Goal: Task Accomplishment & Management: Manage account settings

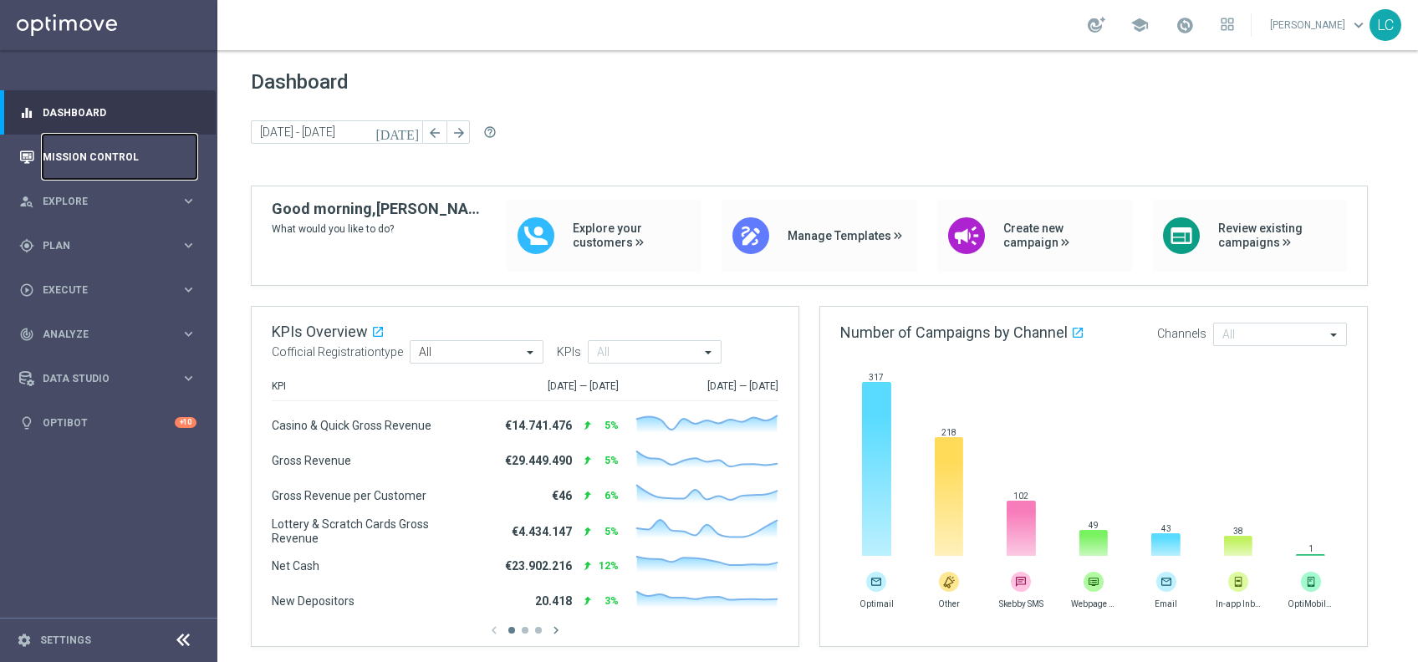
click at [71, 172] on link "Mission Control" at bounding box center [120, 157] width 154 height 44
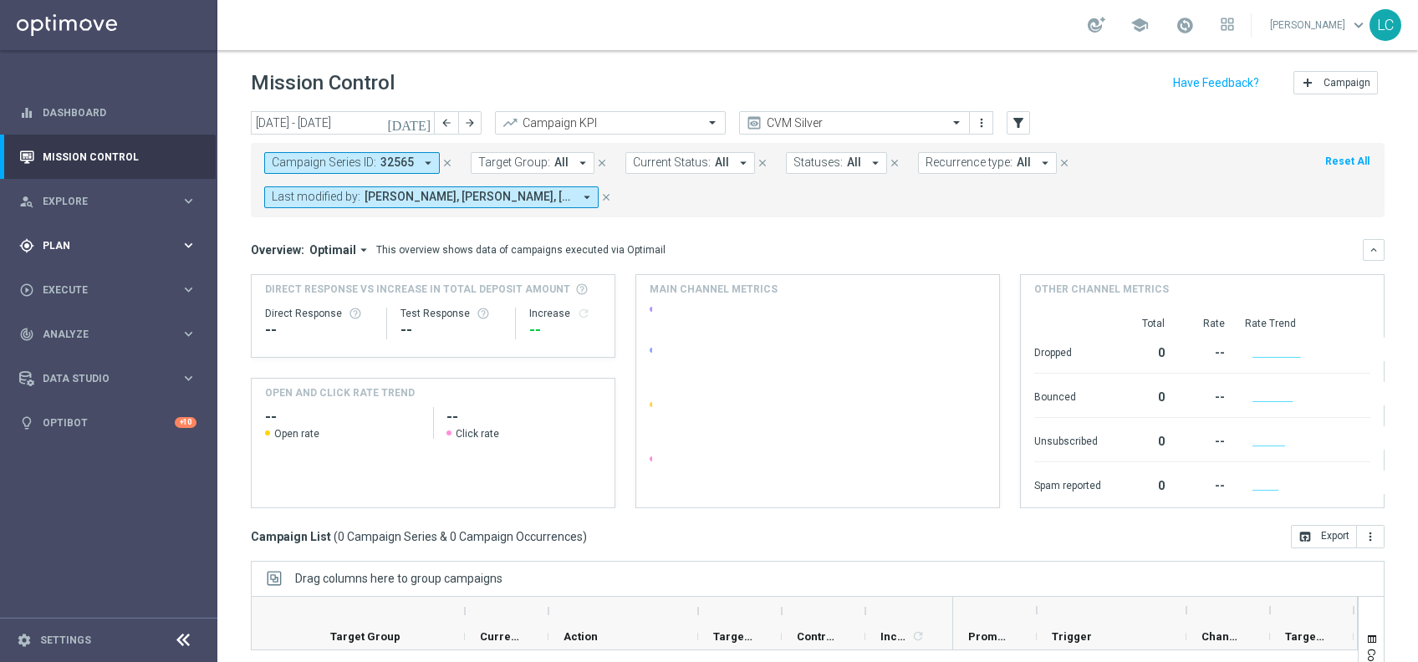
click at [75, 230] on div "gps_fixed Plan keyboard_arrow_right" at bounding box center [108, 245] width 216 height 44
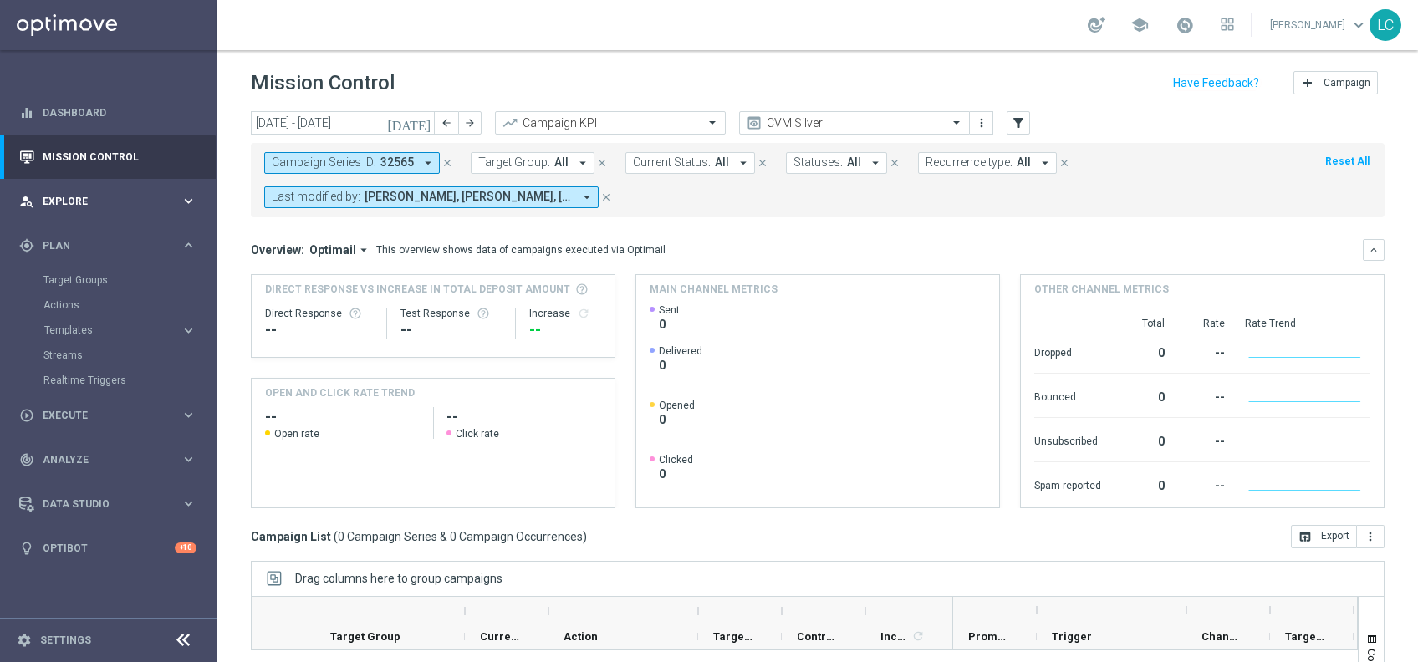
click at [84, 201] on span "Explore" at bounding box center [112, 201] width 138 height 10
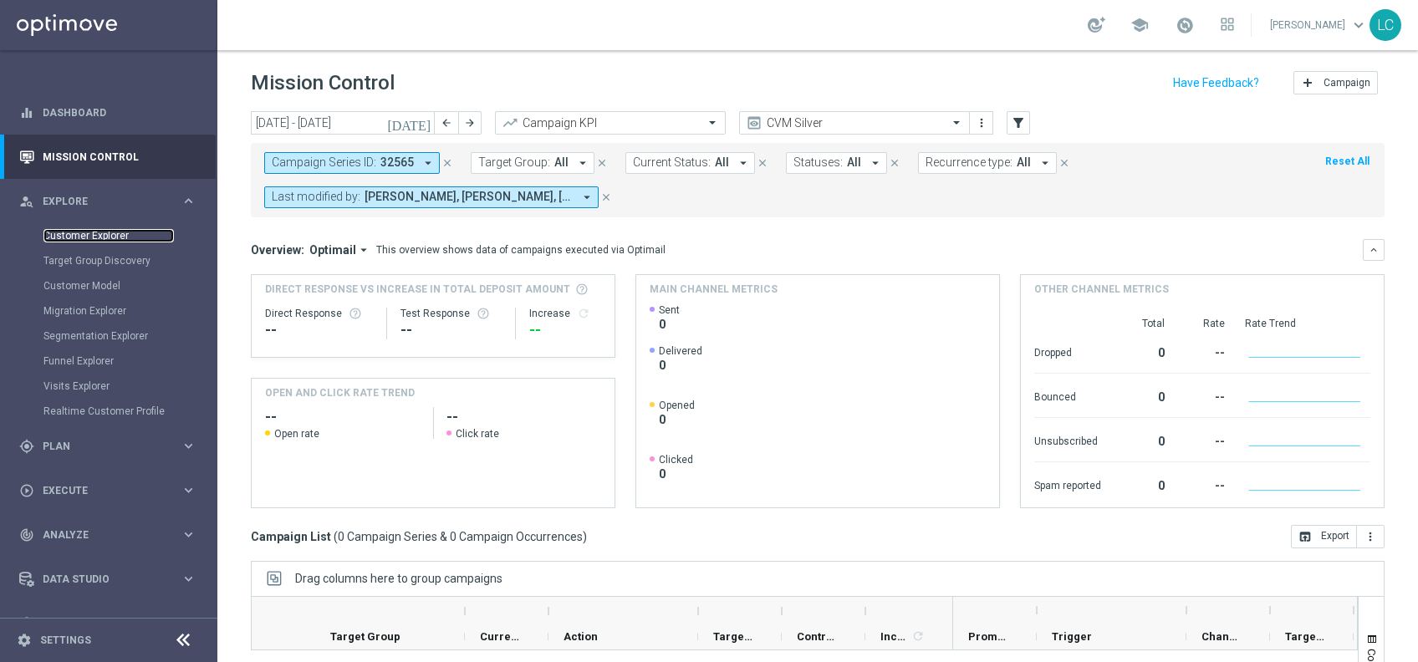
click at [93, 234] on link "Customer Explorer" at bounding box center [108, 235] width 130 height 13
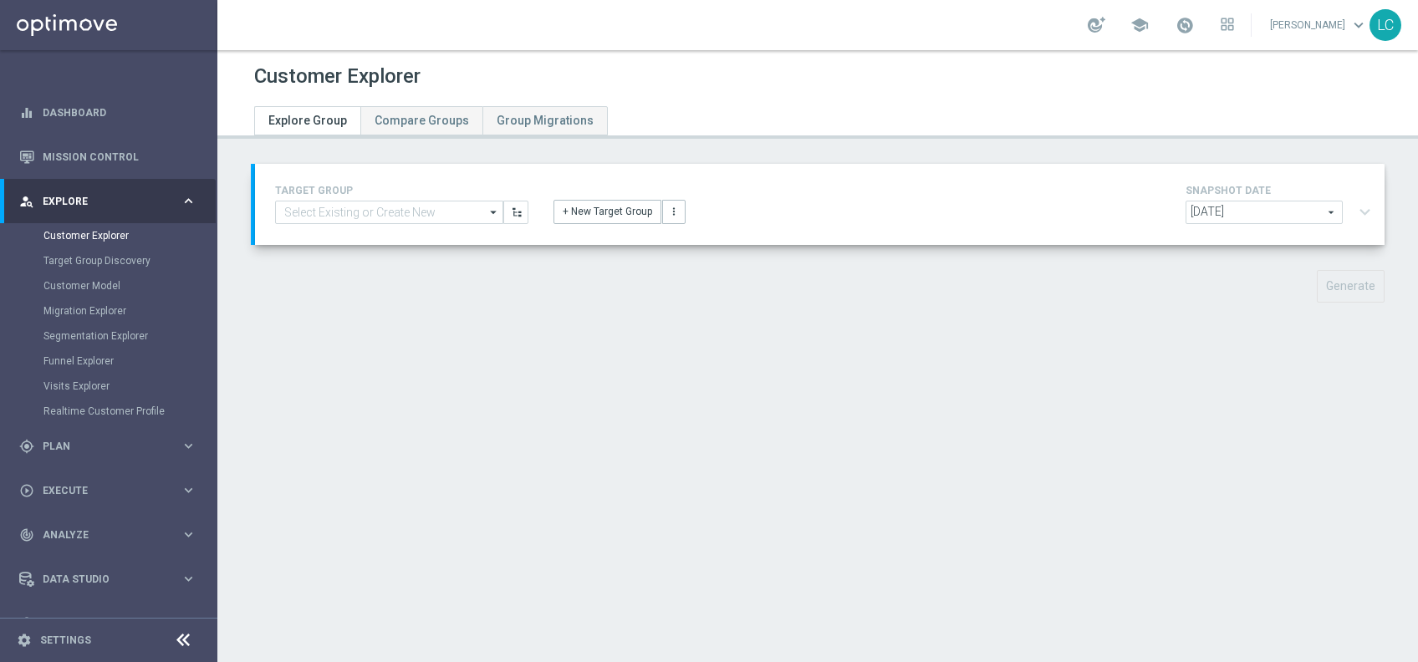
click at [1284, 207] on span "[DATE]" at bounding box center [1264, 212] width 156 height 22
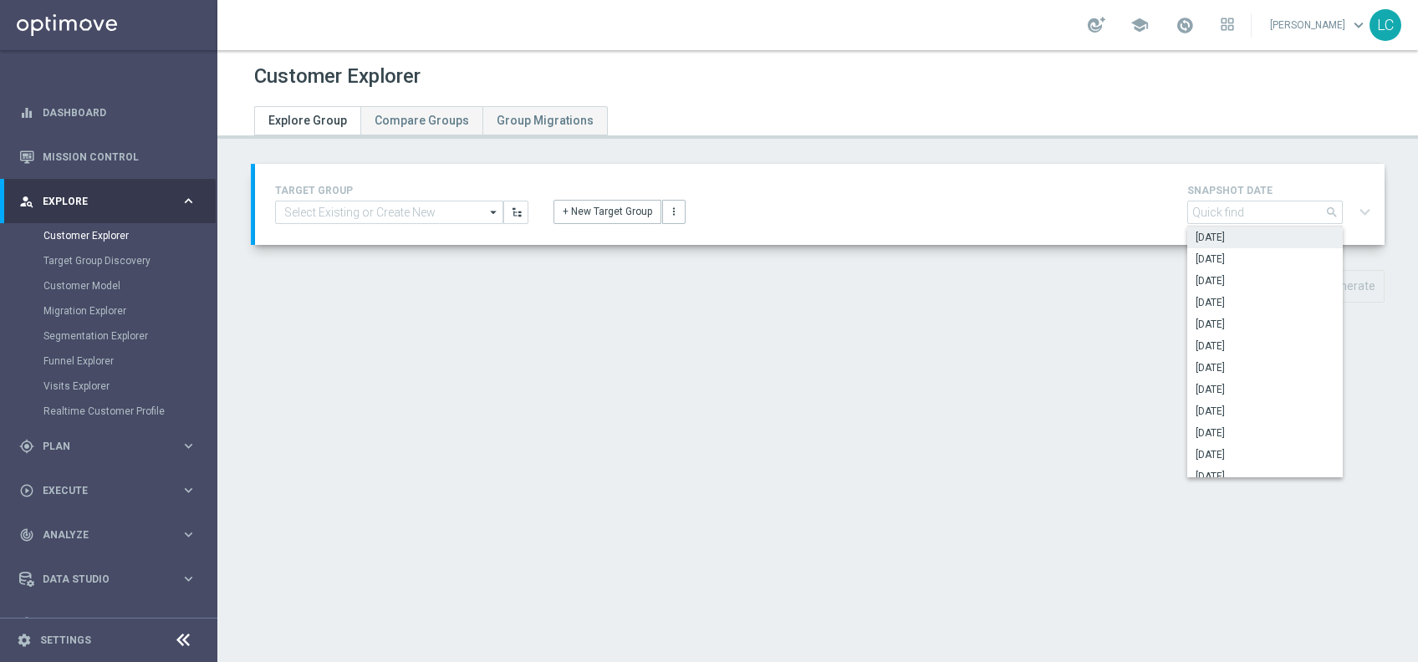
click at [1248, 231] on span "[DATE]" at bounding box center [1265, 237] width 139 height 13
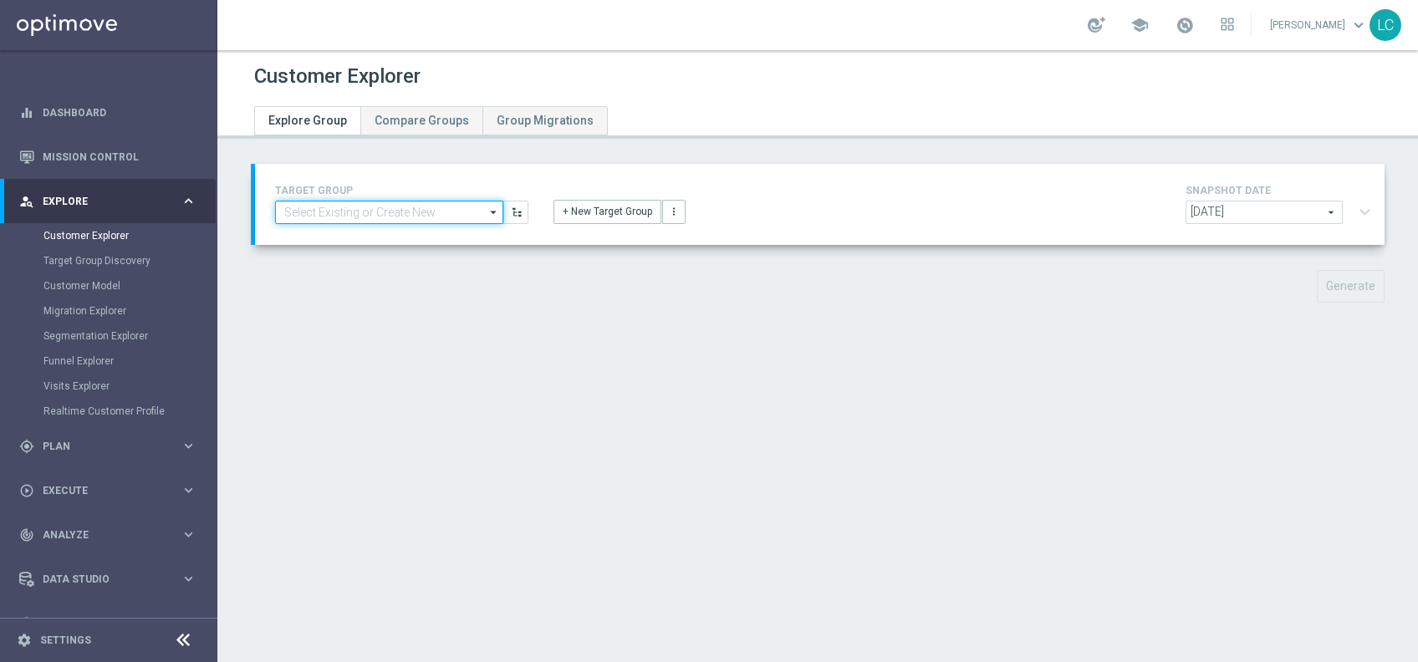
click at [366, 214] on input at bounding box center [389, 212] width 228 height 23
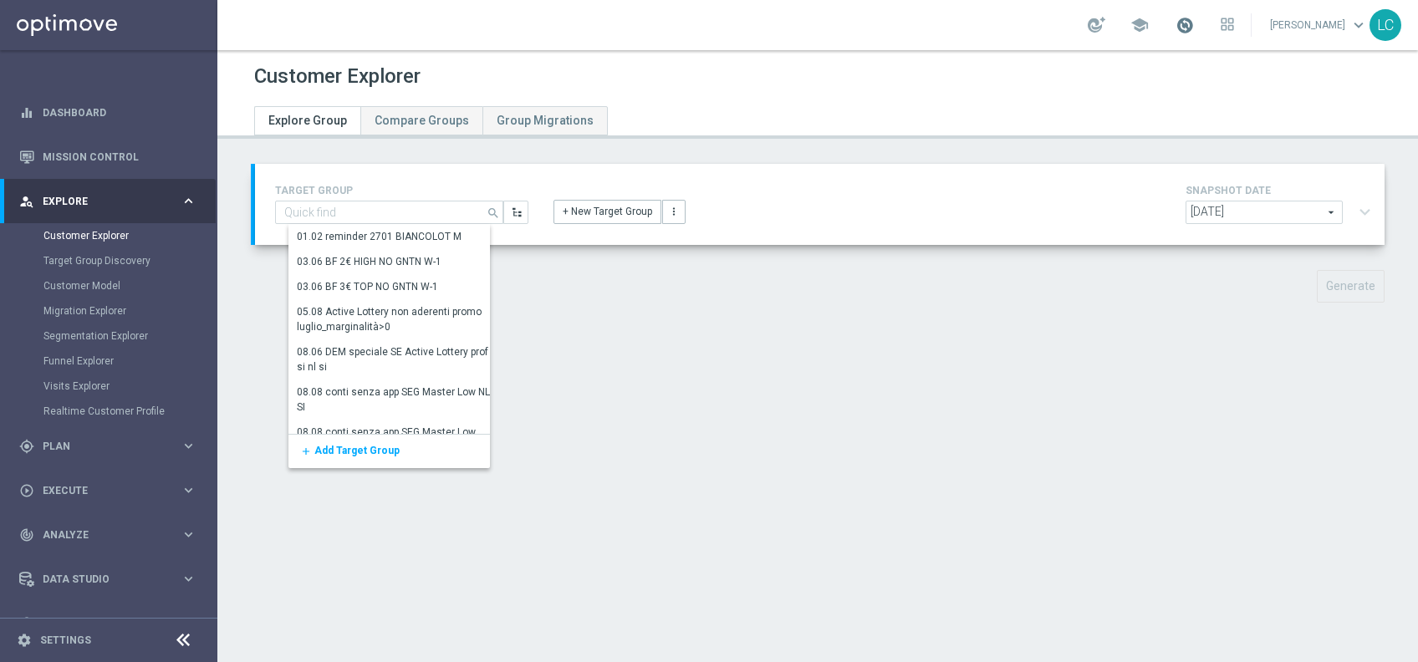
click at [1183, 33] on span at bounding box center [1184, 25] width 18 height 18
click at [340, 207] on input at bounding box center [389, 212] width 228 height 23
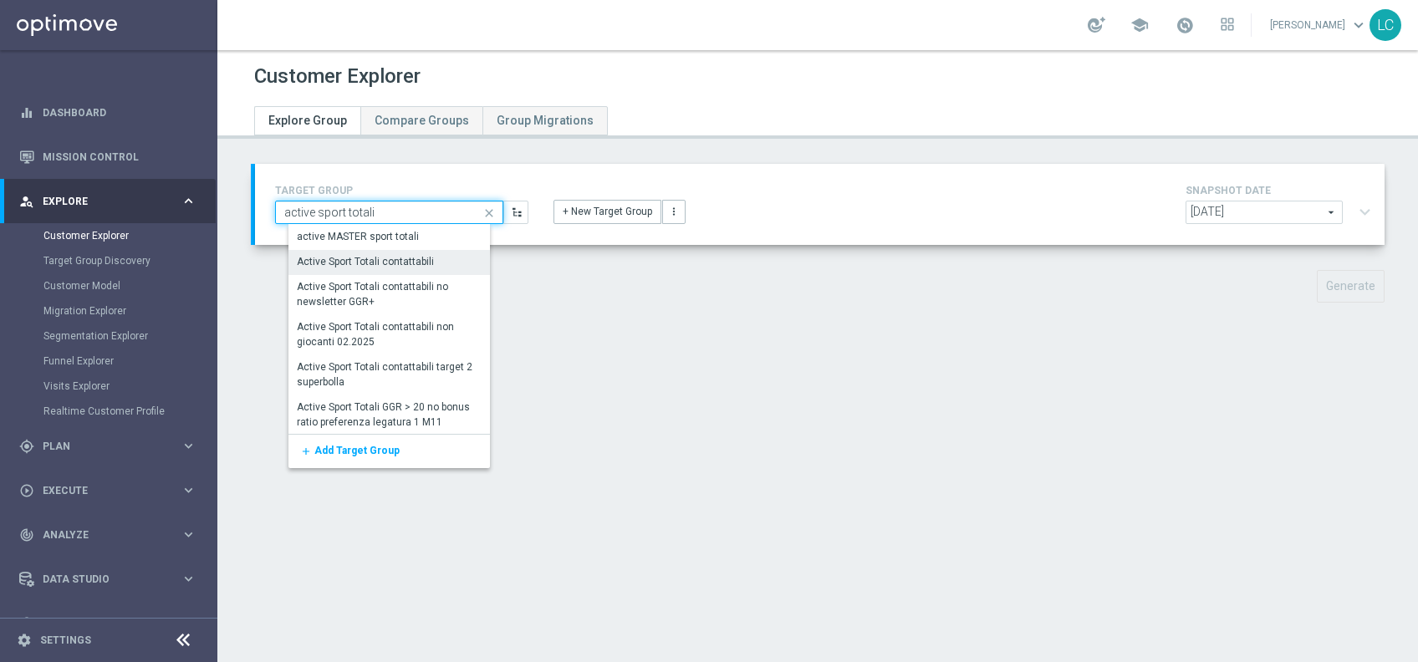
type input "active sport totali"
click at [394, 255] on div "Active Sport Totali contattabili" at bounding box center [365, 261] width 137 height 15
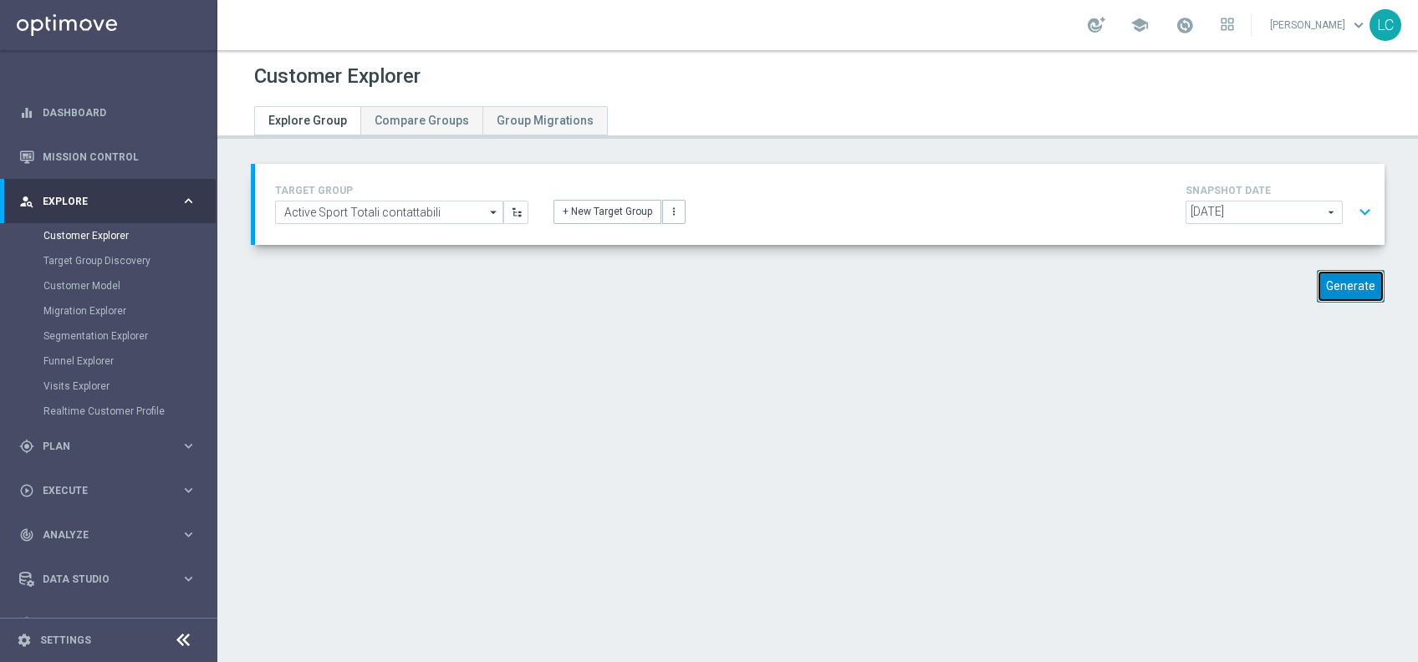
click at [1336, 275] on button "Generate" at bounding box center [1351, 286] width 68 height 33
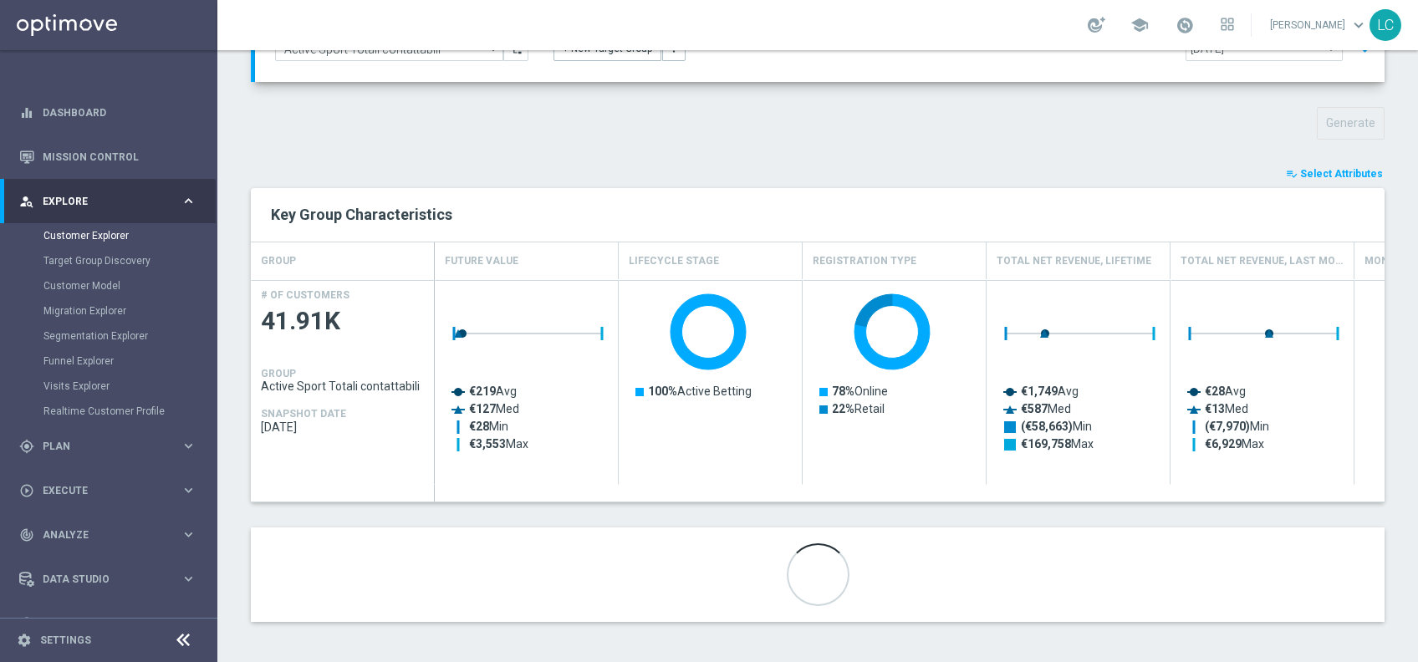
scroll to position [163, 0]
click at [1313, 168] on span "Select Attributes" at bounding box center [1341, 174] width 83 height 12
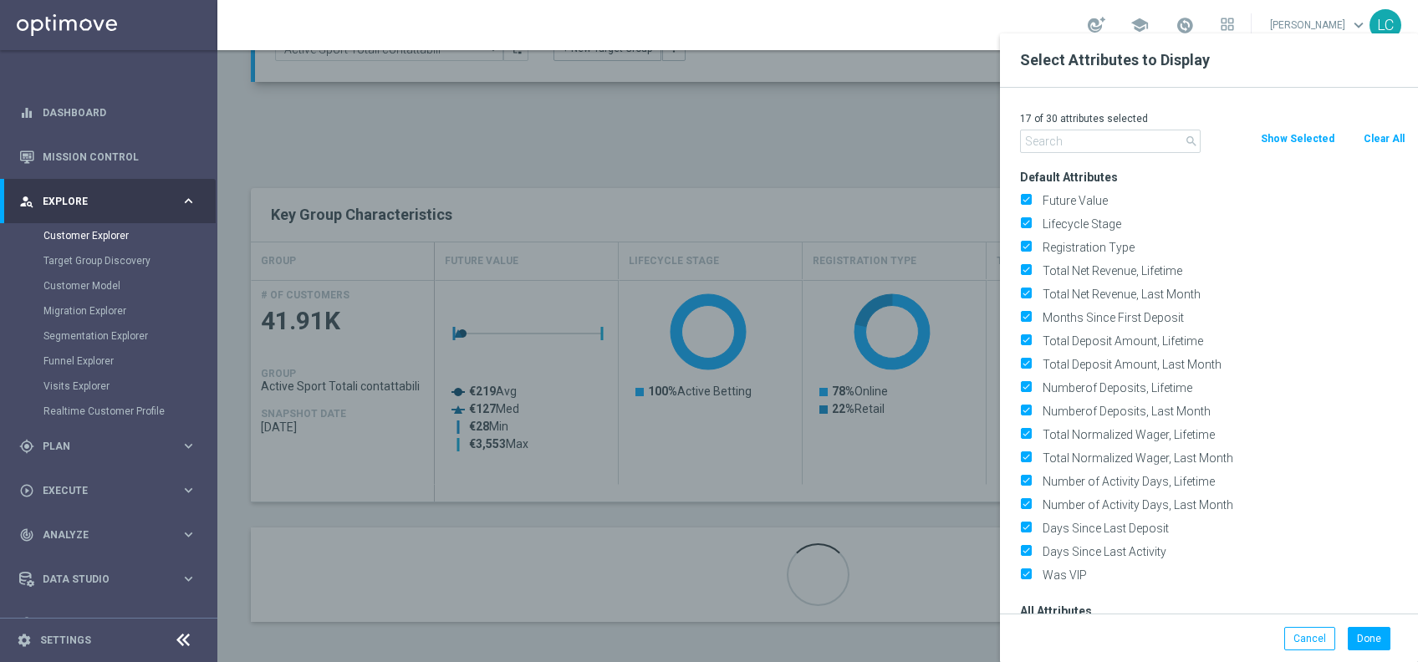
click at [1372, 140] on button "Clear All" at bounding box center [1384, 139] width 44 height 18
checkbox input "false"
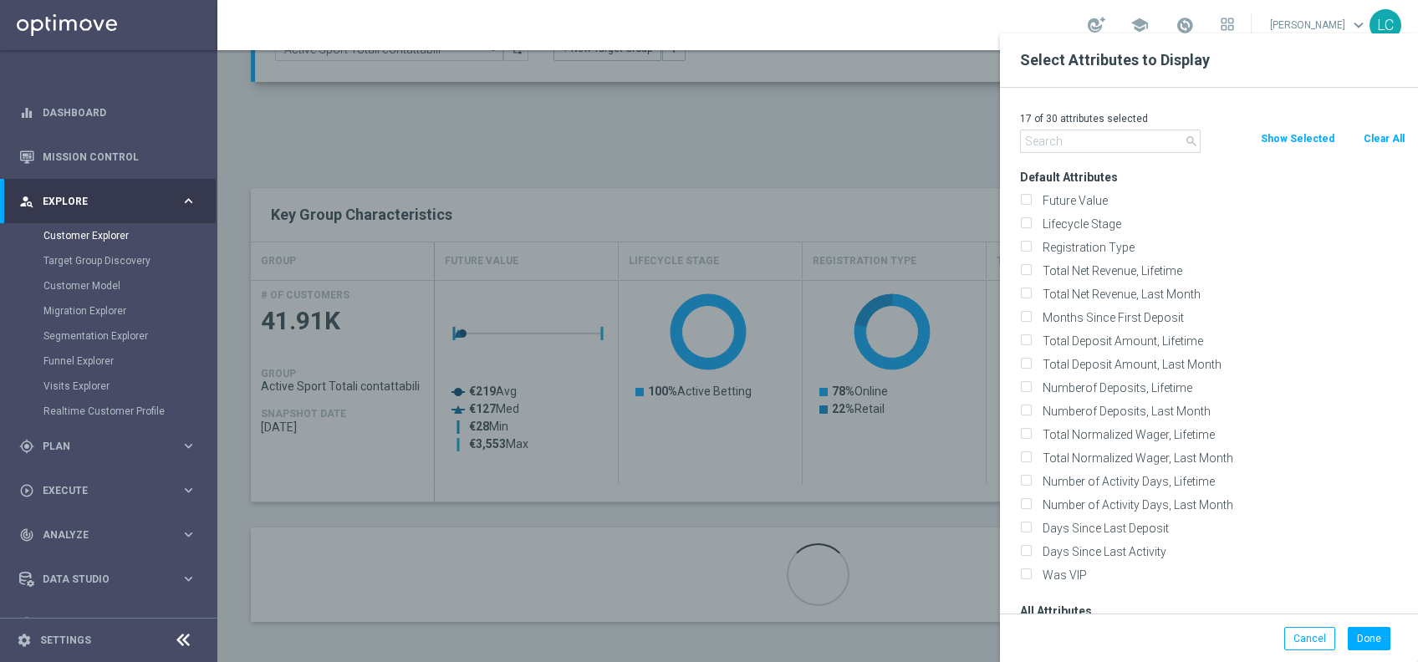
checkbox input "false"
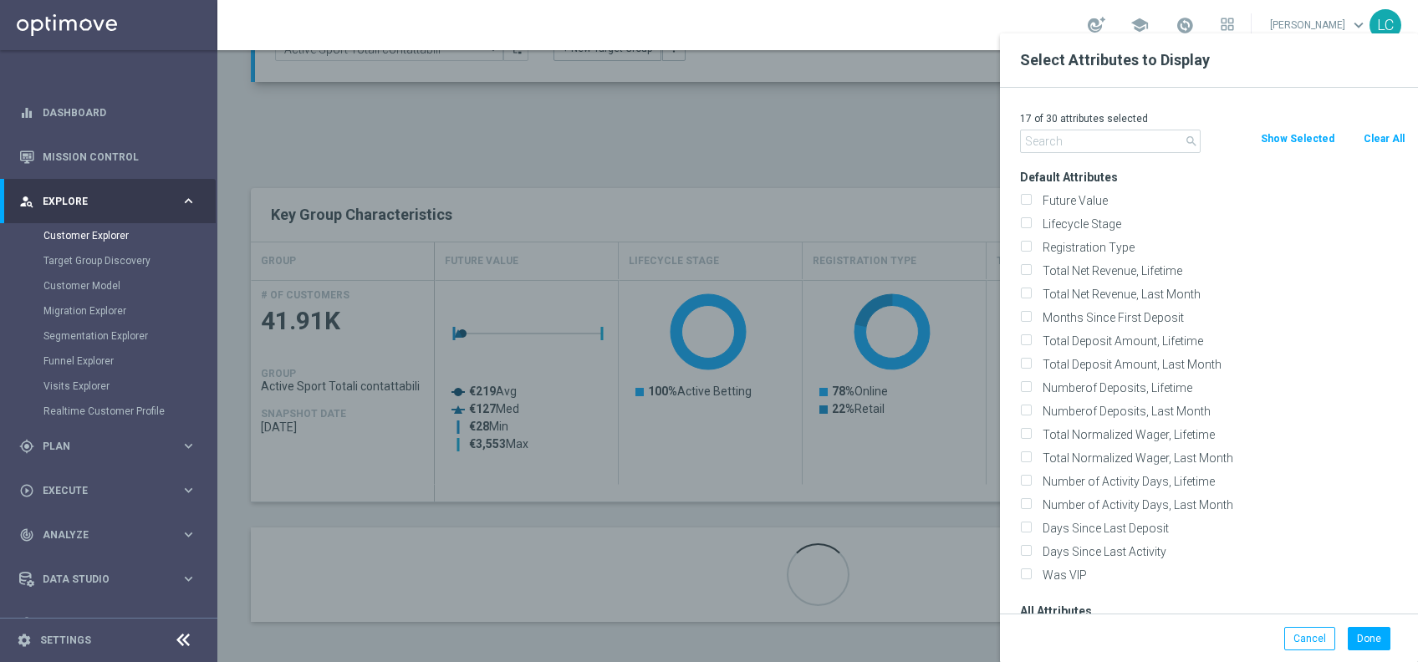
checkbox input "false"
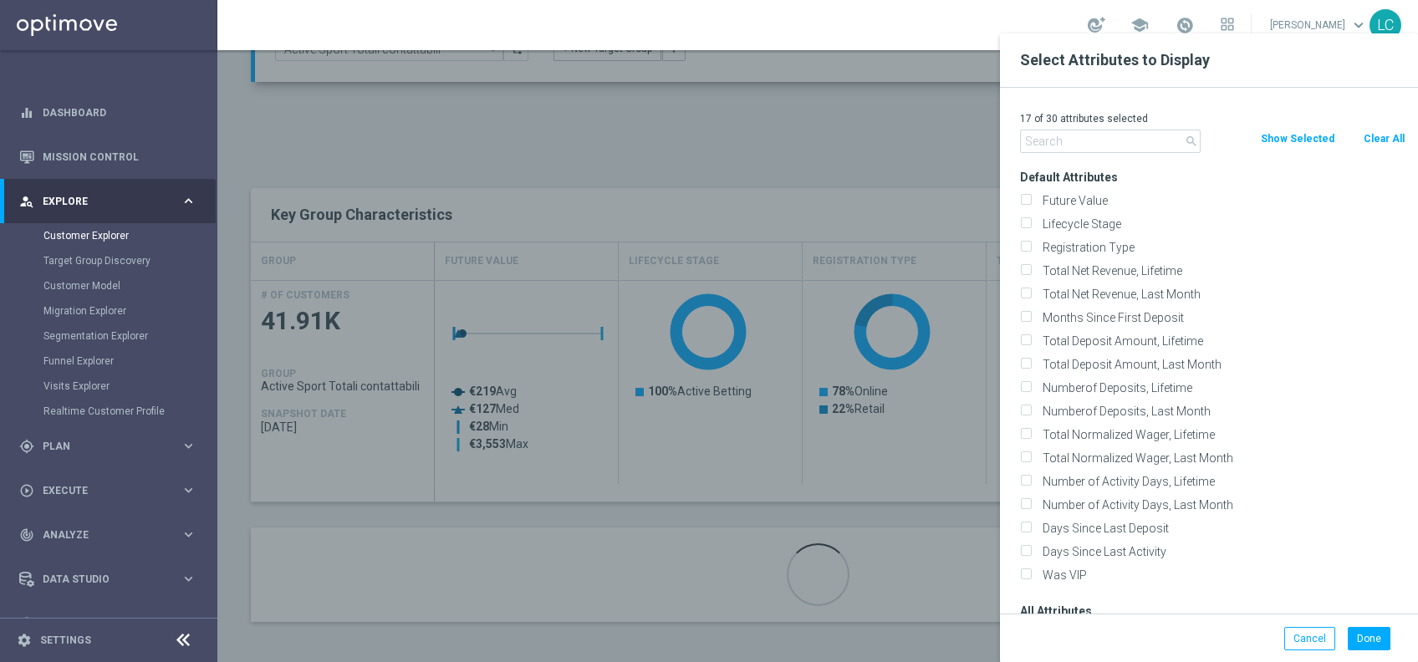
checkbox input "false"
click at [1067, 130] on input "text" at bounding box center [1110, 141] width 181 height 23
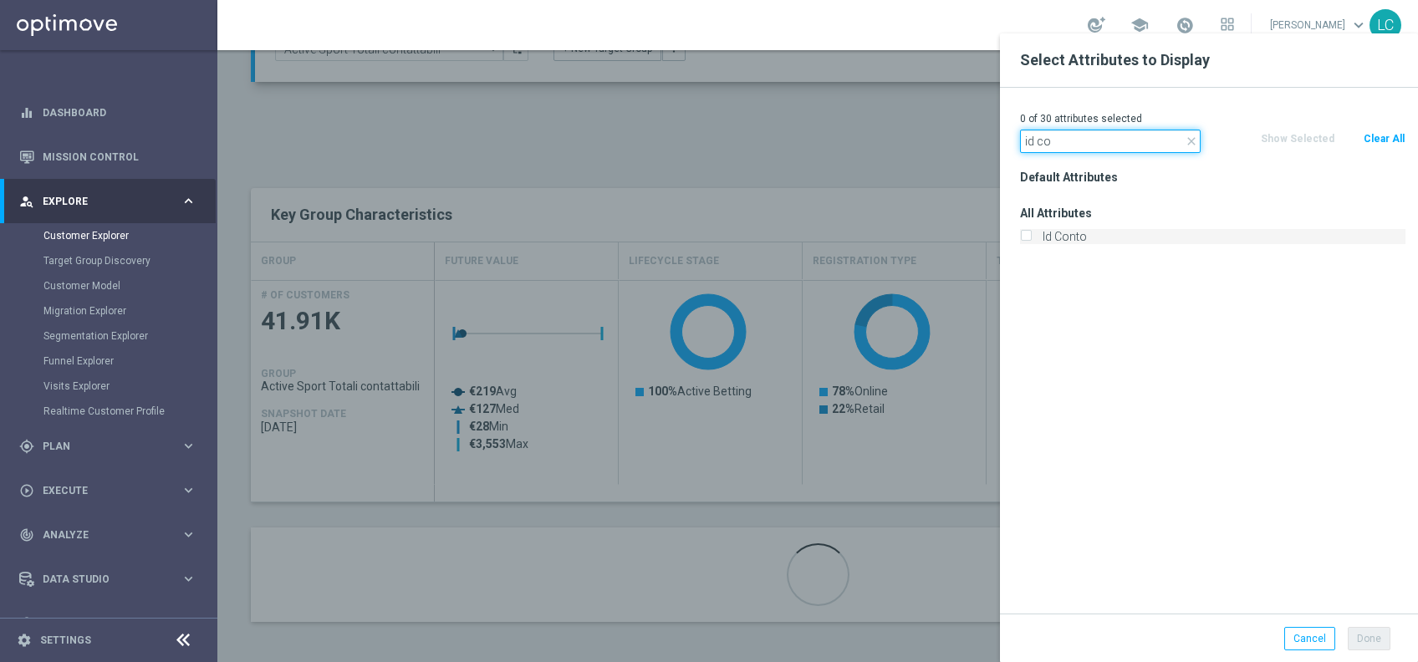
type input "id co"
click at [1032, 237] on div "Id Conto" at bounding box center [1212, 236] width 385 height 15
click at [1023, 234] on input "Id Conto" at bounding box center [1025, 238] width 11 height 11
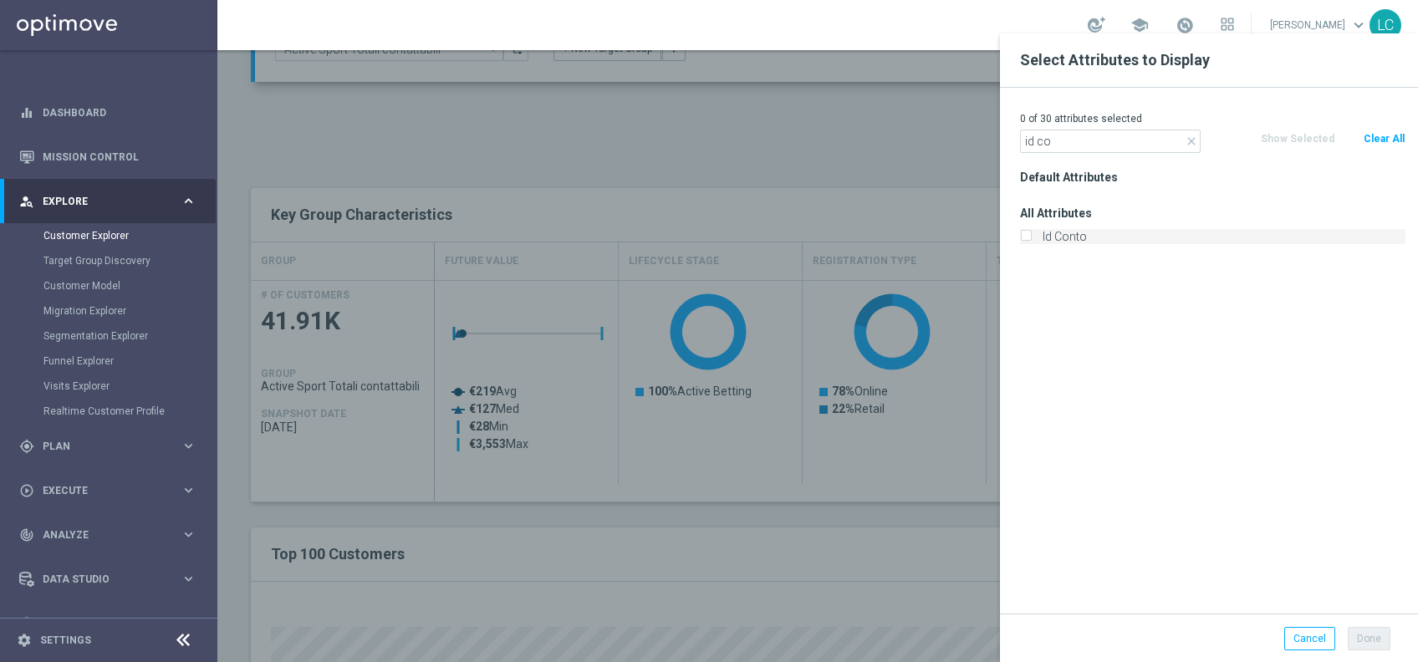
click at [1022, 234] on input "Id Conto" at bounding box center [1025, 238] width 11 height 11
checkbox input "true"
click at [1371, 635] on button "Done" at bounding box center [1369, 638] width 43 height 23
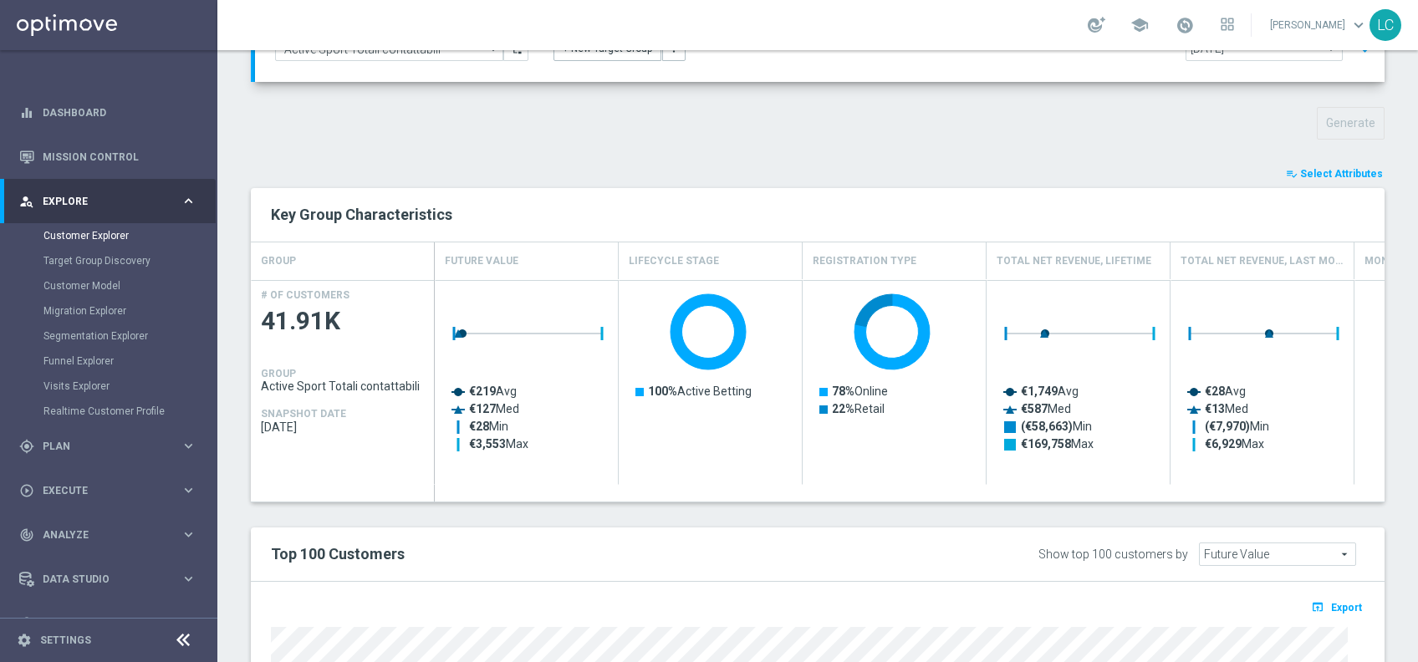
type input "Search"
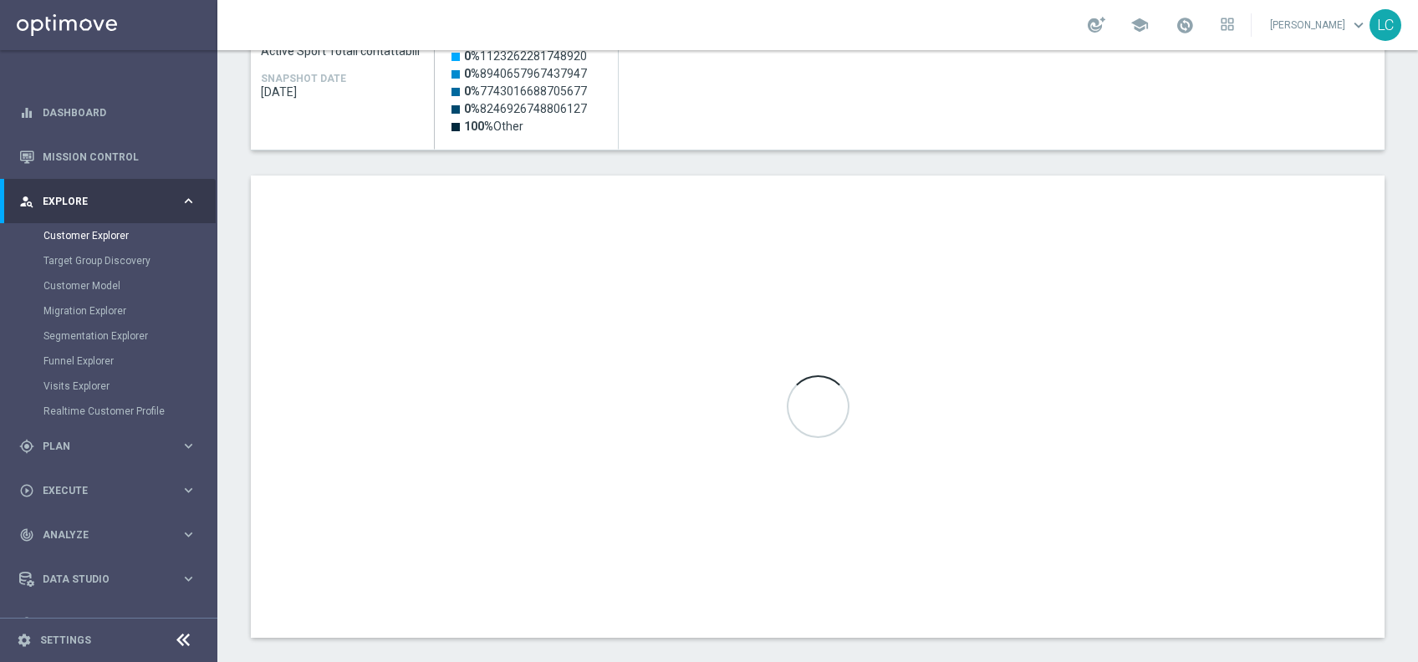
scroll to position [497, 0]
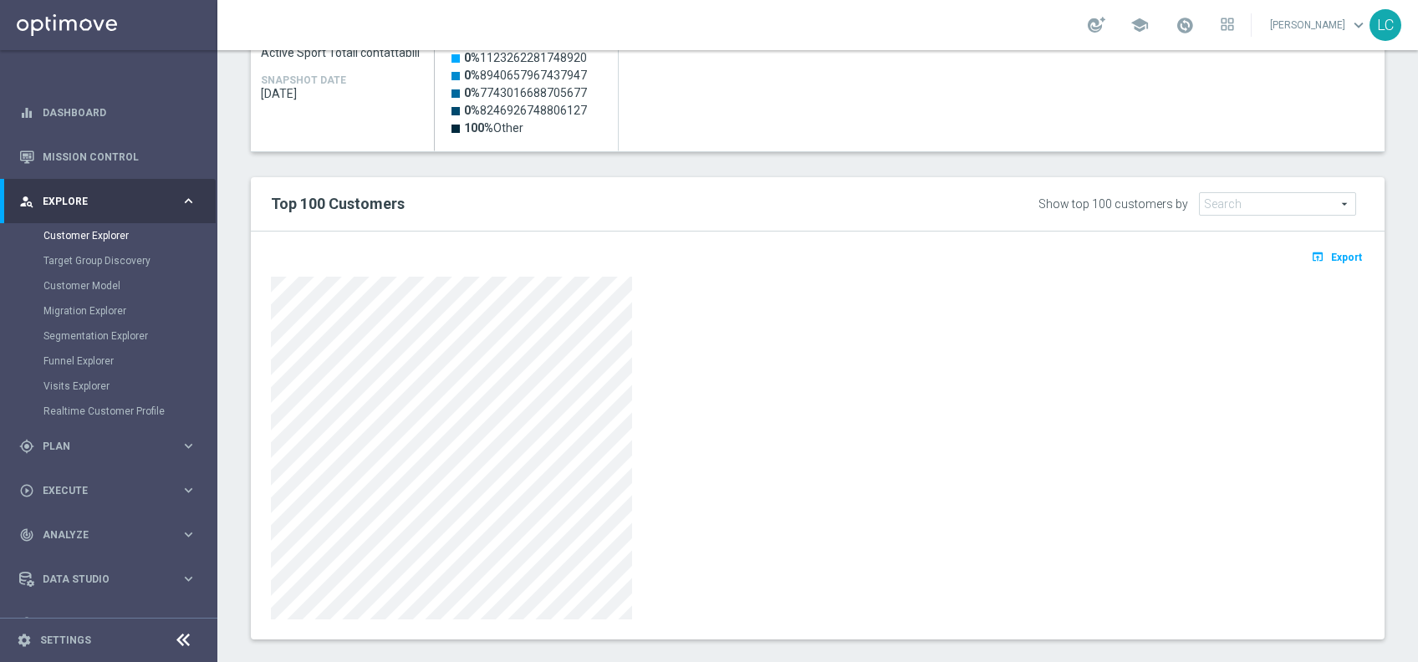
click at [982, 227] on div "Top 100 Customers Show top 100 customers by Future Value Search arrow_drop_down…" at bounding box center [818, 204] width 1134 height 54
click at [1336, 259] on span "Export" at bounding box center [1346, 258] width 31 height 12
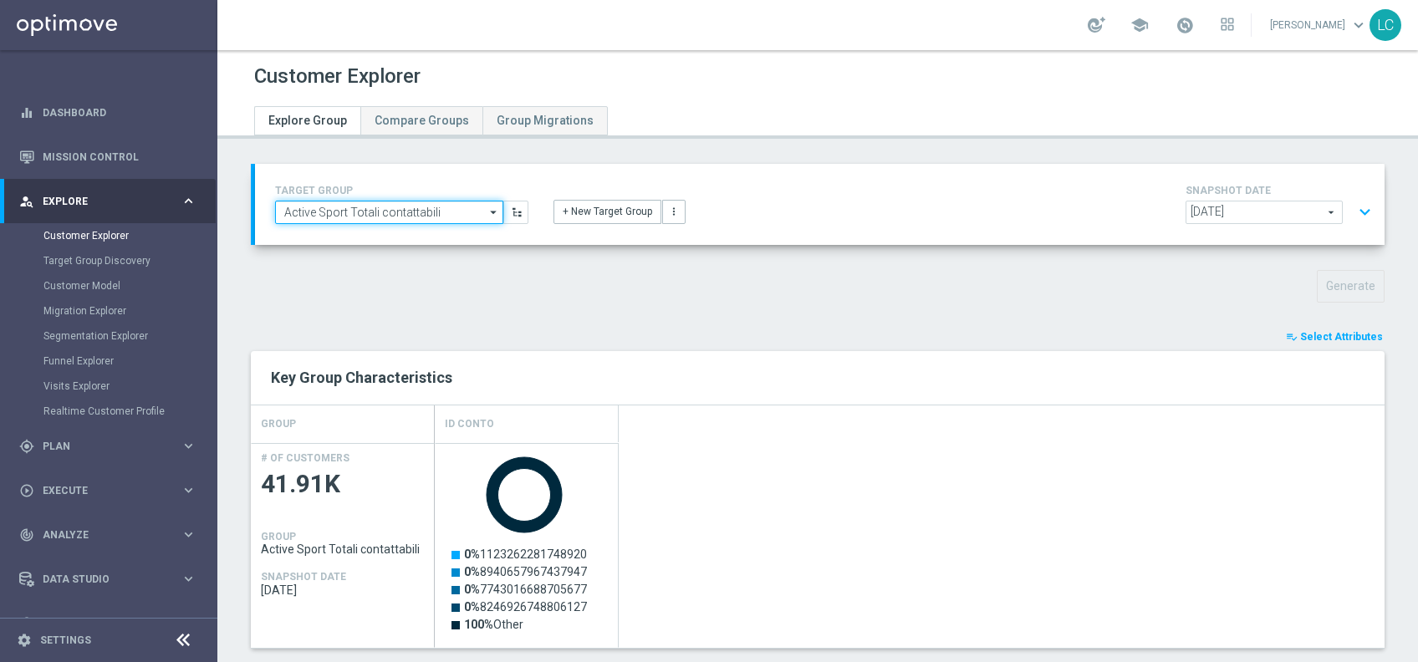
click at [354, 214] on input "Active Sport Totali contattabili" at bounding box center [389, 212] width 228 height 23
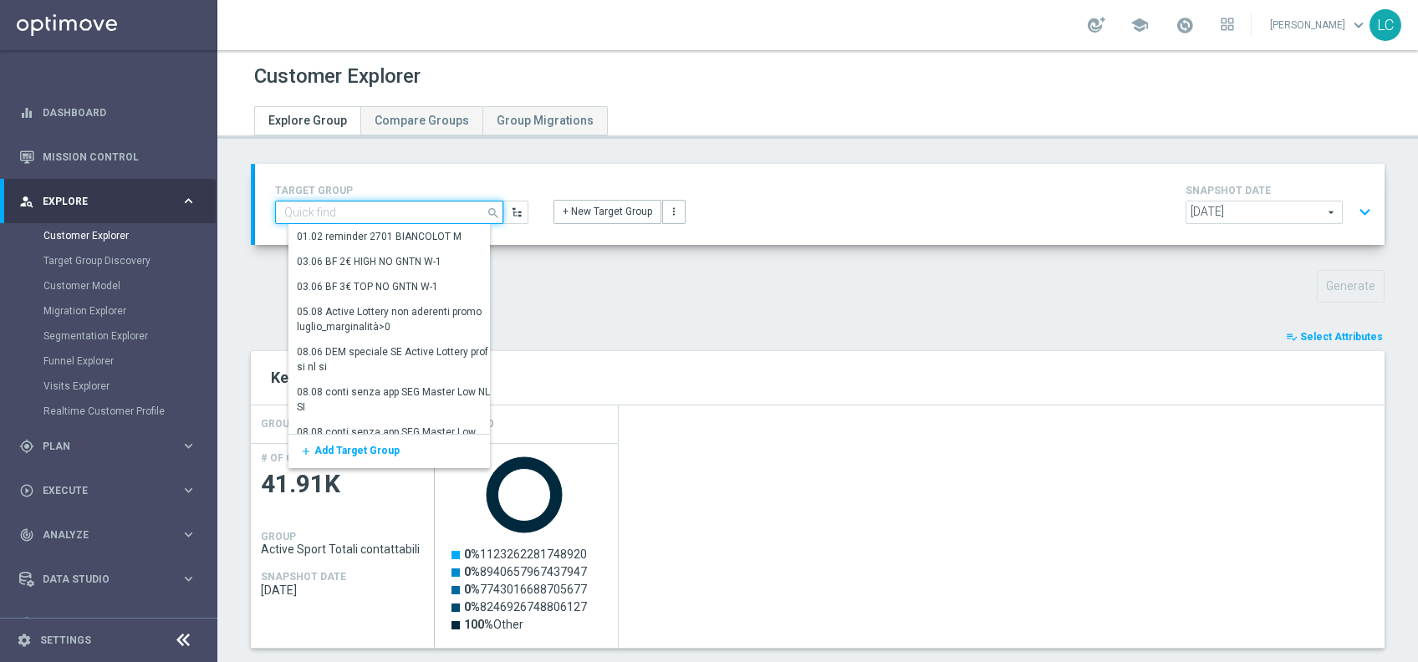
click at [354, 214] on input at bounding box center [389, 212] width 228 height 23
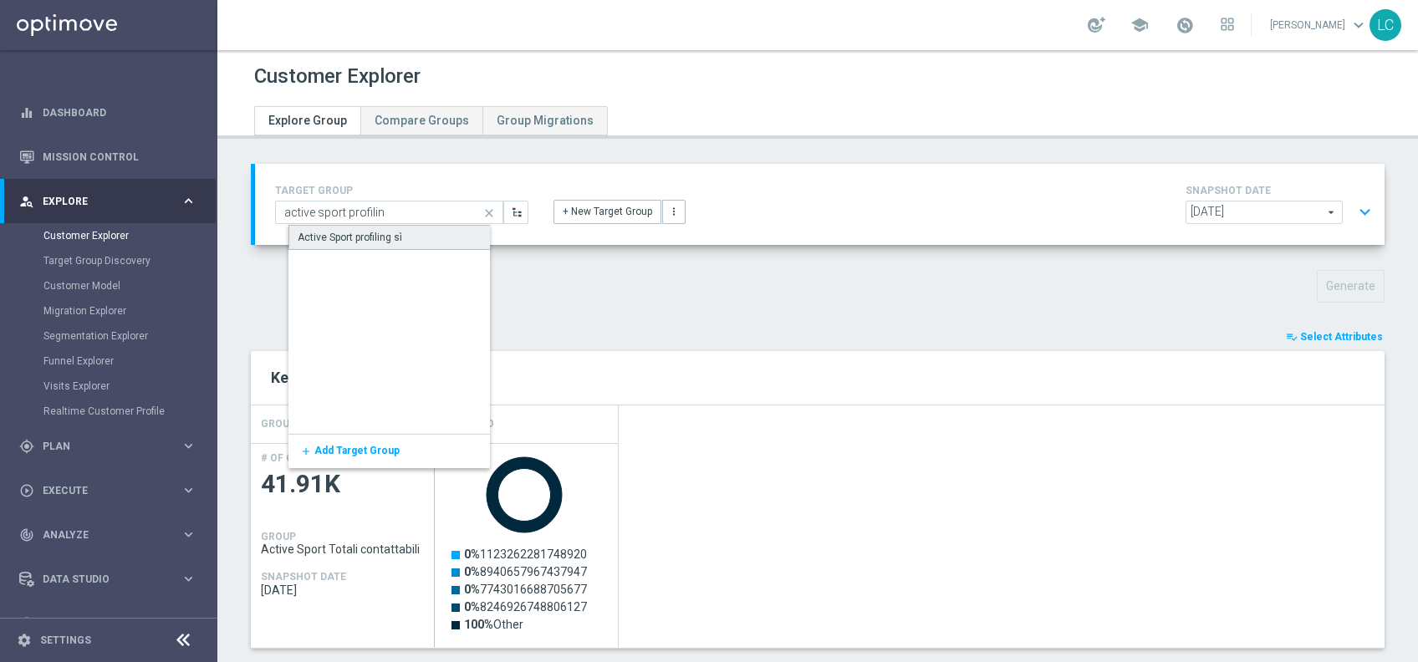
click at [366, 227] on div "Active Sport profiling sì" at bounding box center [400, 237] width 224 height 25
type input "Active Sport profiling sì"
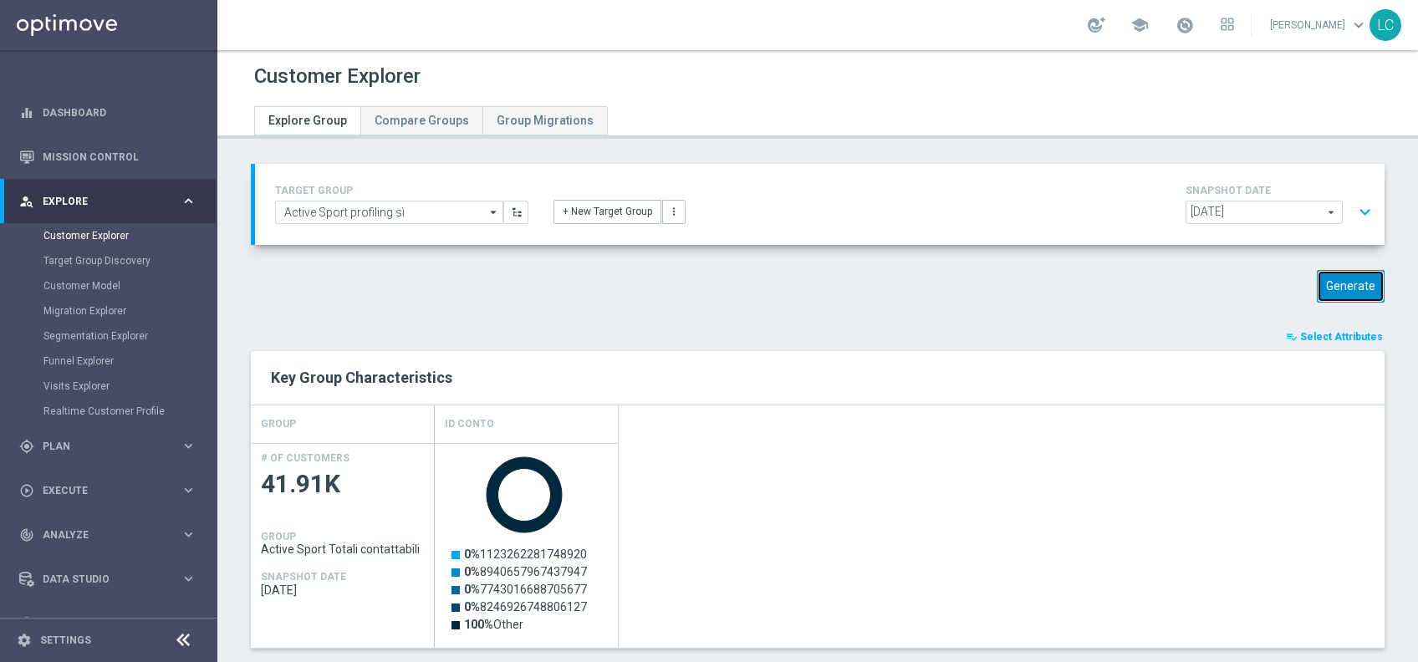
click at [1331, 278] on button "Generate" at bounding box center [1351, 286] width 68 height 33
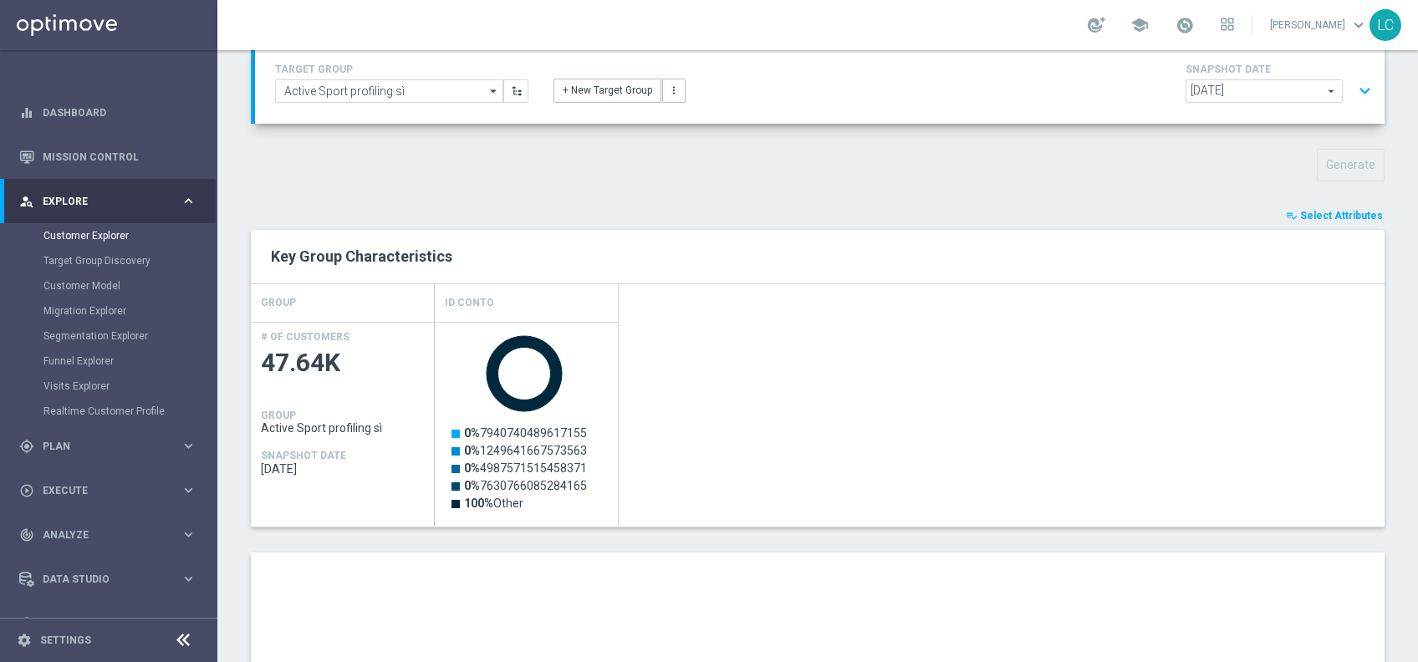
scroll to position [514, 0]
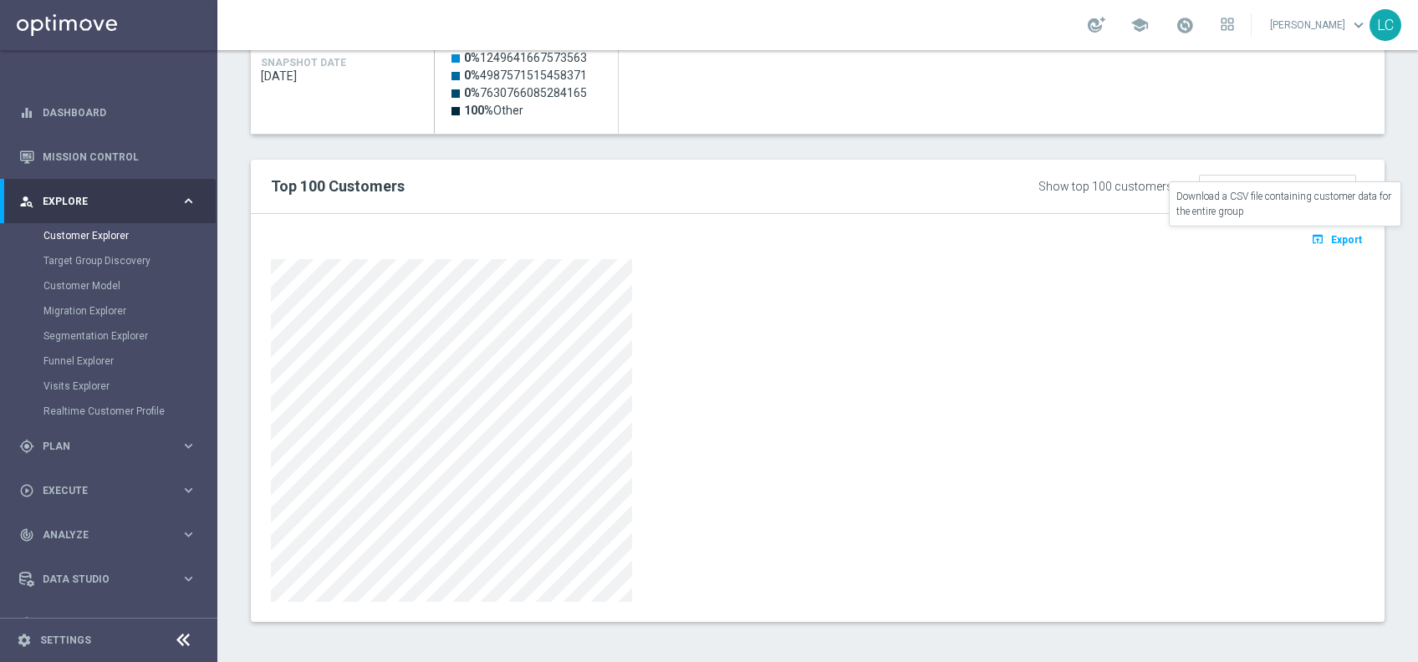
click at [1331, 234] on span "Export" at bounding box center [1346, 240] width 31 height 12
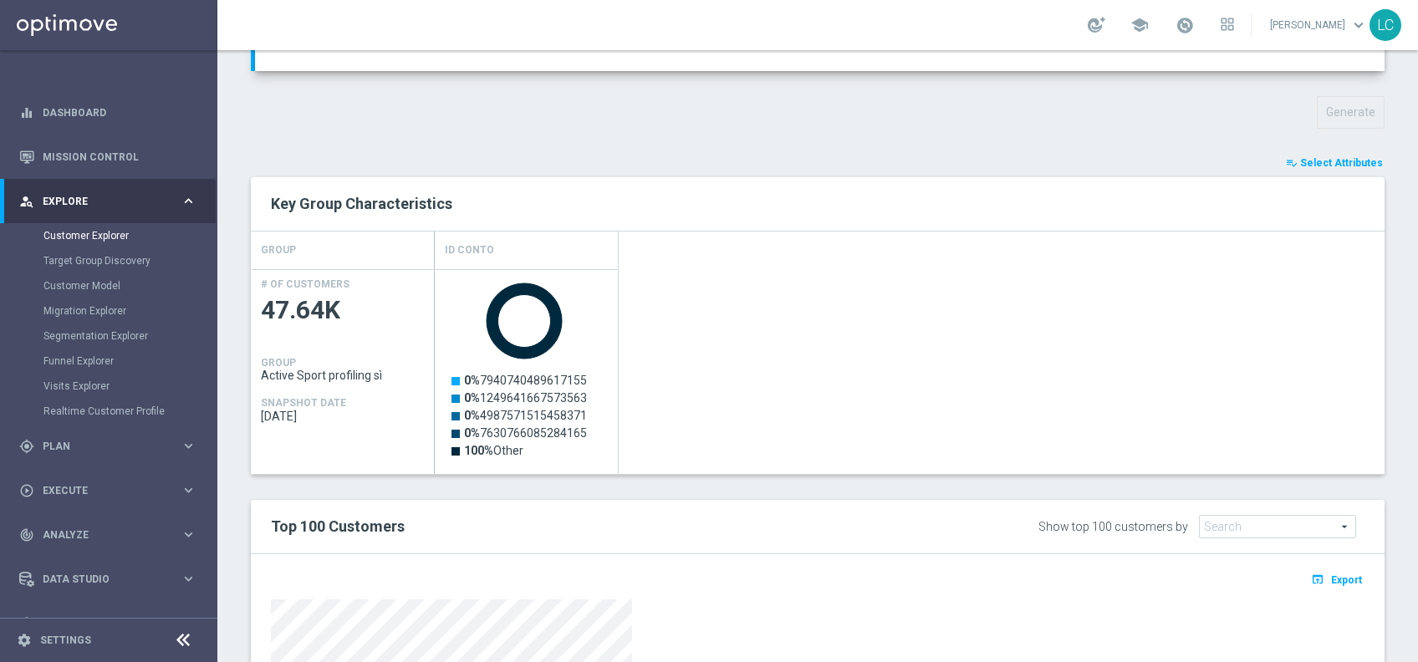
scroll to position [0, 0]
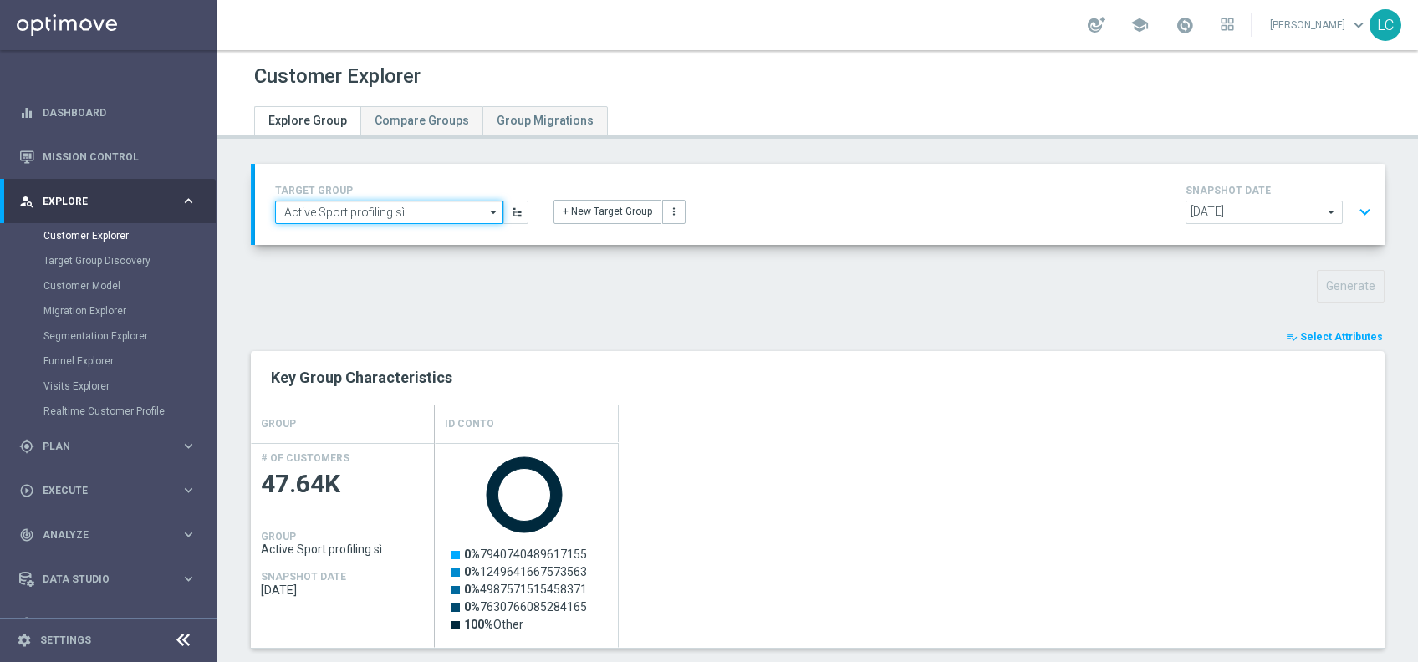
click at [418, 214] on input "Active Sport profiling sì" at bounding box center [389, 212] width 228 height 23
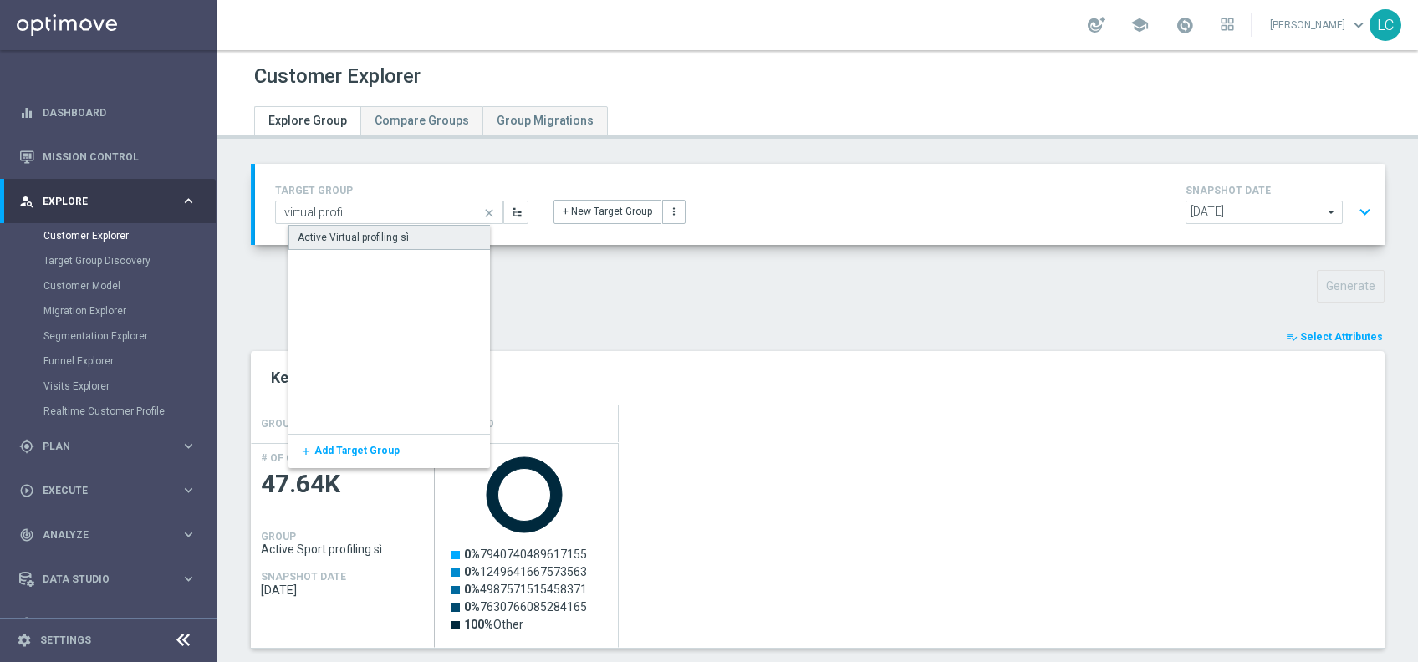
click at [426, 227] on div "Active Virtual profiling sì" at bounding box center [400, 237] width 224 height 25
type input "Active Virtual profiling sì"
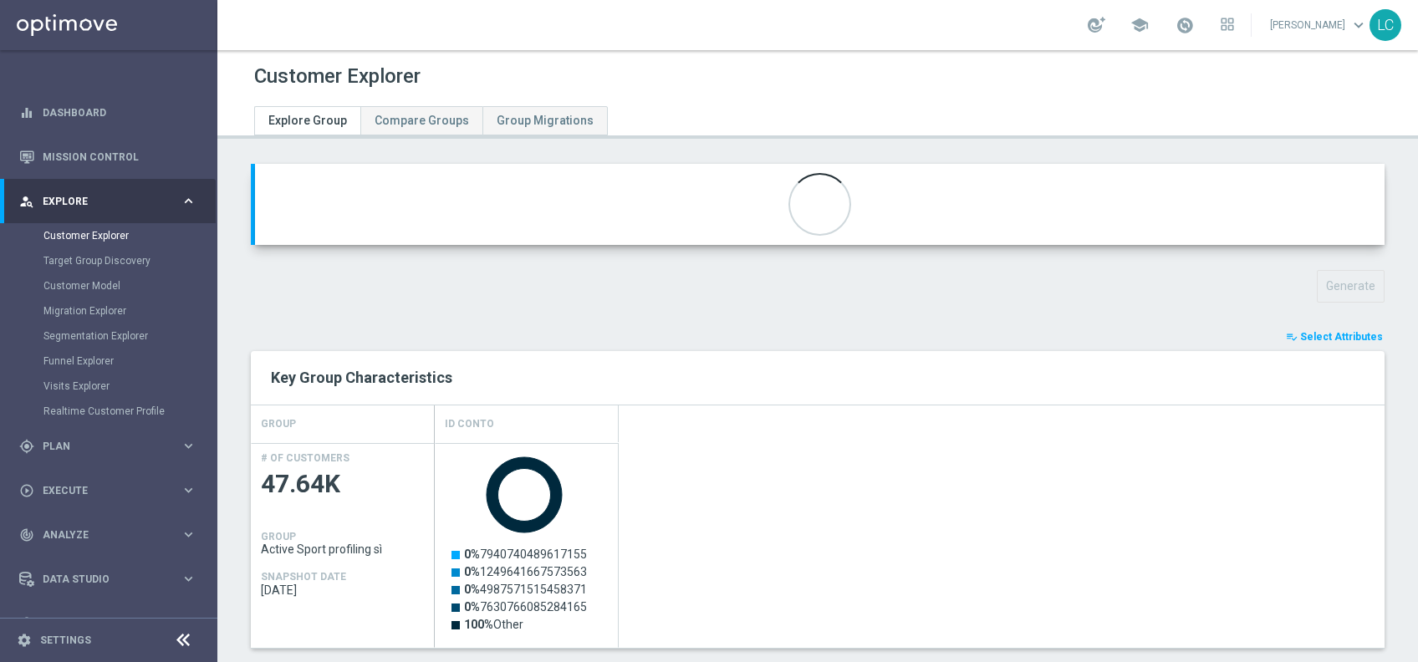
type input "Contattabilità Virtual"
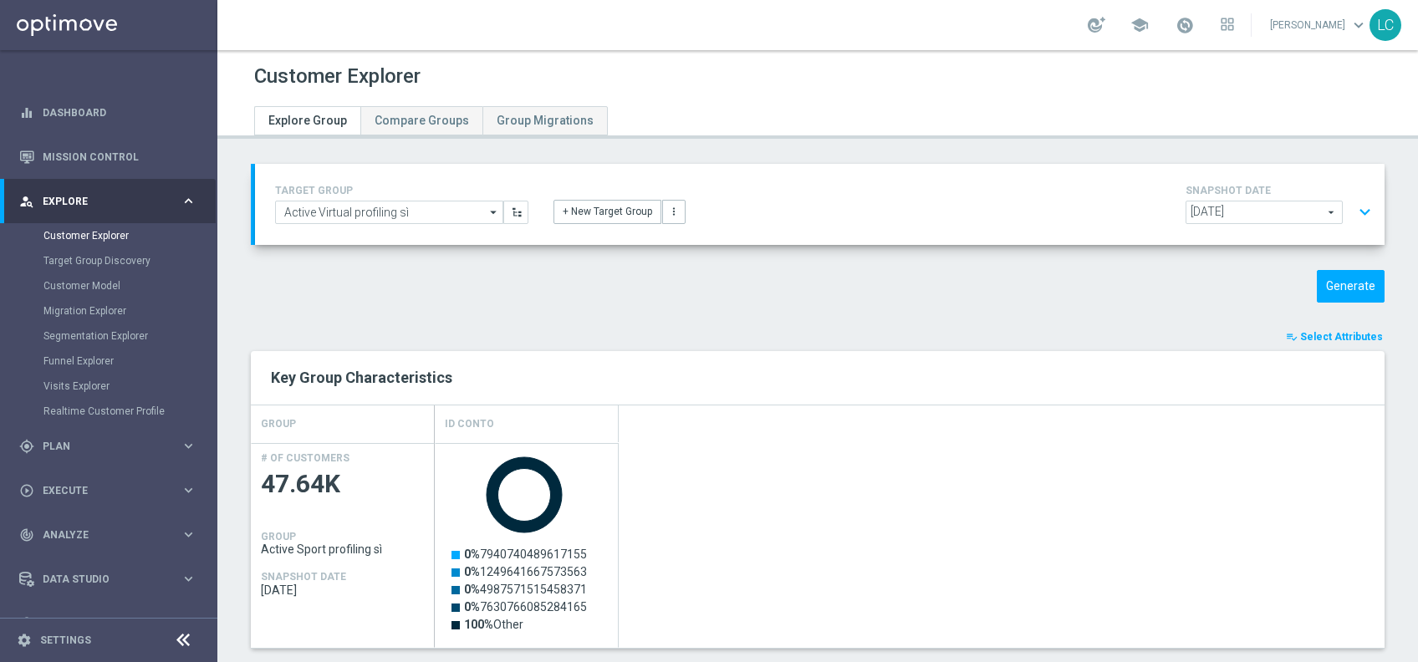
click at [1333, 268] on div "TARGET GROUP Active Virtual profiling sì Active Virtual profiling sì arrow_drop…" at bounding box center [817, 662] width 1201 height 997
click at [1330, 283] on button "Generate" at bounding box center [1351, 286] width 68 height 33
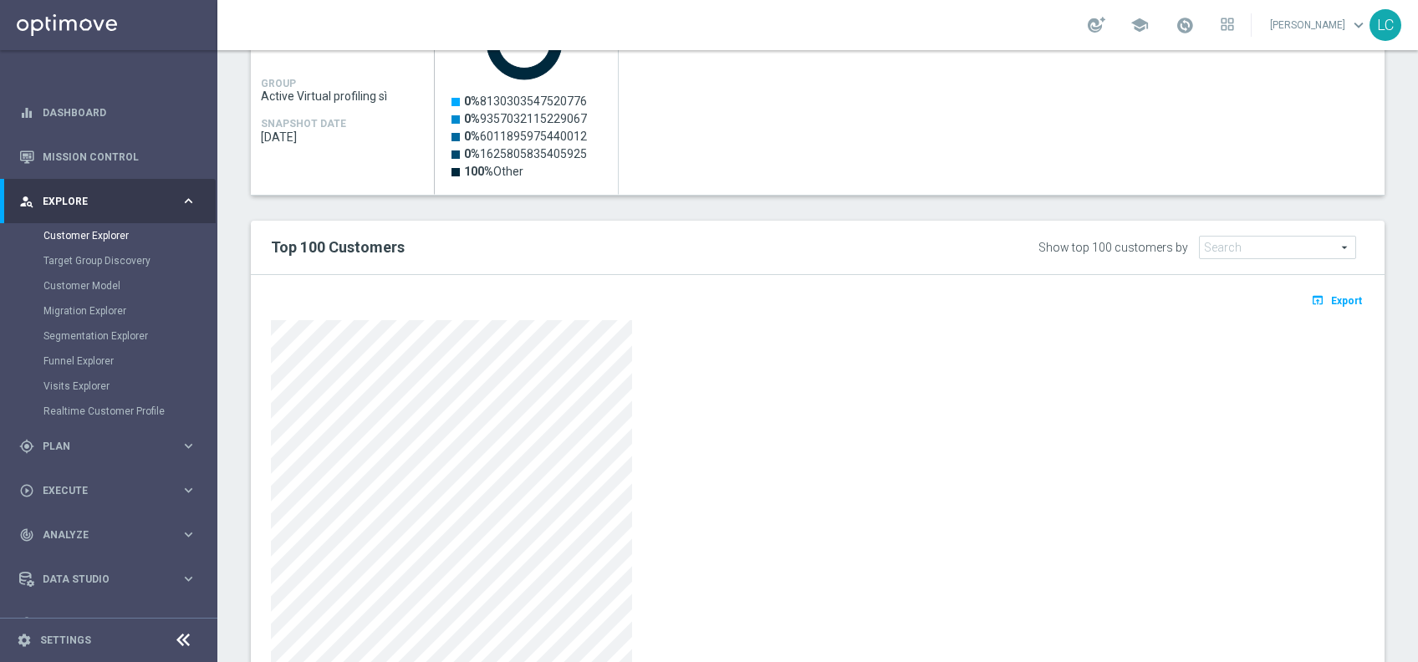
scroll to position [447, 0]
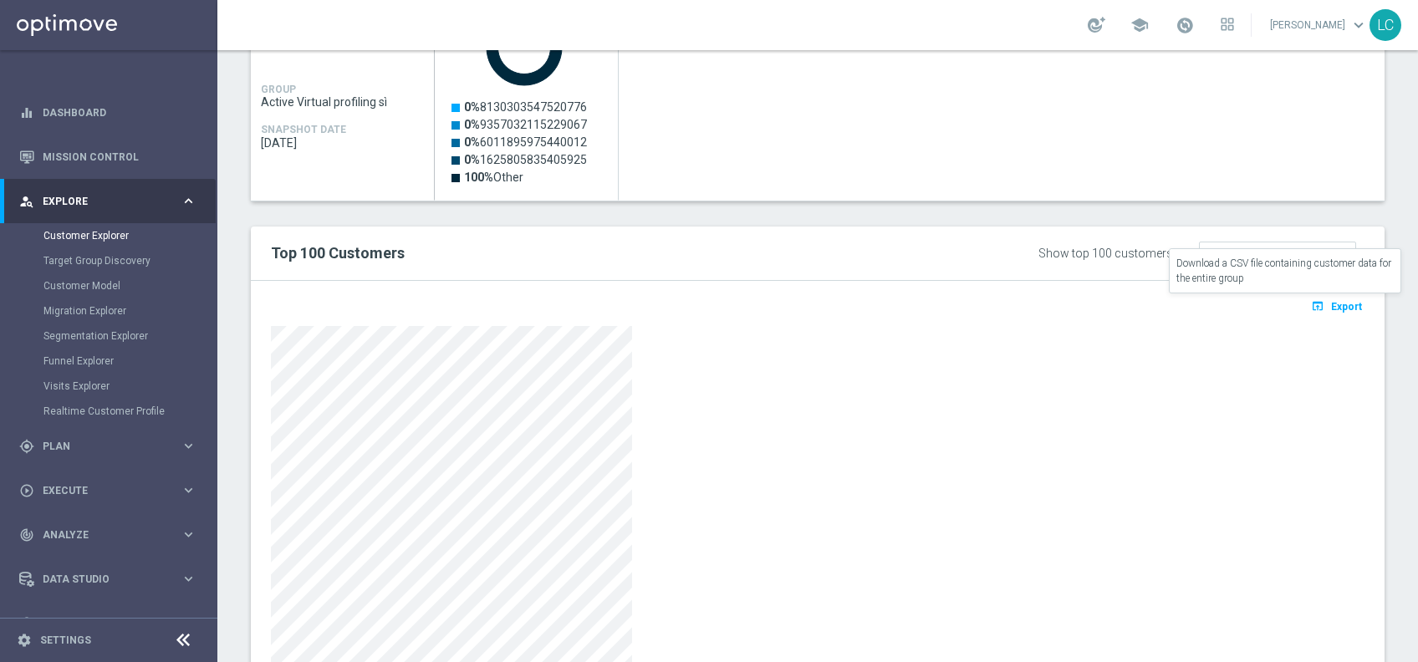
click at [1311, 308] on icon "open_in_browser" at bounding box center [1320, 305] width 18 height 13
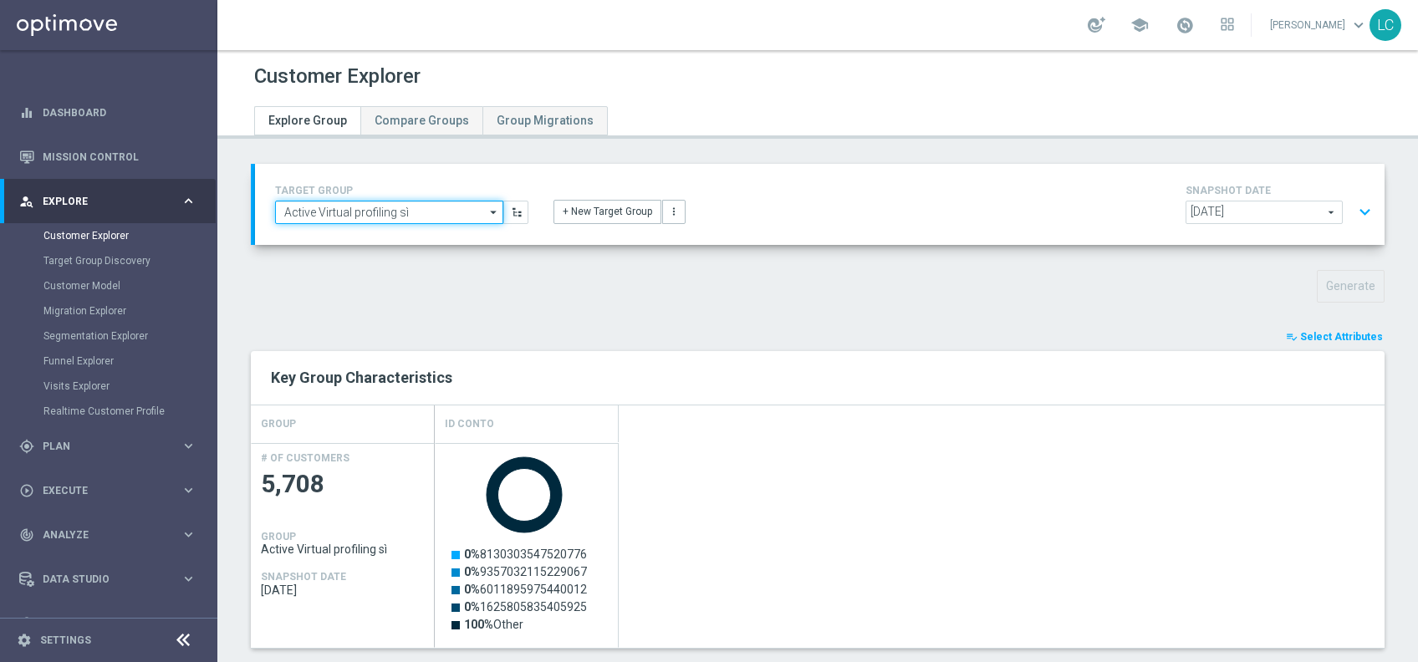
click at [412, 217] on input "Active Virtual profiling sì" at bounding box center [389, 212] width 228 height 23
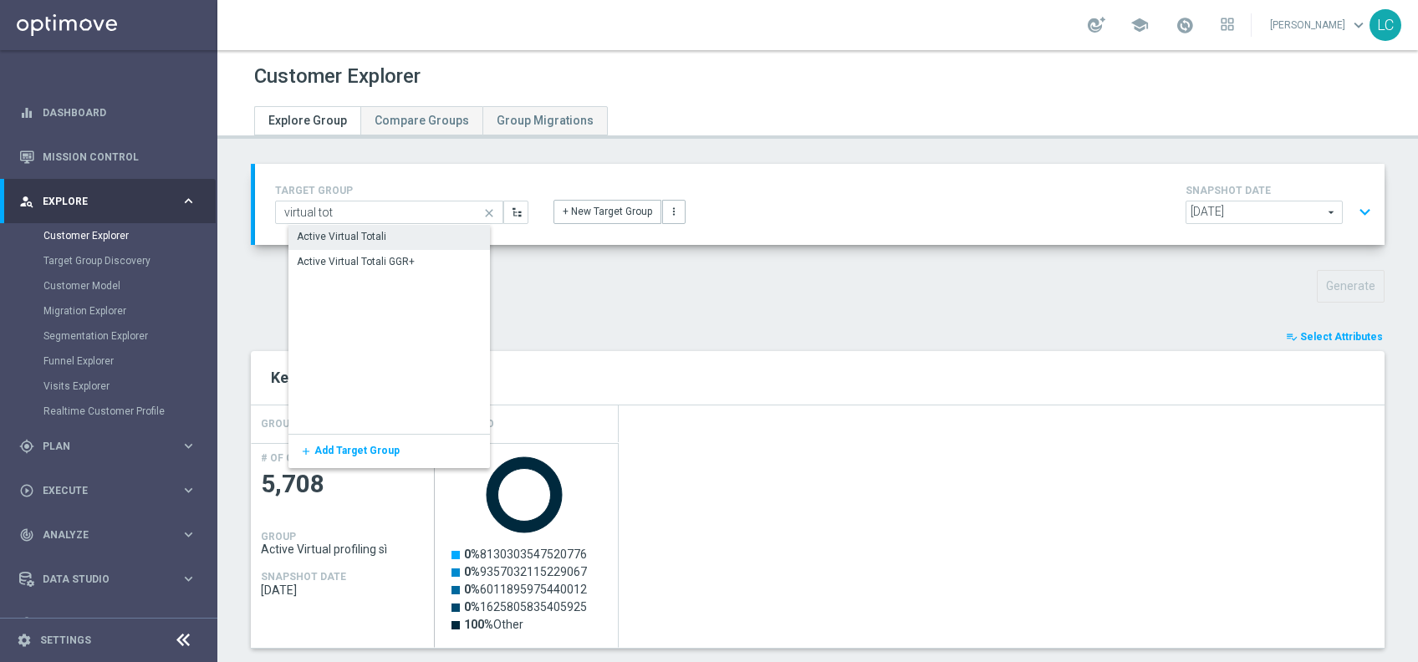
click at [400, 234] on div "Active Virtual Totali" at bounding box center [400, 236] width 224 height 23
type input "Active Virtual Totali"
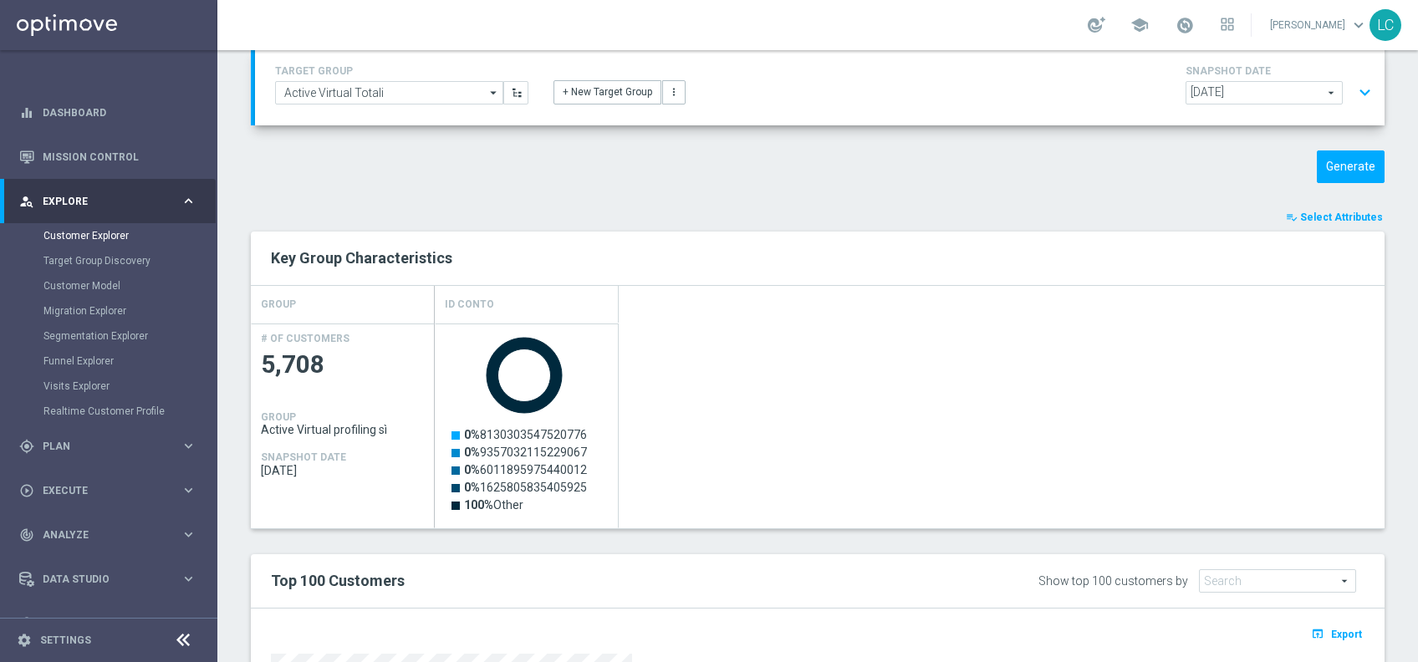
scroll to position [121, 0]
click at [1344, 153] on button "Generate" at bounding box center [1351, 165] width 68 height 33
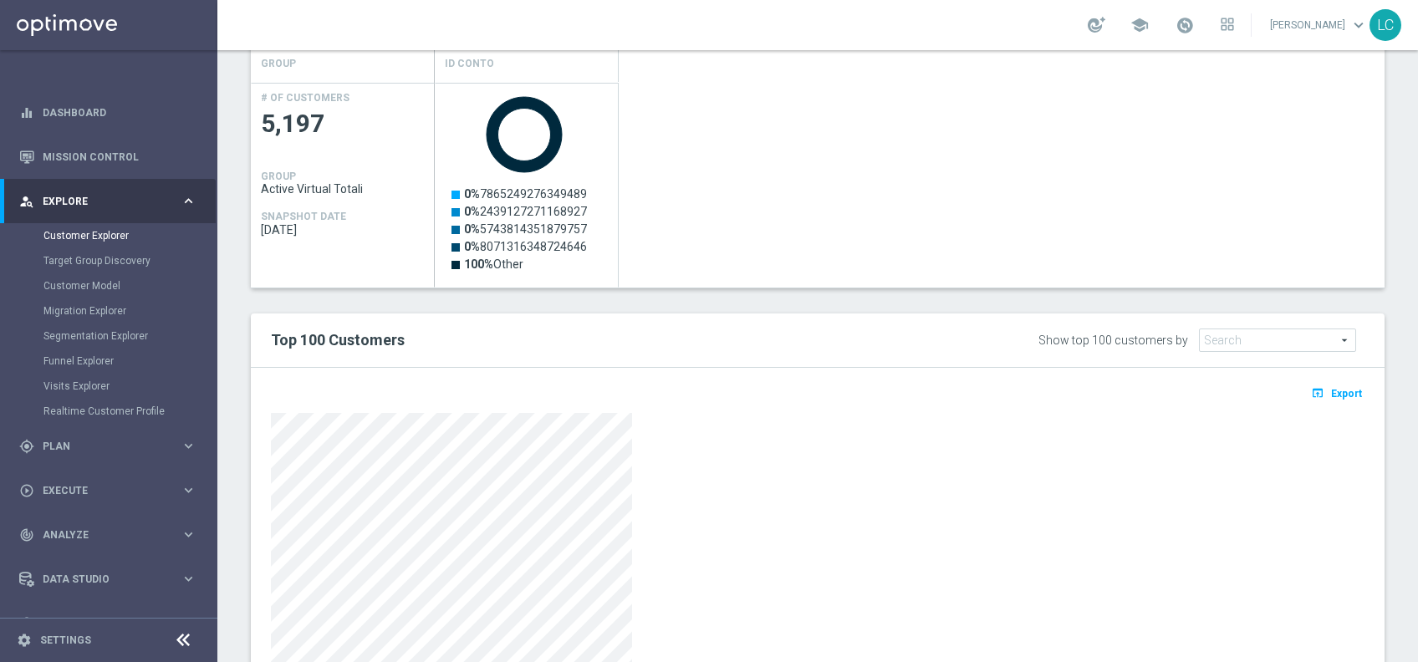
scroll to position [375, 0]
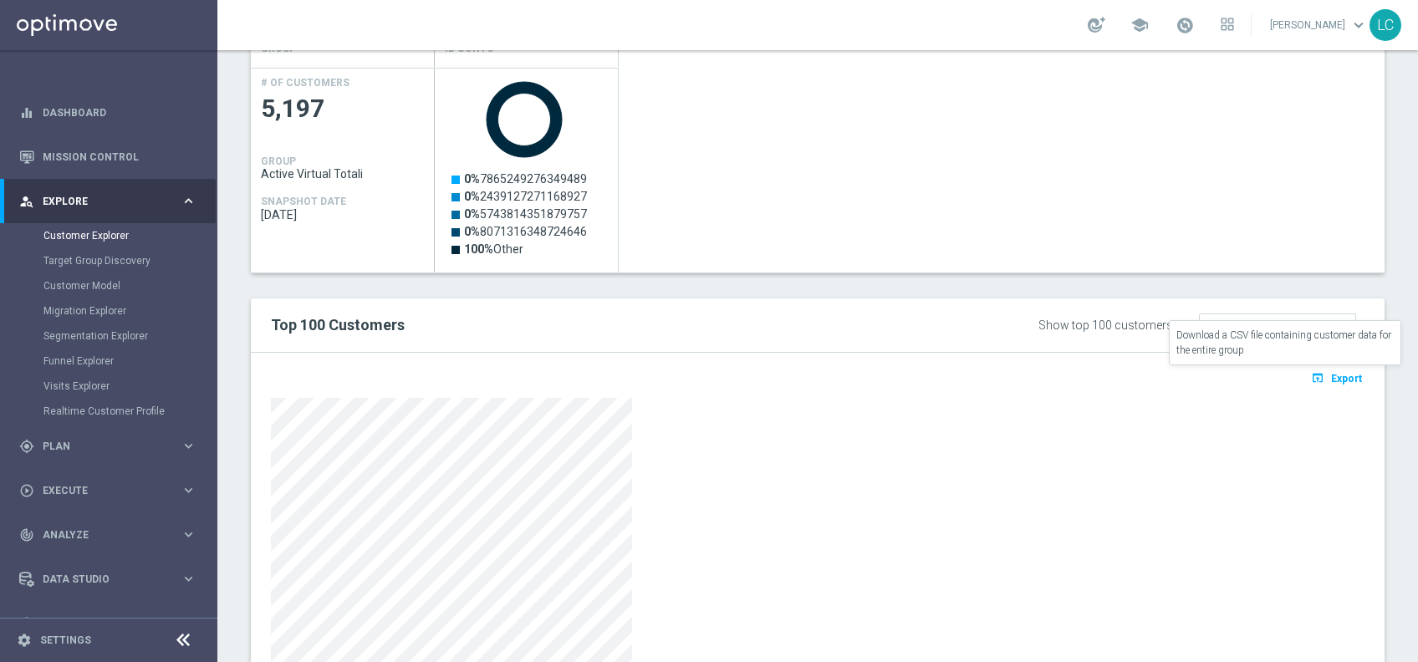
click at [1311, 372] on icon "open_in_browser" at bounding box center [1320, 377] width 18 height 13
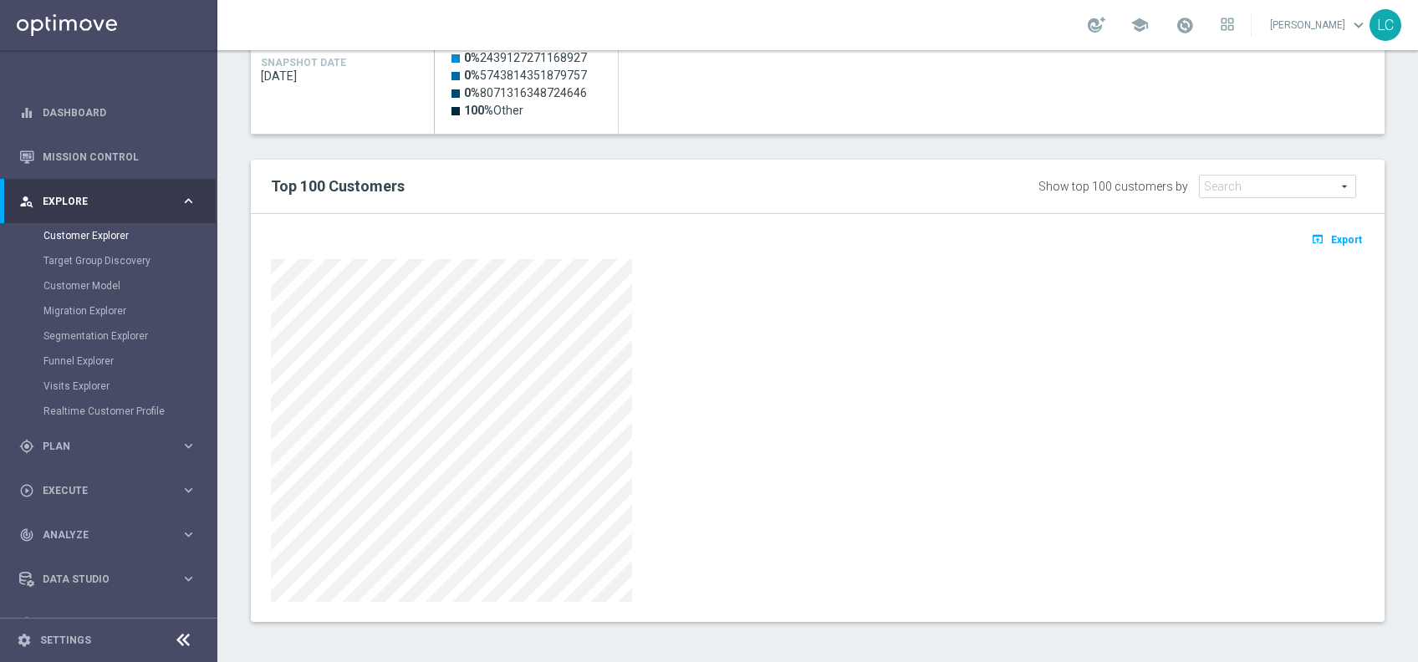
scroll to position [0, 0]
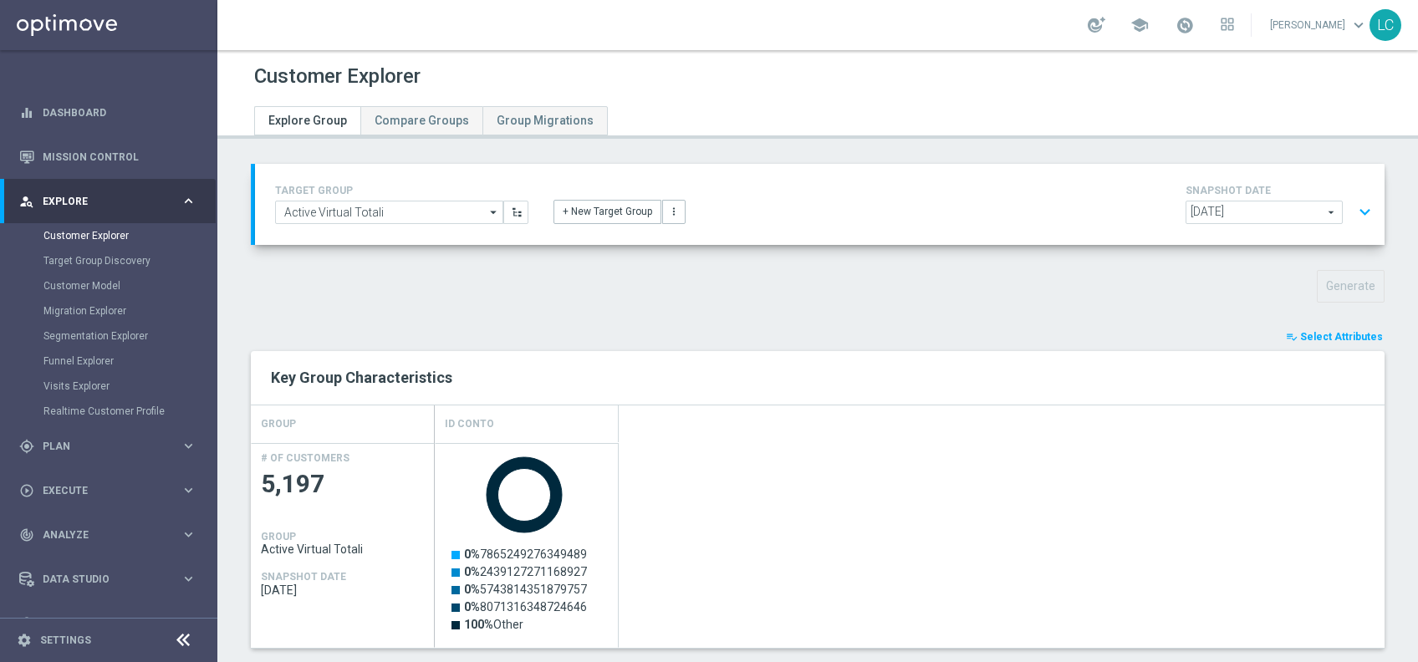
click at [404, 223] on div "TARGET GROUP Active Virtual Totali Active Virtual Totali arrow_drop_down Drag h…" at bounding box center [820, 205] width 1114 height 48
click at [408, 217] on input "Active Virtual Totali" at bounding box center [389, 212] width 228 height 23
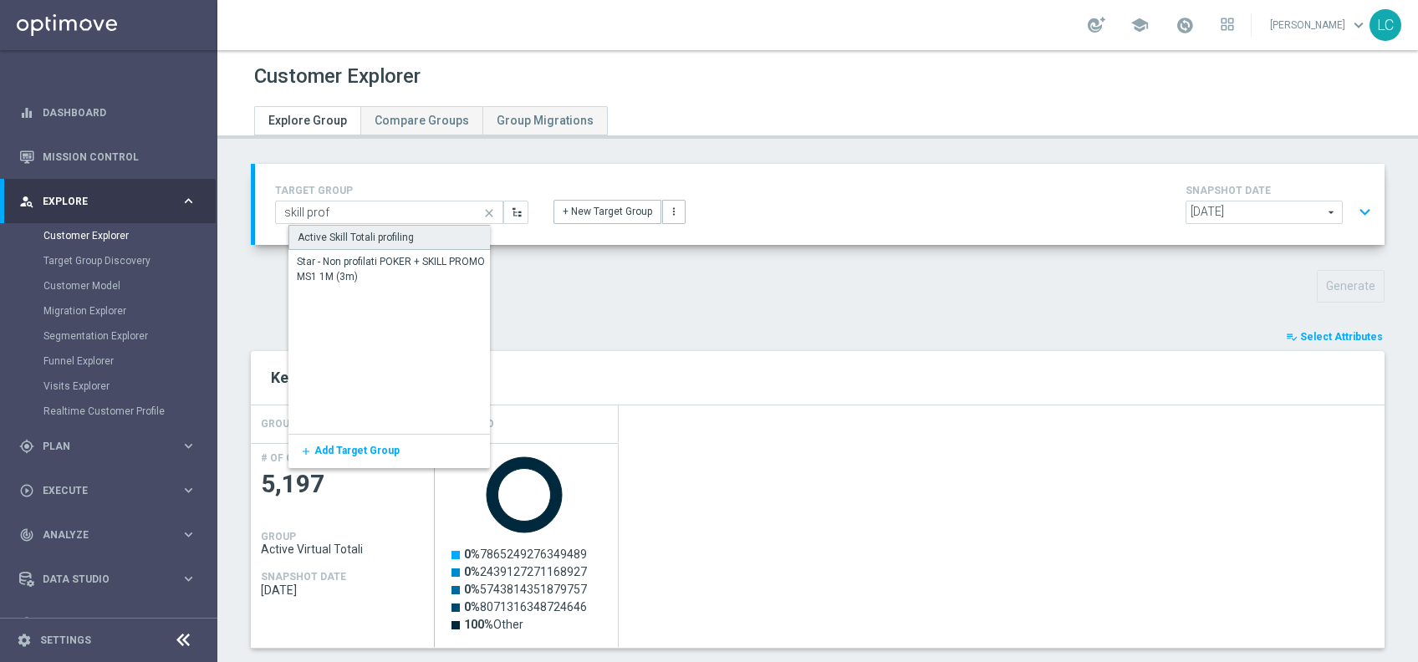
click at [395, 232] on div "Active Skill Totali profiling" at bounding box center [356, 237] width 116 height 15
type input "Active Skill Totali profiling"
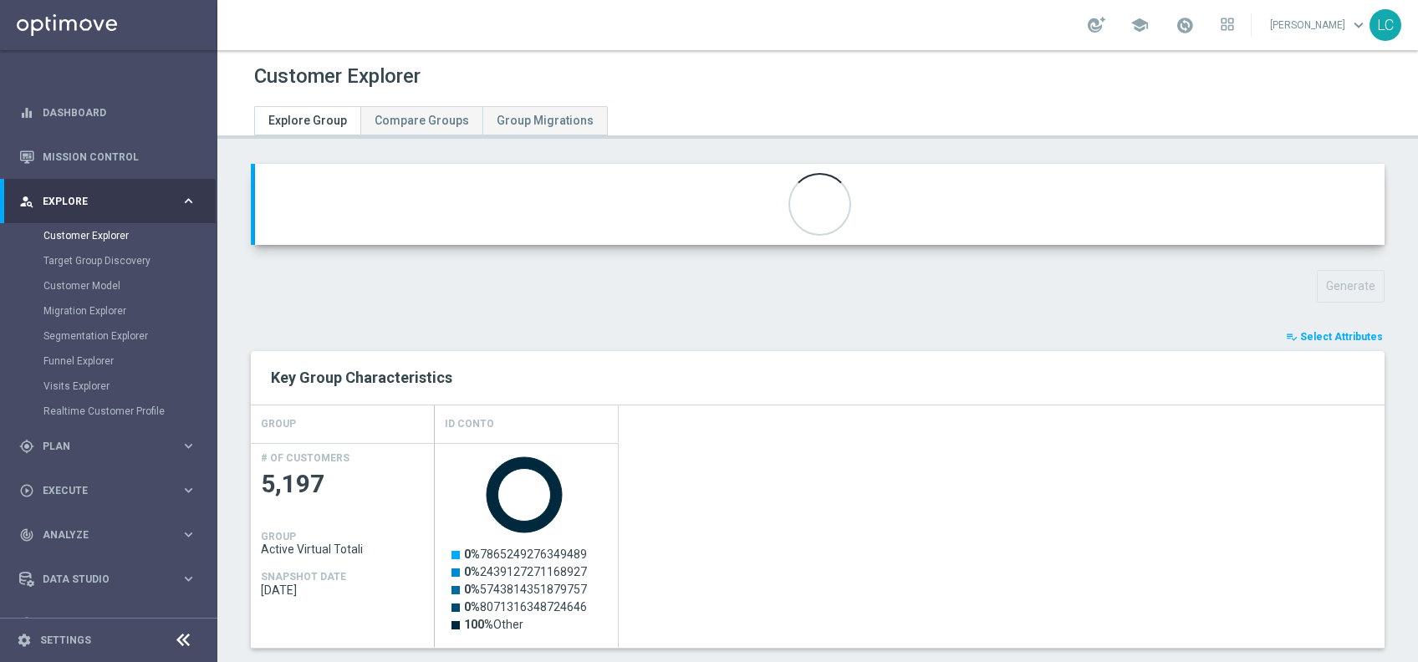
type input "nuovi2022skill"
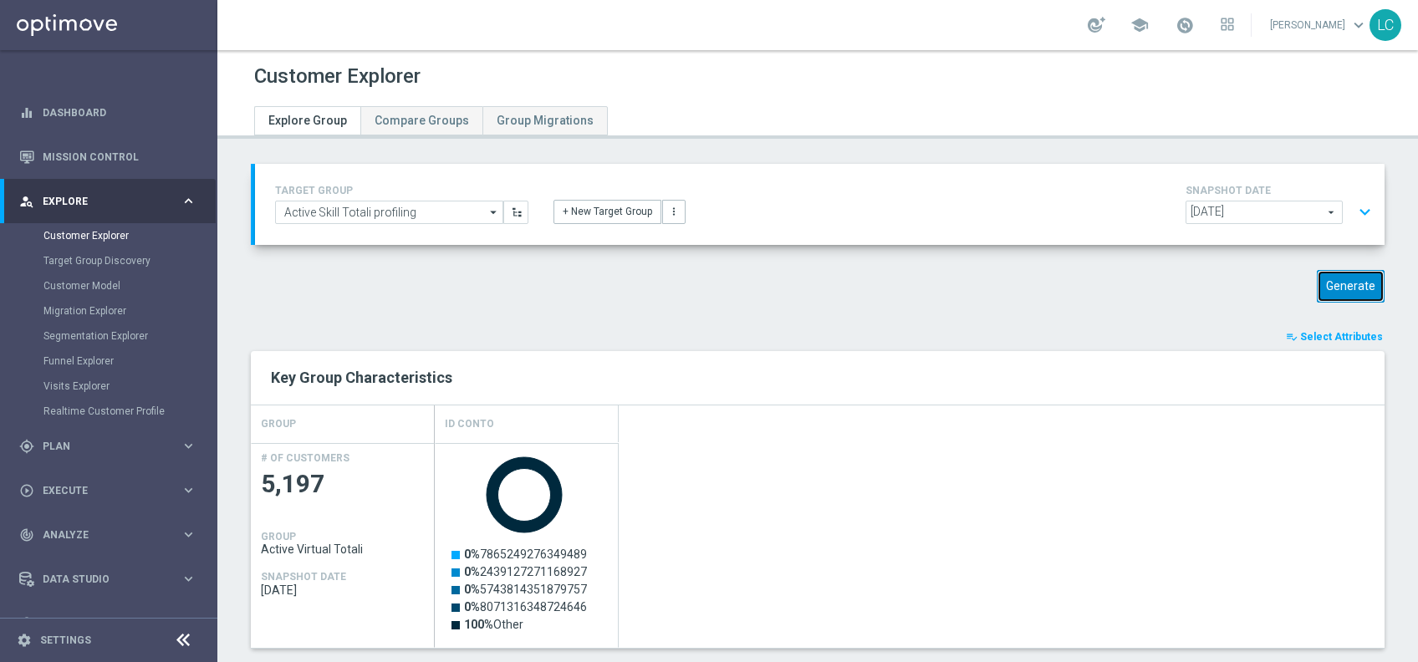
click at [1340, 291] on button "Generate" at bounding box center [1351, 286] width 68 height 33
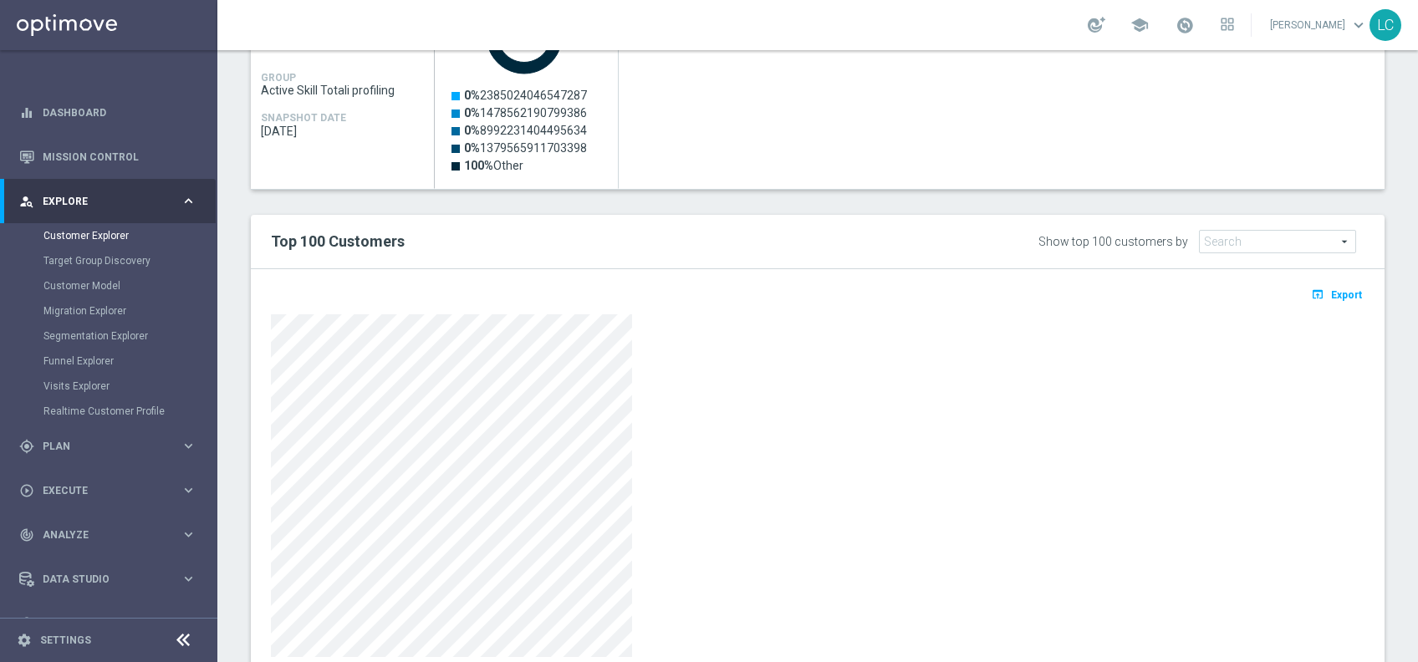
scroll to position [514, 0]
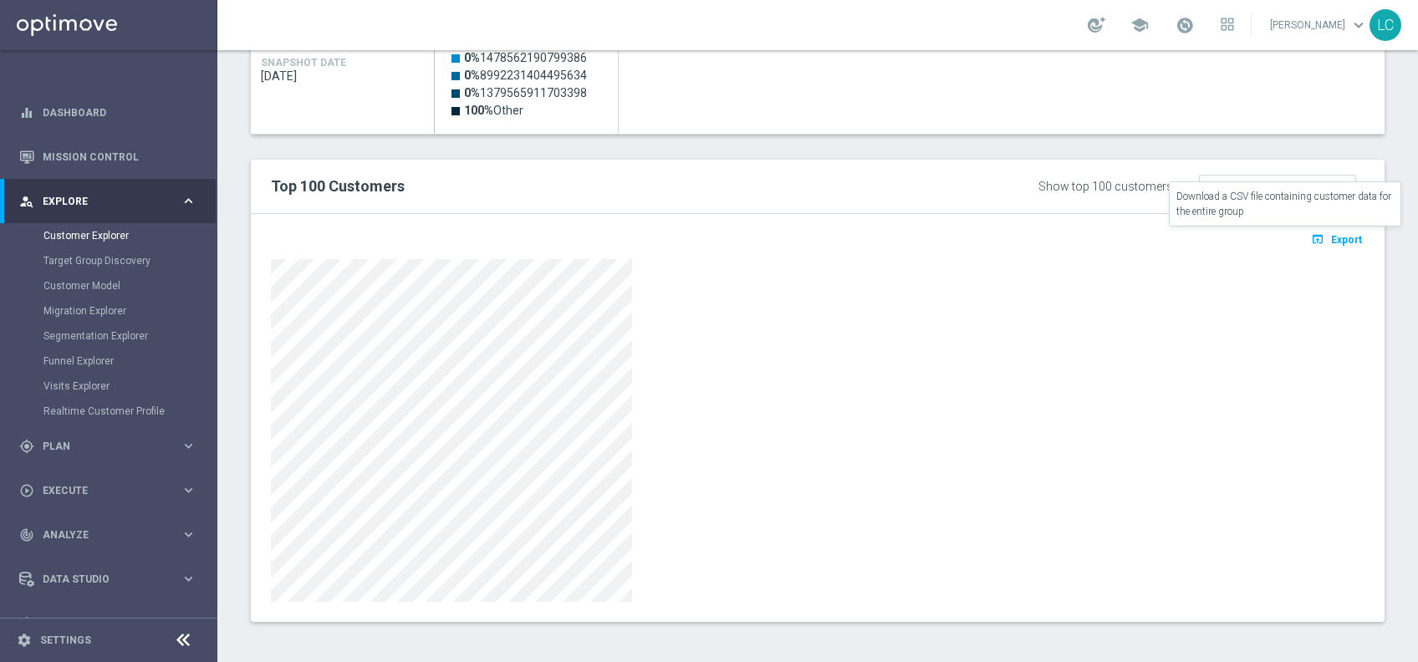
click at [1334, 230] on button "open_in_browser Export" at bounding box center [1336, 239] width 56 height 22
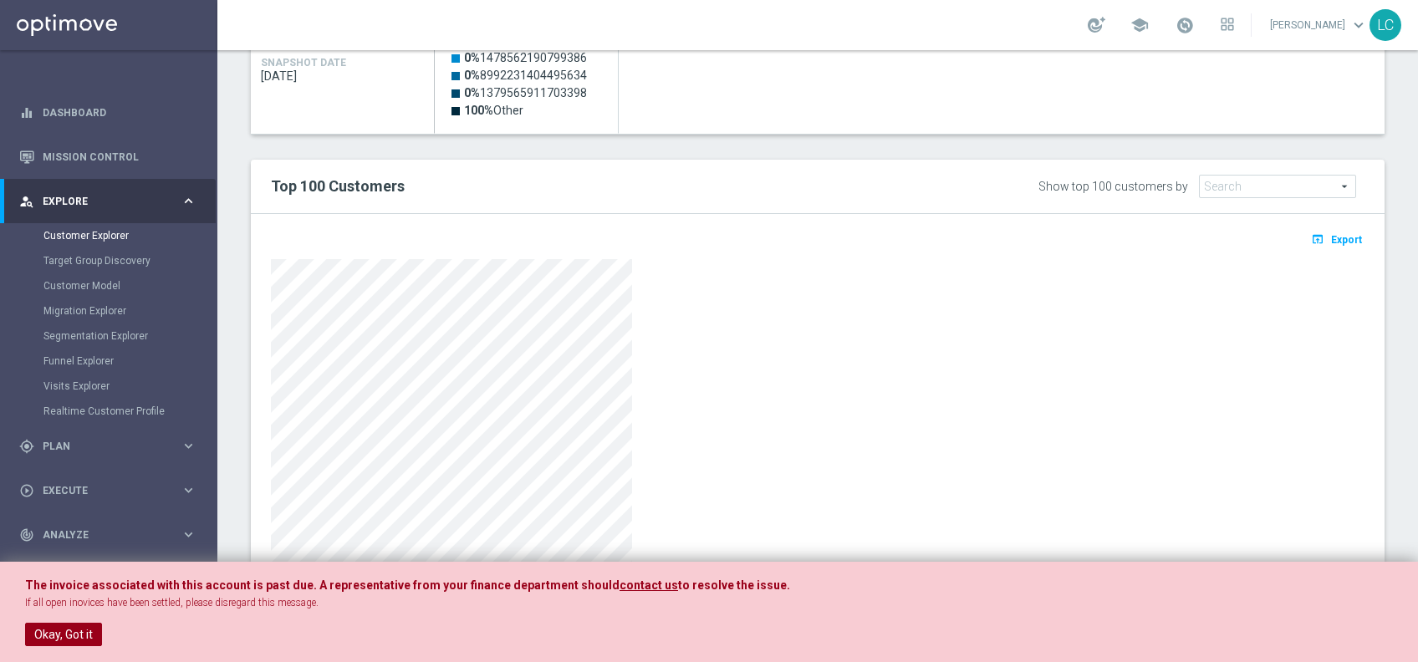
click at [69, 632] on button "Okay, Got it" at bounding box center [63, 634] width 77 height 23
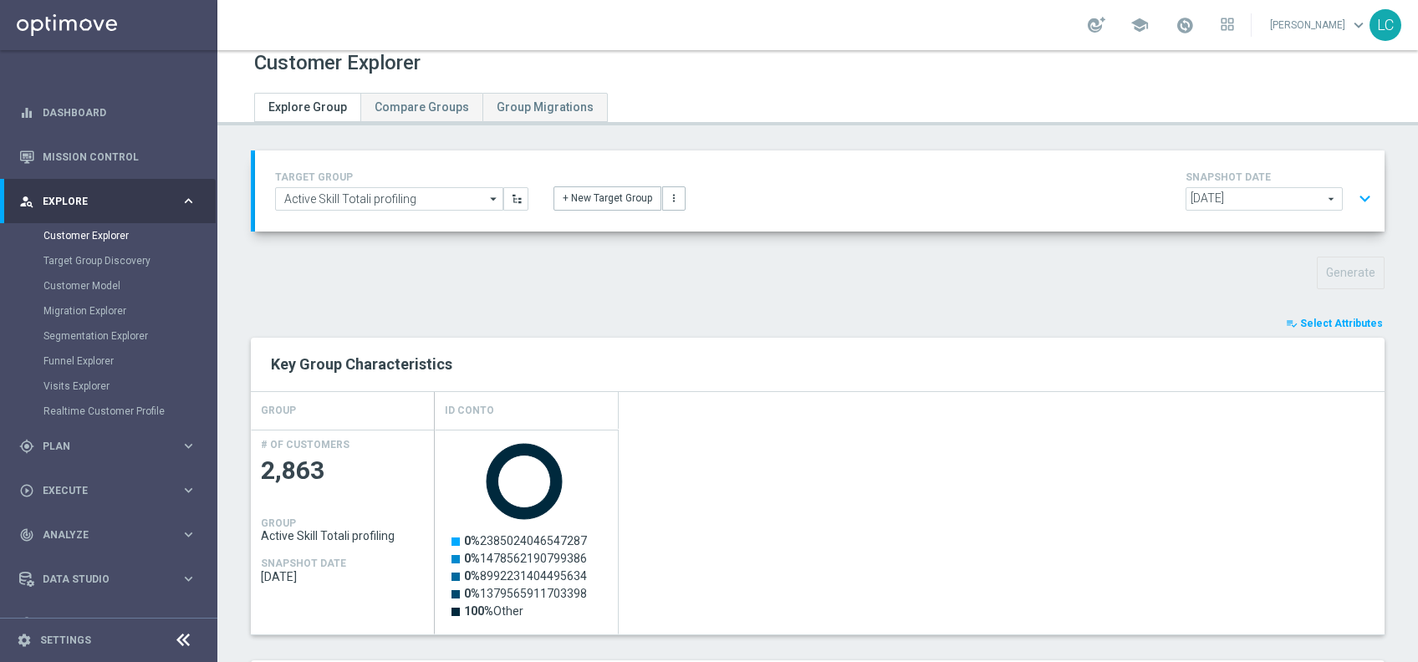
scroll to position [0, 0]
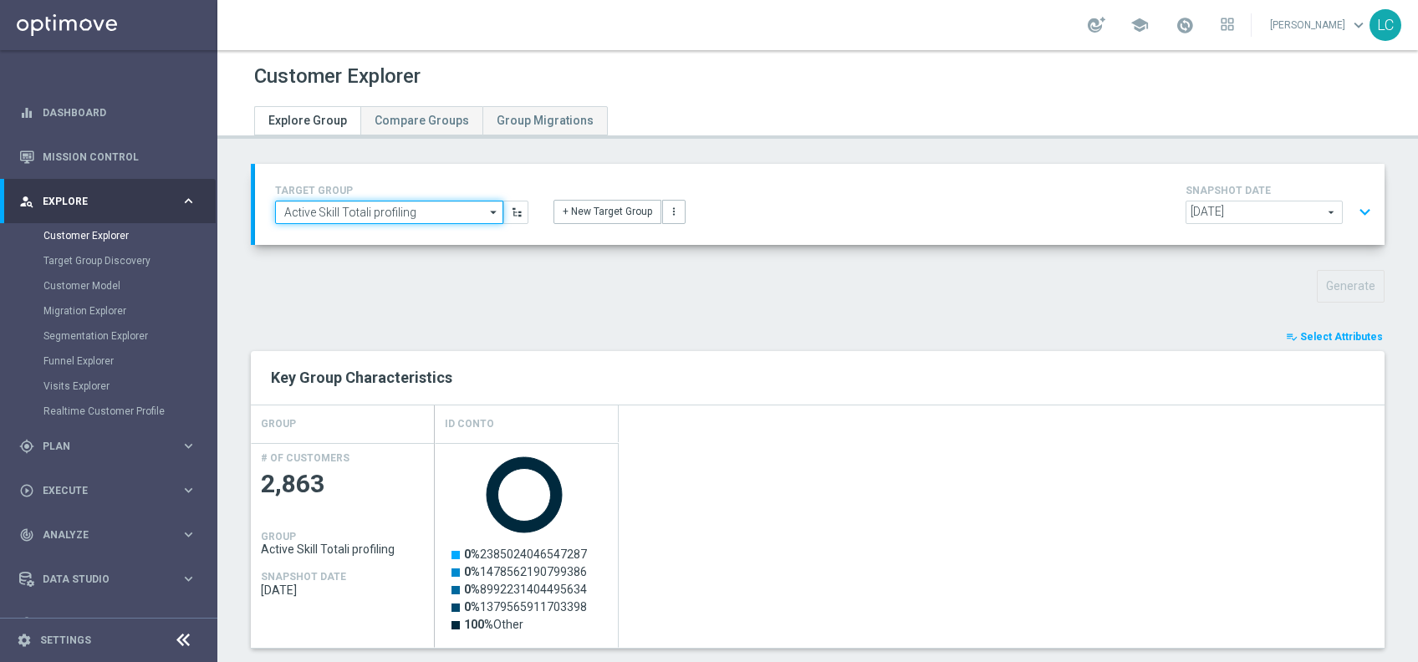
click at [436, 208] on input "Active Skill Totali profiling" at bounding box center [389, 212] width 228 height 23
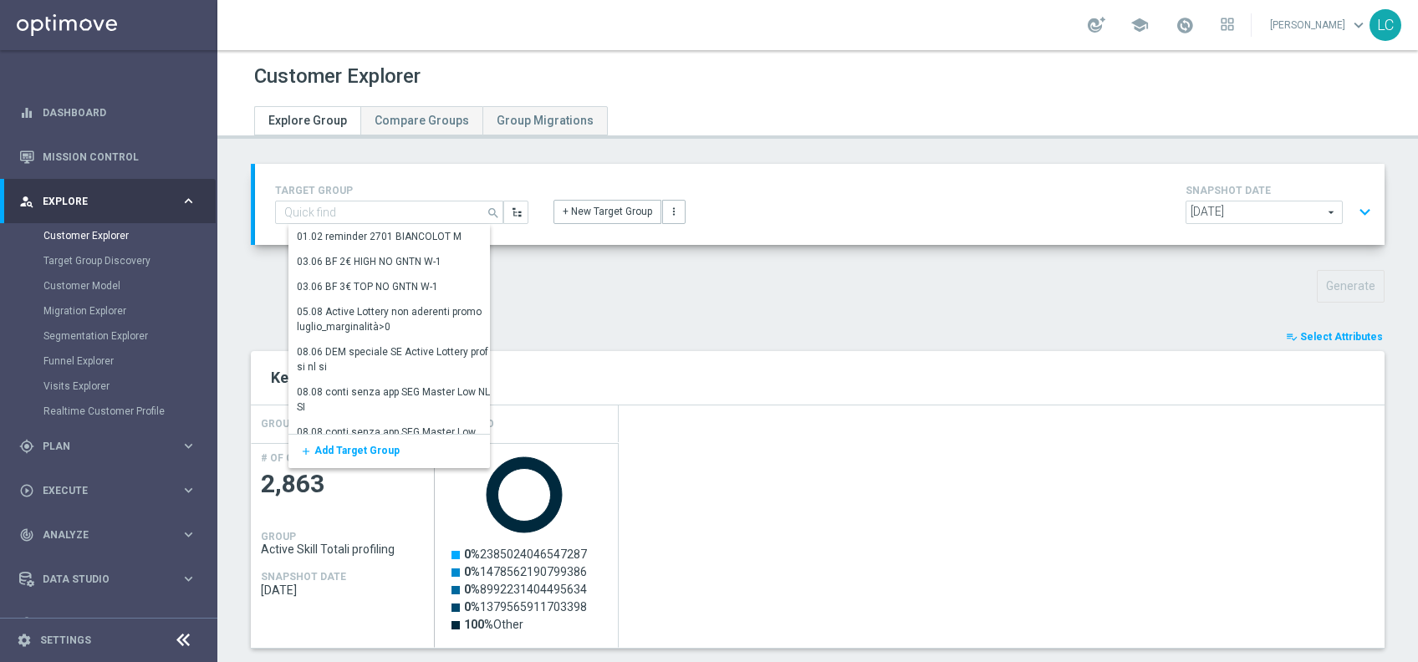
click at [406, 198] on div "TARGET GROUP Active Skill Totali profiling search Drag here to set row groups D…" at bounding box center [402, 202] width 278 height 43
type input "Active Skill Totali profiling"
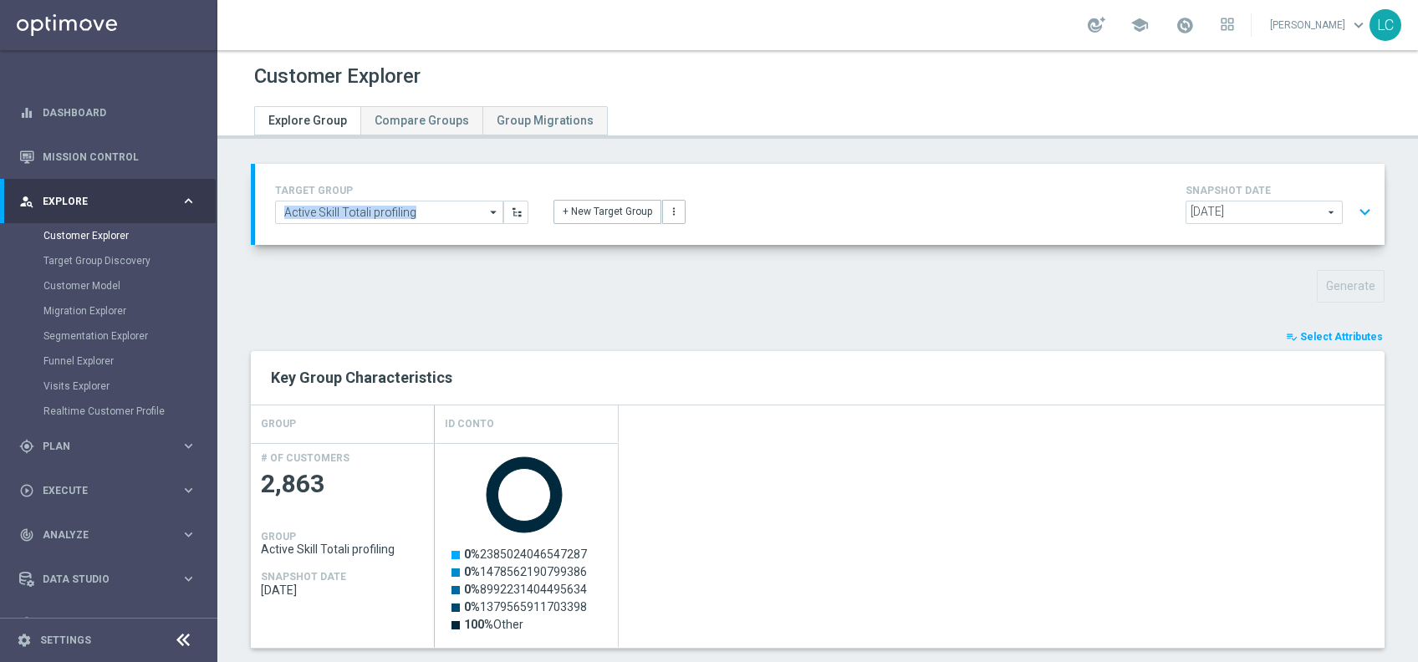
click at [406, 198] on div "TARGET GROUP Active Skill Totali profiling Active Skill Totali profiling arrow_…" at bounding box center [402, 202] width 278 height 43
click at [410, 212] on input "Active Skill Totali profiling" at bounding box center [389, 212] width 228 height 23
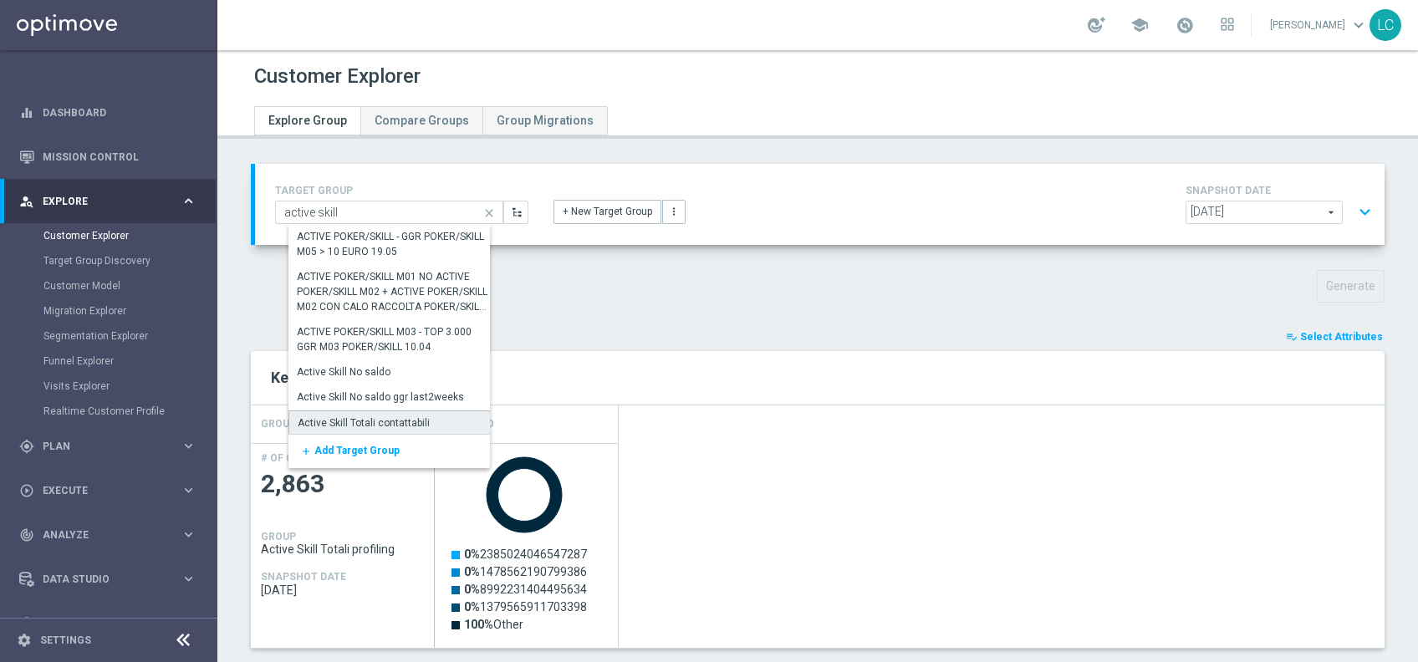
click at [380, 421] on div "Active Skill Totali contattabili" at bounding box center [364, 423] width 132 height 15
type input "Active Skill Totali contattabili"
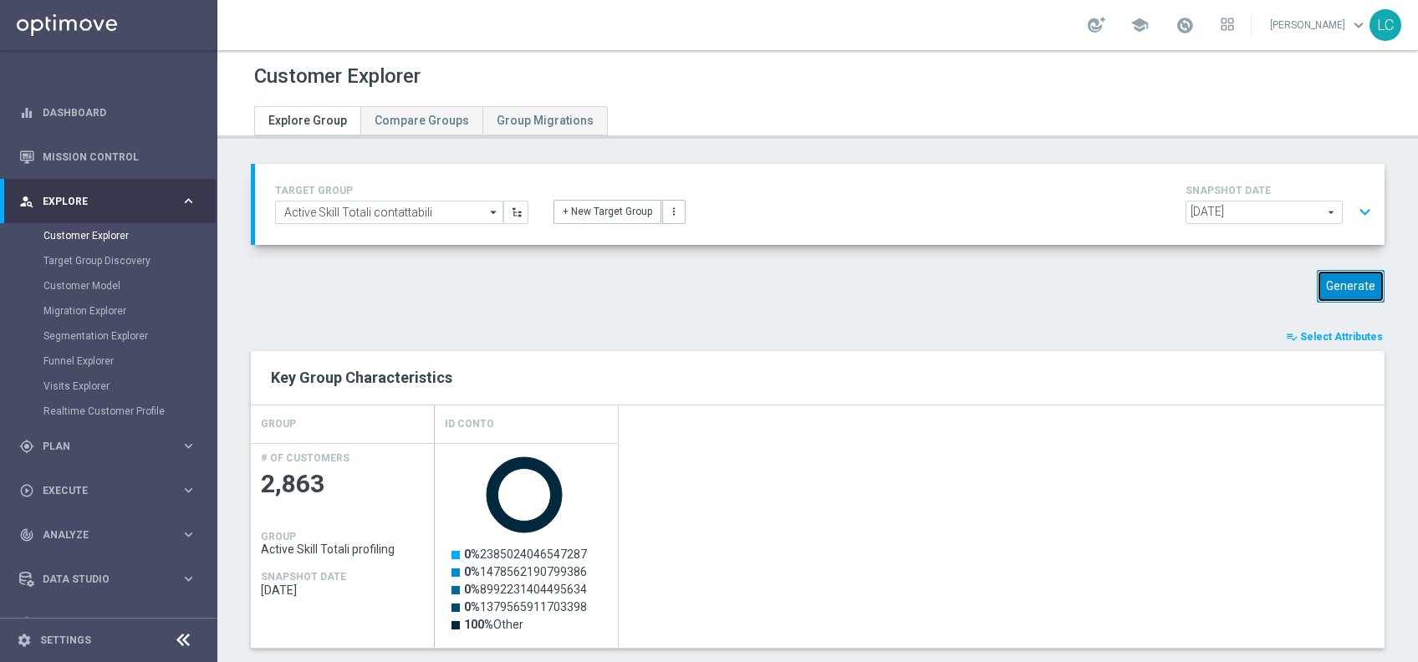
click at [1334, 281] on button "Generate" at bounding box center [1351, 286] width 68 height 33
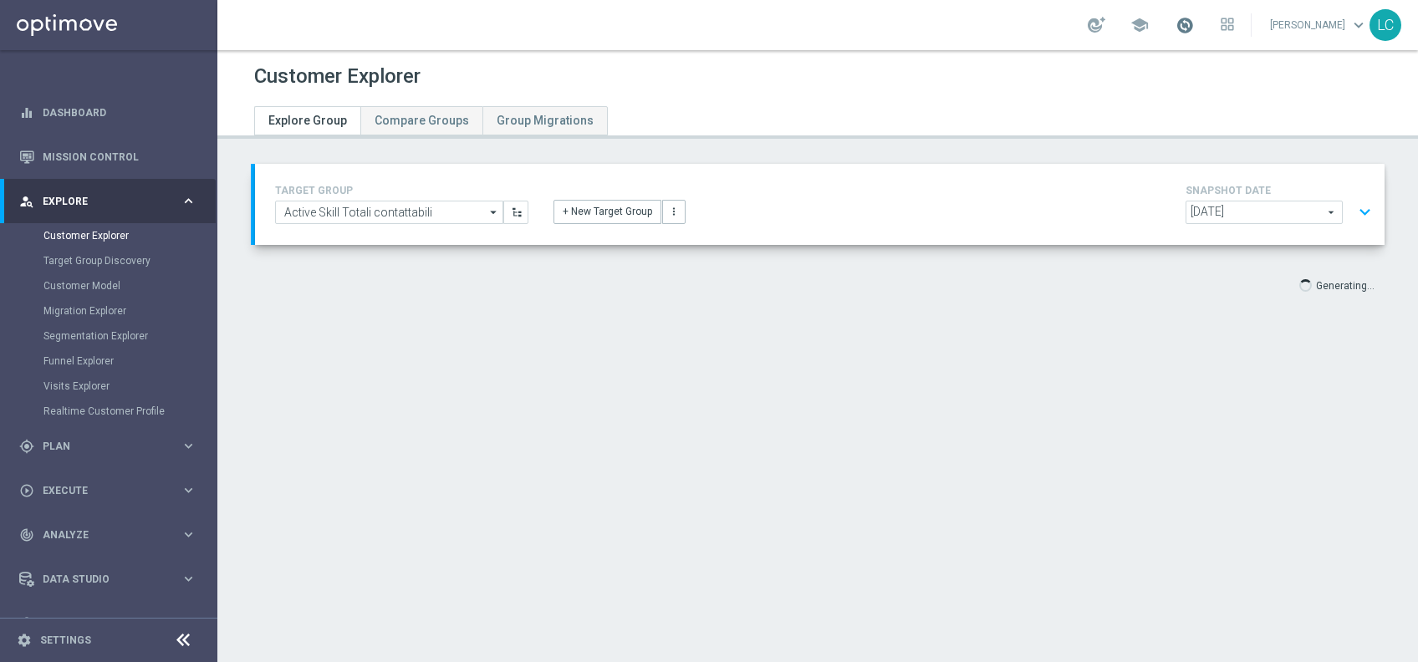
click at [1175, 22] on span at bounding box center [1184, 25] width 18 height 18
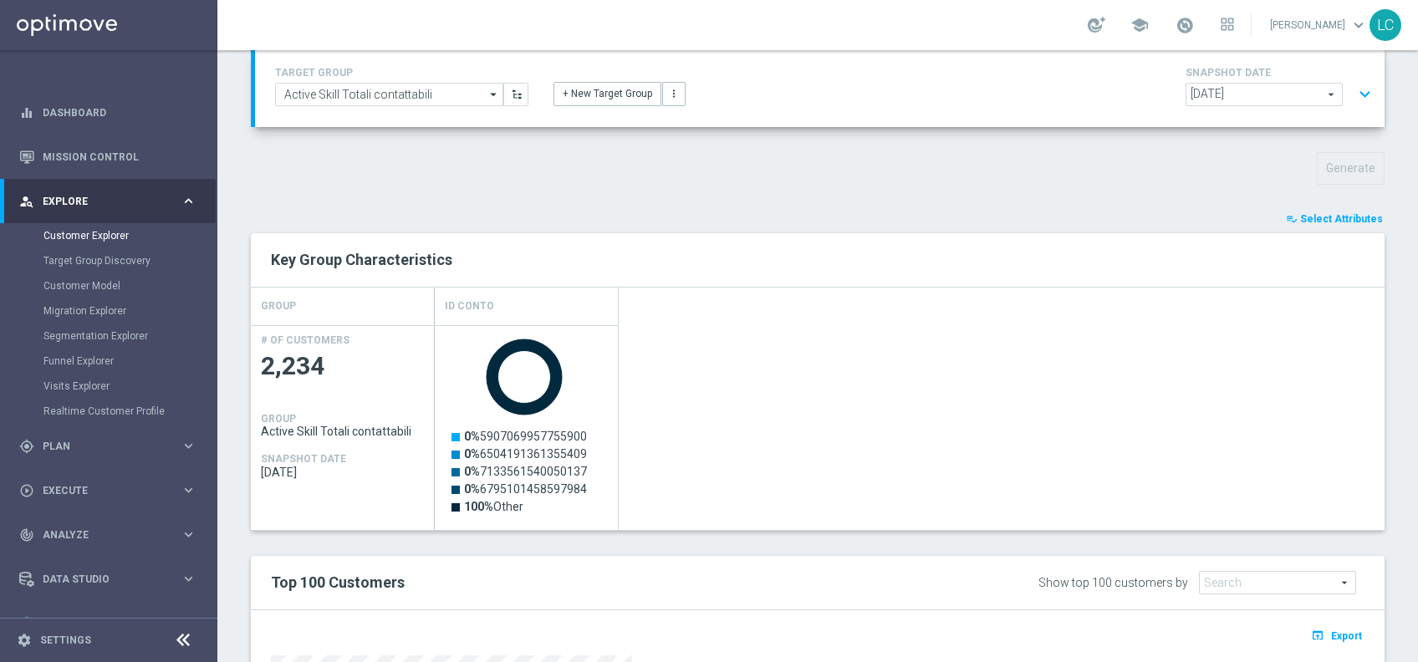
scroll to position [125, 0]
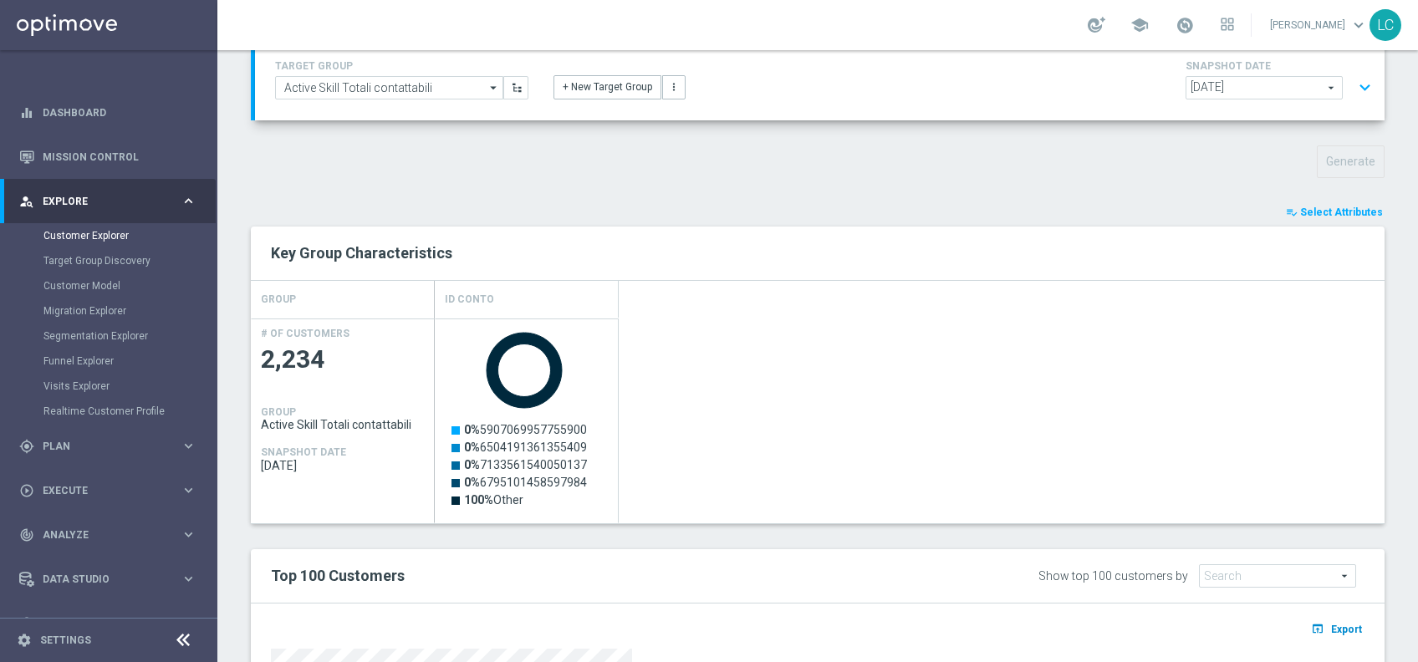
click at [1313, 629] on button "open_in_browser Export" at bounding box center [1336, 629] width 56 height 22
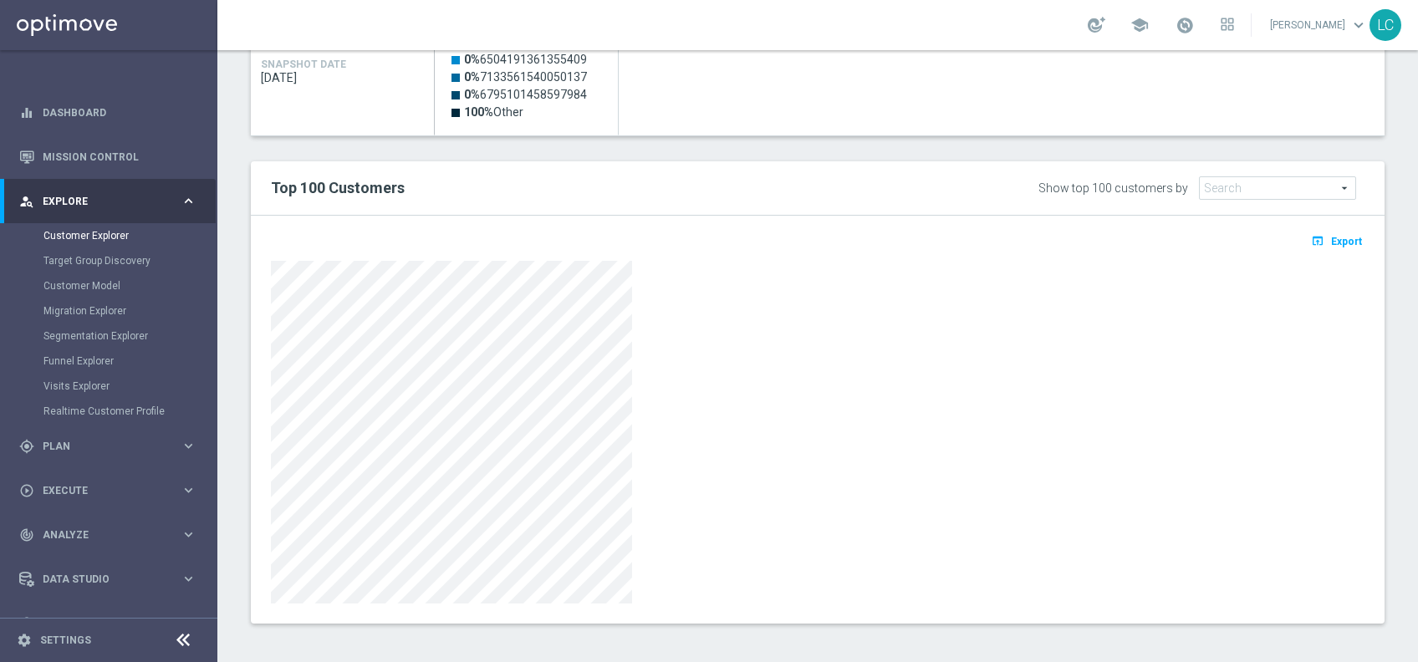
scroll to position [514, 0]
click at [642, 214] on div "open_in_browser Export" at bounding box center [818, 418] width 1134 height 408
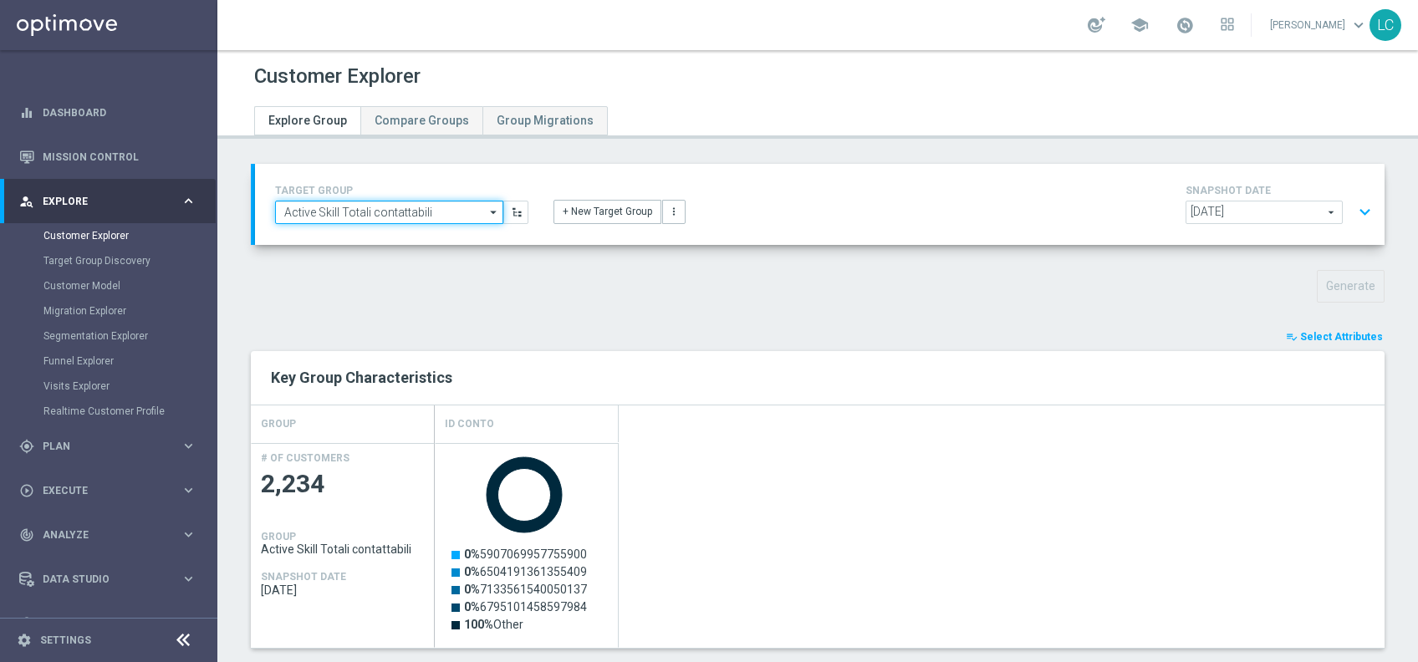
click at [431, 216] on input "Active Skill Totali contattabili" at bounding box center [389, 212] width 228 height 23
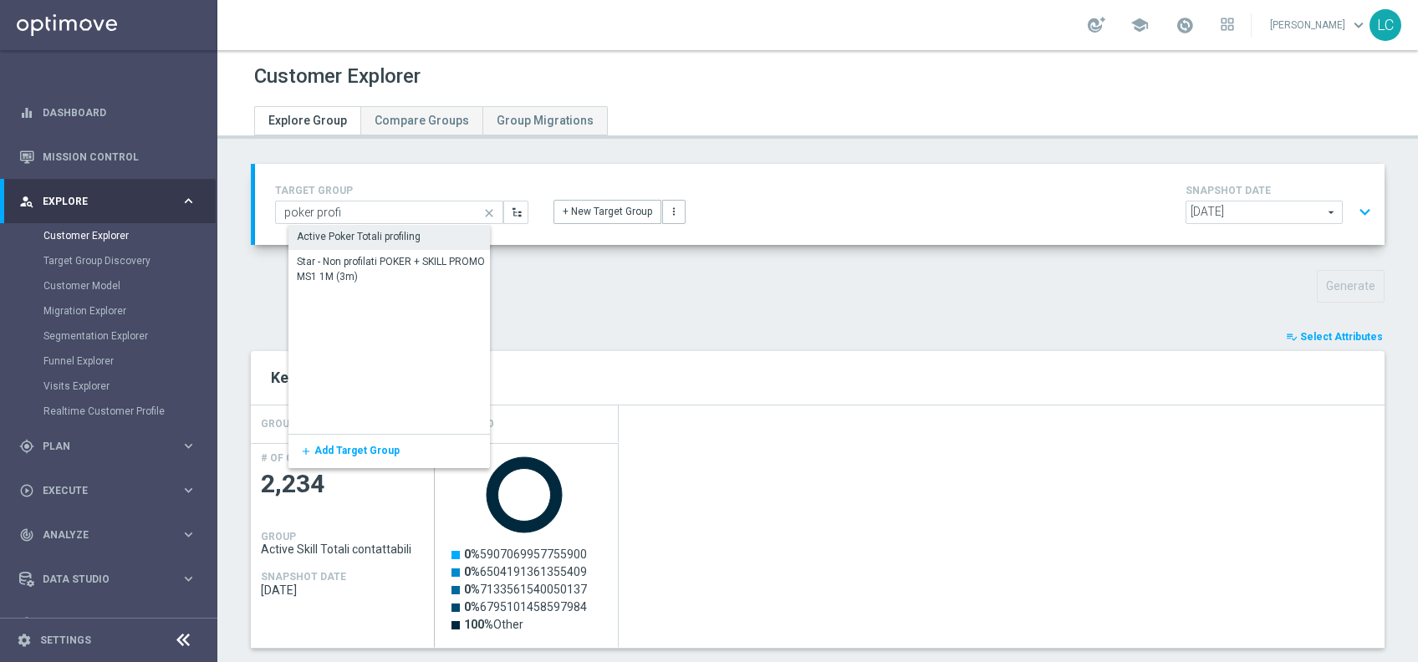
click at [434, 236] on div "Active Poker Totali profiling" at bounding box center [400, 236] width 224 height 23
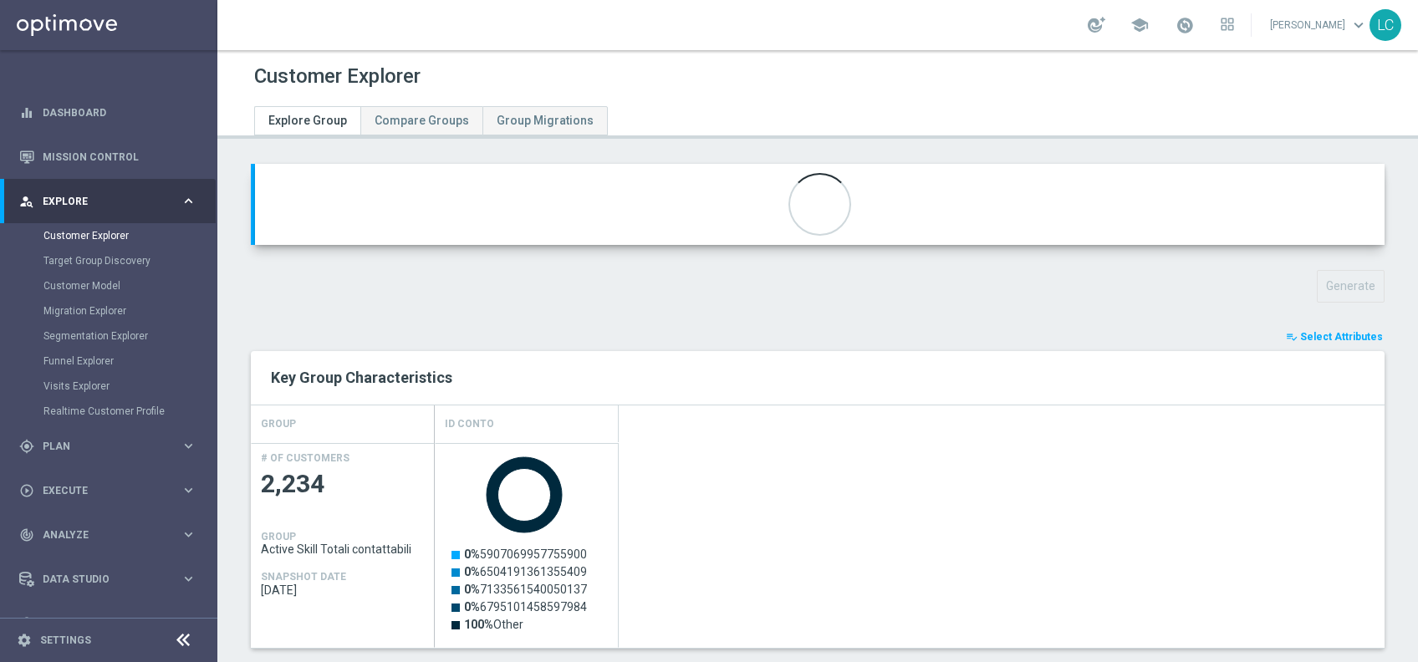
type input "Active Poker Totali profiling"
type input "Poker"
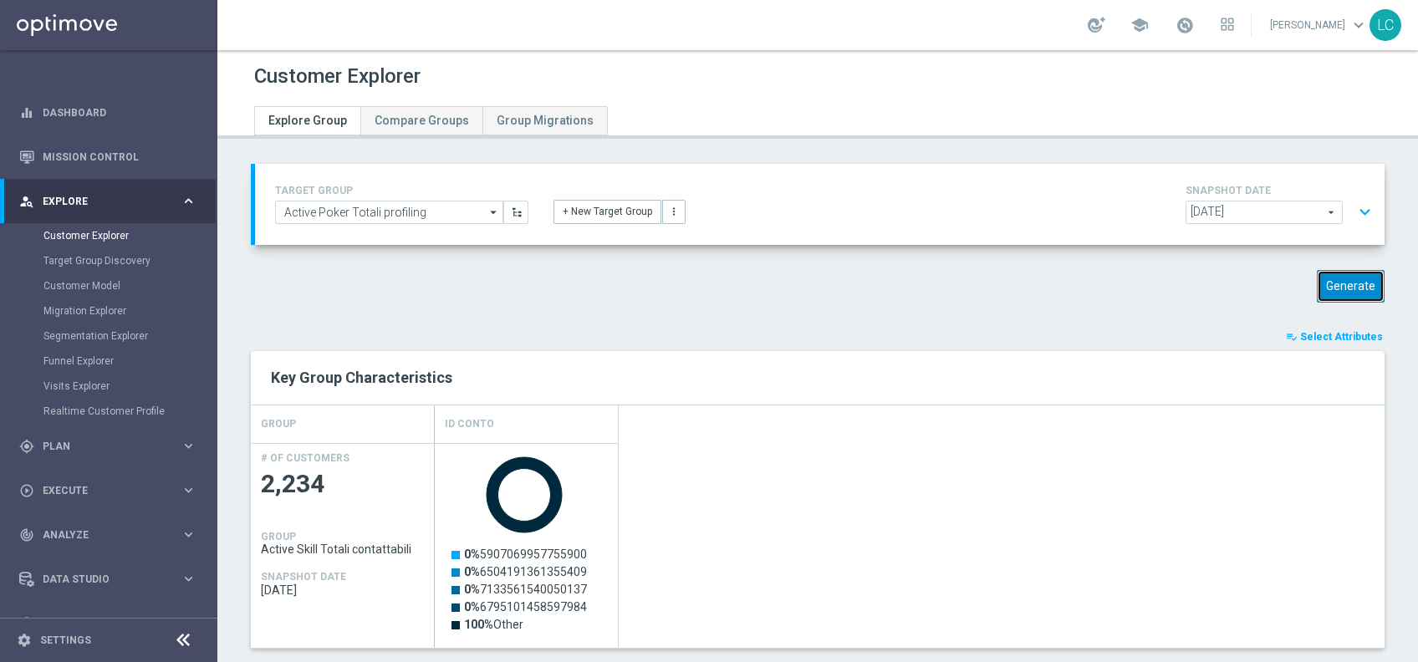
click at [1322, 289] on button "Generate" at bounding box center [1351, 286] width 68 height 33
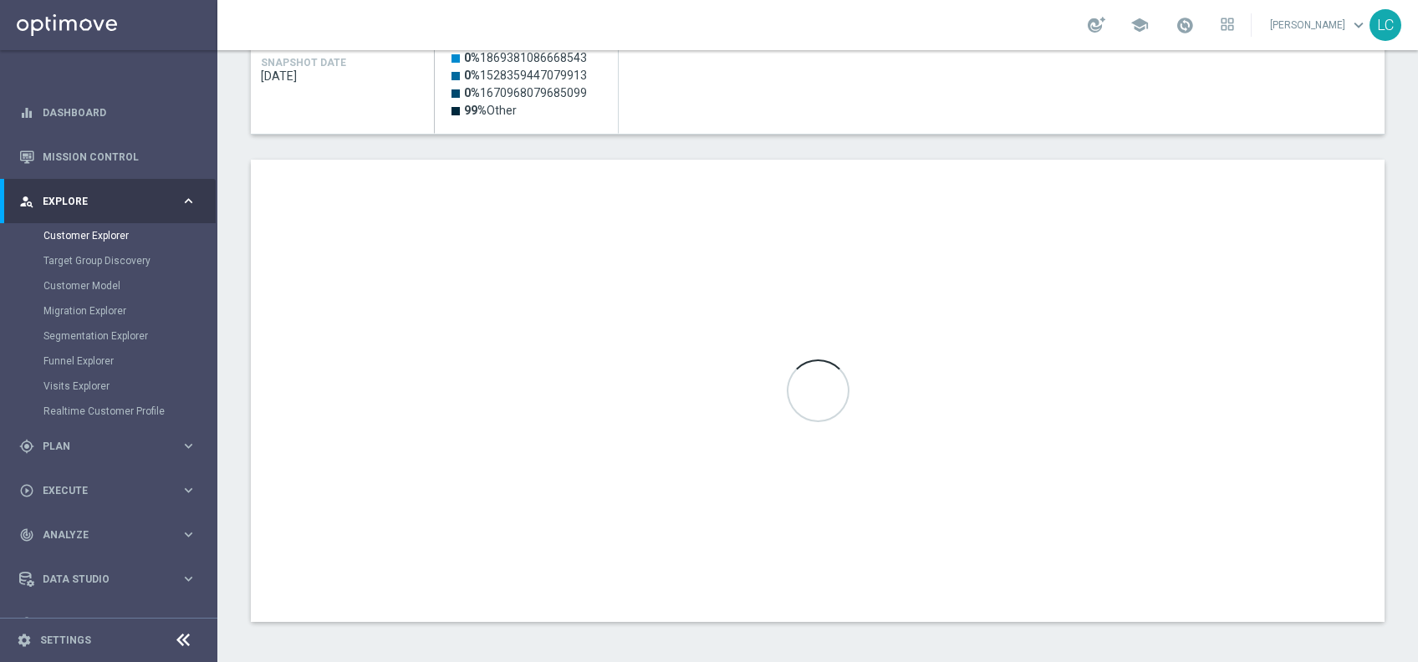
scroll to position [512, 0]
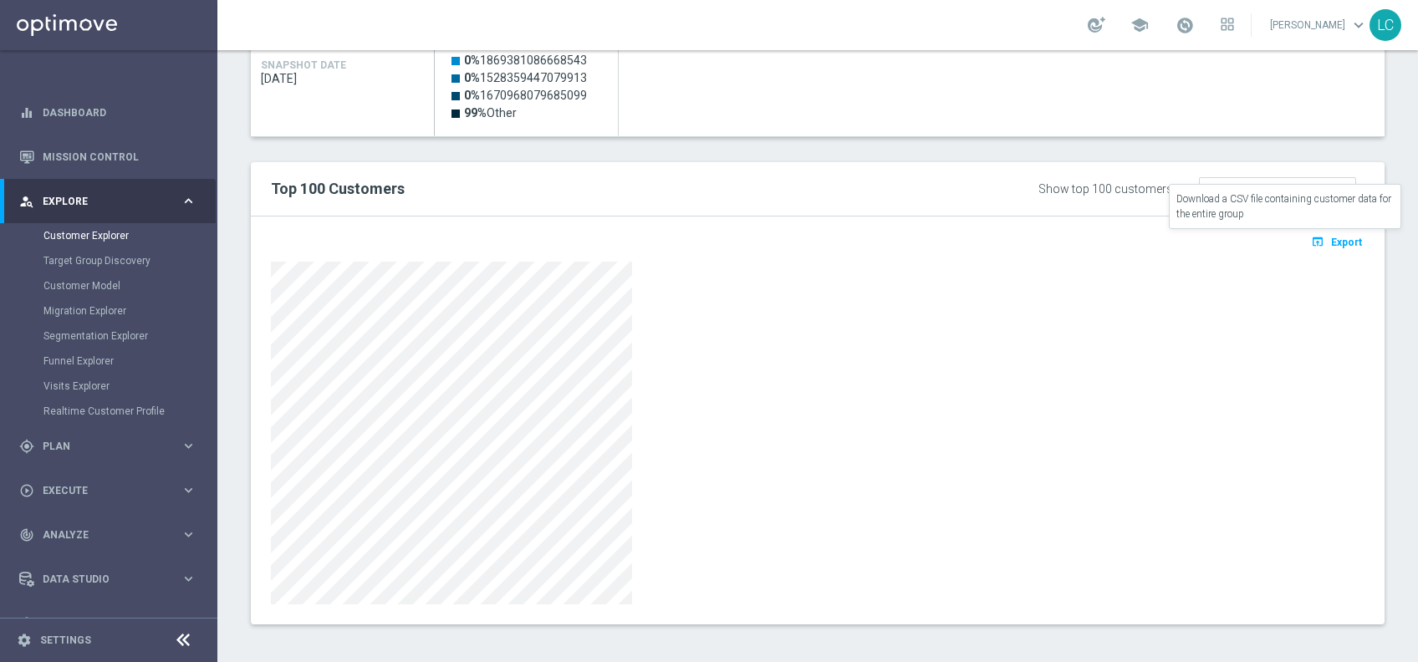
click at [1331, 242] on span "Export" at bounding box center [1346, 243] width 31 height 12
click at [650, 224] on div "open_in_browser Export" at bounding box center [818, 421] width 1134 height 408
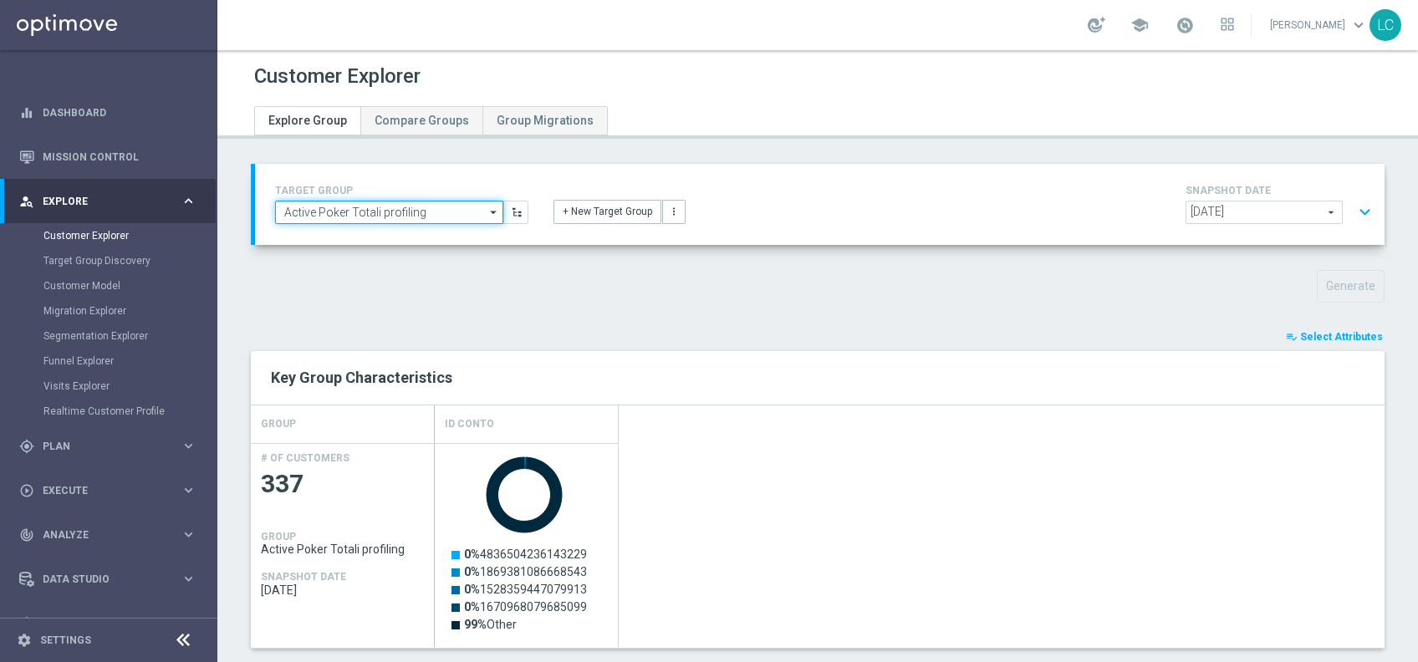
click at [420, 207] on input "Active Poker Totali profiling" at bounding box center [389, 212] width 228 height 23
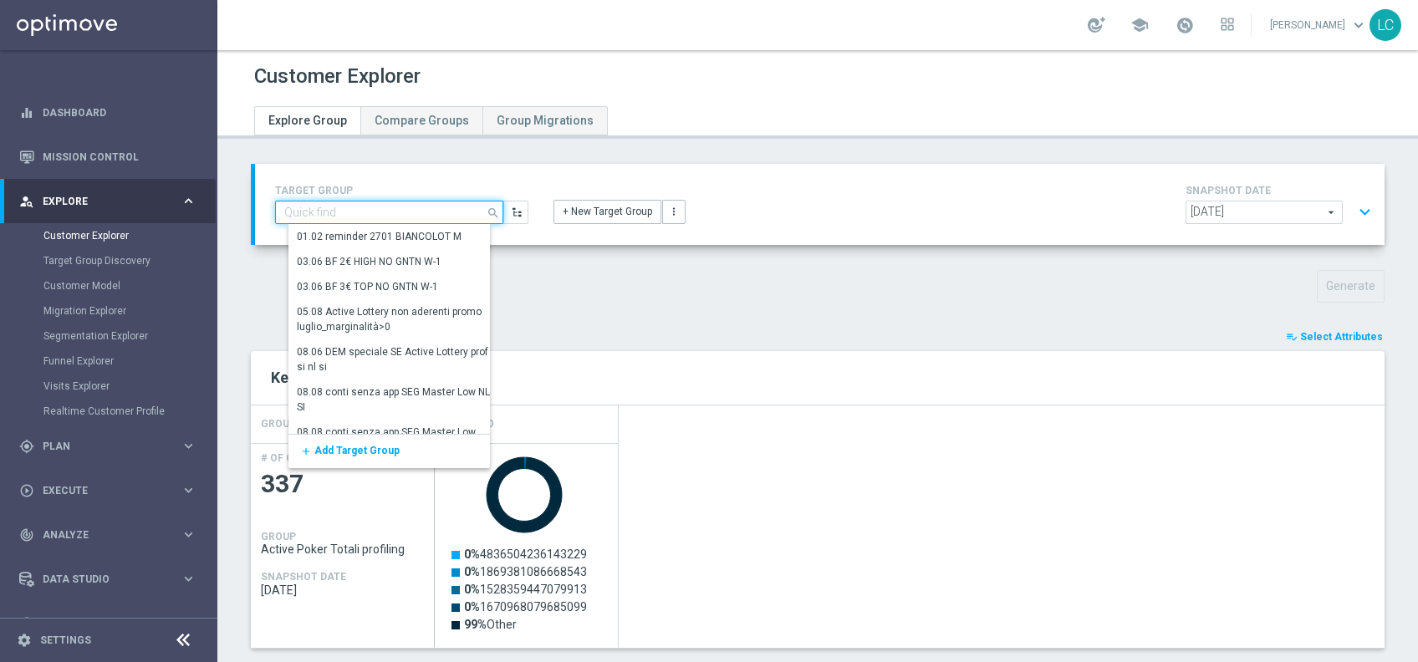
click at [409, 208] on input at bounding box center [389, 212] width 228 height 23
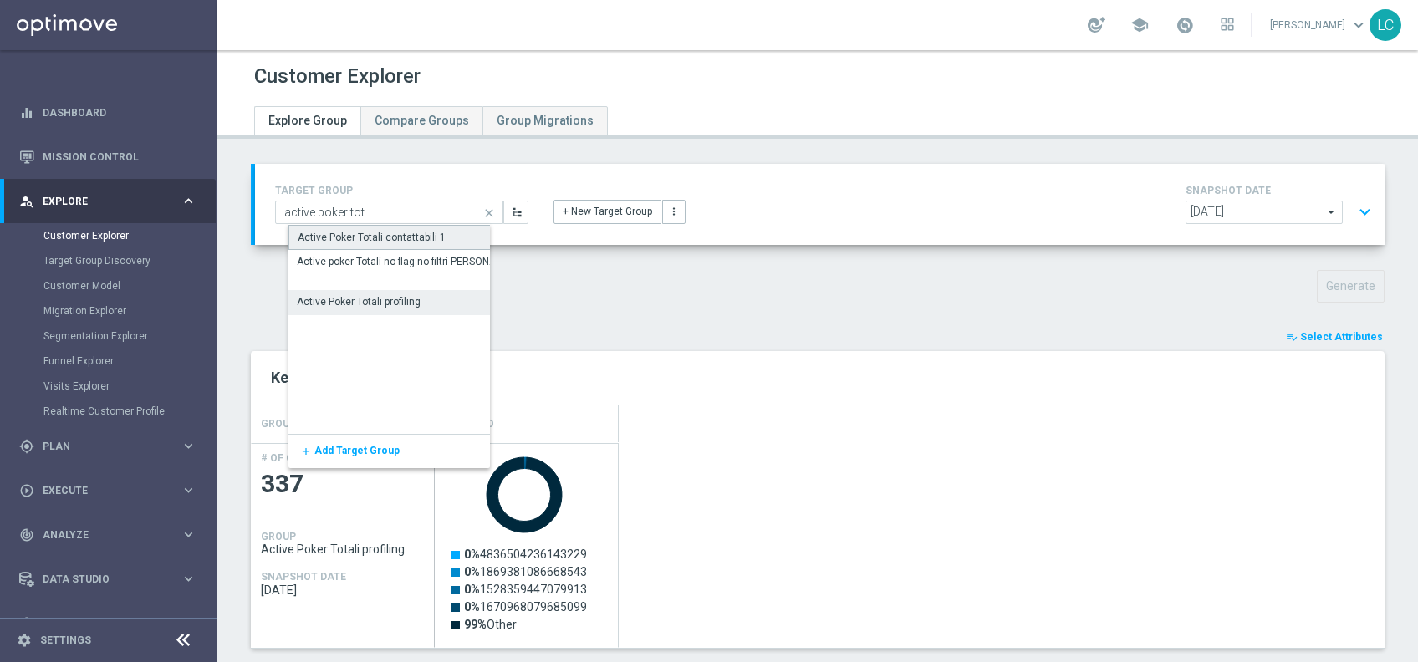
click at [414, 233] on div "Active Poker Totali contattabili 1" at bounding box center [372, 237] width 148 height 15
type input "Active Poker Totali contattabili 1"
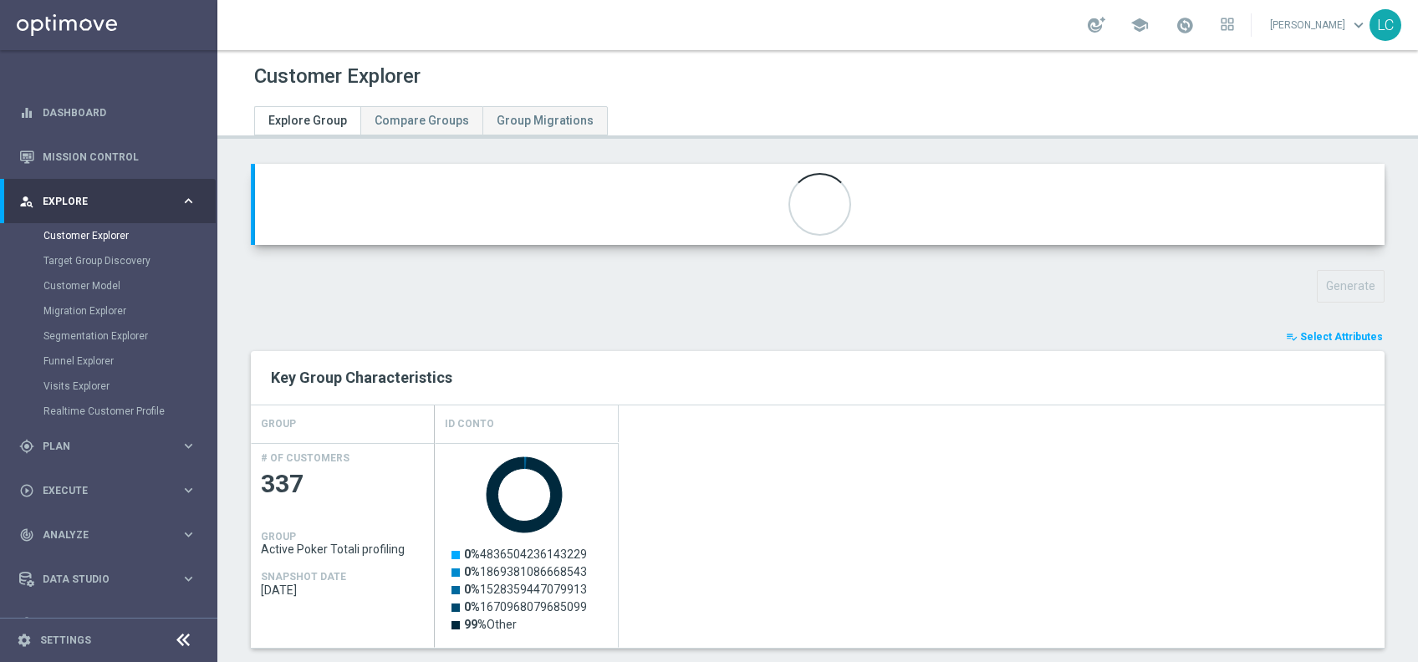
checkbox input "true"
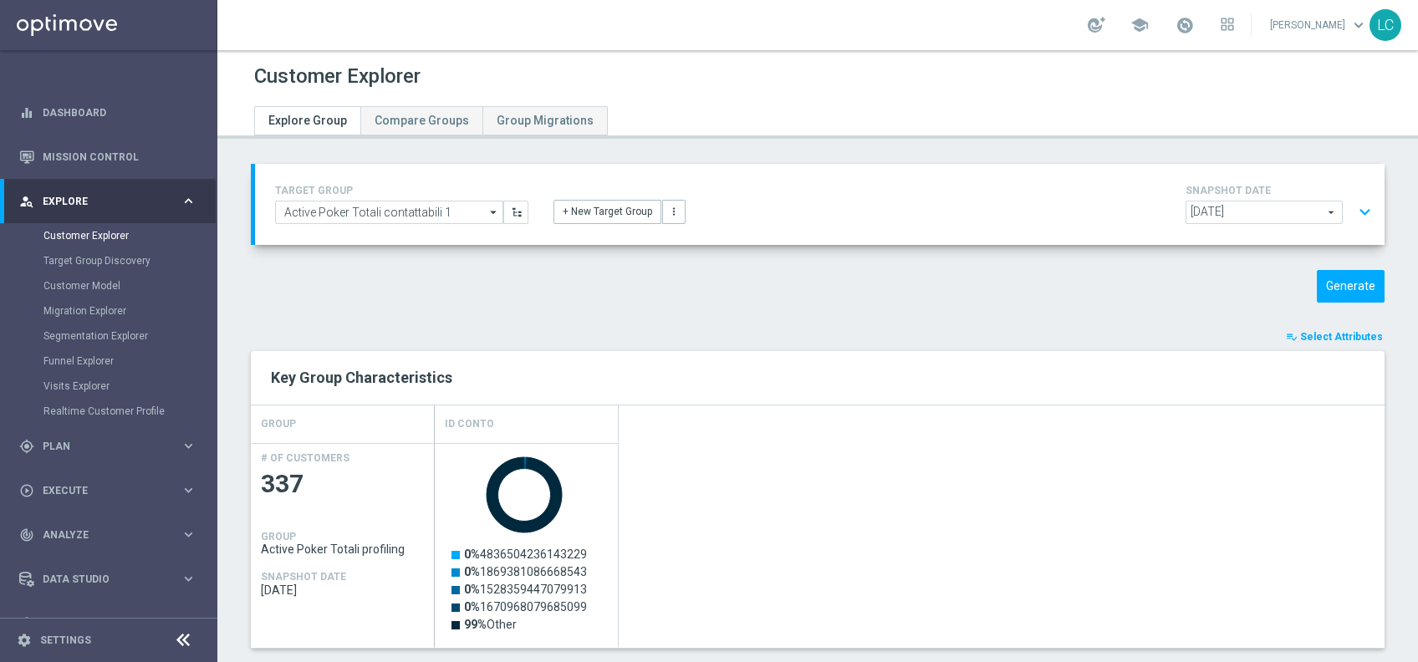
click at [1356, 220] on button "expand_more" at bounding box center [1365, 212] width 24 height 32
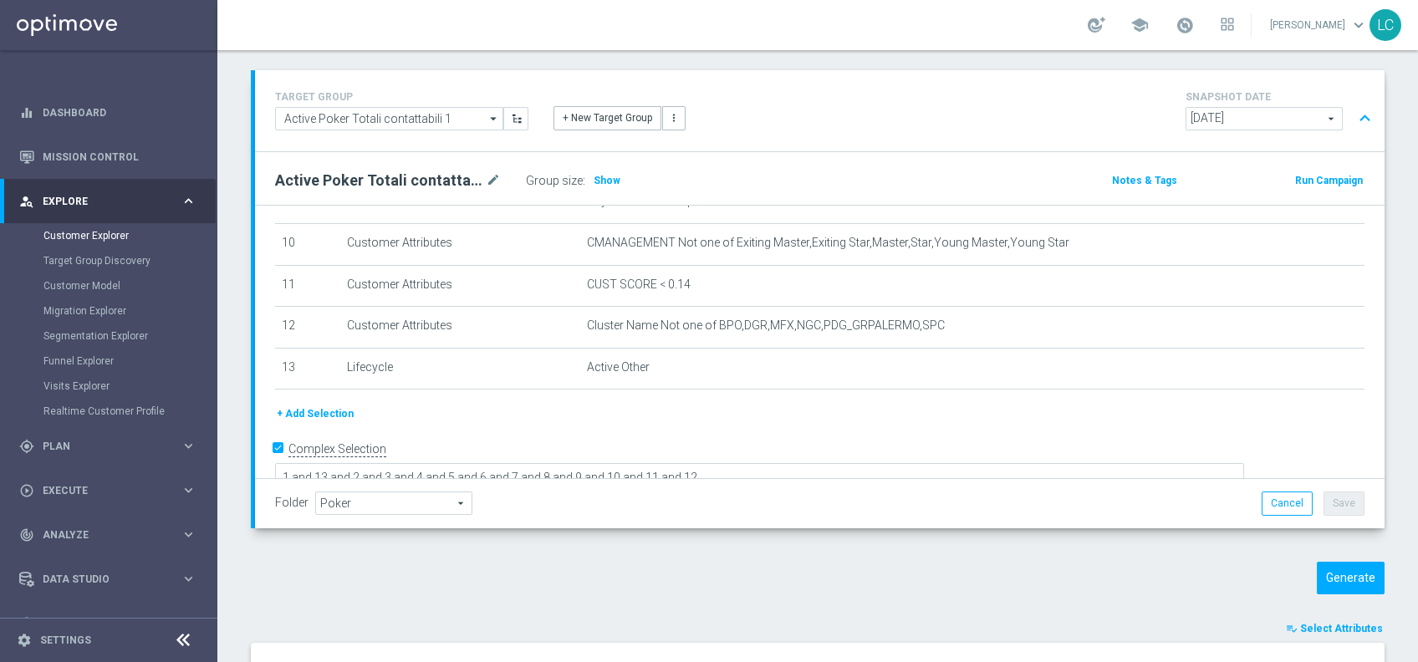
scroll to position [422, 0]
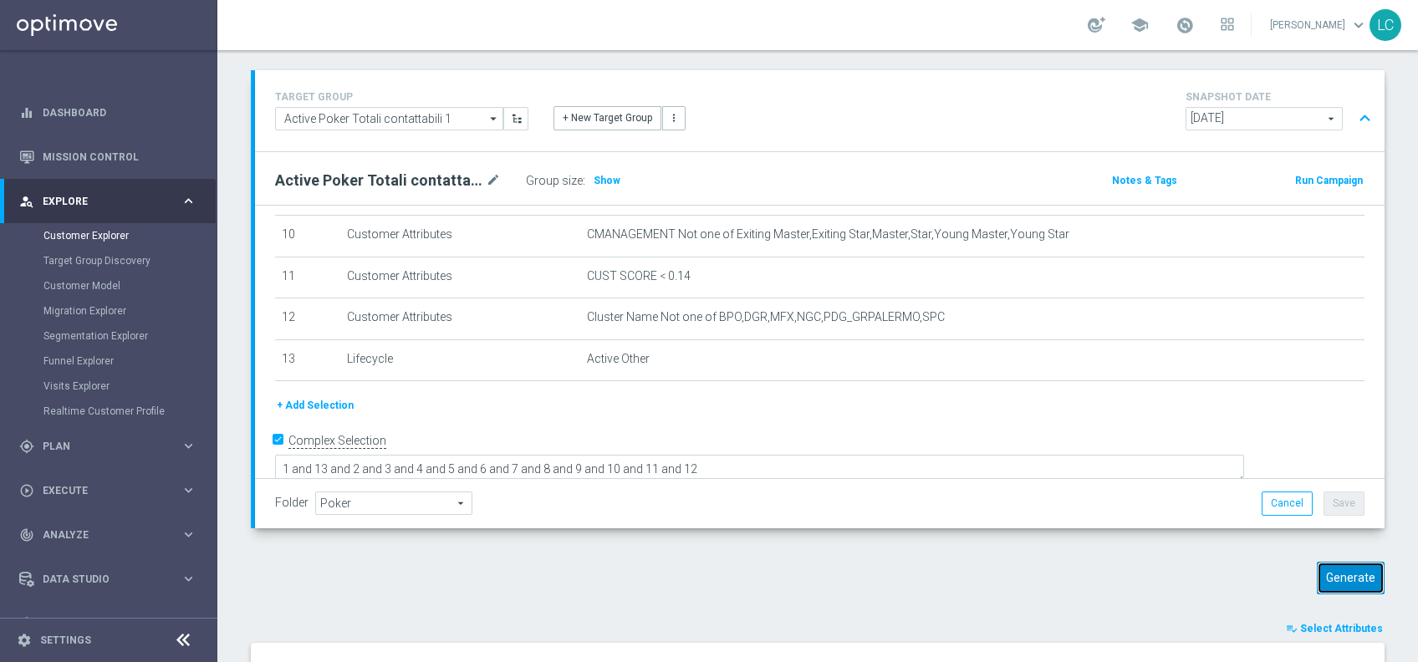
click at [1342, 572] on button "Generate" at bounding box center [1351, 578] width 68 height 33
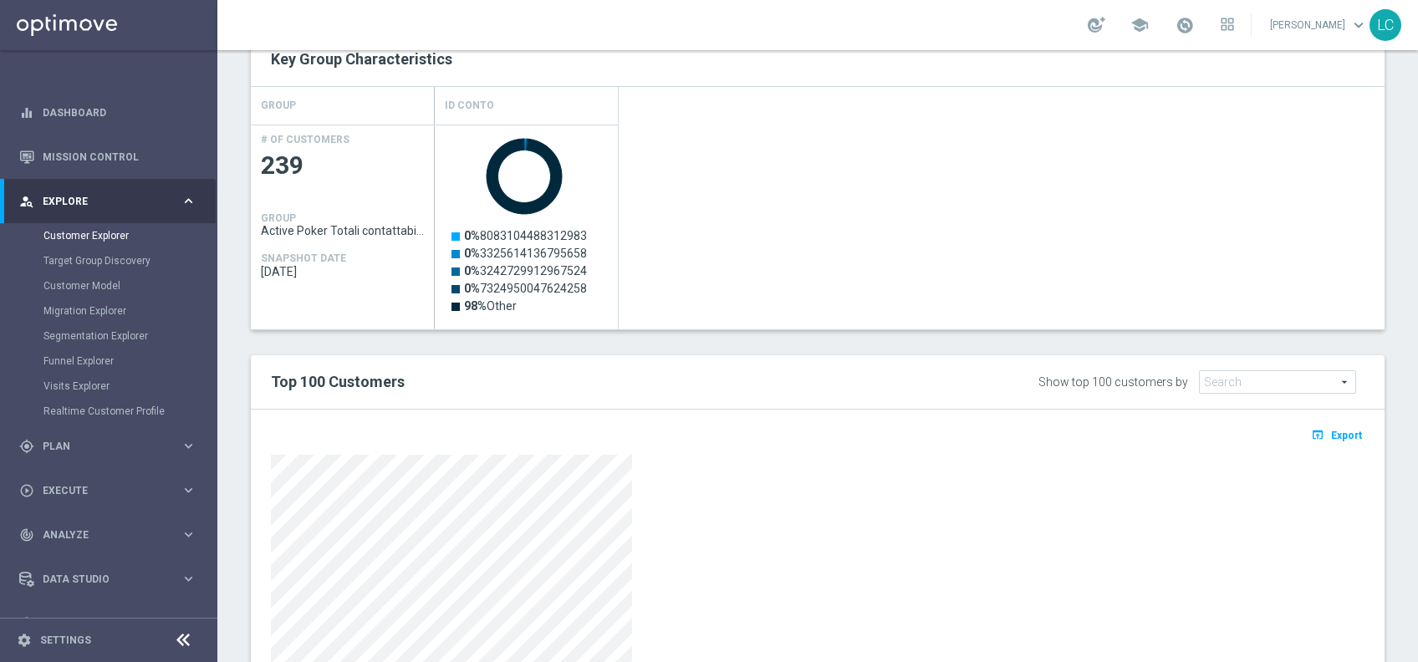
scroll to position [320, 0]
click at [1331, 432] on span "Export" at bounding box center [1346, 434] width 31 height 12
click at [98, 427] on div "gps_fixed Plan keyboard_arrow_right" at bounding box center [108, 446] width 216 height 44
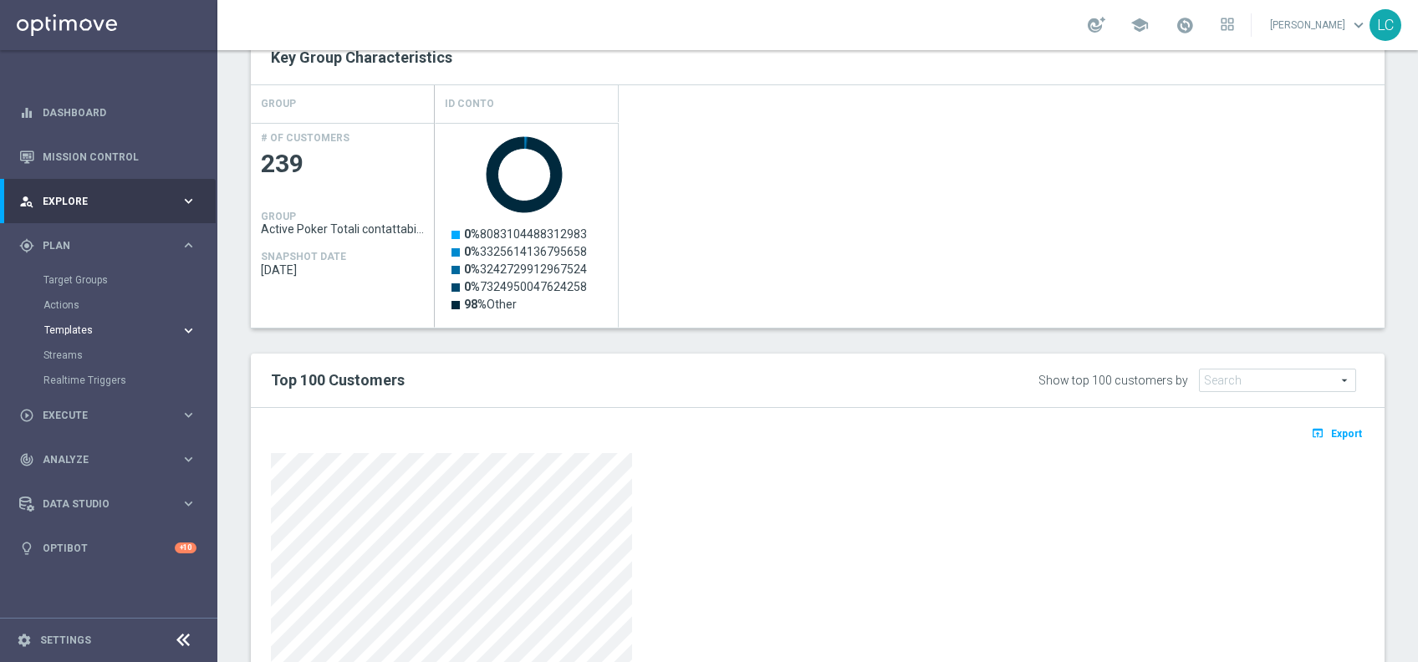
click at [85, 327] on span "Templates" at bounding box center [104, 330] width 120 height 10
click at [75, 353] on link "Optimail" at bounding box center [113, 355] width 122 height 13
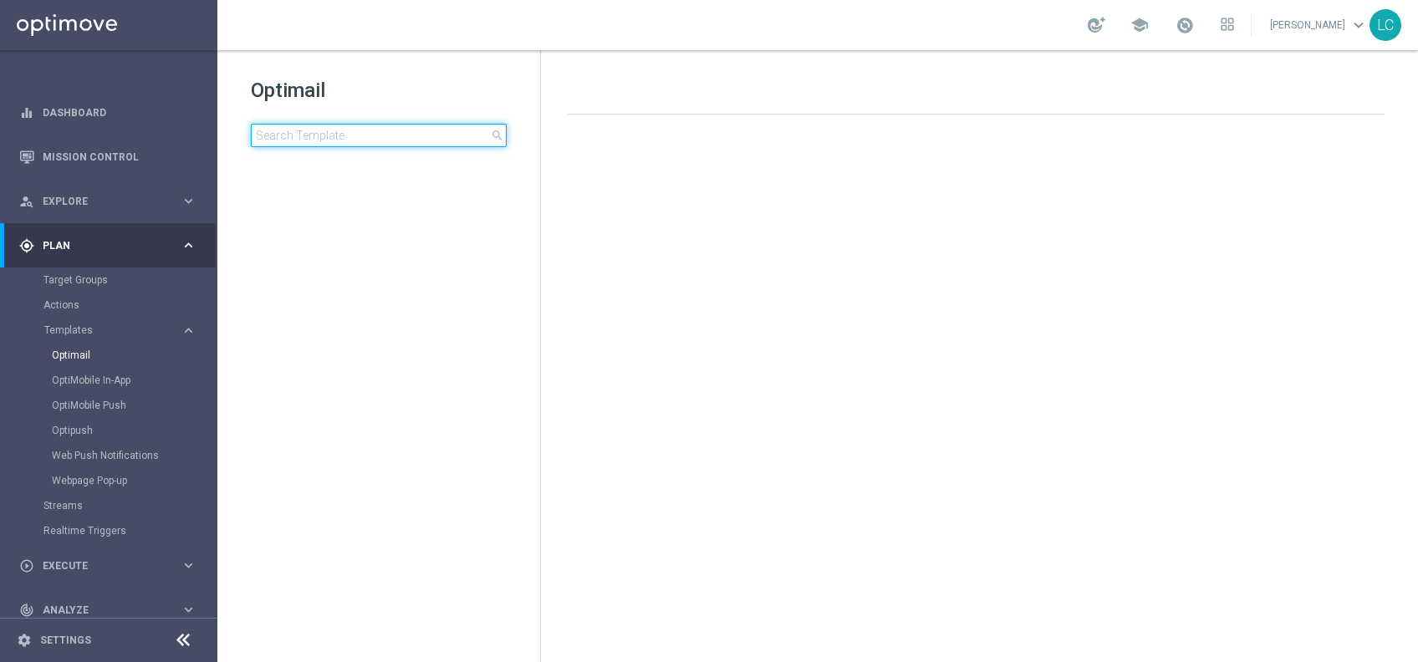
click at [301, 134] on input at bounding box center [379, 135] width 256 height 23
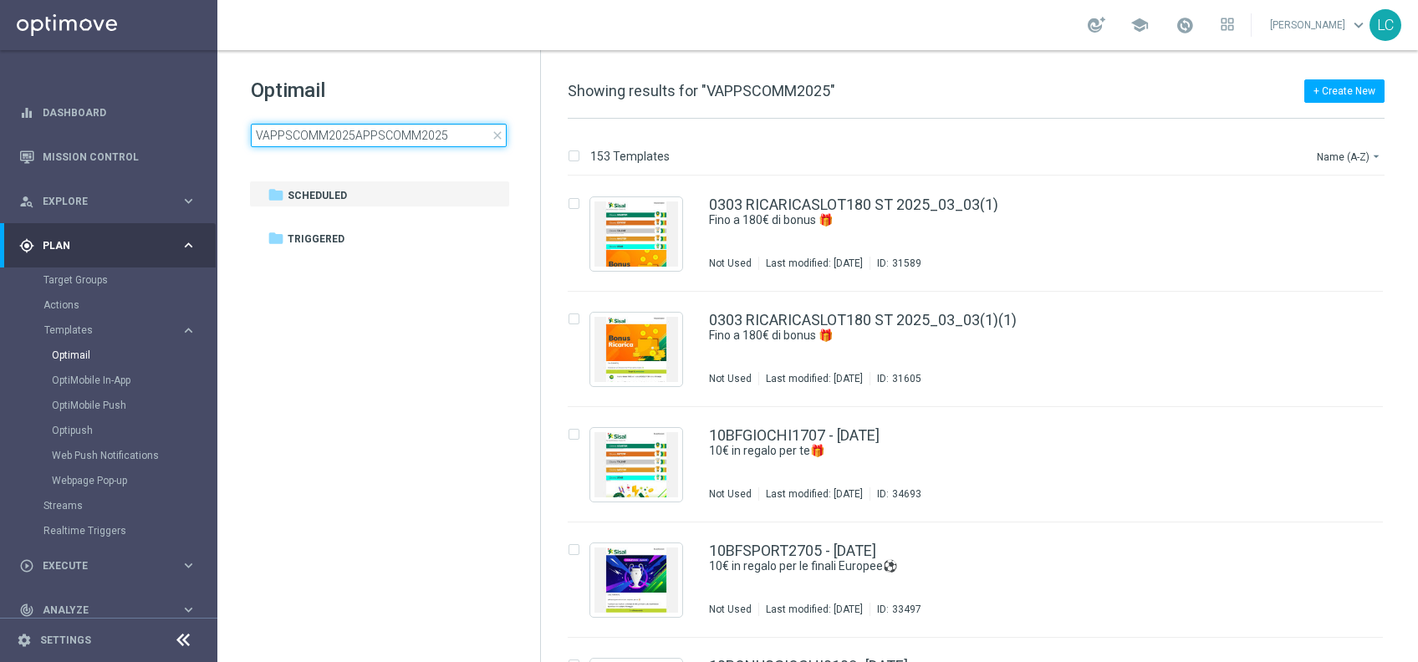
type input "VAPPSCOMM2025APPSCOMM2025APPSCOMM2025"
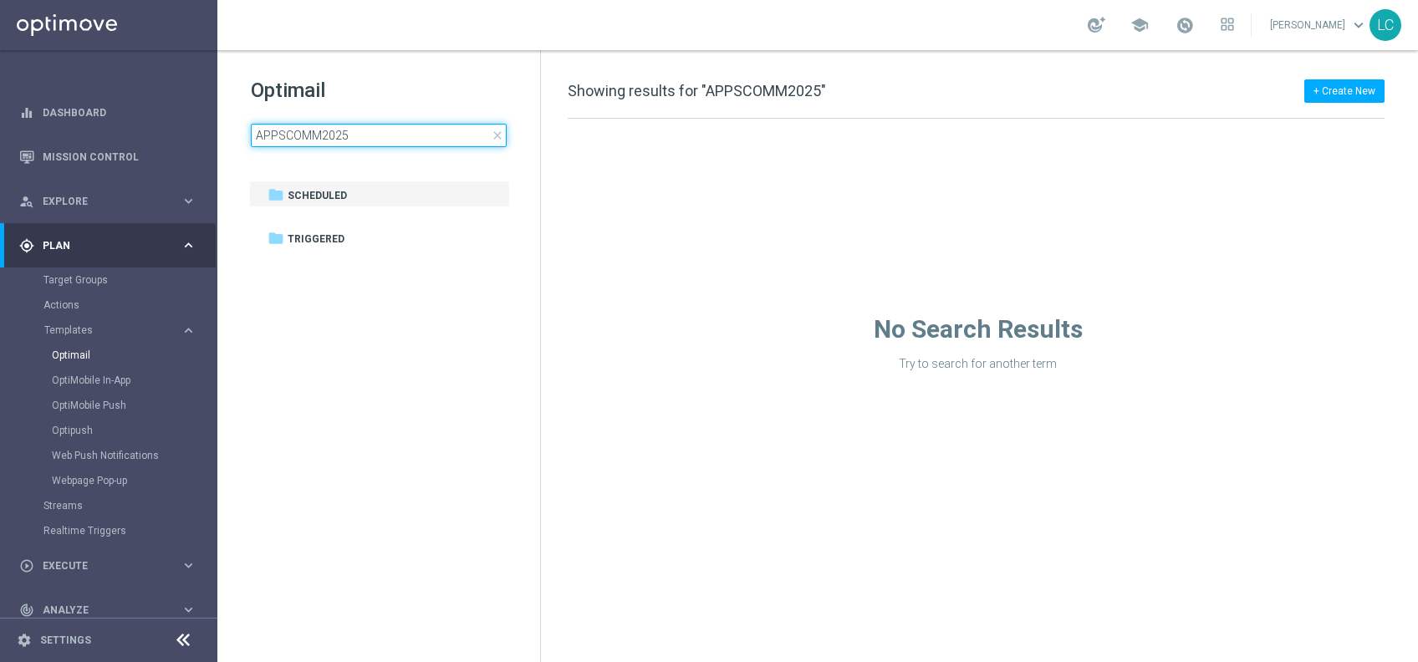
type input "APPSCOMM2025"
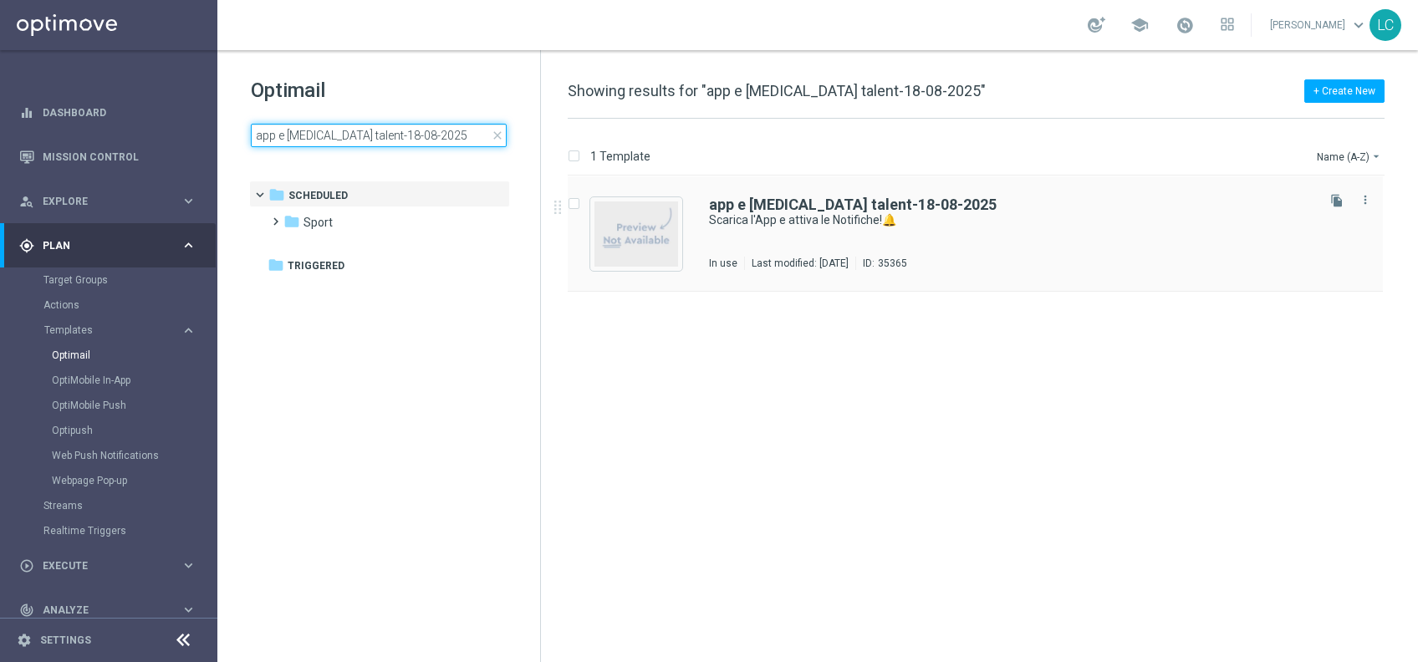
type input "app e [MEDICAL_DATA] talent-18-08-2025"
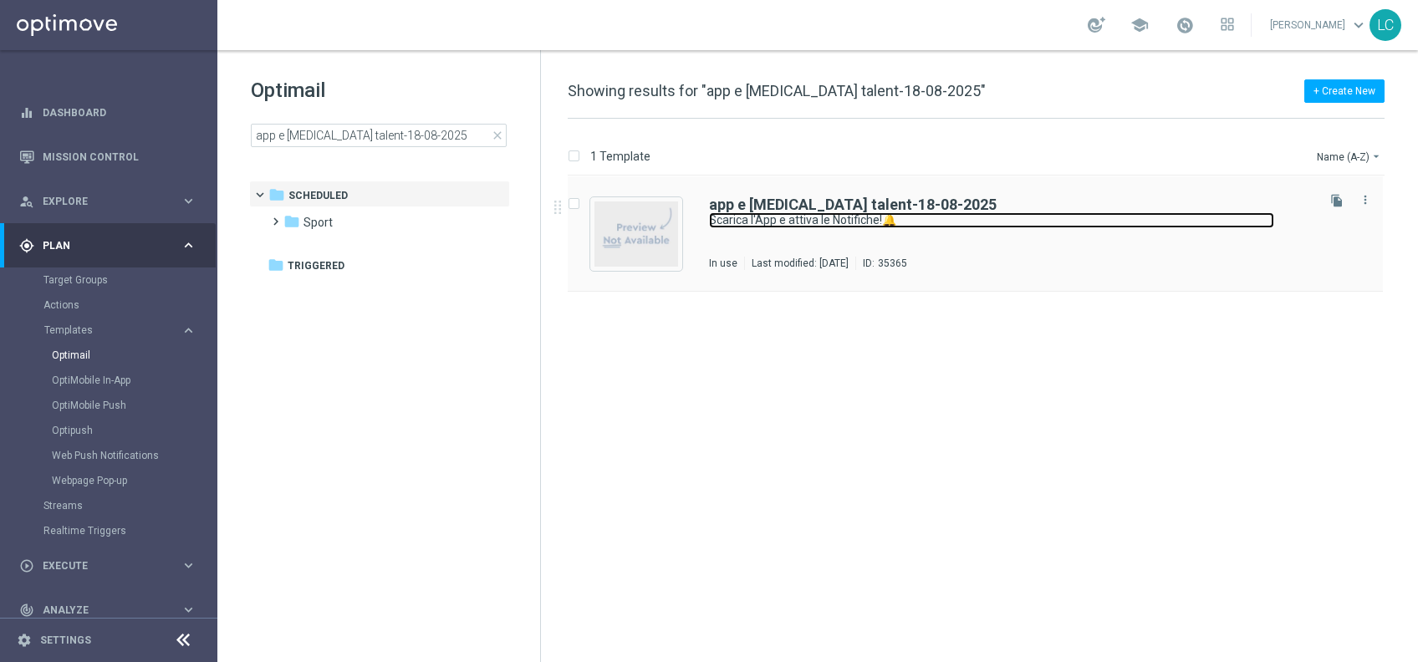
click at [769, 213] on link "Scarica l'App e attiva le Notifiche!🔔" at bounding box center [991, 220] width 565 height 16
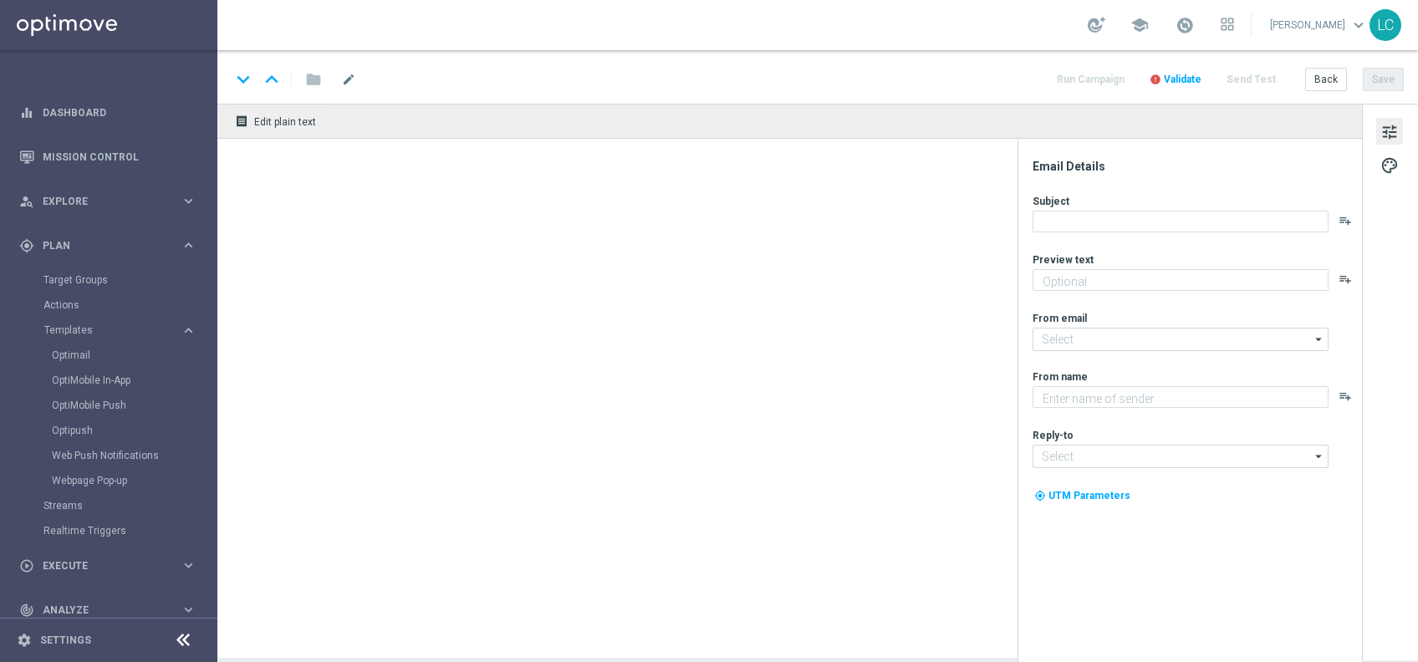
type textarea "2€ di bonus per te🎁"
type input "newsletter@comunicazioni.sisal.it"
type textarea "Sisal"
type input "info@sisal.it"
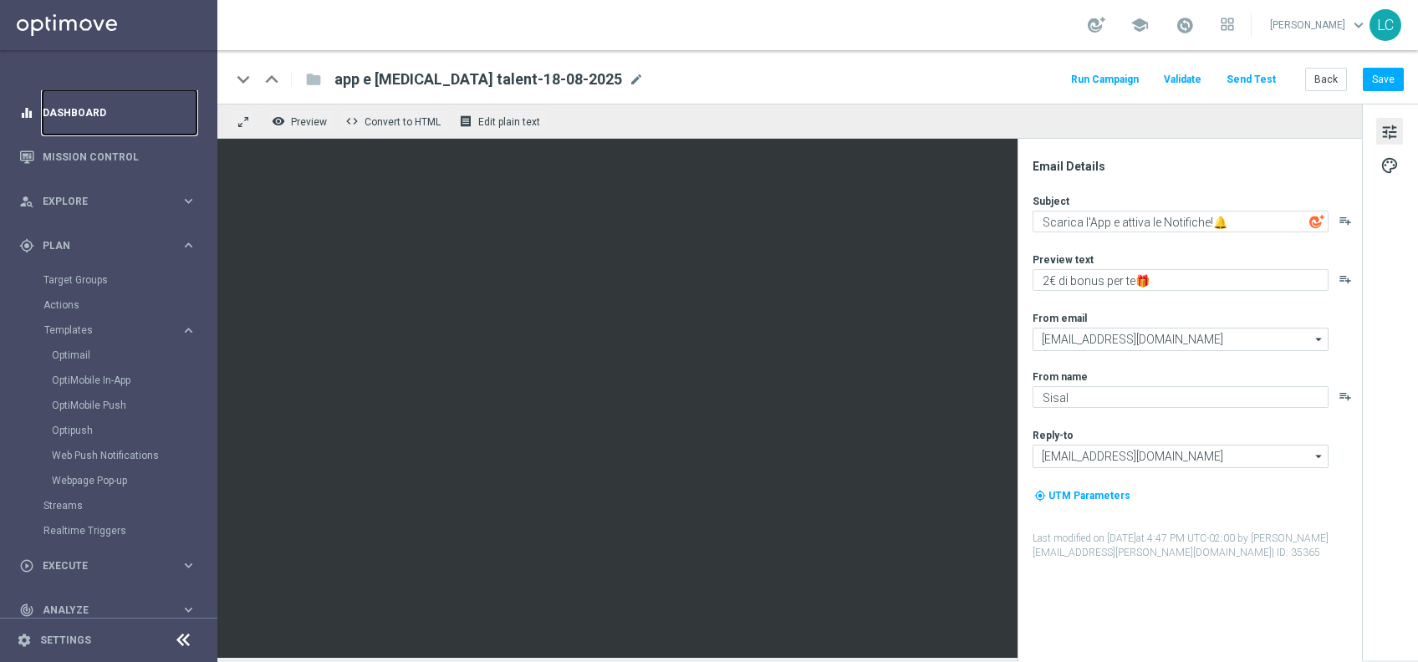
click at [147, 120] on link "Dashboard" at bounding box center [120, 112] width 154 height 44
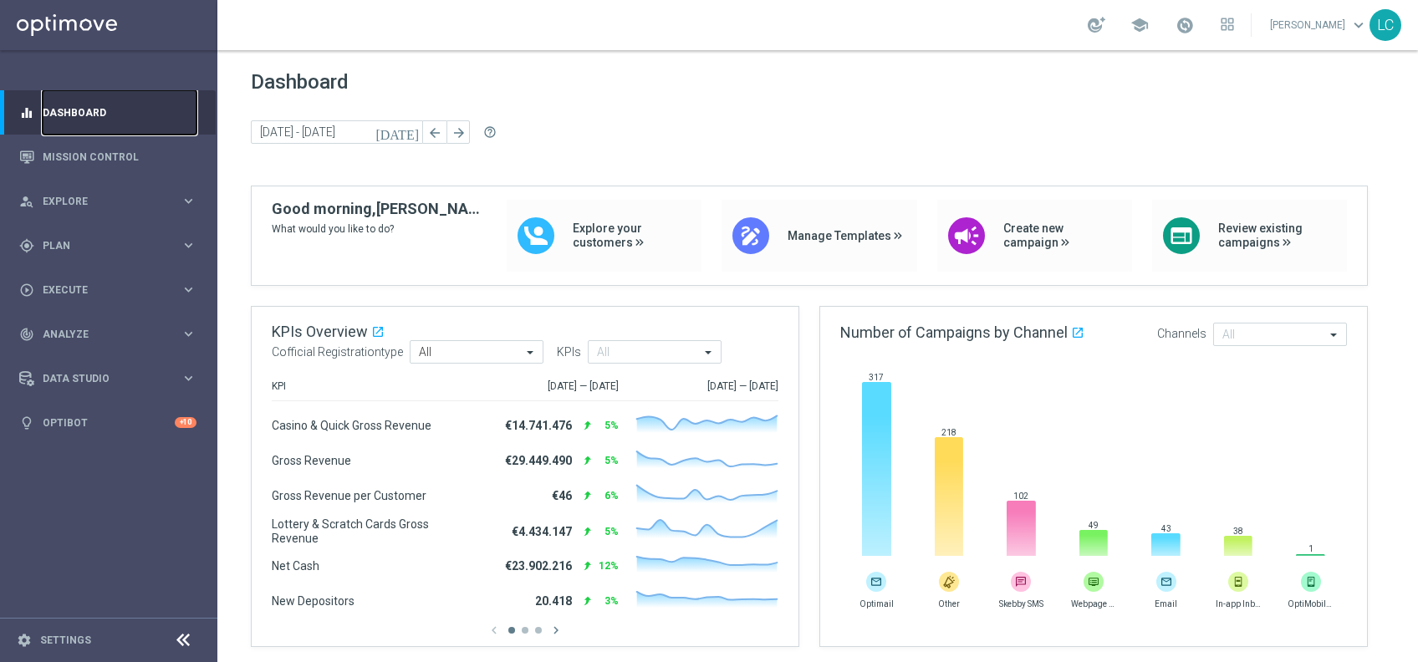
click at [147, 120] on link "Dashboard" at bounding box center [120, 112] width 154 height 44
click at [74, 124] on link "Dashboard" at bounding box center [120, 112] width 154 height 44
click at [87, 187] on div "person_search Explore keyboard_arrow_right" at bounding box center [108, 201] width 216 height 44
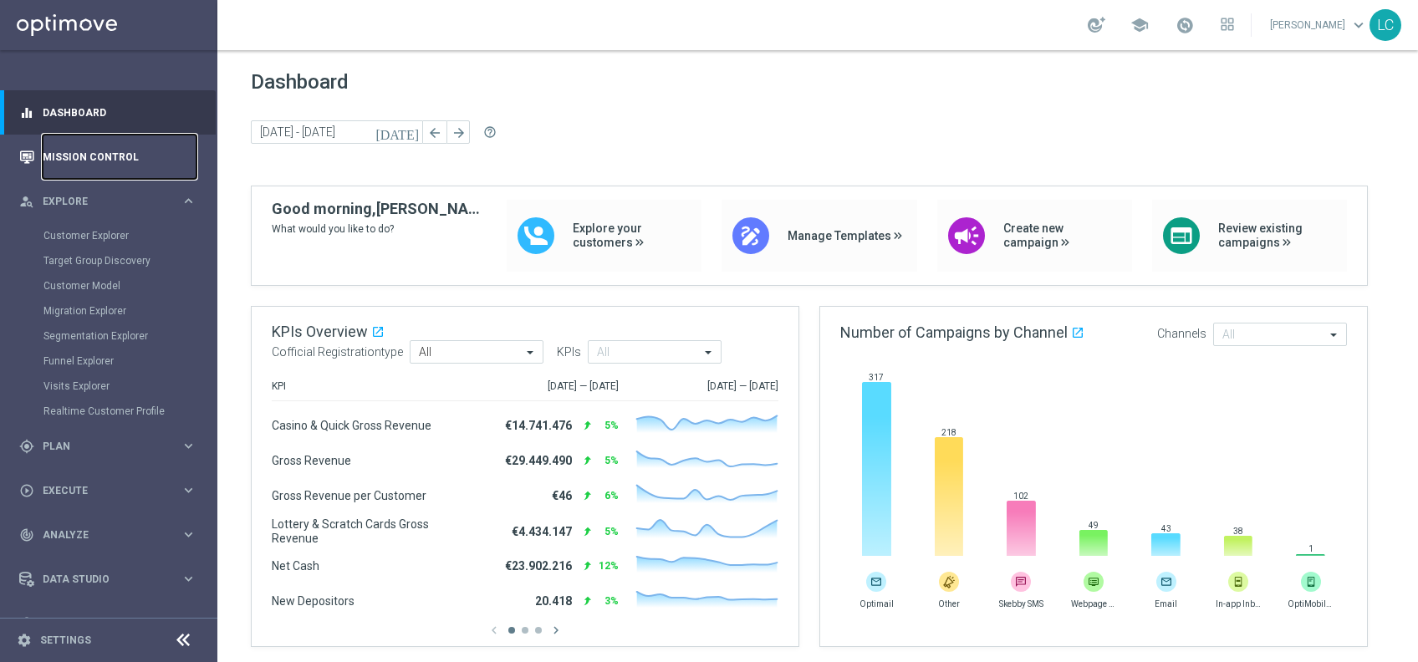
click at [100, 158] on link "Mission Control" at bounding box center [120, 157] width 154 height 44
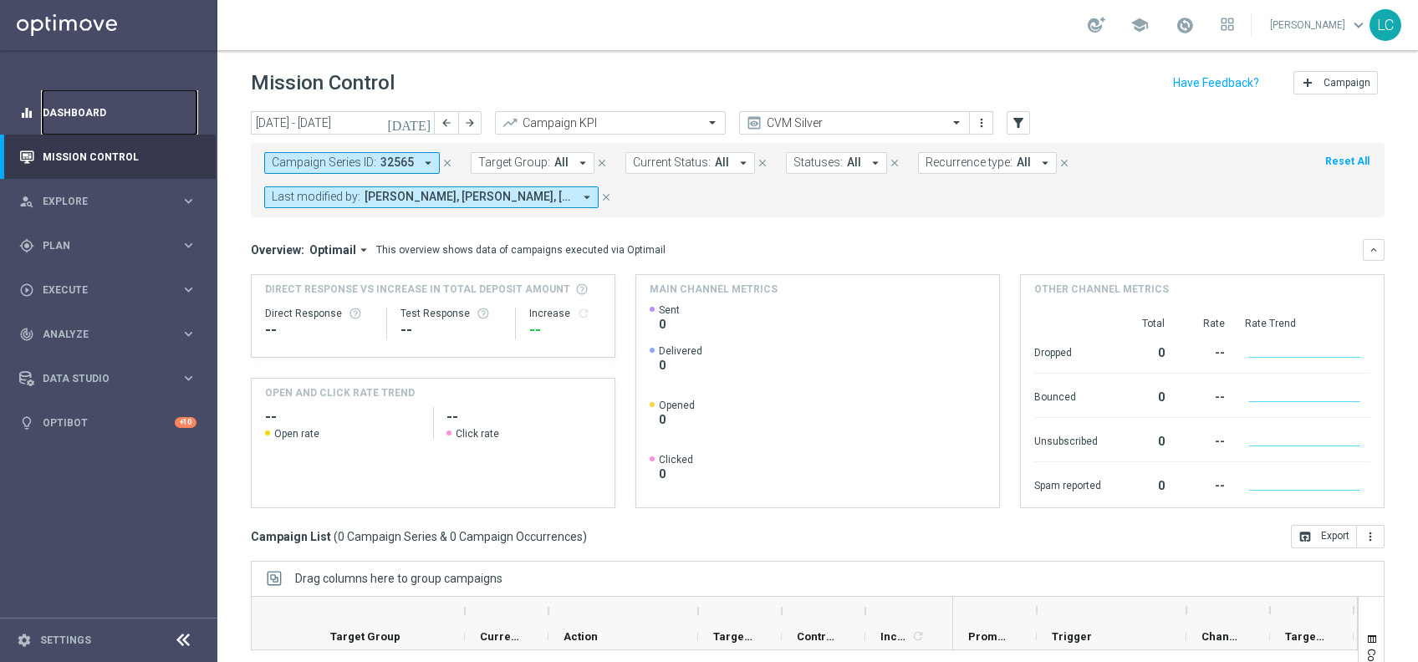
click at [86, 107] on link "Dashboard" at bounding box center [120, 112] width 154 height 44
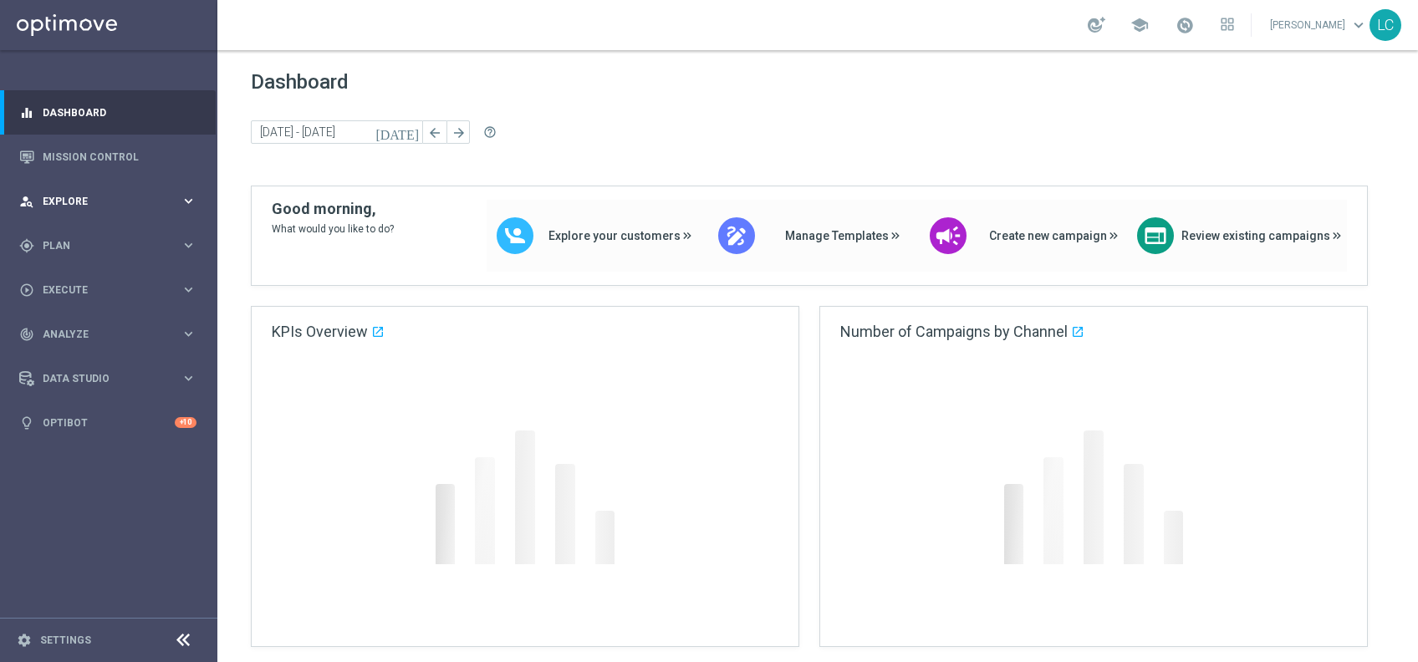
click at [72, 210] on div "person_search Explore keyboard_arrow_right" at bounding box center [108, 201] width 216 height 44
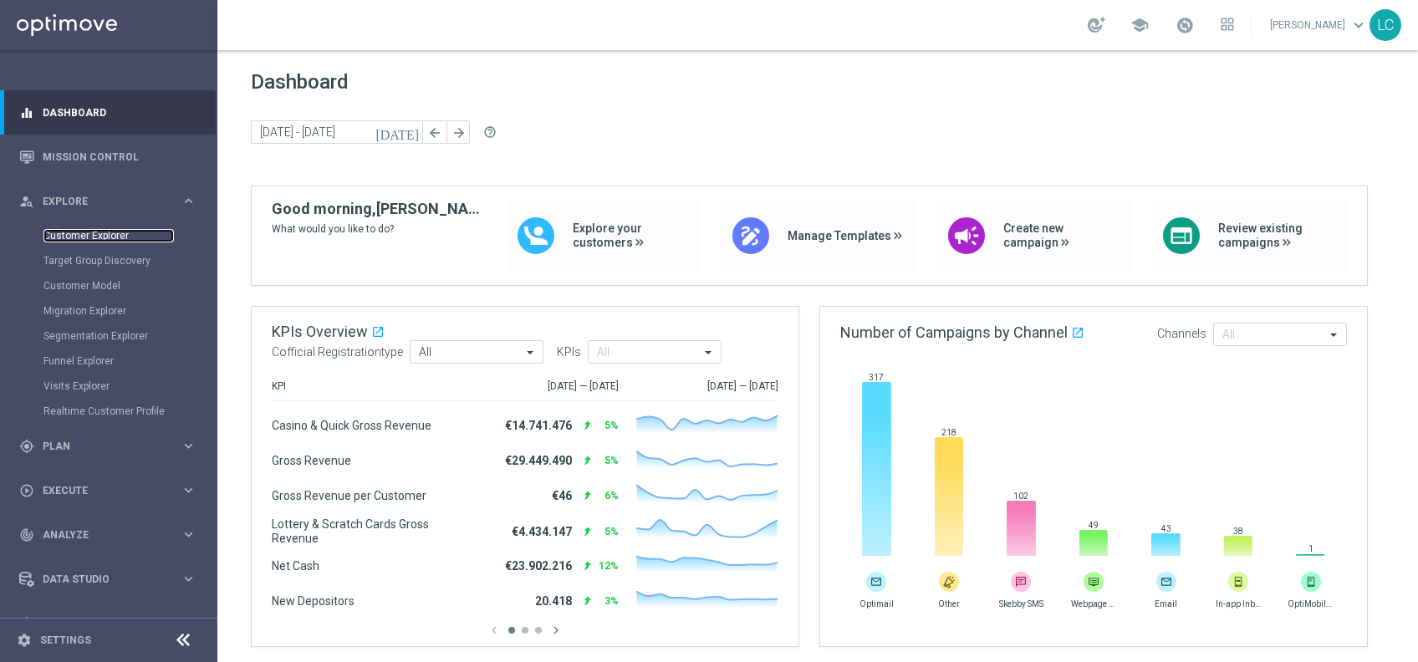
click at [75, 241] on link "Customer Explorer" at bounding box center [108, 235] width 130 height 13
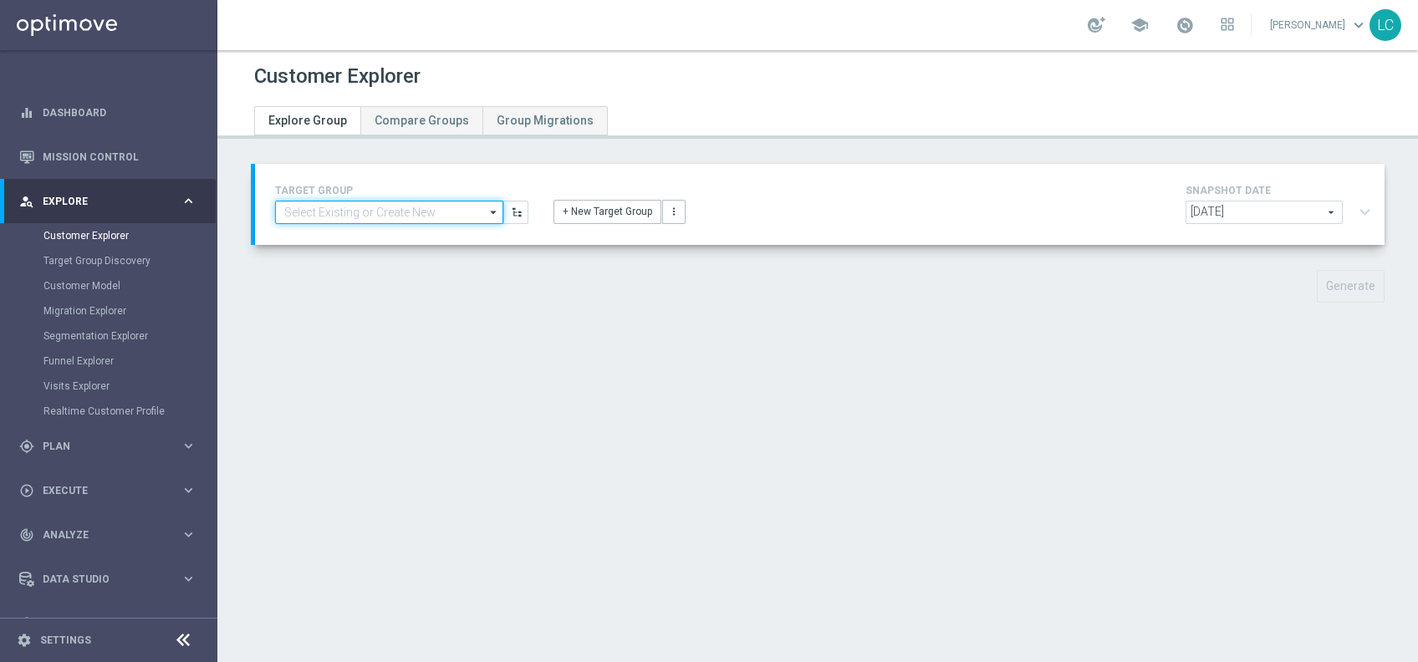
click at [439, 202] on input at bounding box center [389, 212] width 228 height 23
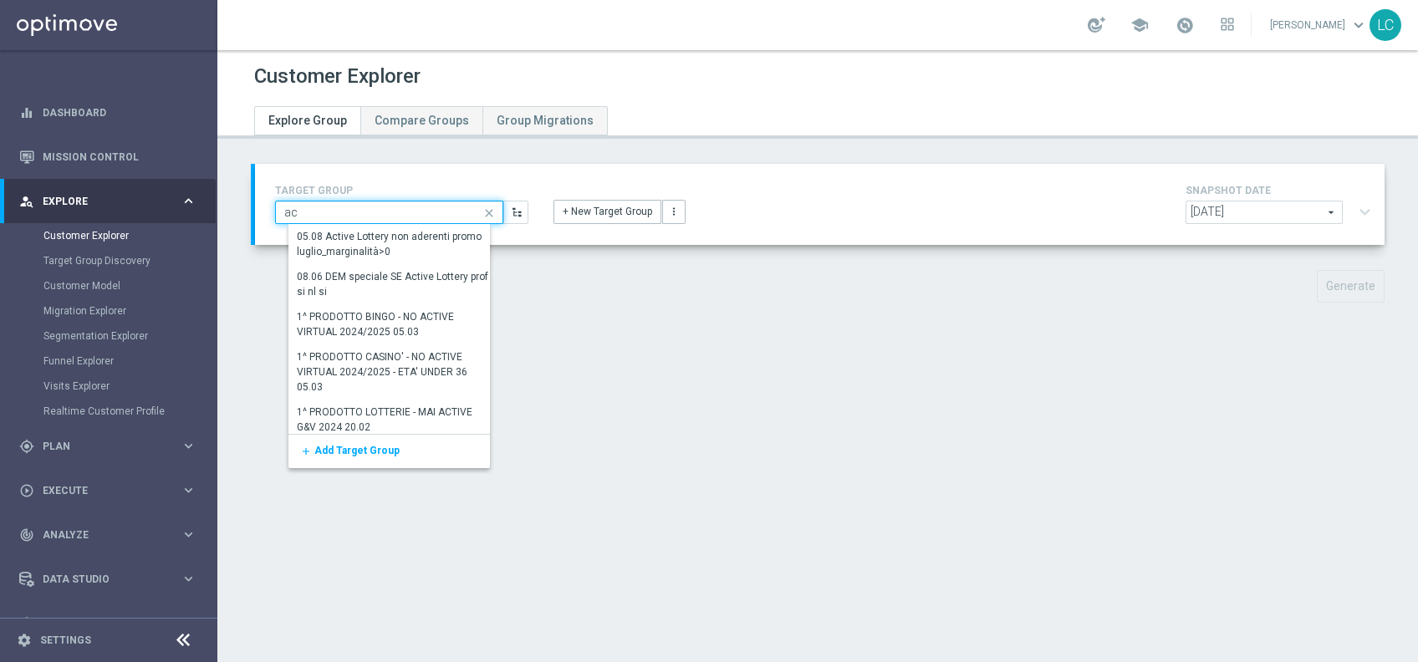
type input "a"
type input "master low"
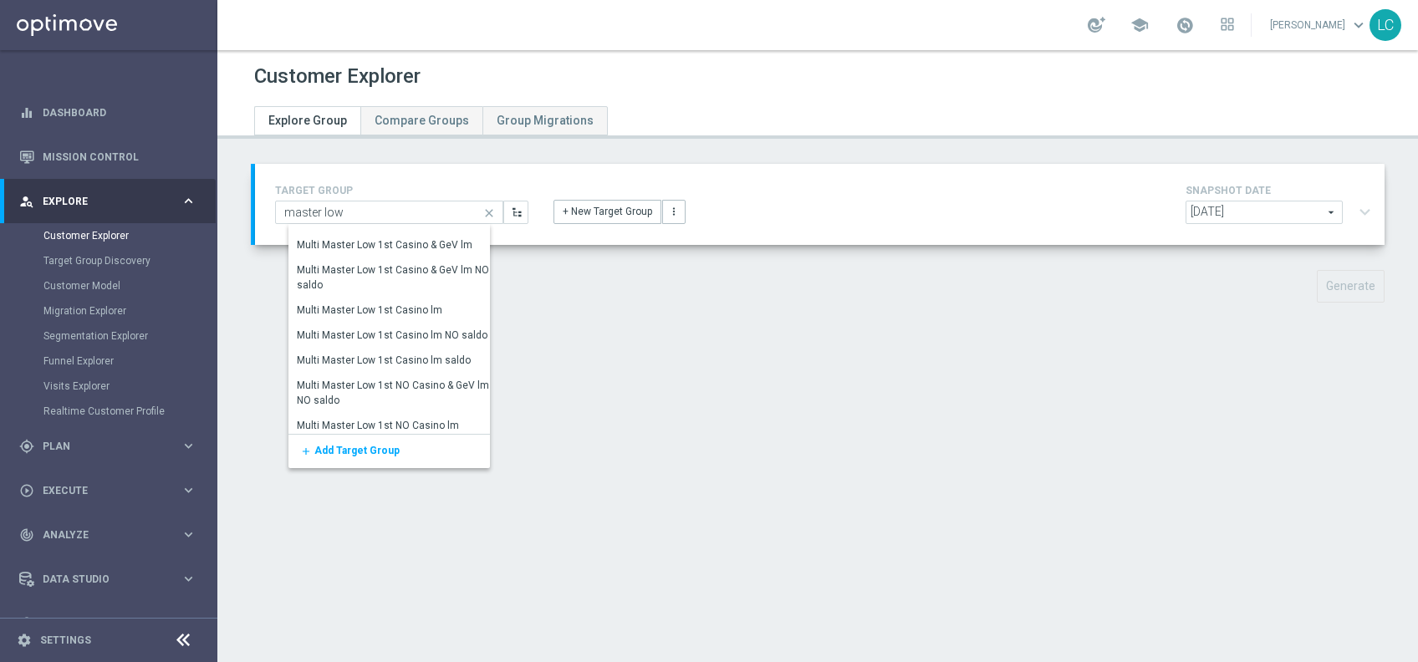
scroll to position [1505, 0]
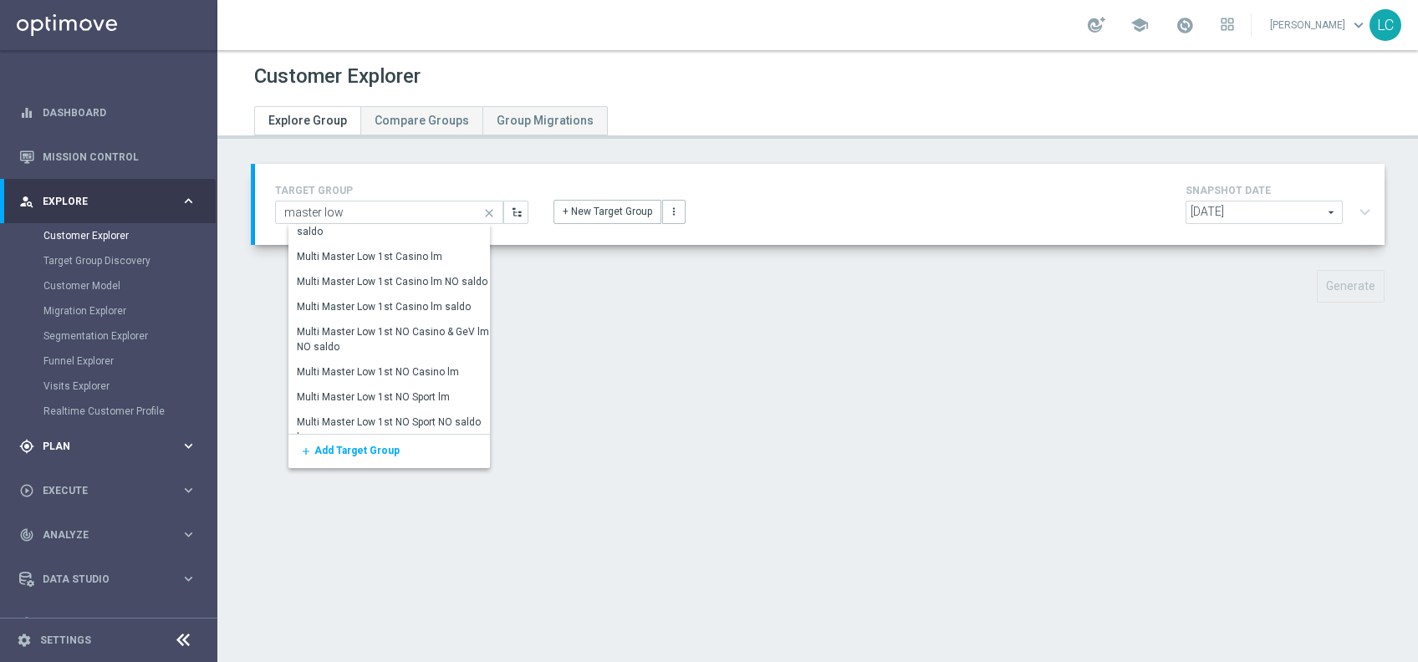
click at [92, 432] on div "gps_fixed Plan keyboard_arrow_right" at bounding box center [108, 446] width 216 height 44
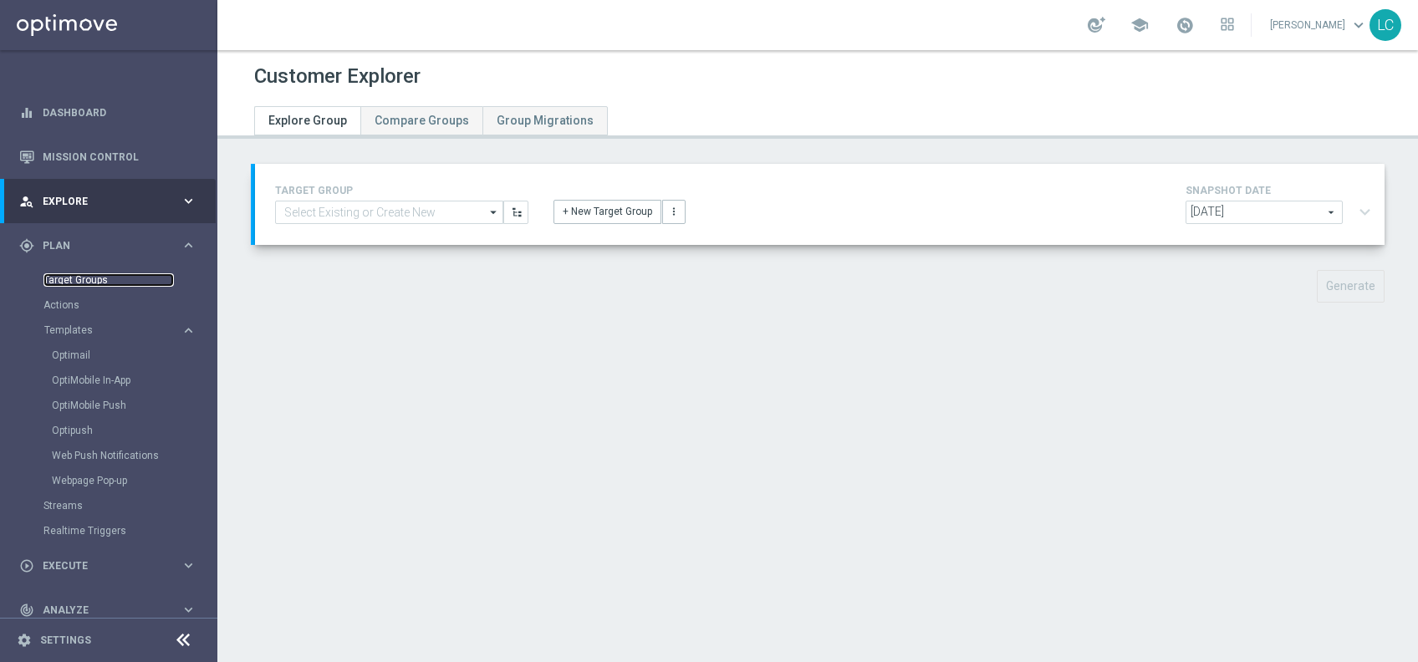
click at [93, 278] on link "Target Groups" at bounding box center [108, 279] width 130 height 13
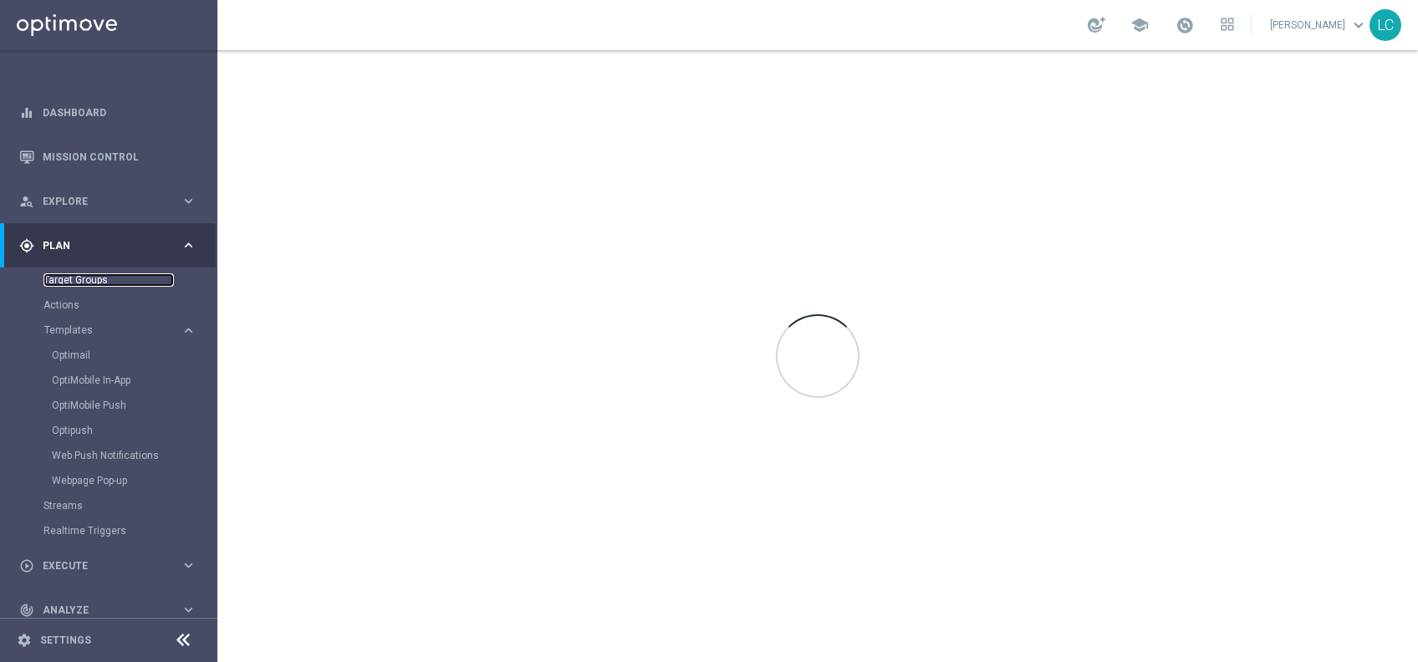
click at [93, 278] on link "Target Groups" at bounding box center [108, 279] width 130 height 13
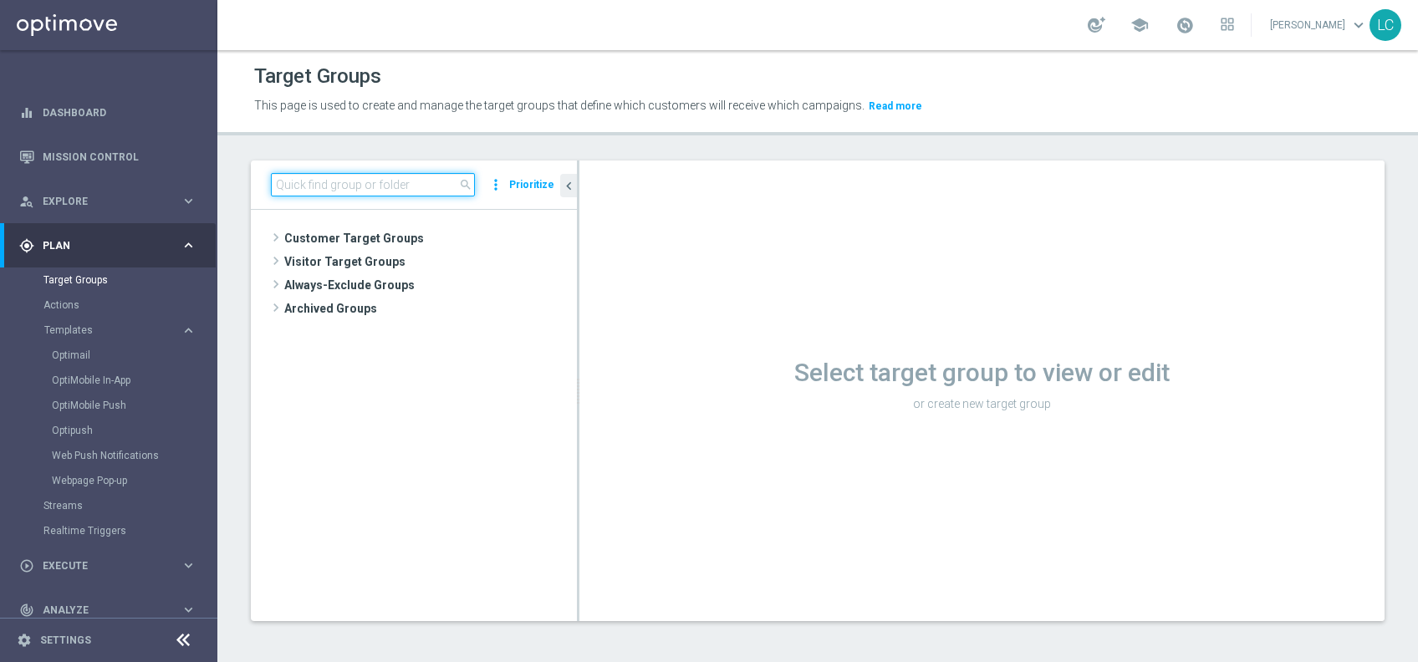
click at [413, 193] on input at bounding box center [373, 184] width 204 height 23
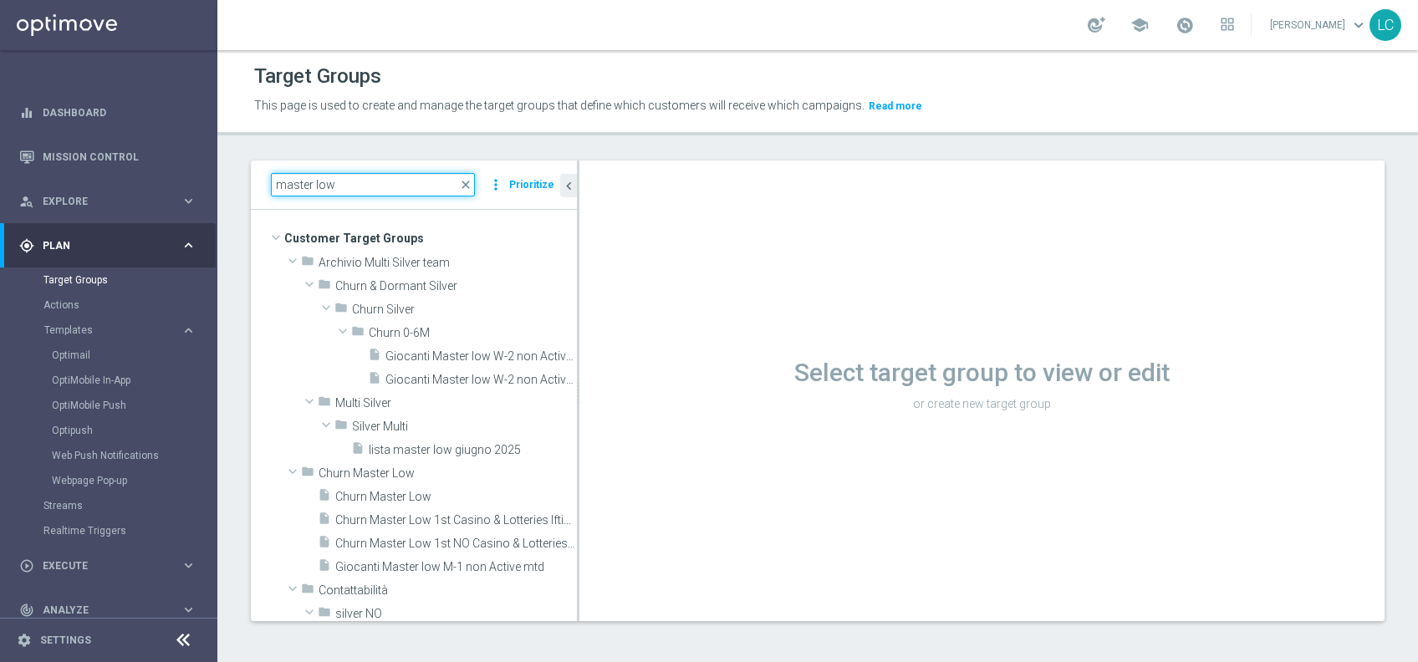
type input "master low"
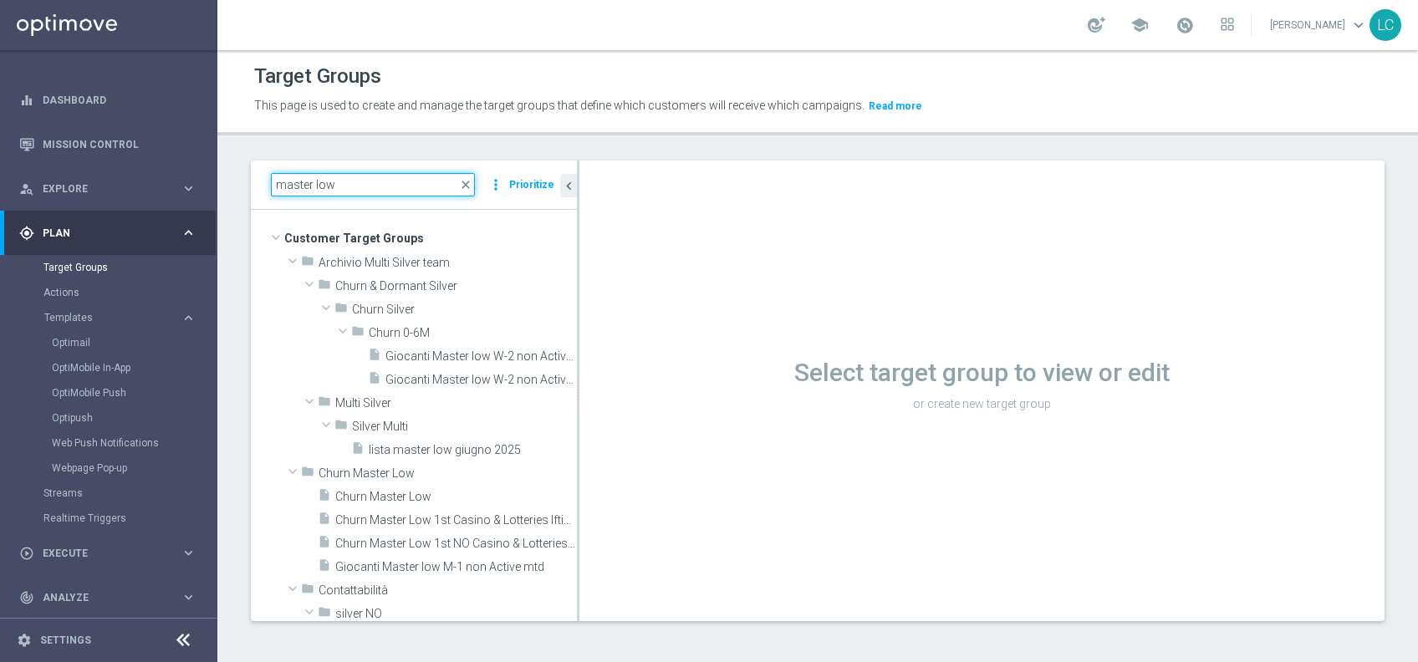
scroll to position [14, 0]
click at [79, 175] on div "person_search Explore keyboard_arrow_right" at bounding box center [108, 187] width 216 height 44
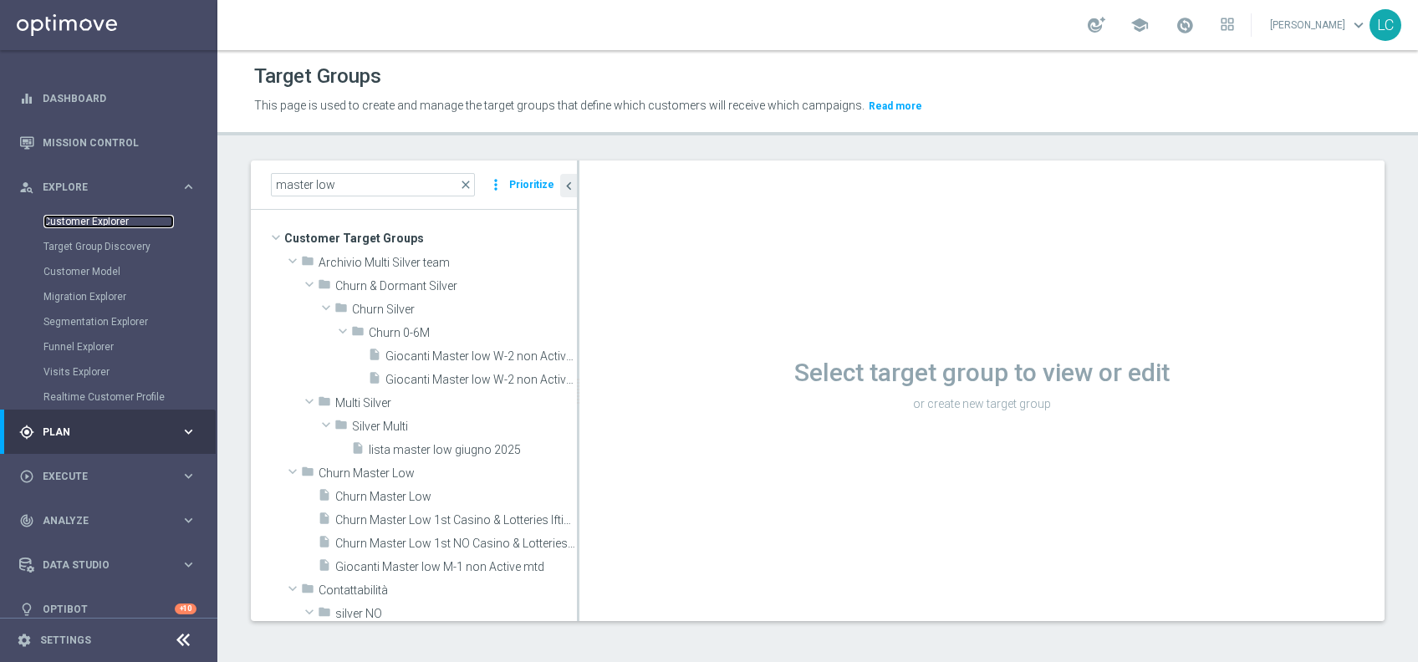
click at [74, 220] on link "Customer Explorer" at bounding box center [108, 221] width 130 height 13
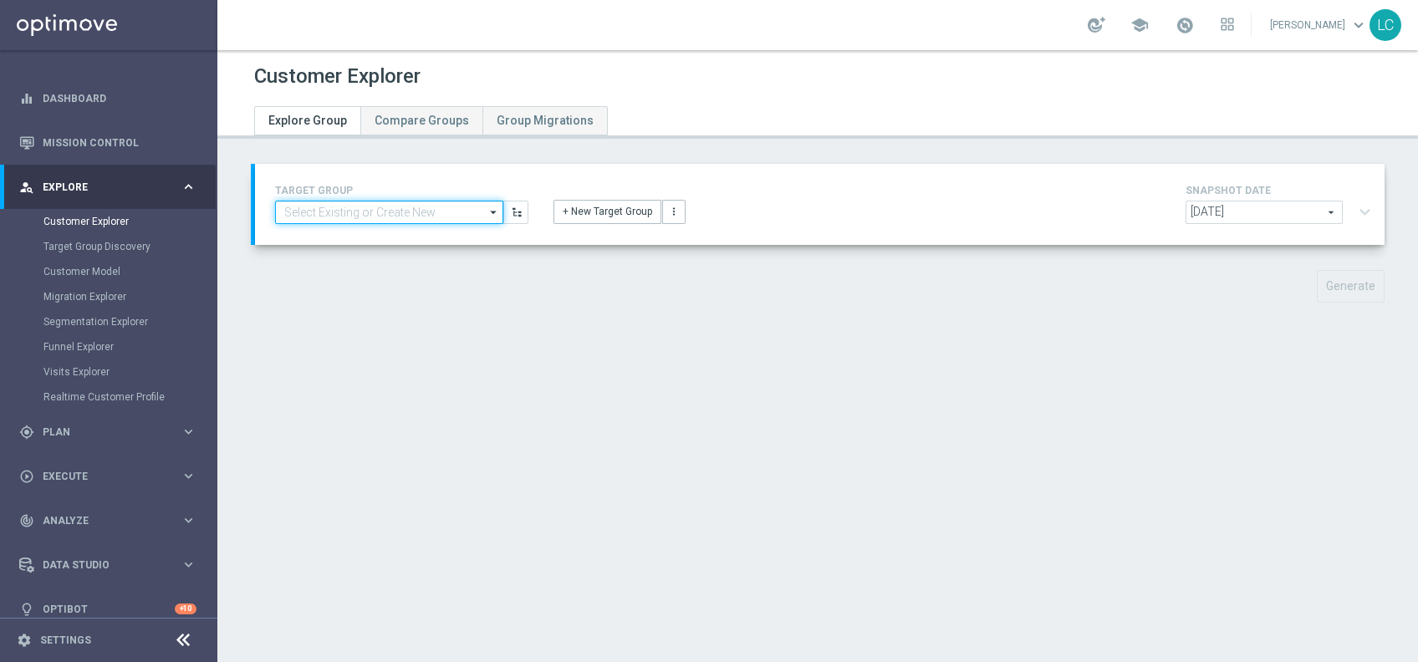
click at [378, 207] on input at bounding box center [389, 212] width 228 height 23
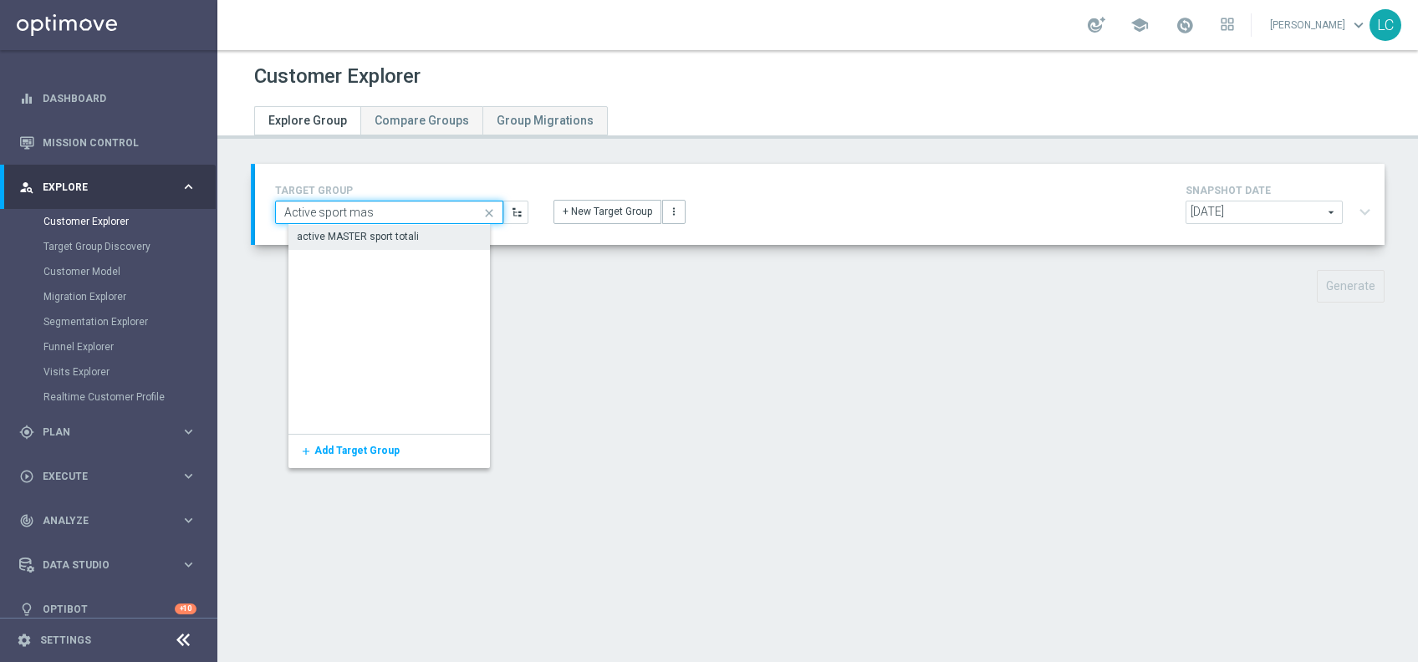
type input "Active sport mas"
click at [382, 241] on div "active MASTER sport totali" at bounding box center [359, 237] width 122 height 15
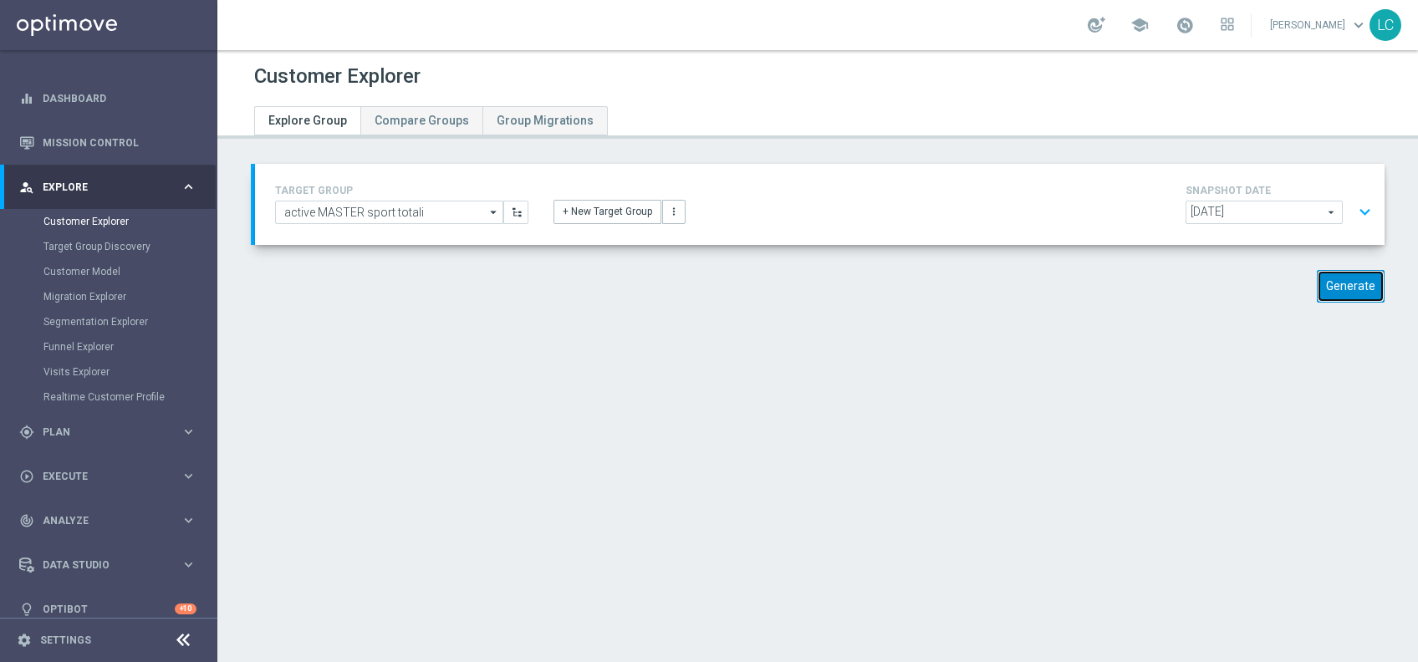
click at [1318, 283] on button "Generate" at bounding box center [1351, 286] width 68 height 33
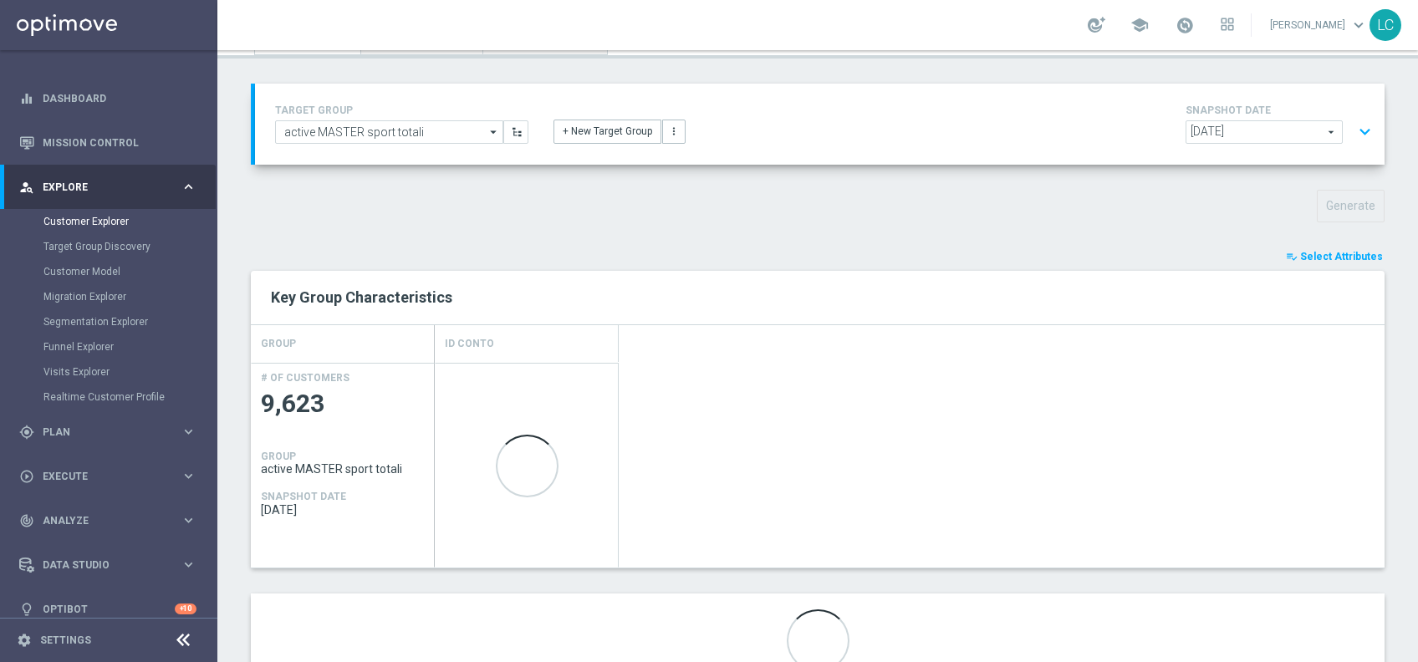
scroll to position [81, 0]
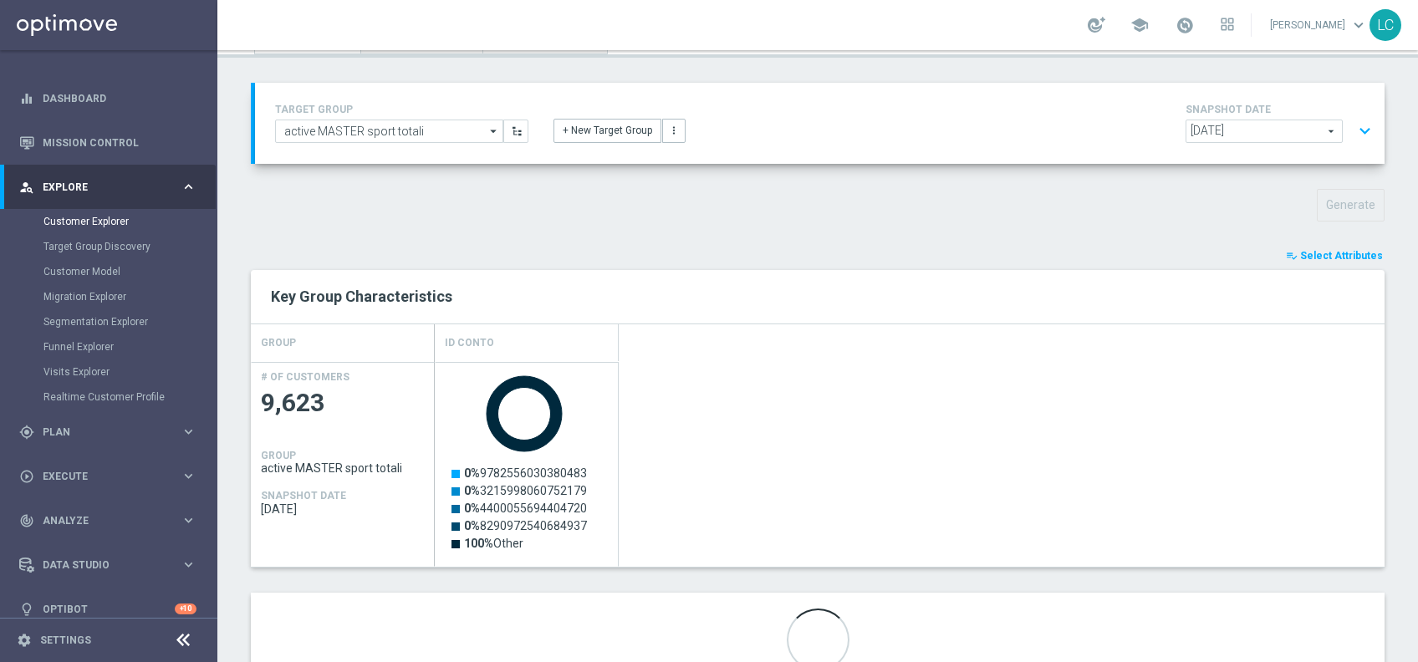
click at [1327, 251] on span "Select Attributes" at bounding box center [1341, 256] width 83 height 12
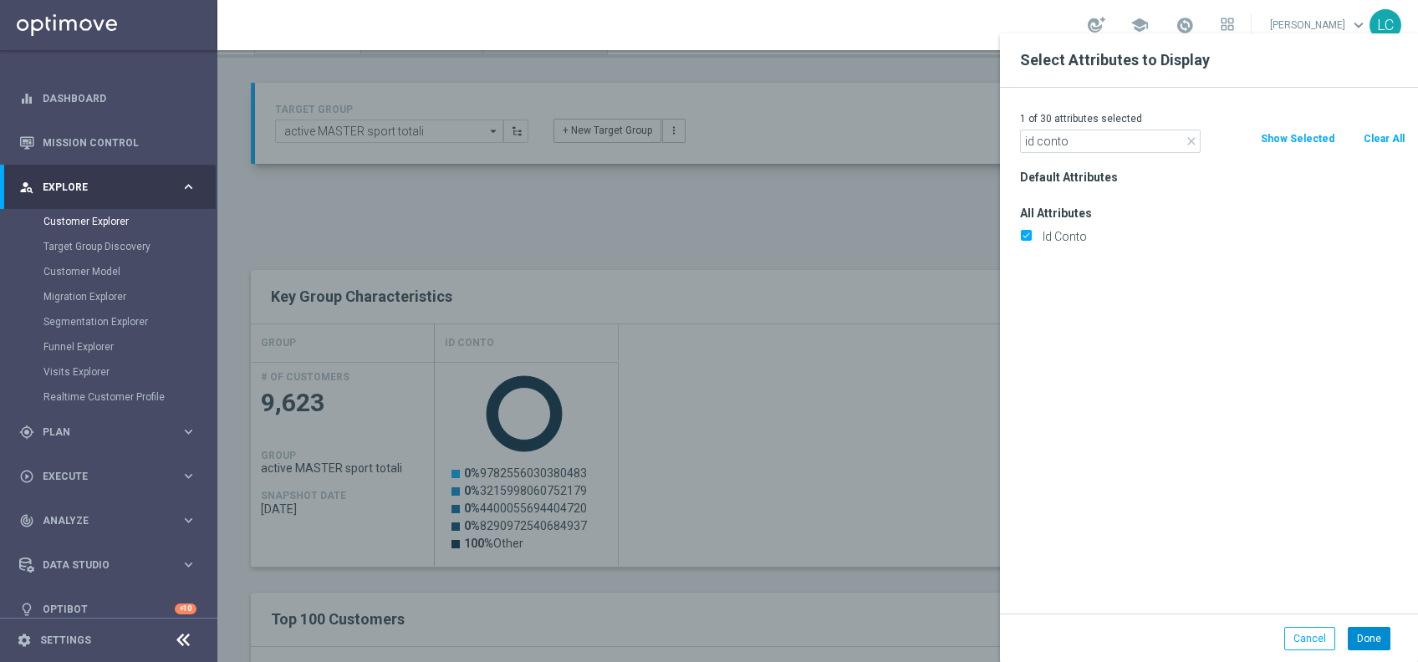
type input "id conto"
click at [1355, 630] on button "Done" at bounding box center [1369, 638] width 43 height 23
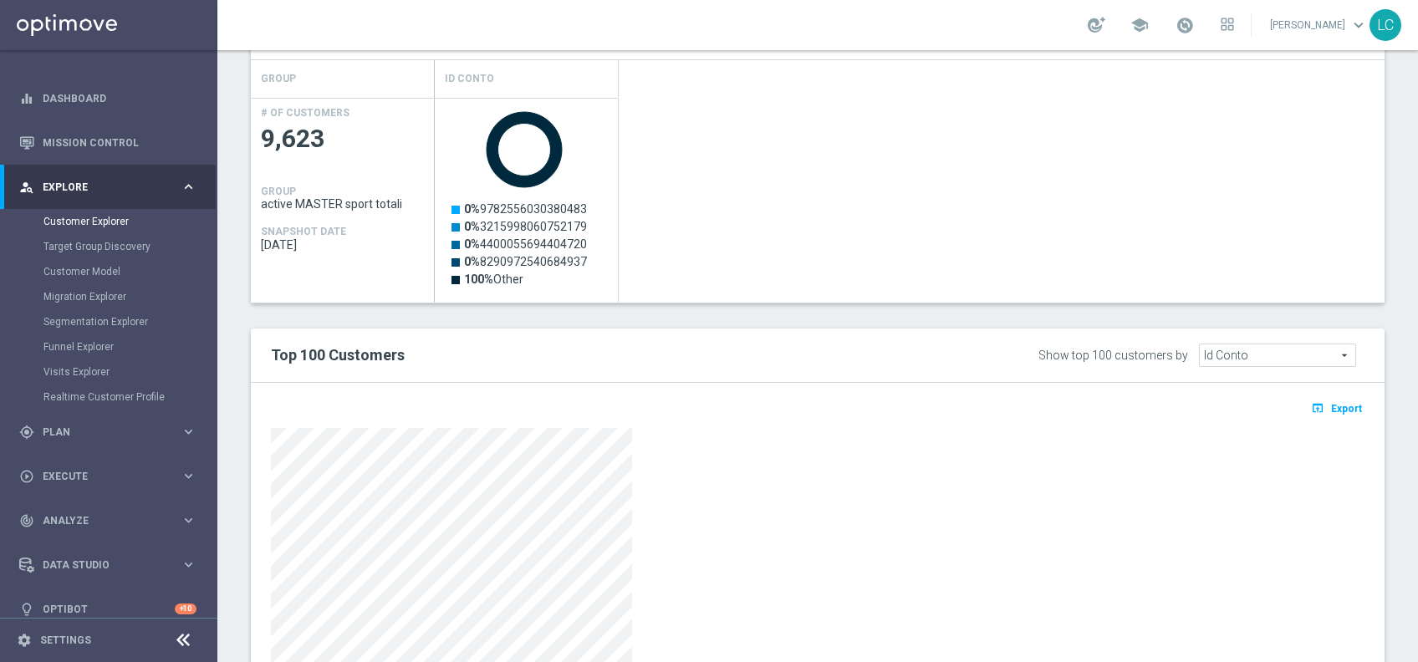
scroll to position [394, 0]
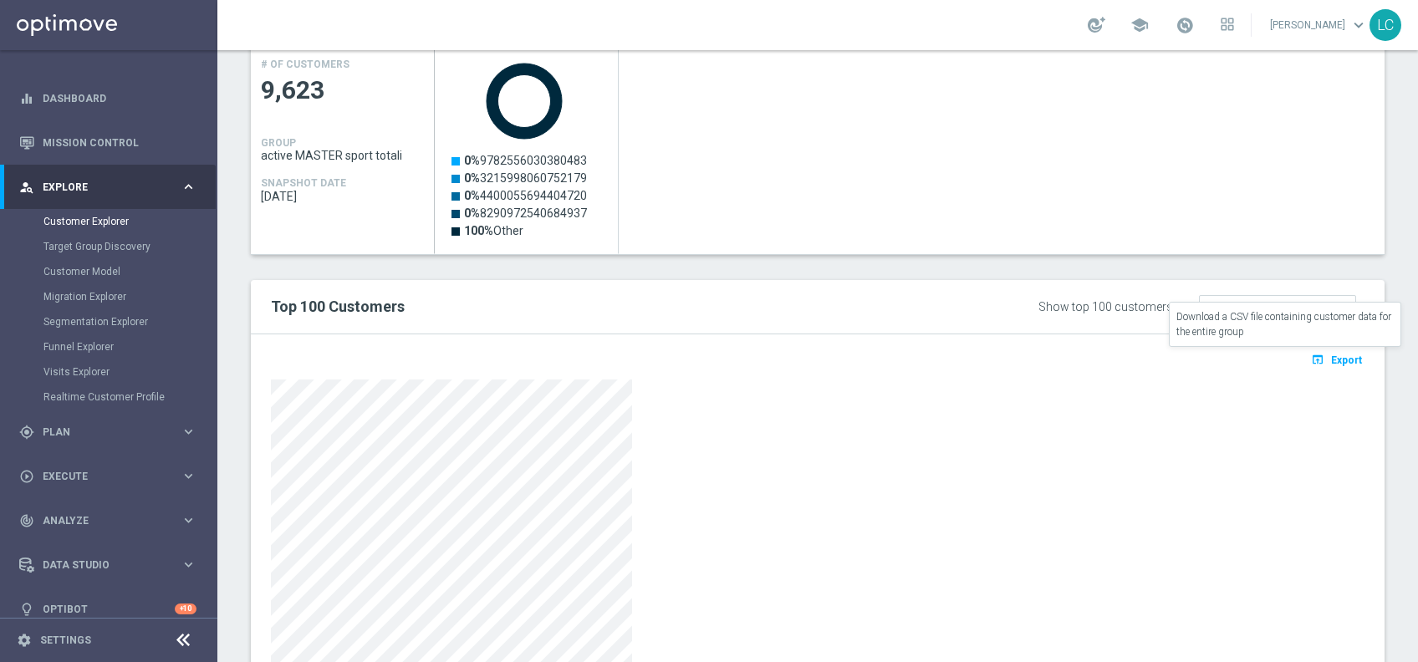
click at [1337, 362] on span "Export" at bounding box center [1346, 360] width 31 height 12
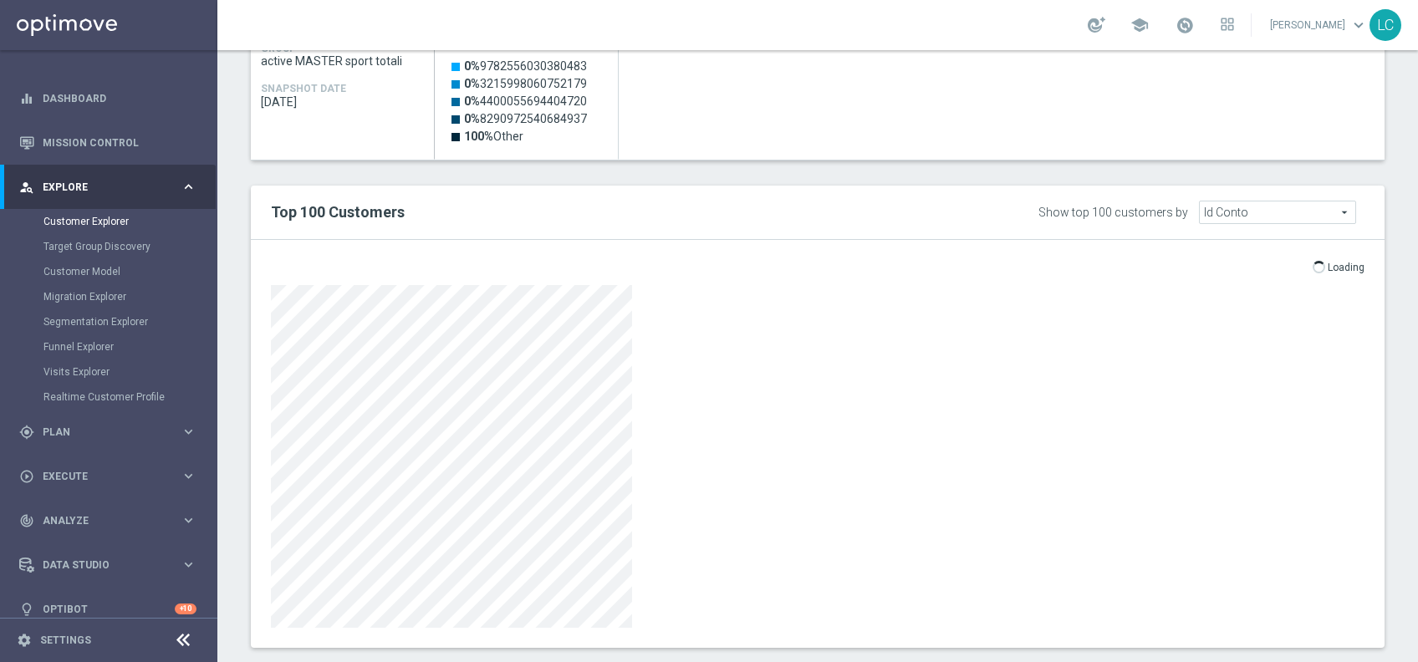
scroll to position [487, 0]
click at [952, 349] on div at bounding box center [818, 457] width 1094 height 343
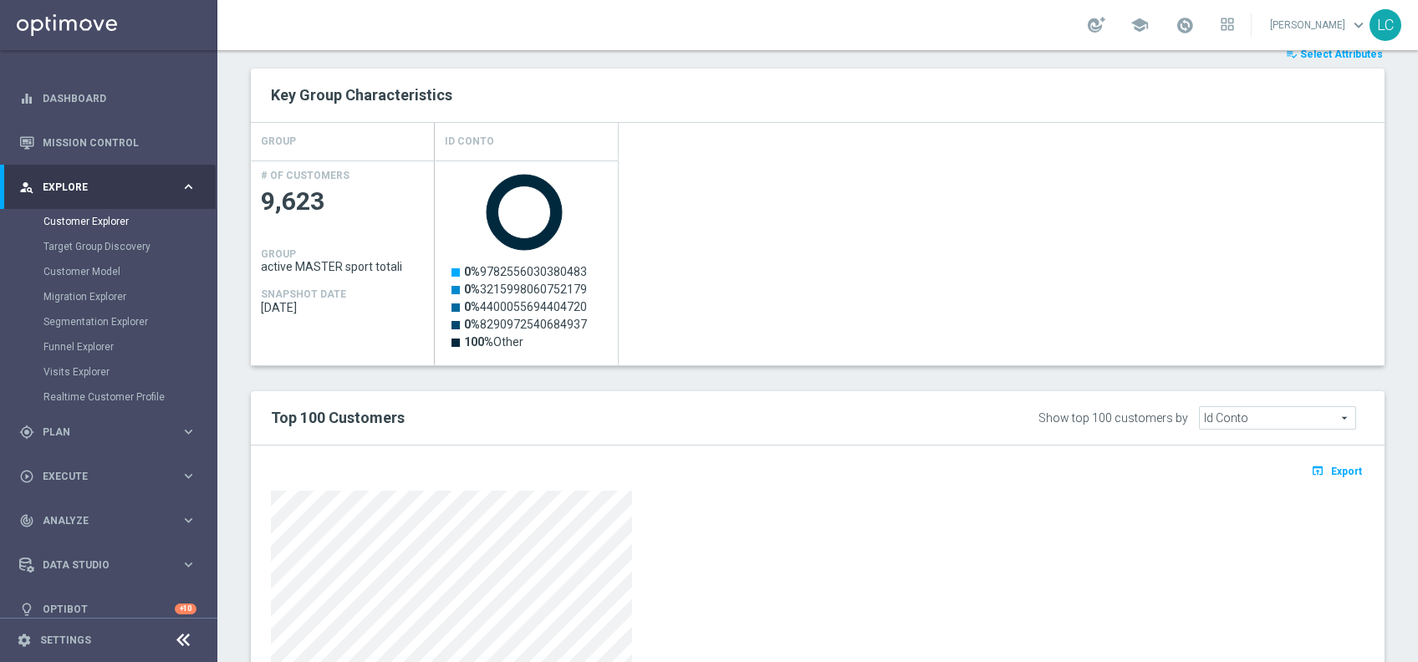
scroll to position [288, 0]
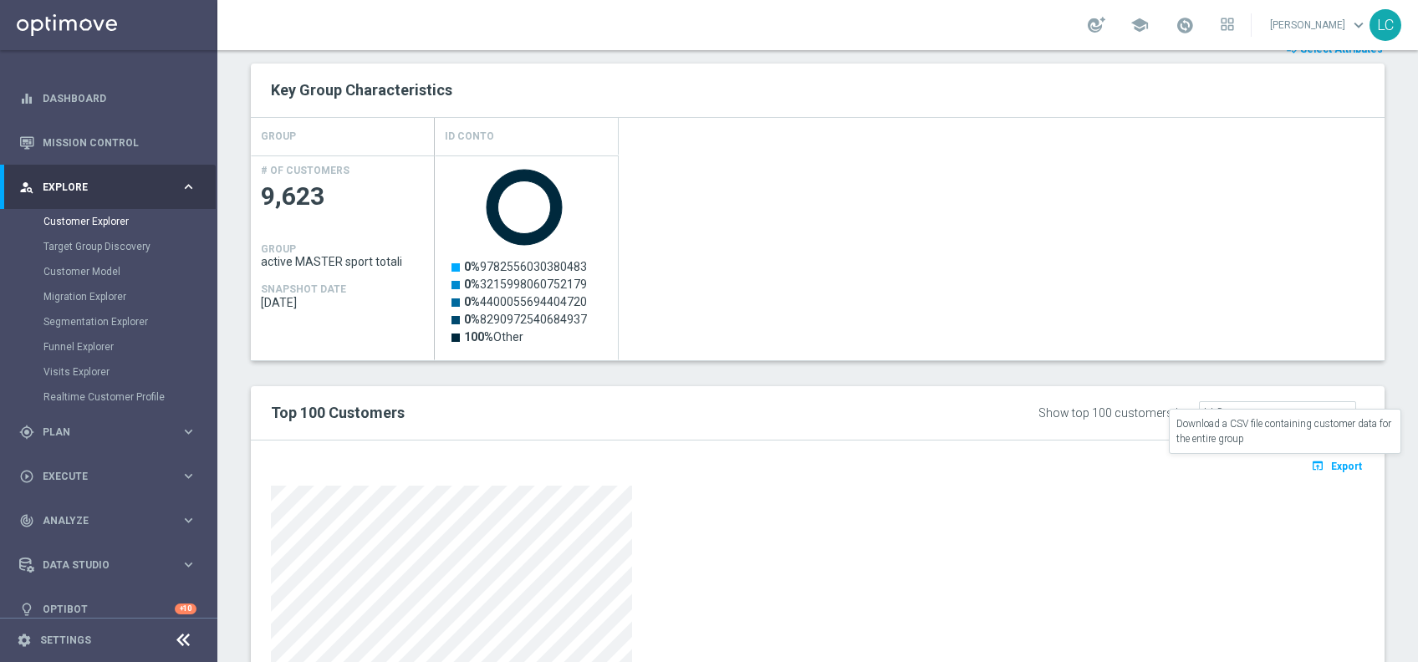
click at [1331, 461] on span "Export" at bounding box center [1346, 467] width 31 height 12
click at [639, 338] on div "Created with Highcharts 9.3.3 0% 9782556030380483 0% 3215998060752179 0% 440005…" at bounding box center [910, 258] width 950 height 205
click at [699, 233] on div "Created with Highcharts 9.3.3 0% 9782556030380483 0% 3215998060752179 0% 440005…" at bounding box center [910, 258] width 950 height 205
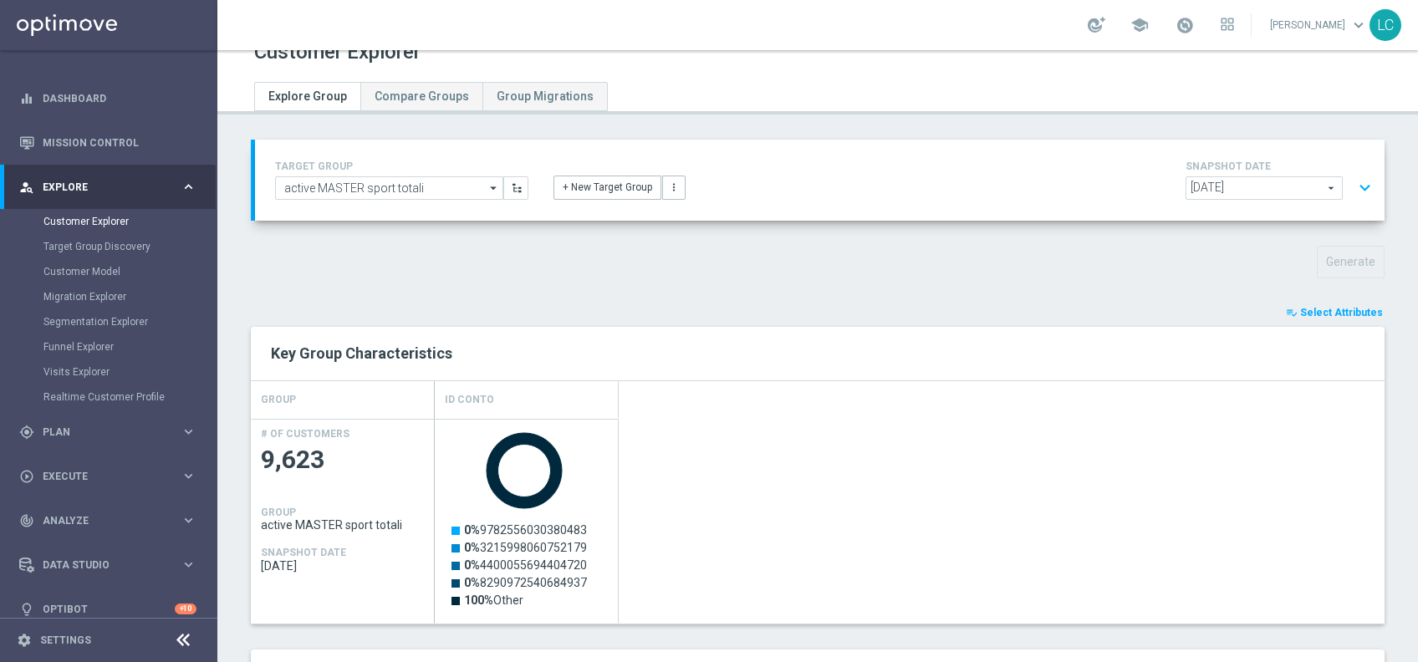
scroll to position [0, 0]
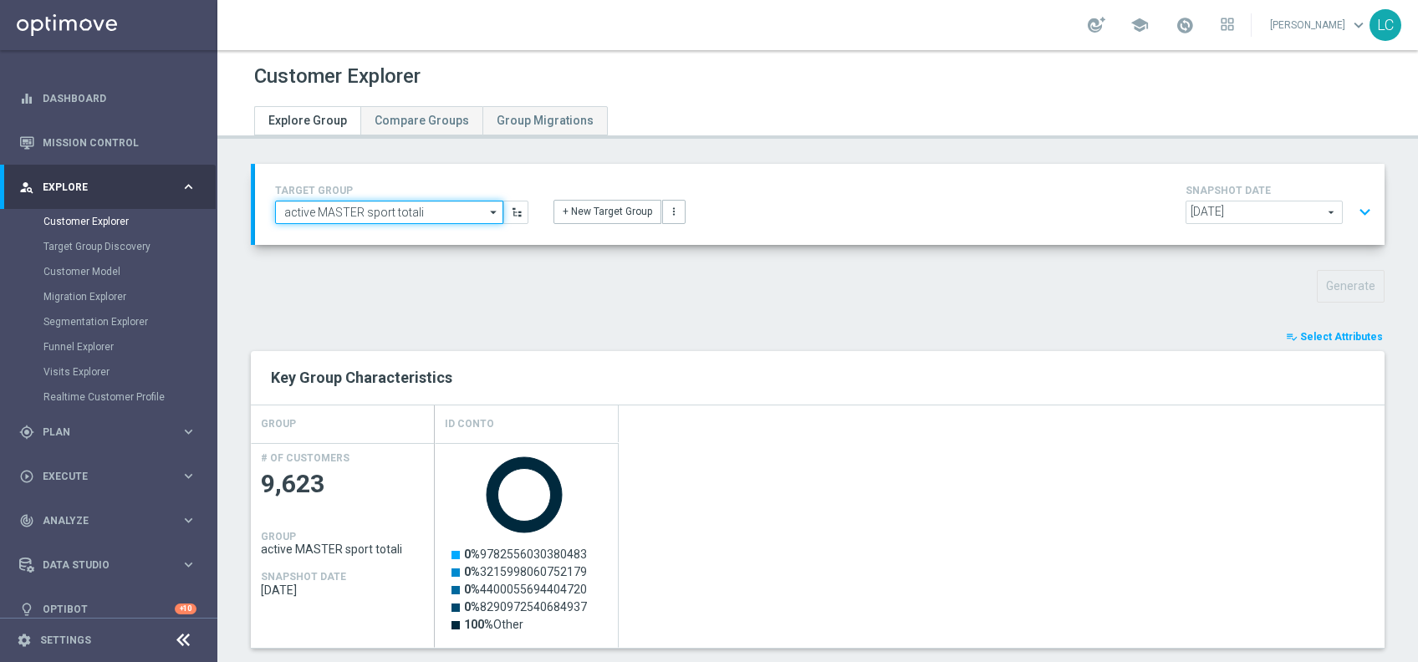
click at [436, 205] on input "active MASTER sport totali" at bounding box center [389, 212] width 228 height 23
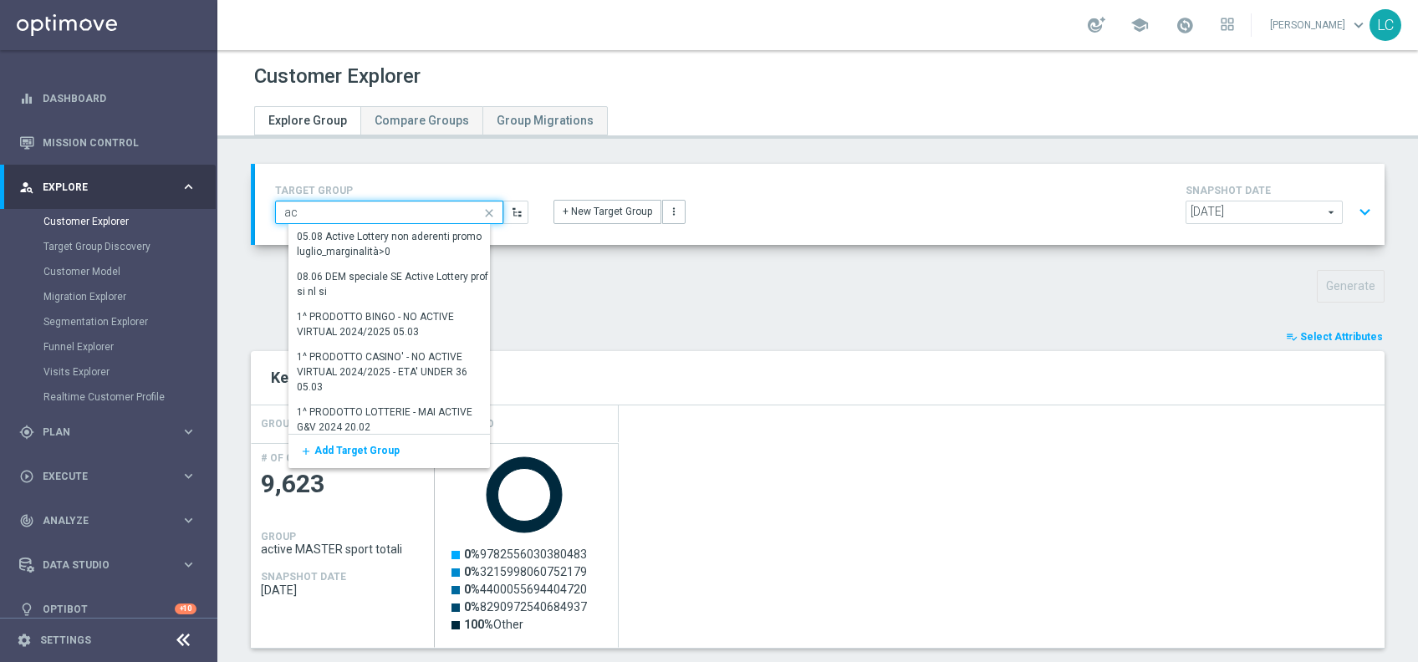
type input "a"
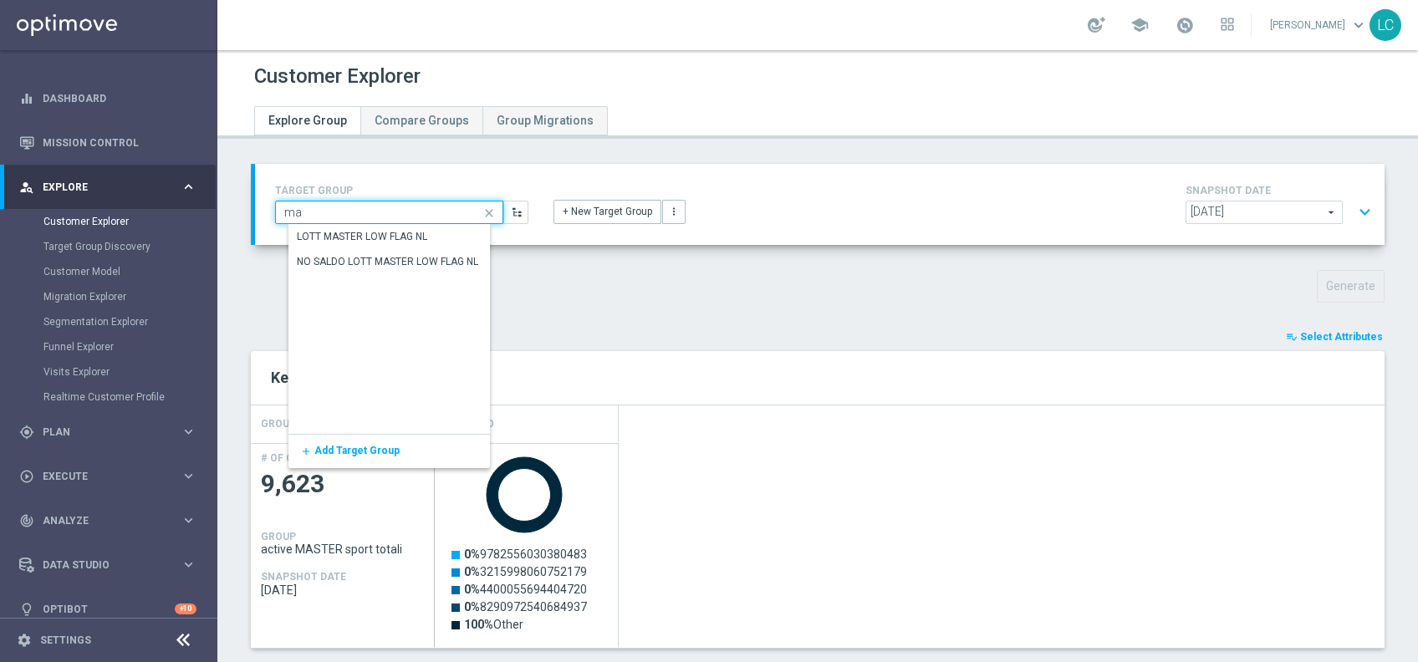
type input "m"
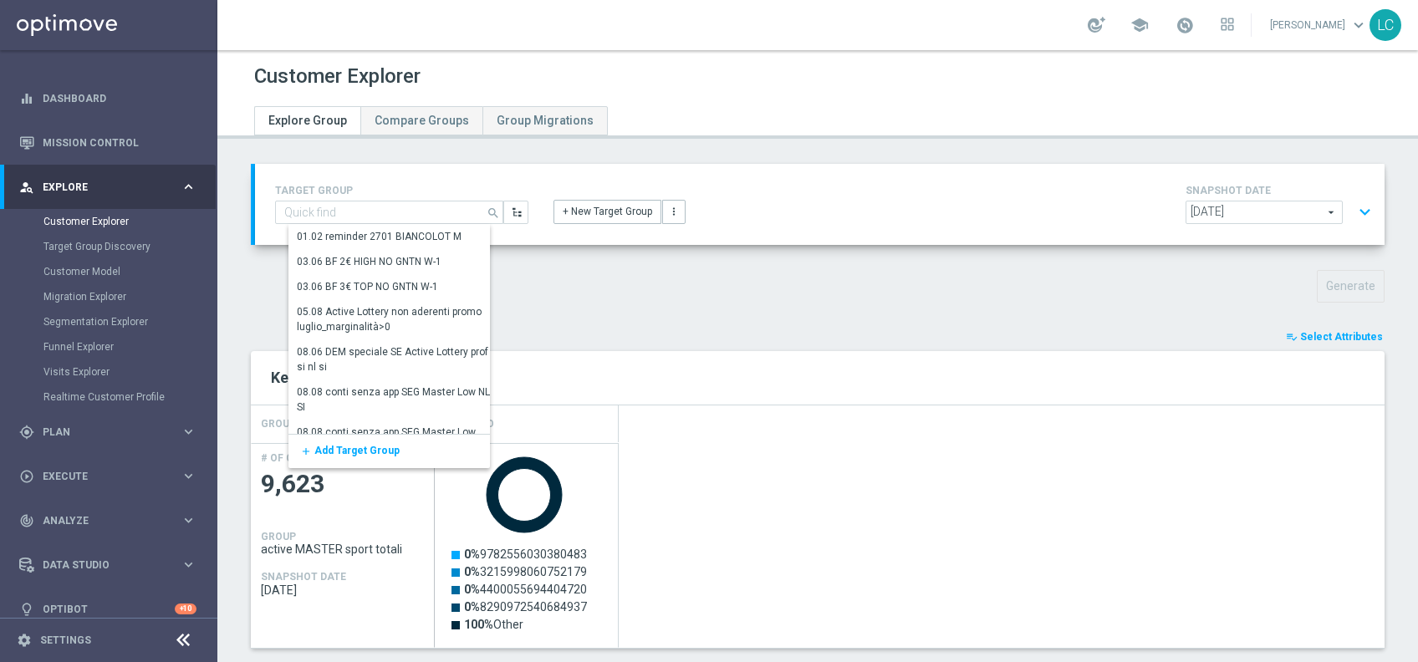
click at [787, 168] on div "TARGET GROUP active MASTER sport totali search Drag here to set row groups Drag…" at bounding box center [819, 204] width 1129 height 81
type input "active MASTER sport totali"
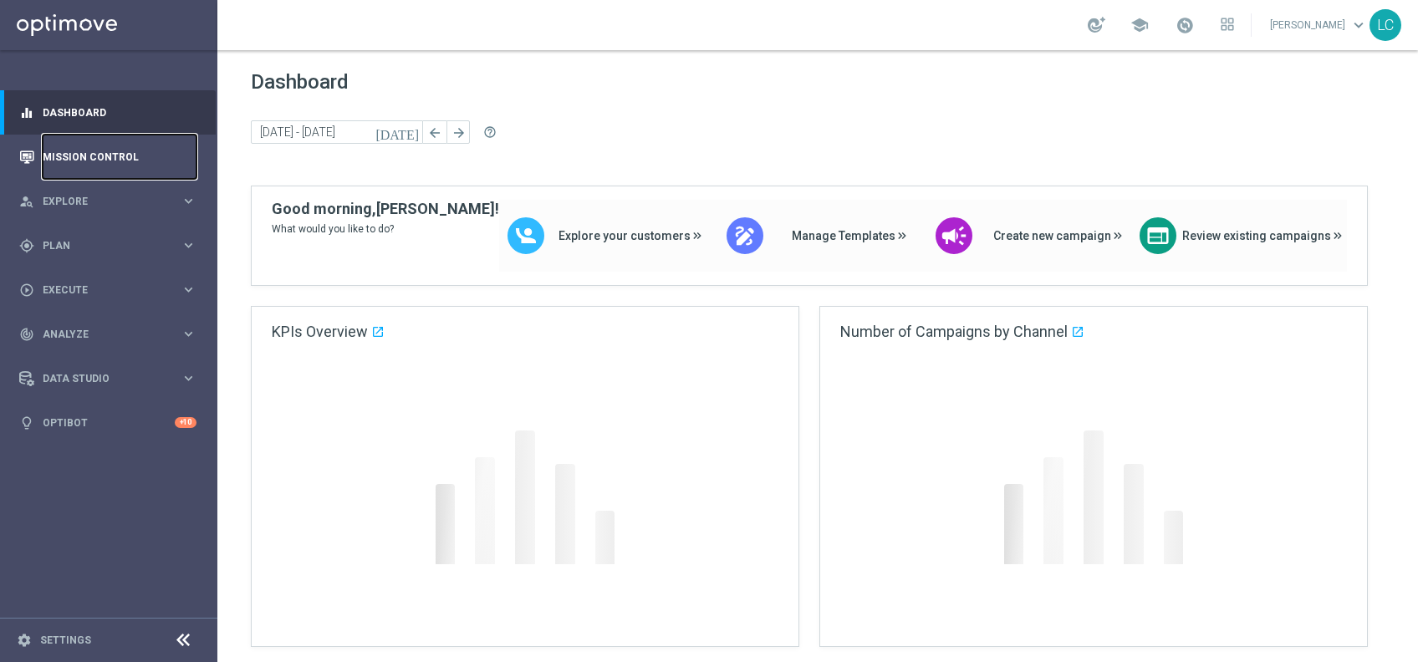
click at [85, 161] on link "Mission Control" at bounding box center [120, 157] width 154 height 44
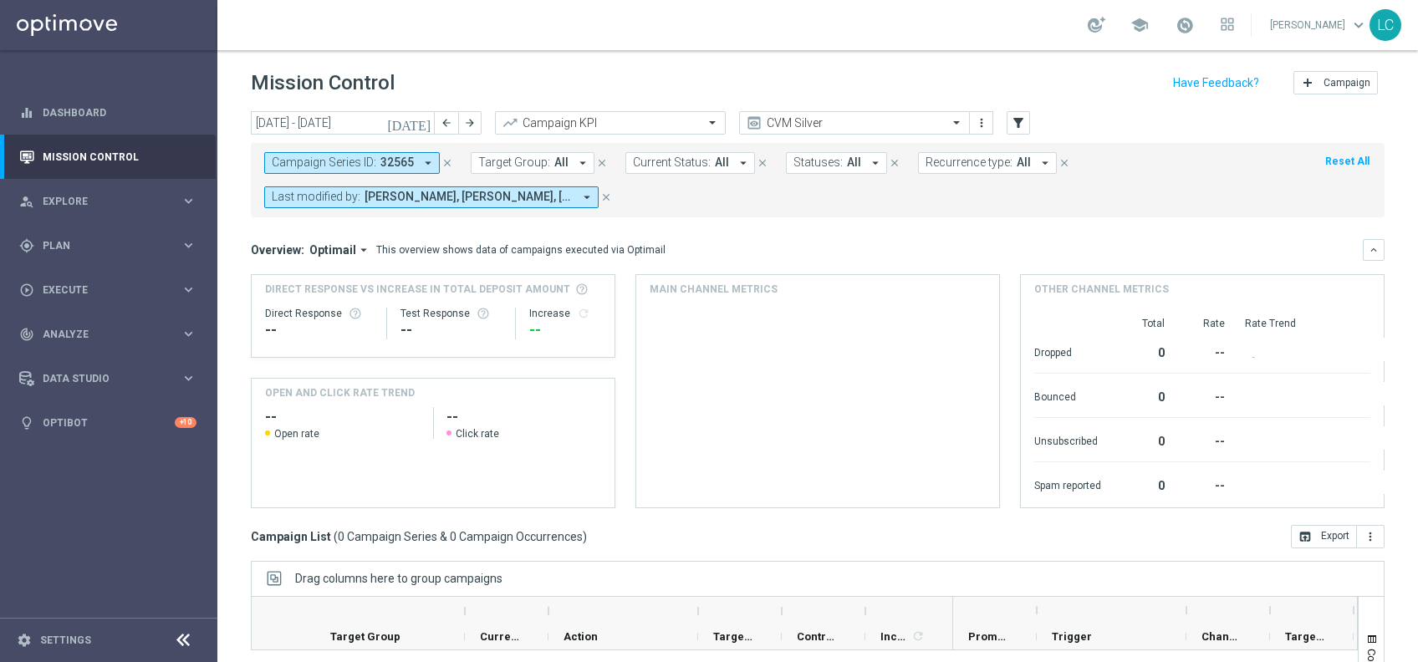
click at [442, 161] on icon "close" at bounding box center [447, 163] width 12 height 12
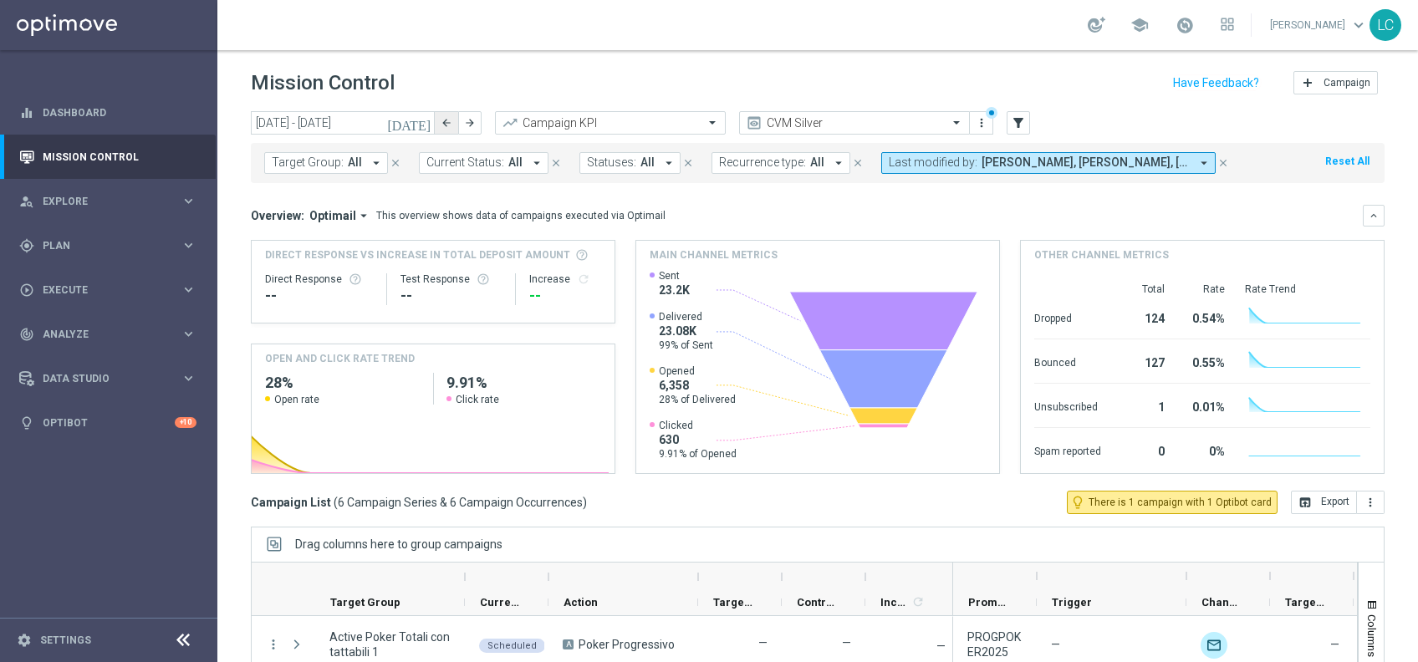
click at [454, 120] on button "arrow_back" at bounding box center [446, 122] width 23 height 23
type input "[DATE] - [DATE]"
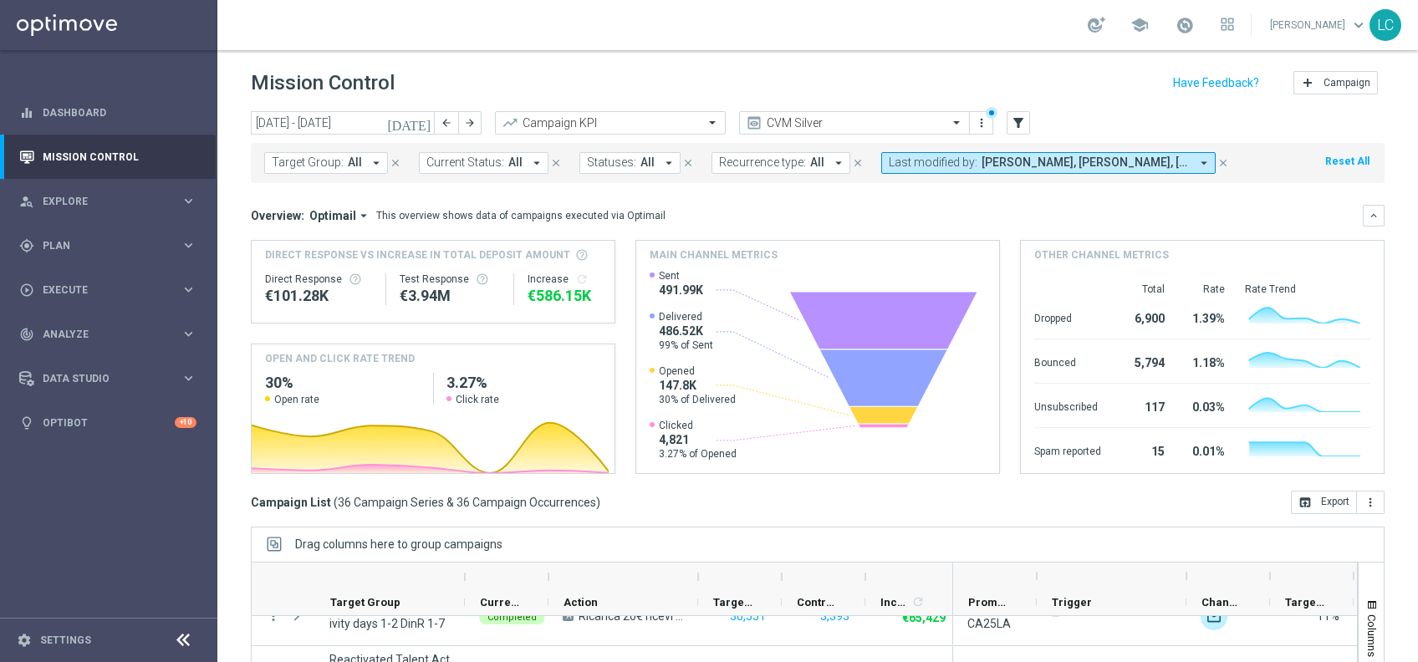
click at [920, 159] on span "Last modified by:" at bounding box center [933, 163] width 89 height 14
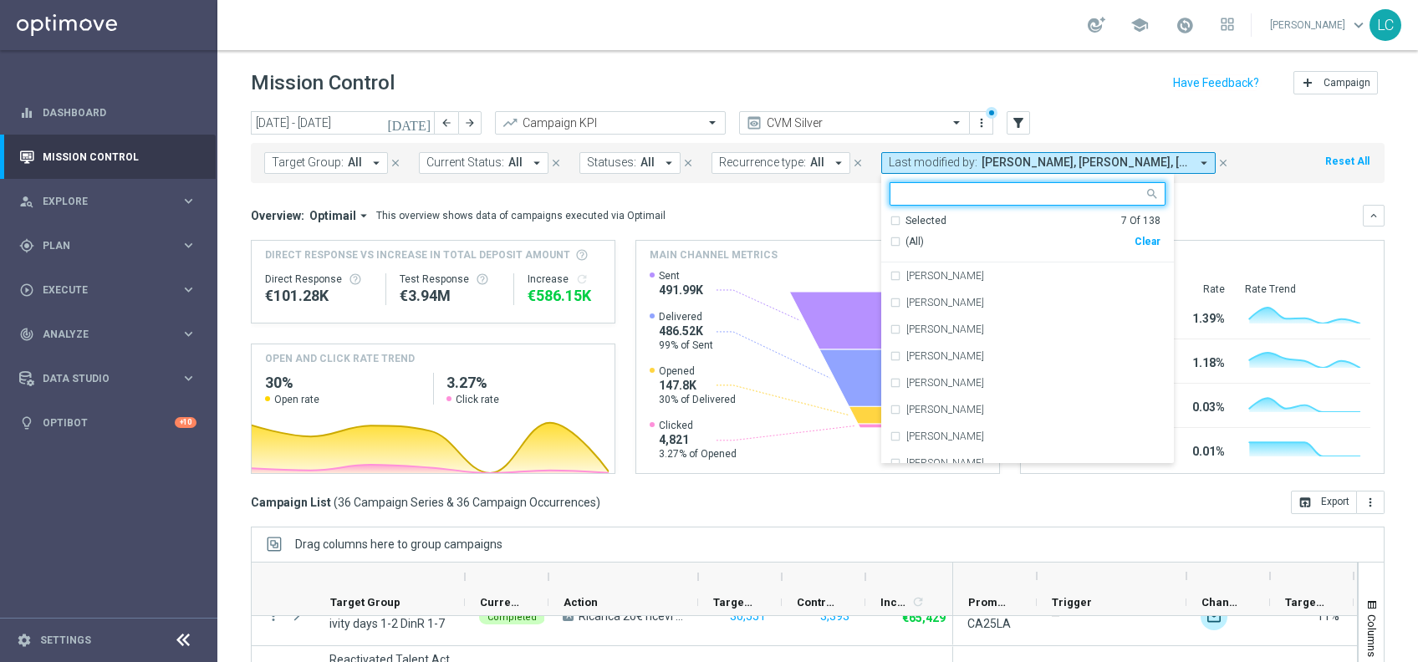
click at [905, 220] on div "Selected" at bounding box center [925, 221] width 41 height 14
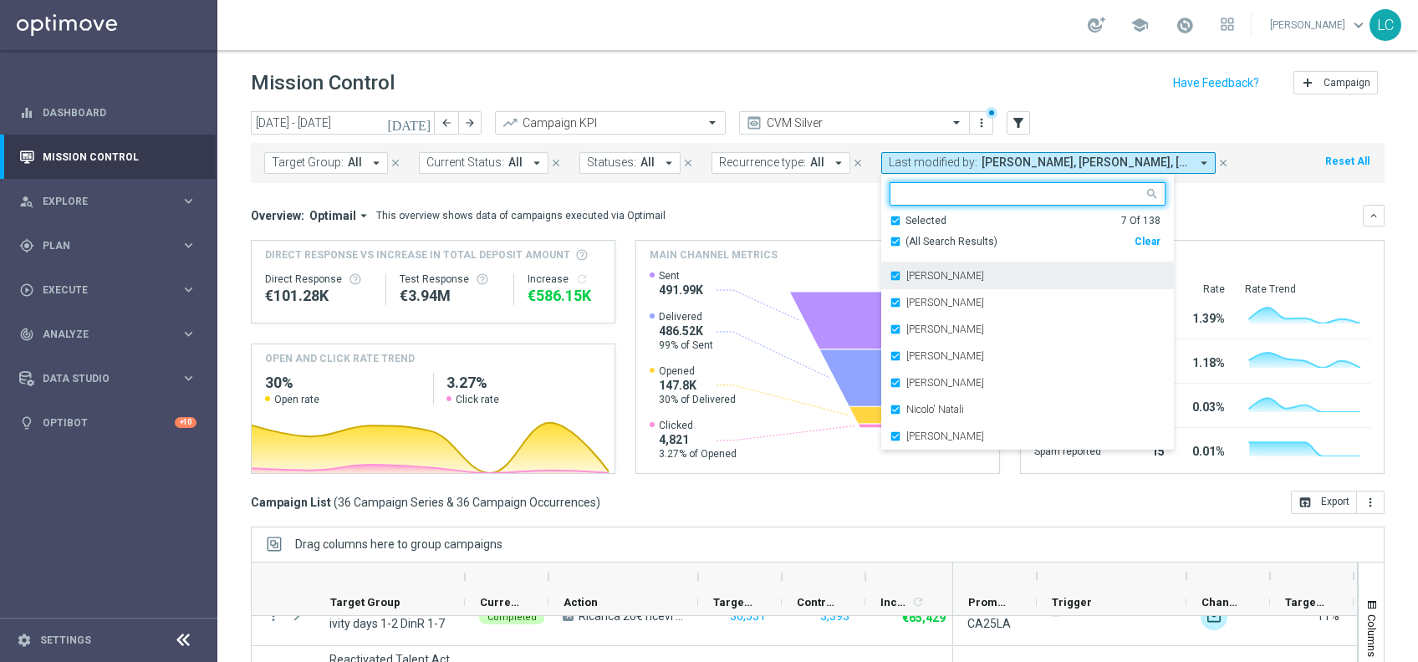
click at [891, 280] on div "[PERSON_NAME]" at bounding box center [1028, 276] width 276 height 27
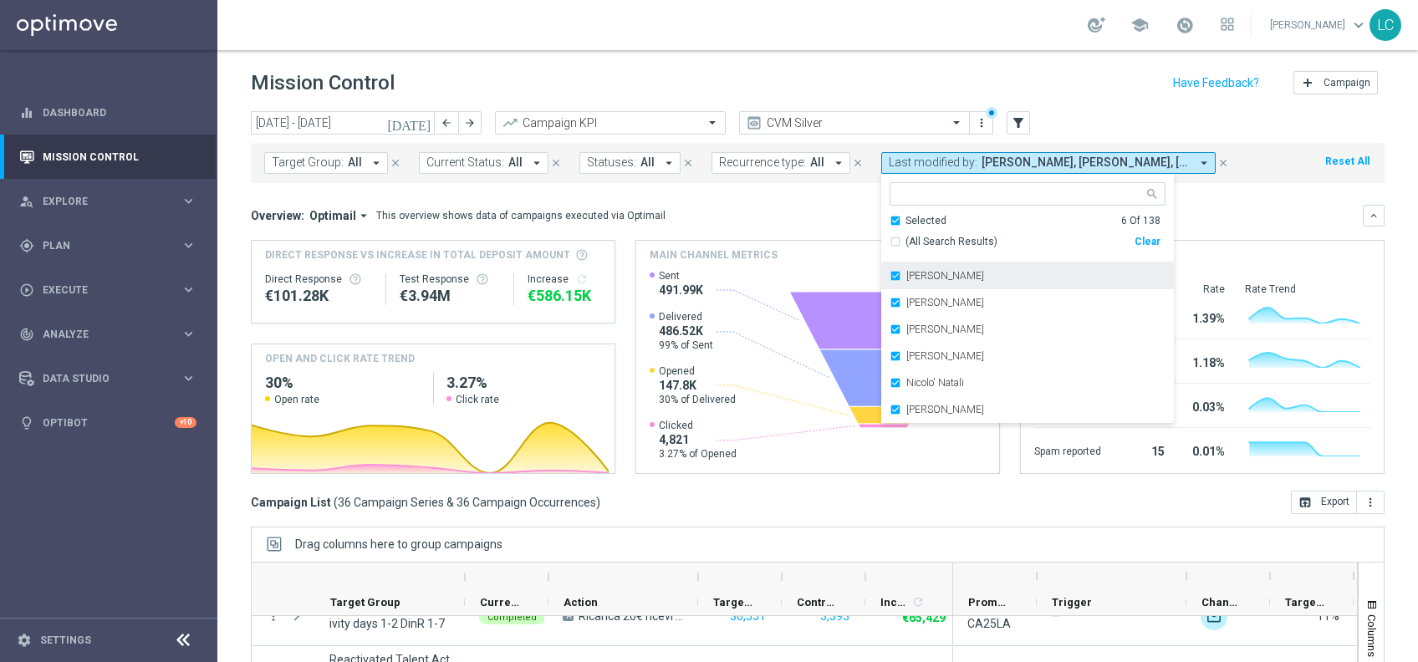
click at [891, 280] on div "[PERSON_NAME]" at bounding box center [1028, 276] width 276 height 27
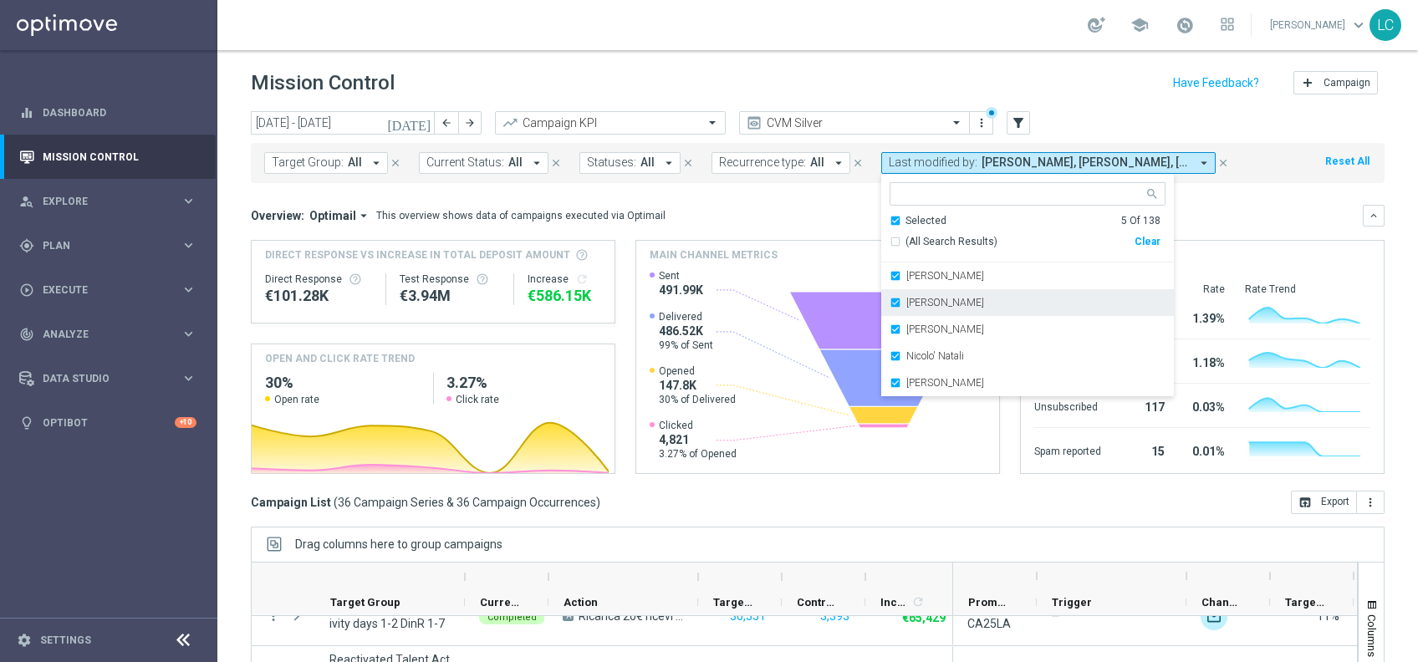
click at [893, 289] on div "[PERSON_NAME]" at bounding box center [1028, 302] width 276 height 27
click at [893, 305] on div "[PERSON_NAME]" at bounding box center [1028, 302] width 276 height 27
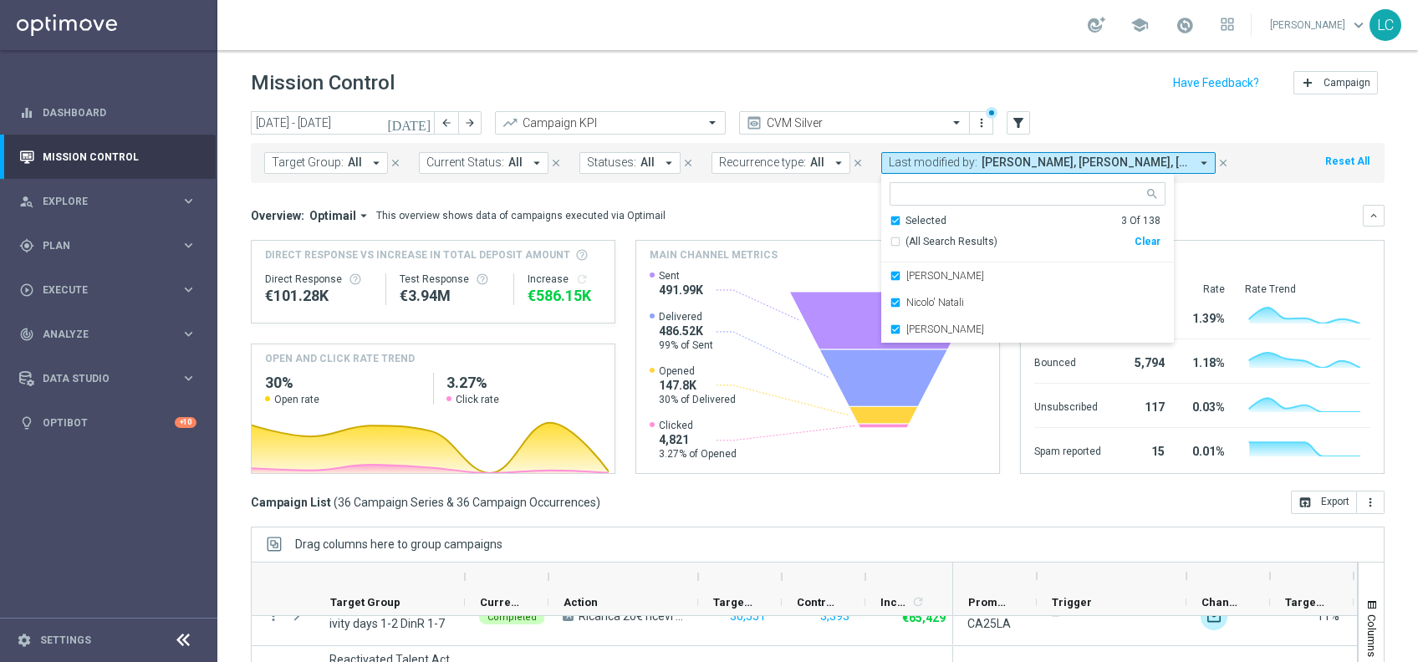
click at [893, 305] on div "Nicolo' Natali" at bounding box center [1028, 302] width 276 height 27
click at [893, 305] on div "[PERSON_NAME]" at bounding box center [1028, 302] width 276 height 27
click at [788, 205] on div "Overview: Optimail arrow_drop_down This overview shows data of campaigns execut…" at bounding box center [818, 216] width 1134 height 22
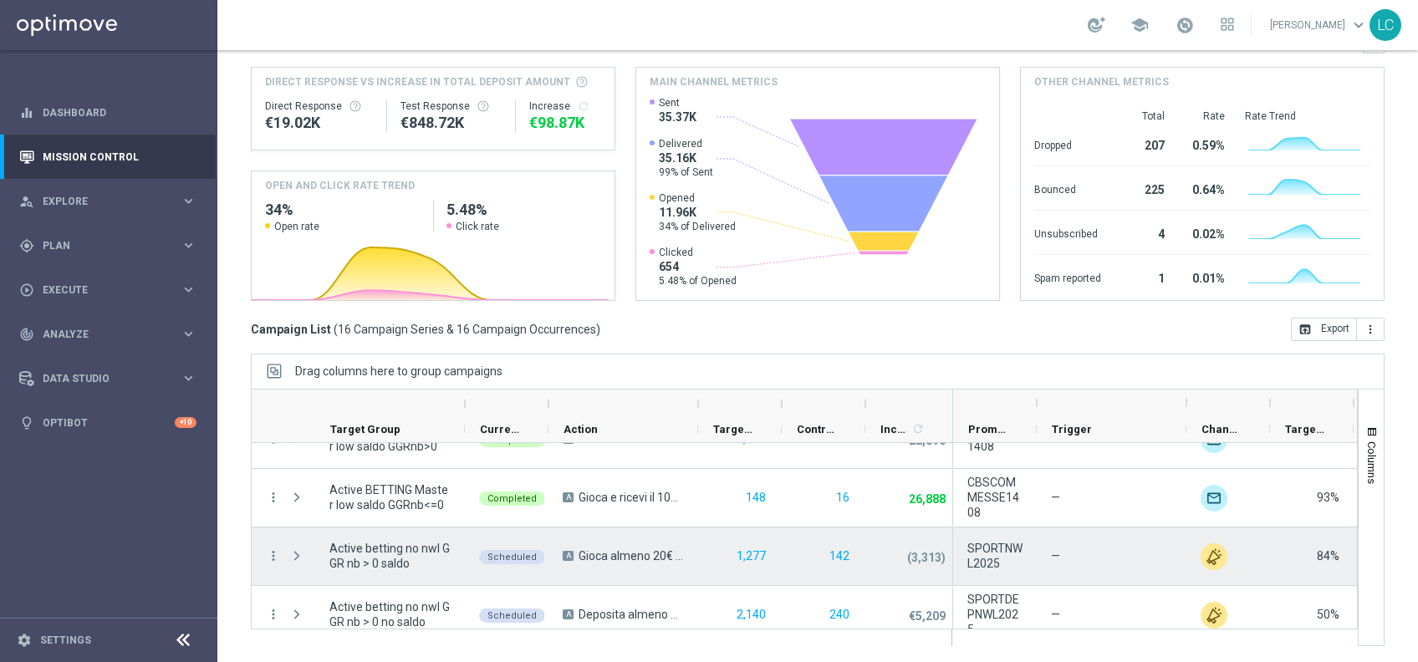
scroll to position [750, 0]
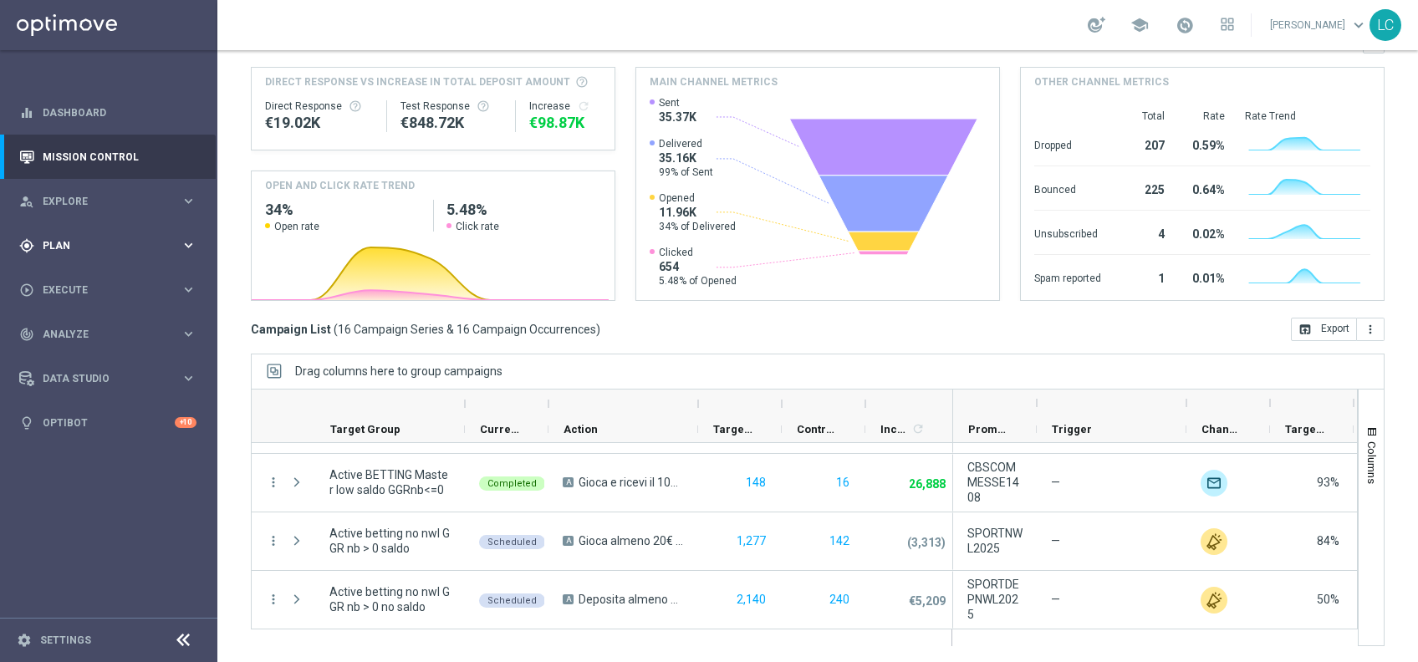
click at [51, 247] on span "Plan" at bounding box center [112, 246] width 138 height 10
click at [80, 282] on link "Target Groups" at bounding box center [108, 279] width 130 height 13
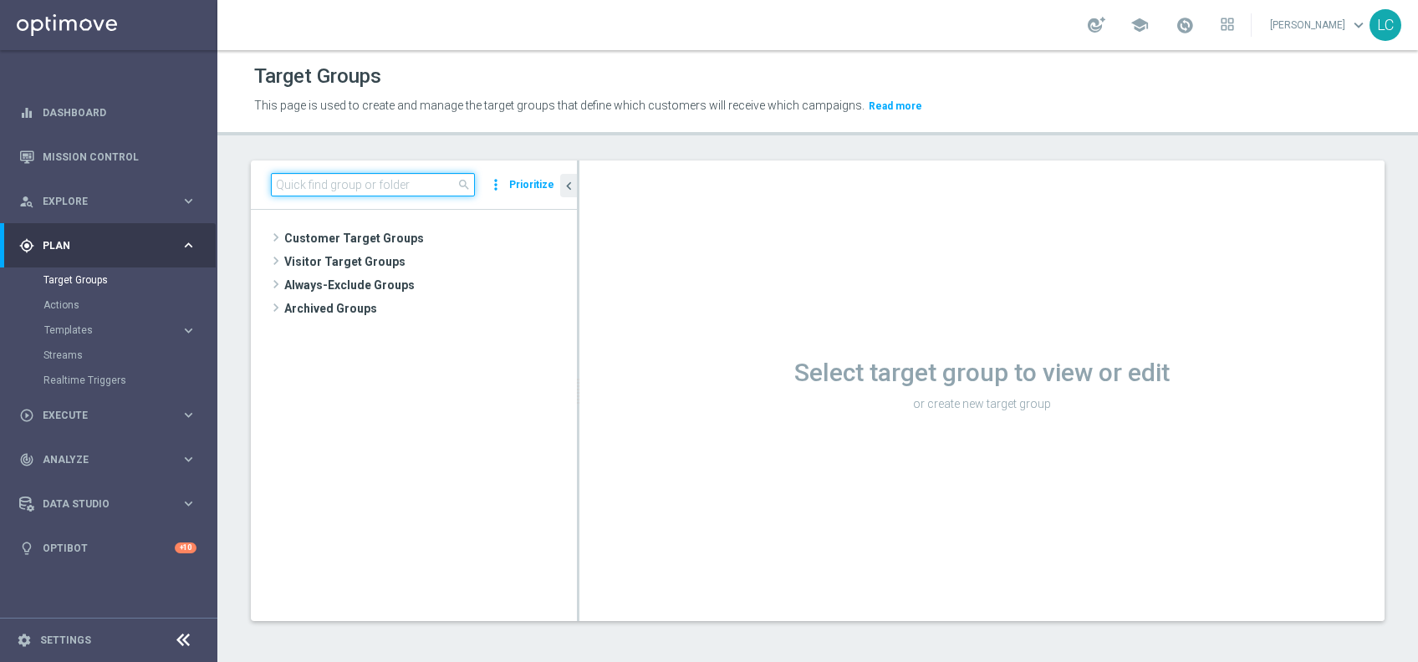
click at [375, 175] on input at bounding box center [373, 184] width 204 height 23
paste input "Active BETTING saldo GGR > 0 L3M"
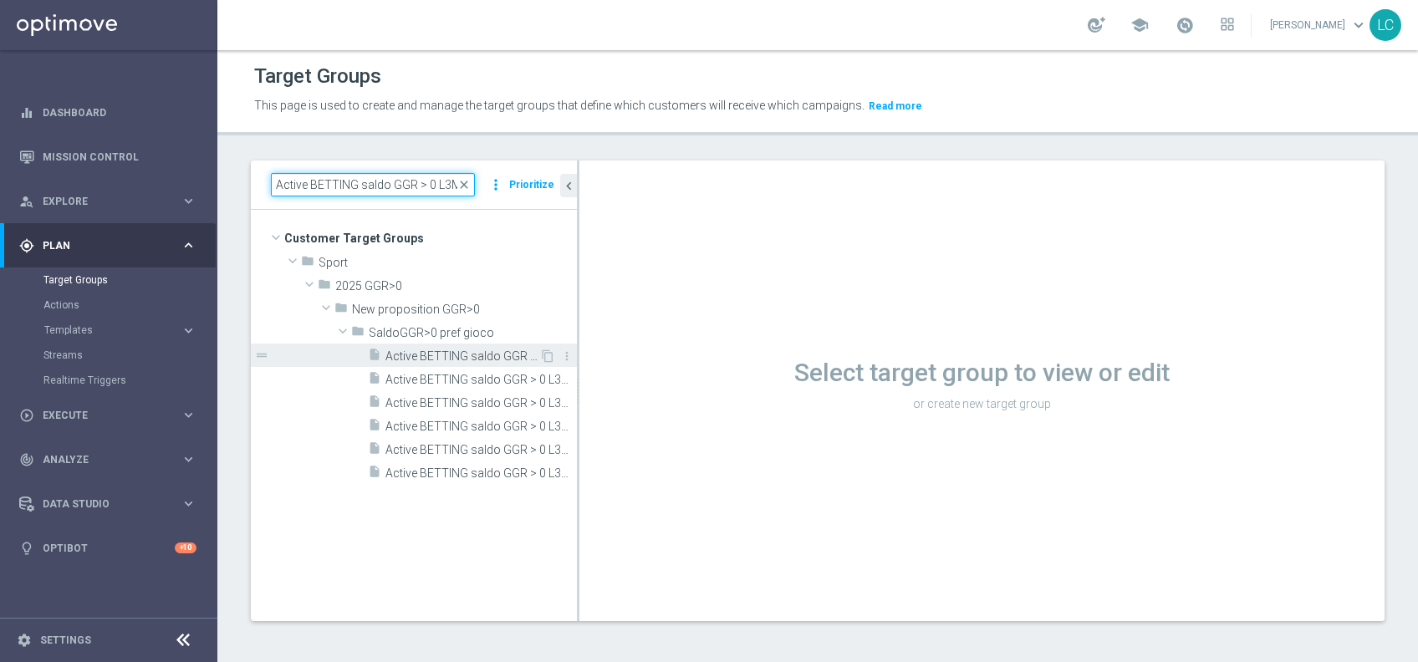
type input "Active BETTING saldo GGR > 0 L3M"
click at [474, 359] on span "Active BETTING saldo GGR > 0 L3M" at bounding box center [462, 356] width 154 height 14
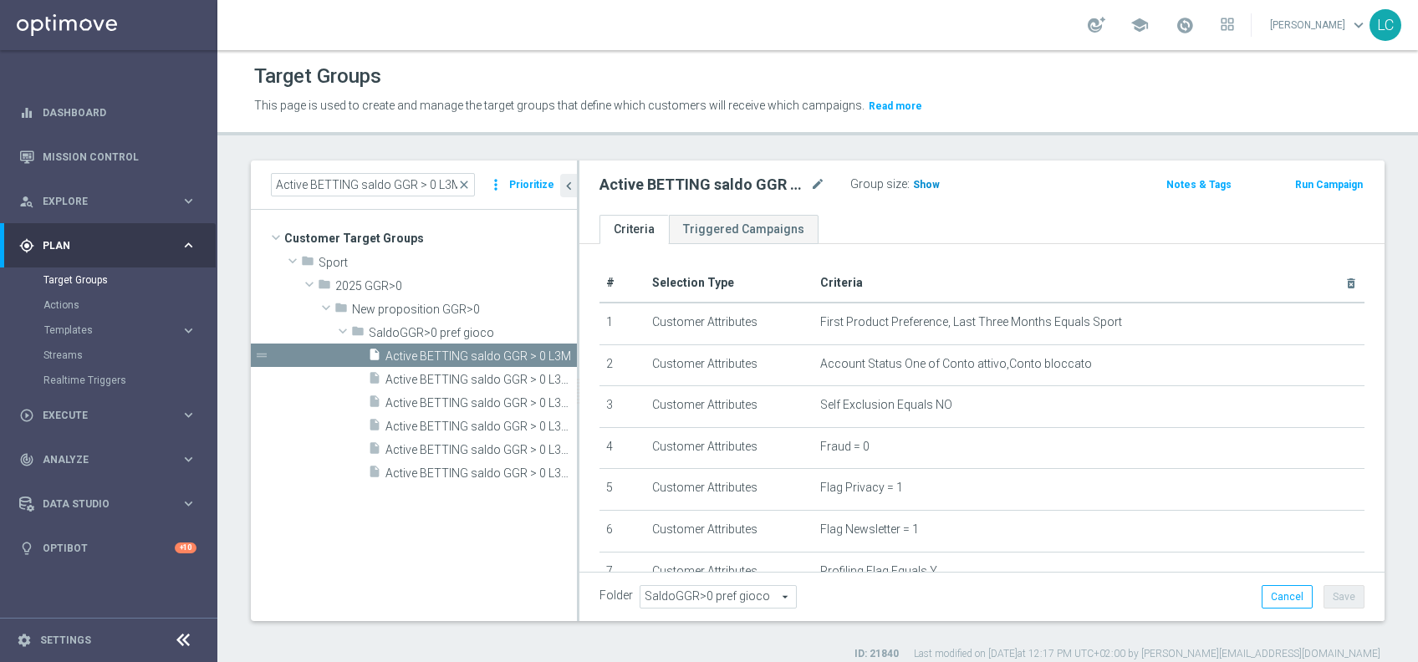
click at [911, 185] on h3 "Show" at bounding box center [926, 185] width 30 height 18
click at [467, 183] on span "close" at bounding box center [463, 184] width 13 height 13
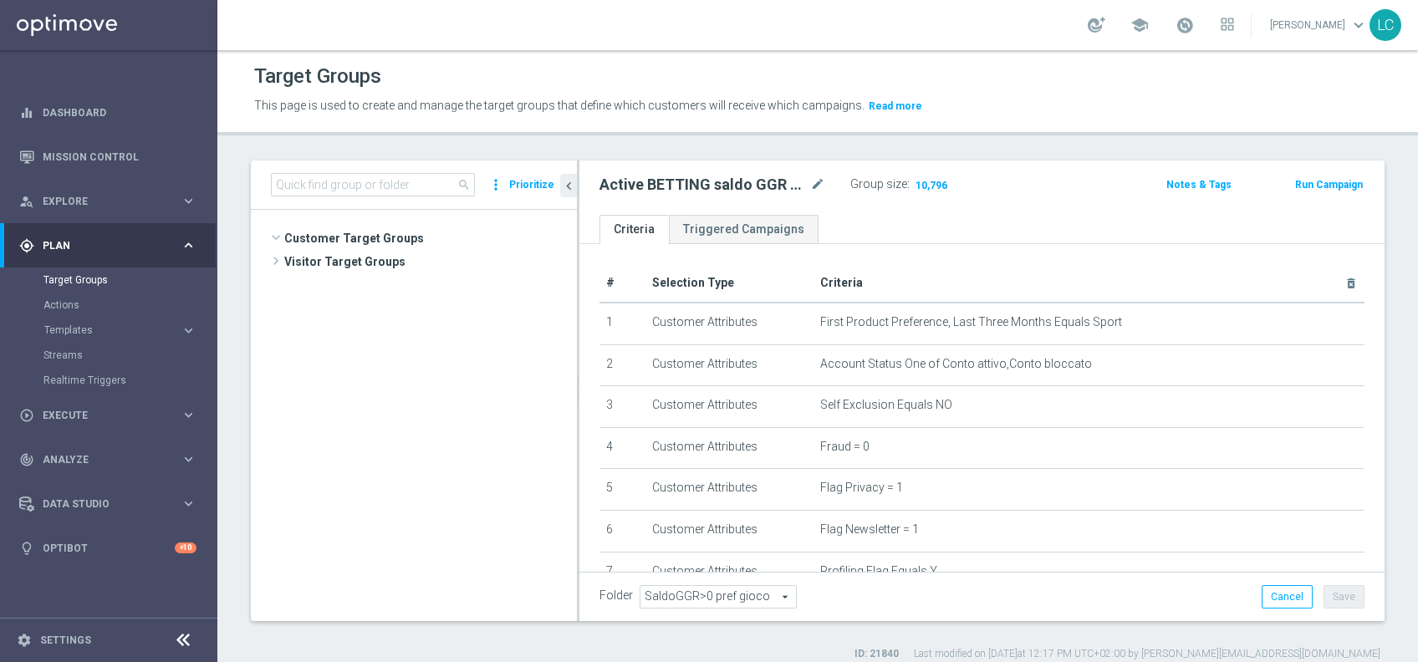
scroll to position [599, 0]
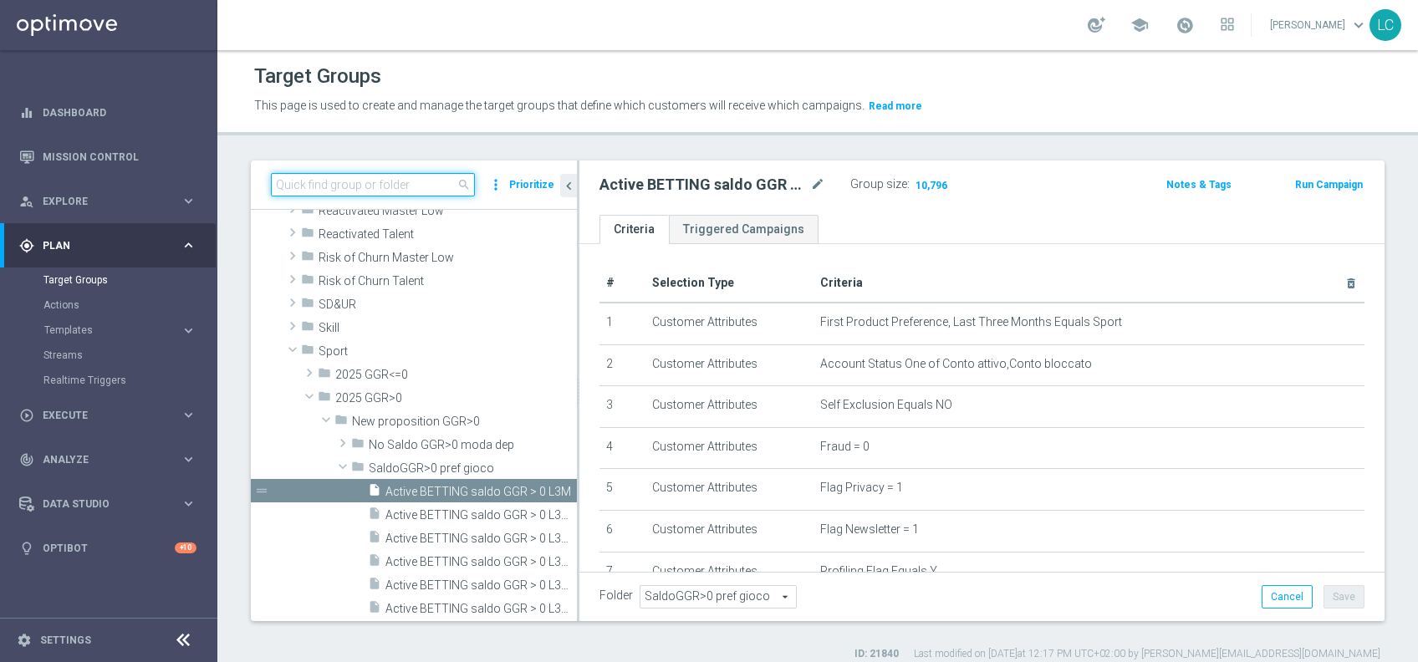
click at [428, 186] on input at bounding box center [373, 184] width 204 height 23
paste input "5463"
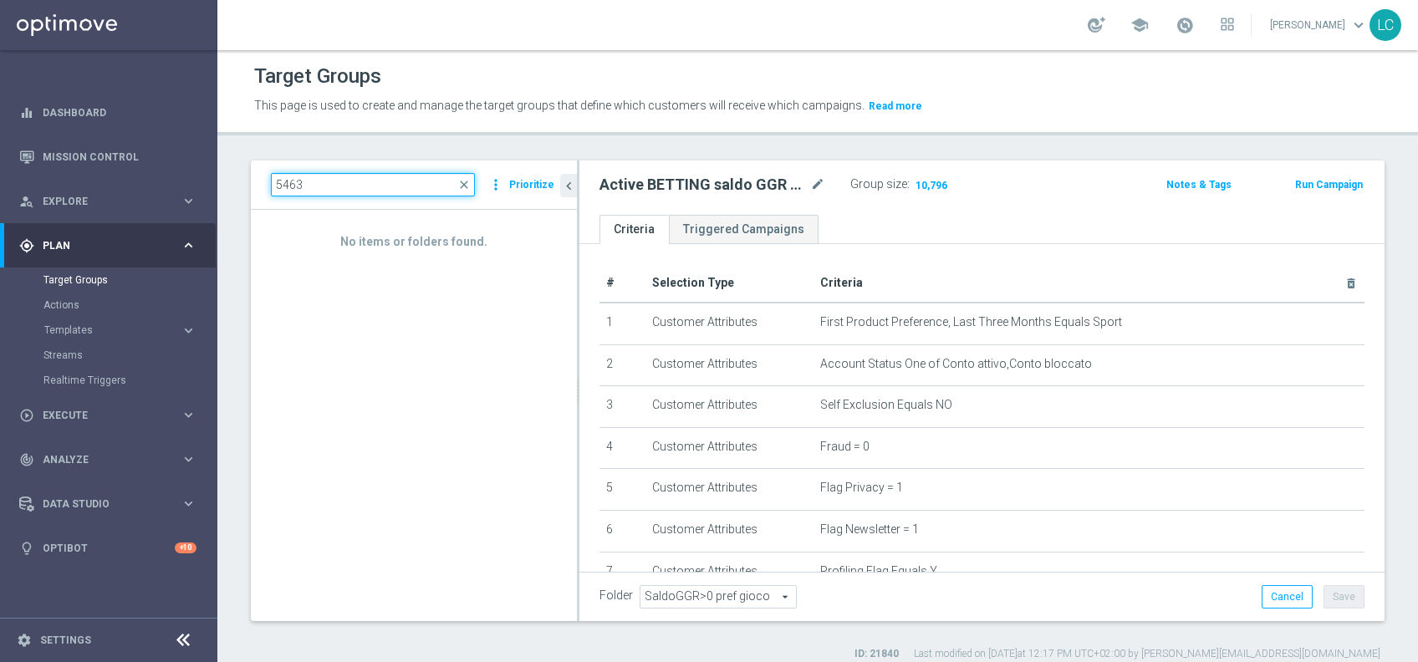
paste input "Active BETTING nosaldo GGR > 0 L3M modeL"
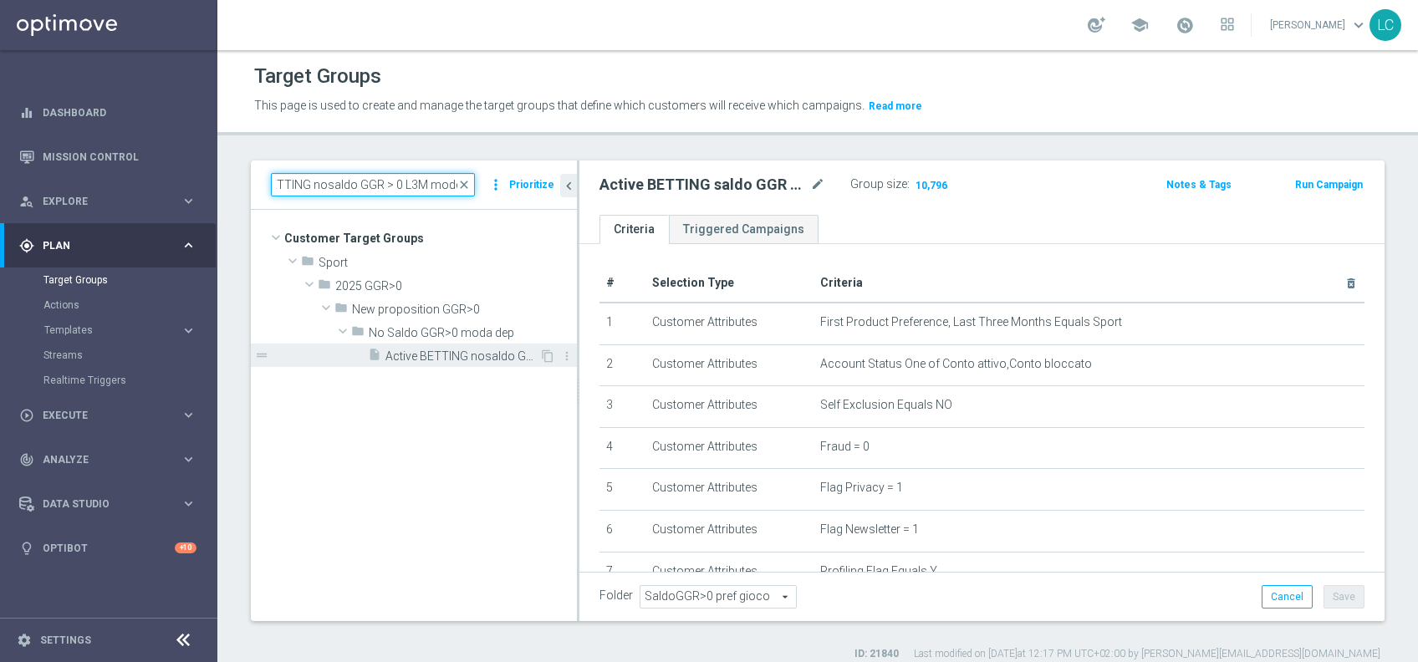
type input "Active BETTING nosaldo GGR > 0 L3M modeL"
click at [474, 352] on span "Active BETTING nosaldo GGR > 0 L3M modeL" at bounding box center [462, 356] width 154 height 14
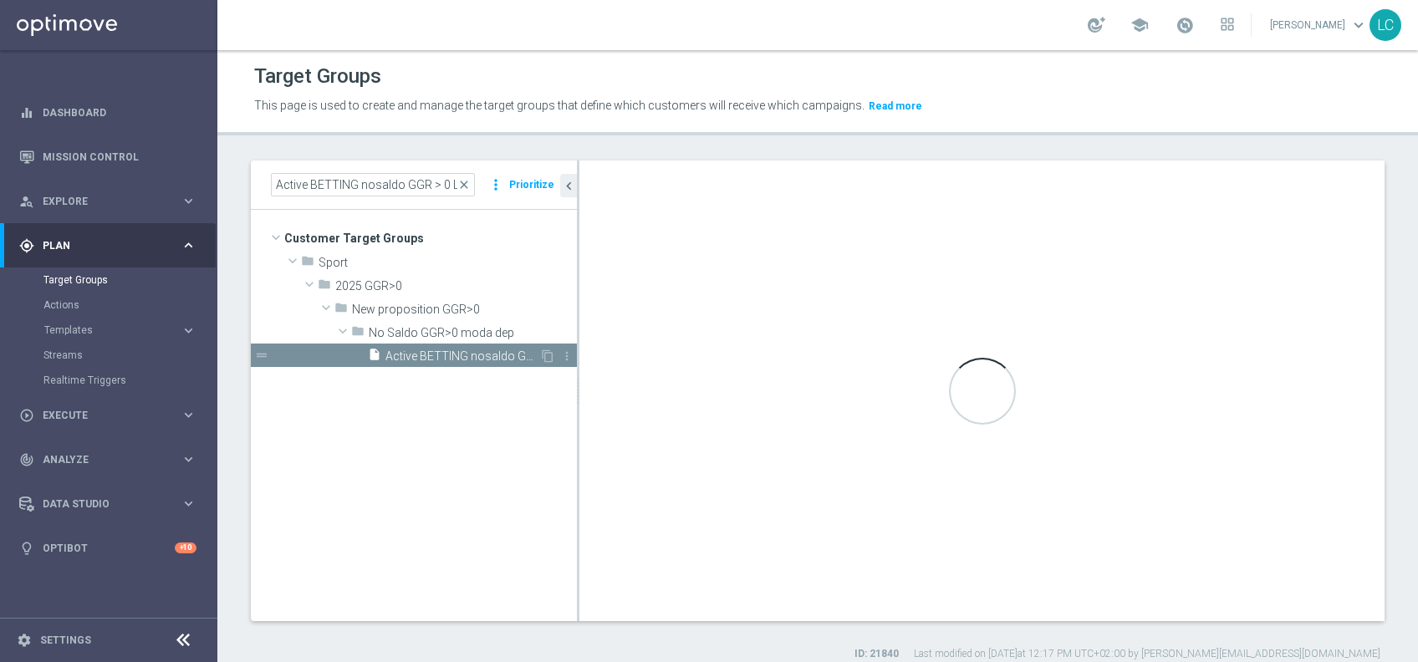
type input "No Saldo GGR>0 moda dep"
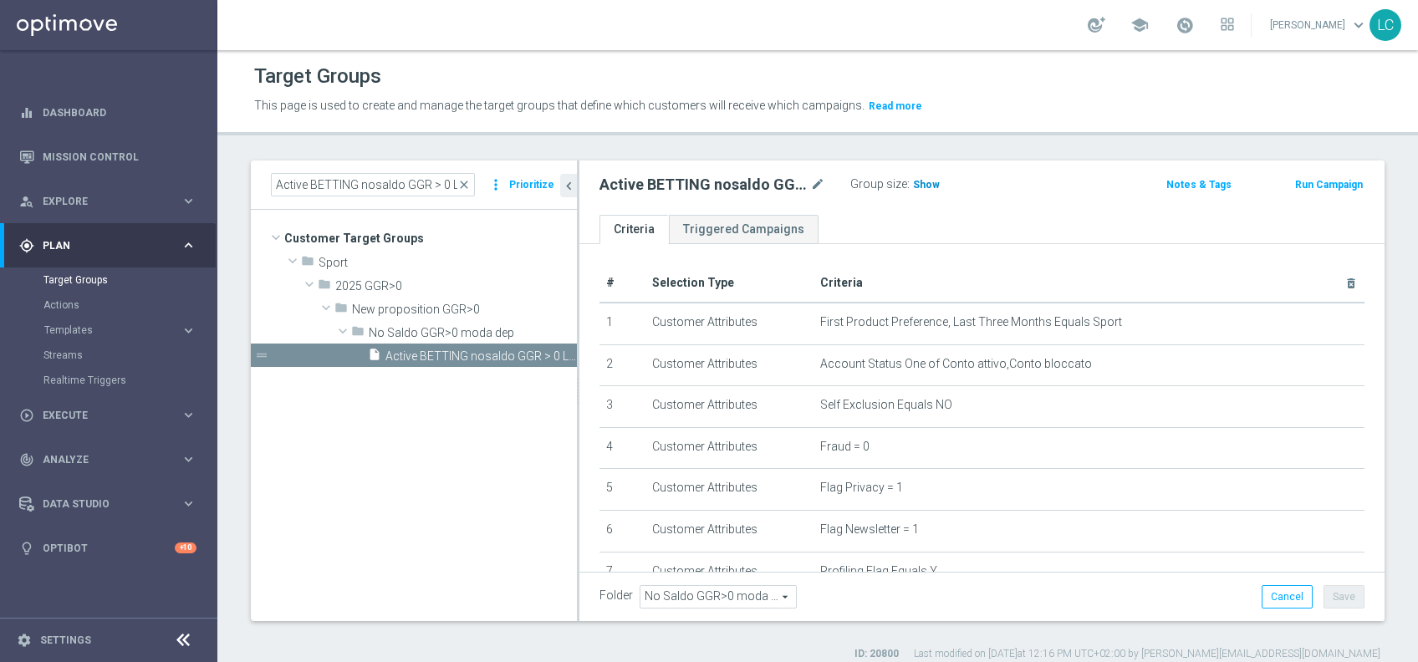
click at [920, 191] on h3 "Show" at bounding box center [926, 185] width 30 height 18
click at [465, 187] on span "close" at bounding box center [463, 184] width 13 height 13
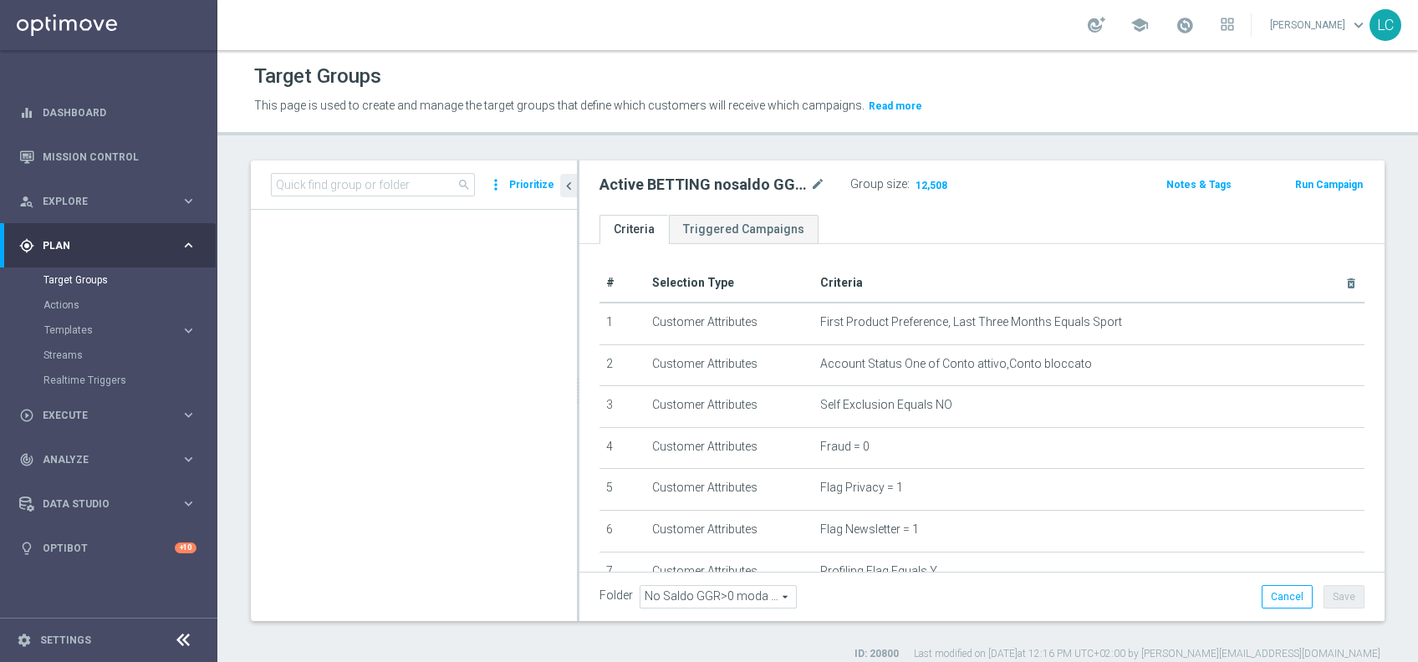
scroll to position [620, 0]
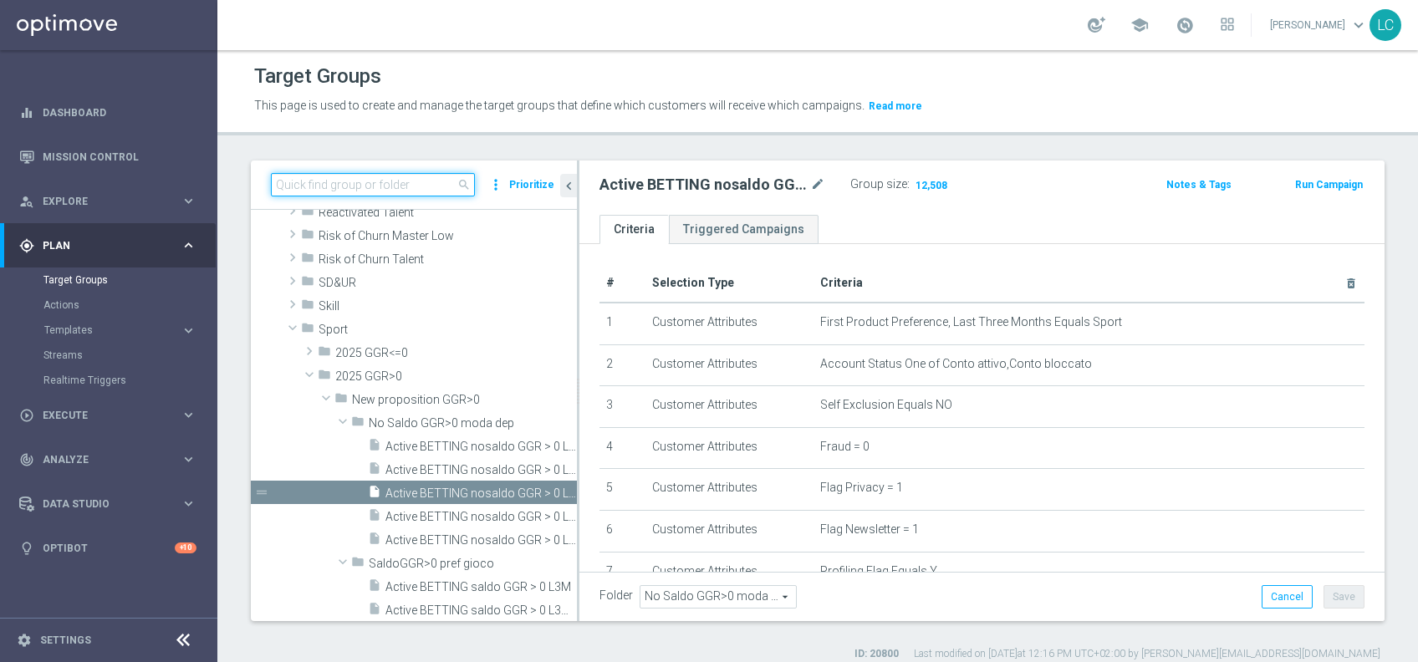
click at [421, 187] on input at bounding box center [373, 184] width 204 height 23
paste input "Active BETTING Master low saldo GGRnb<=0"
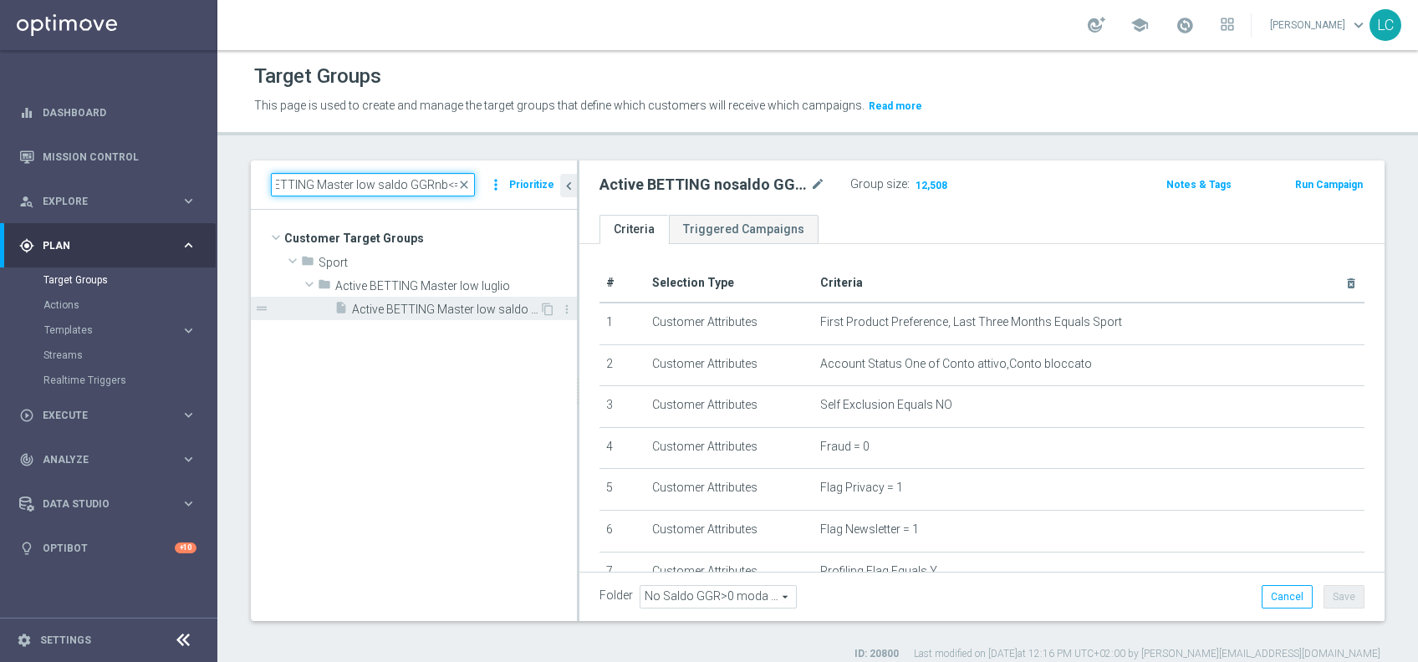
type input "Active BETTING Master low saldo GGRnb<=0"
click at [530, 309] on span "Active BETTING Master low saldo GGRnb<=0" at bounding box center [445, 310] width 187 height 14
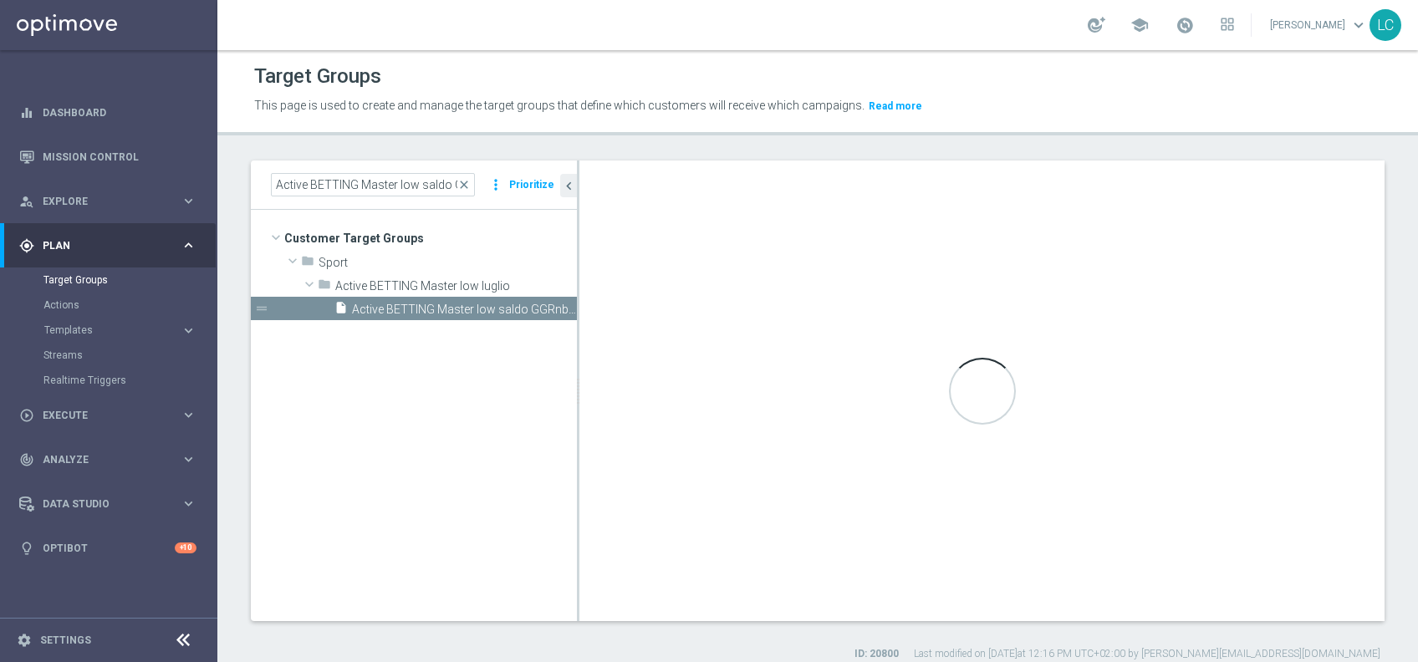
type input "Active BETTING Master low luglio"
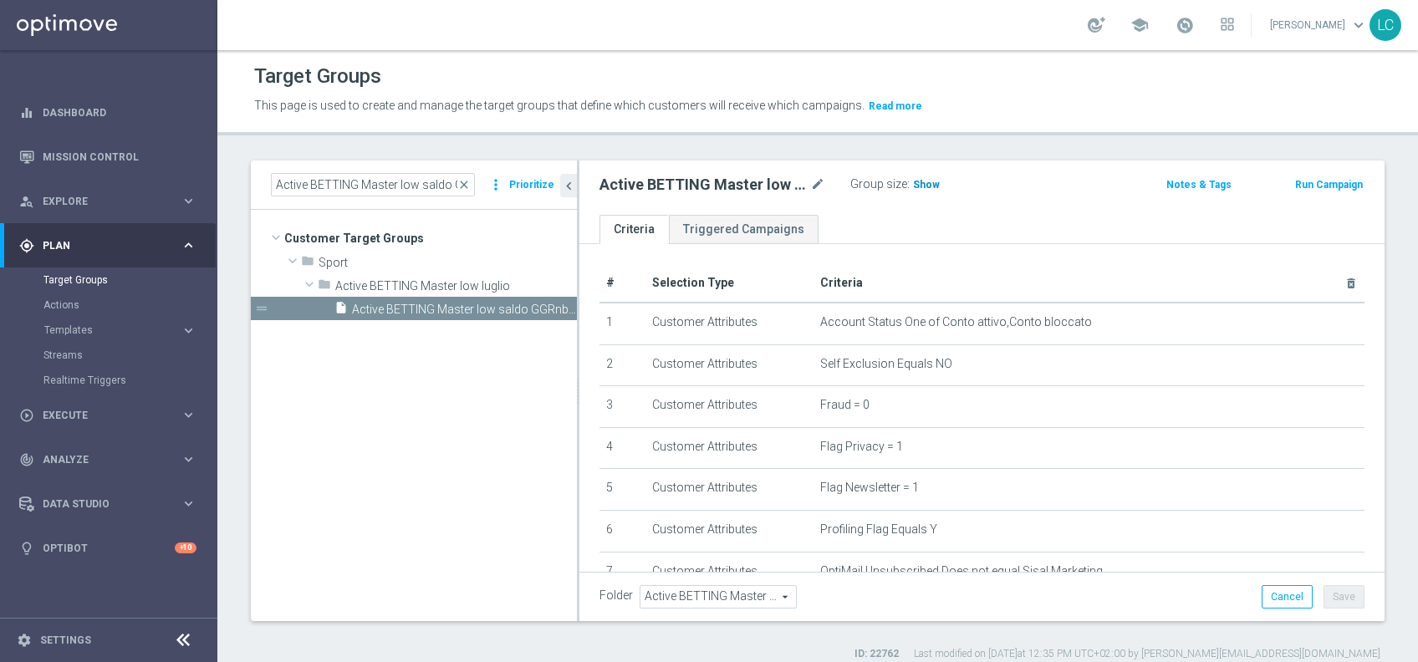
click at [913, 181] on span "Show" at bounding box center [926, 185] width 27 height 12
click at [469, 181] on span "close" at bounding box center [463, 184] width 13 height 13
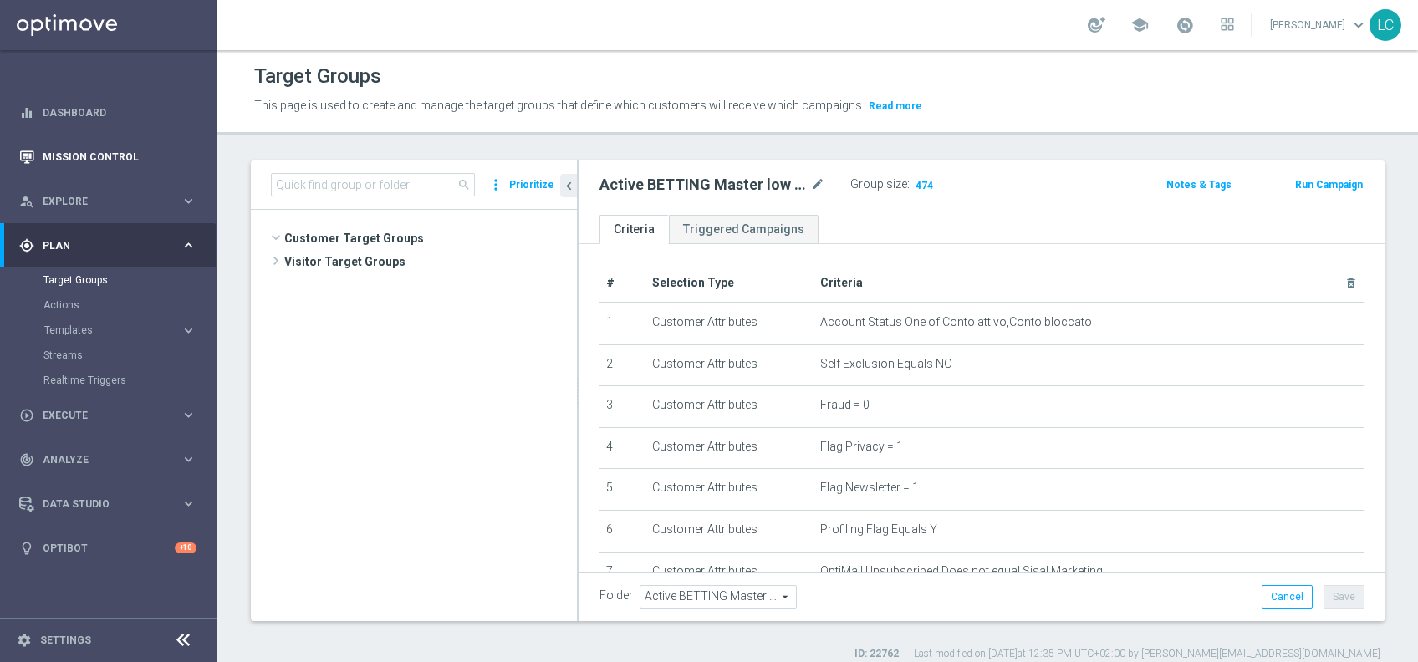
scroll to position [1055, 0]
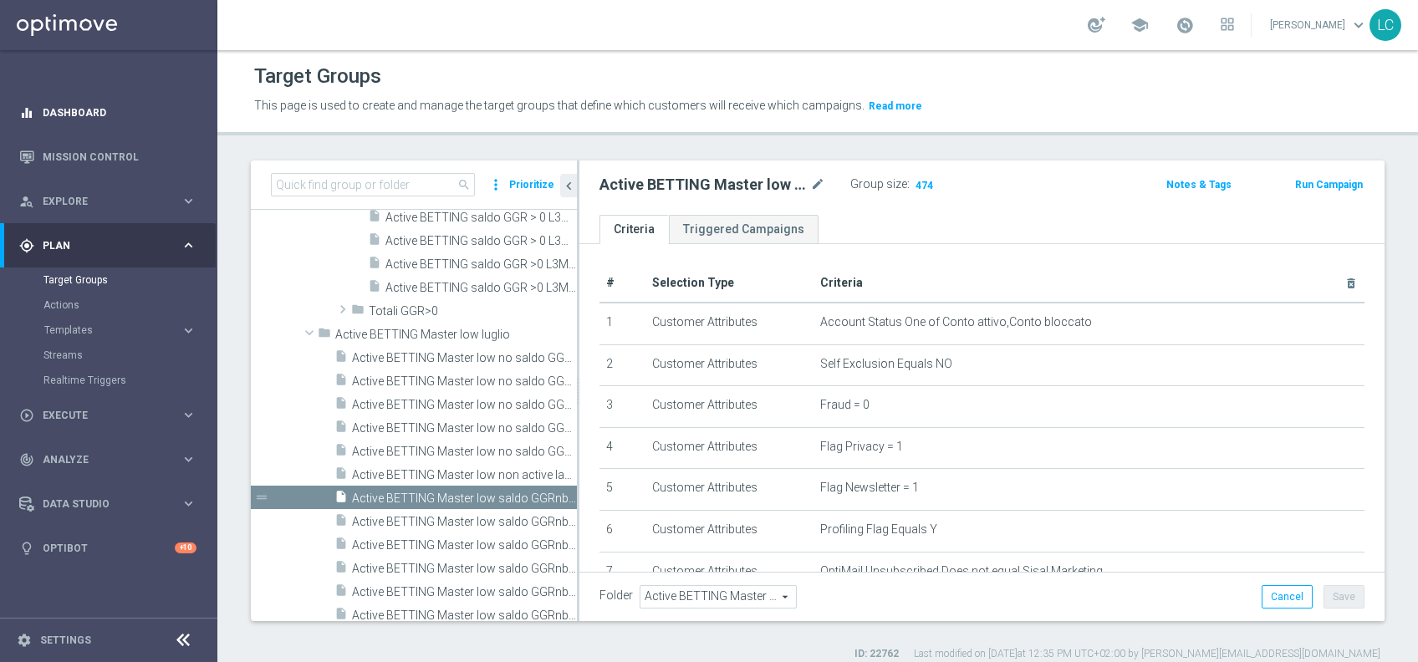
click at [25, 93] on div "equalizer Dashboard" at bounding box center [107, 112] width 177 height 44
click at [62, 197] on span "Explore" at bounding box center [112, 201] width 138 height 10
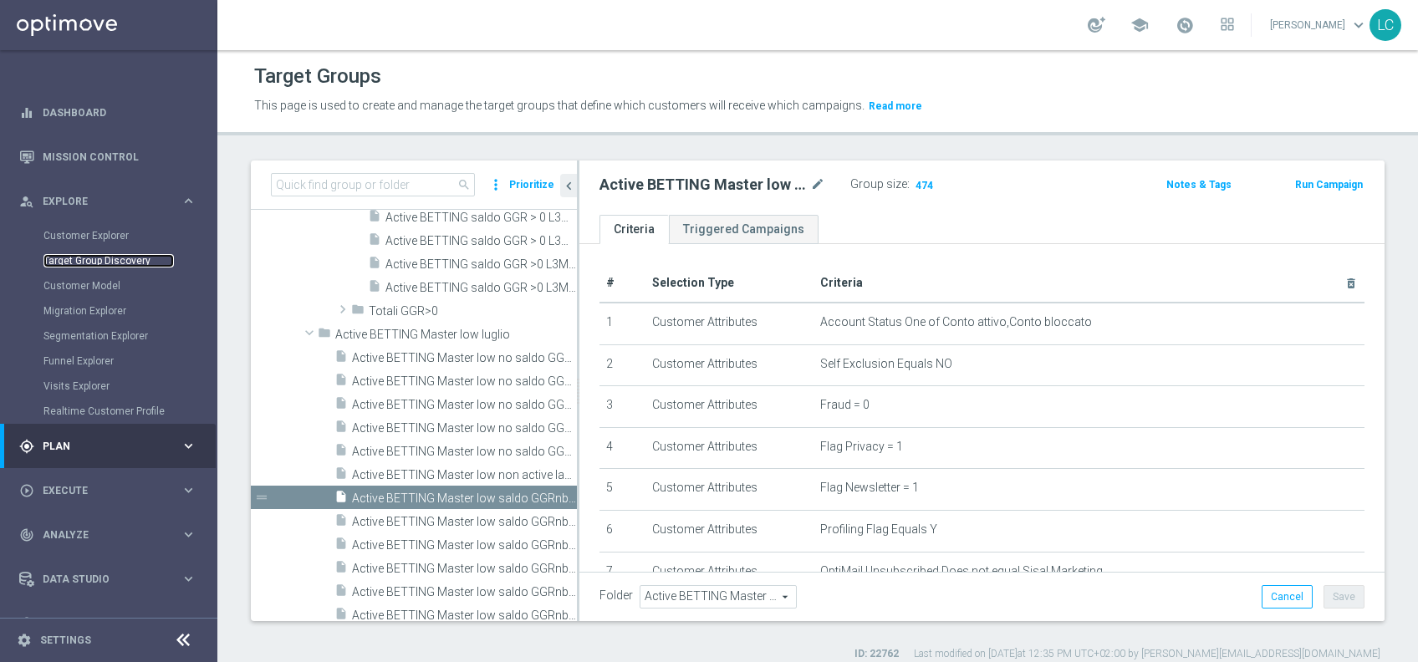
click at [80, 257] on link "Target Group Discovery" at bounding box center [108, 260] width 130 height 13
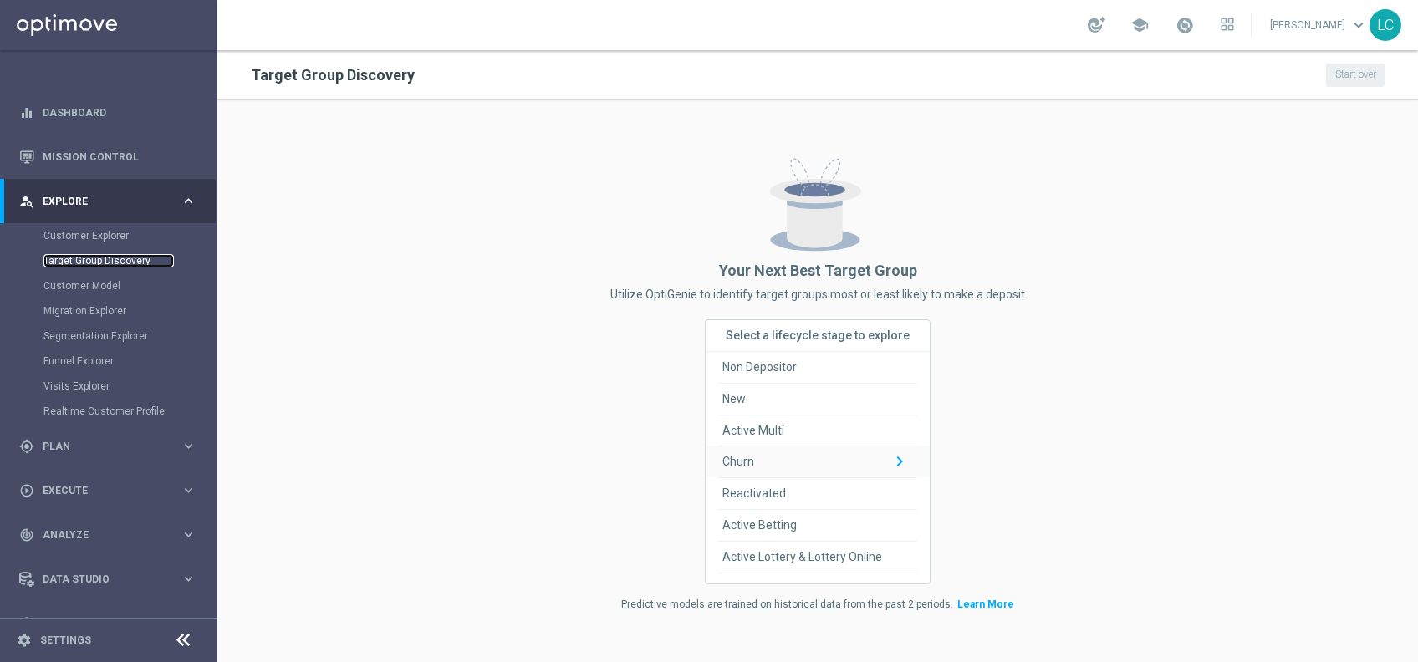
scroll to position [65, 0]
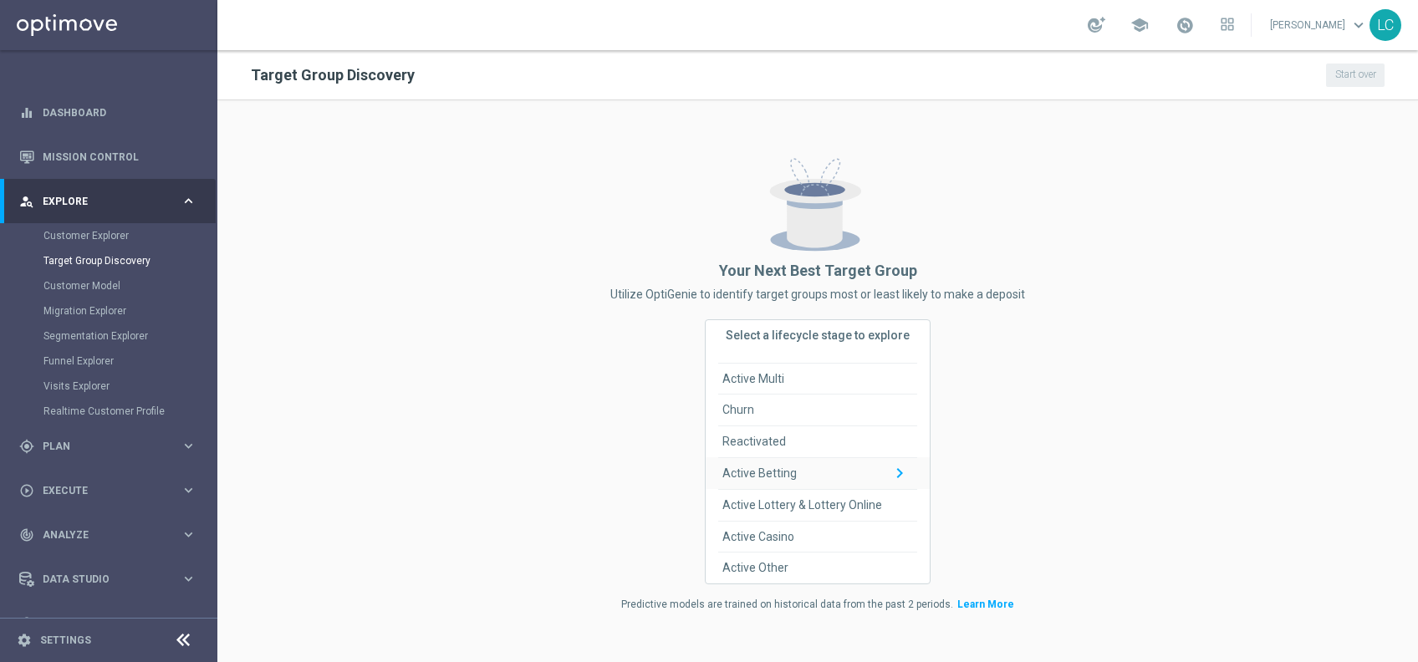
click at [809, 470] on div "Active Betting keyboard_arrow_down" at bounding box center [817, 473] width 199 height 31
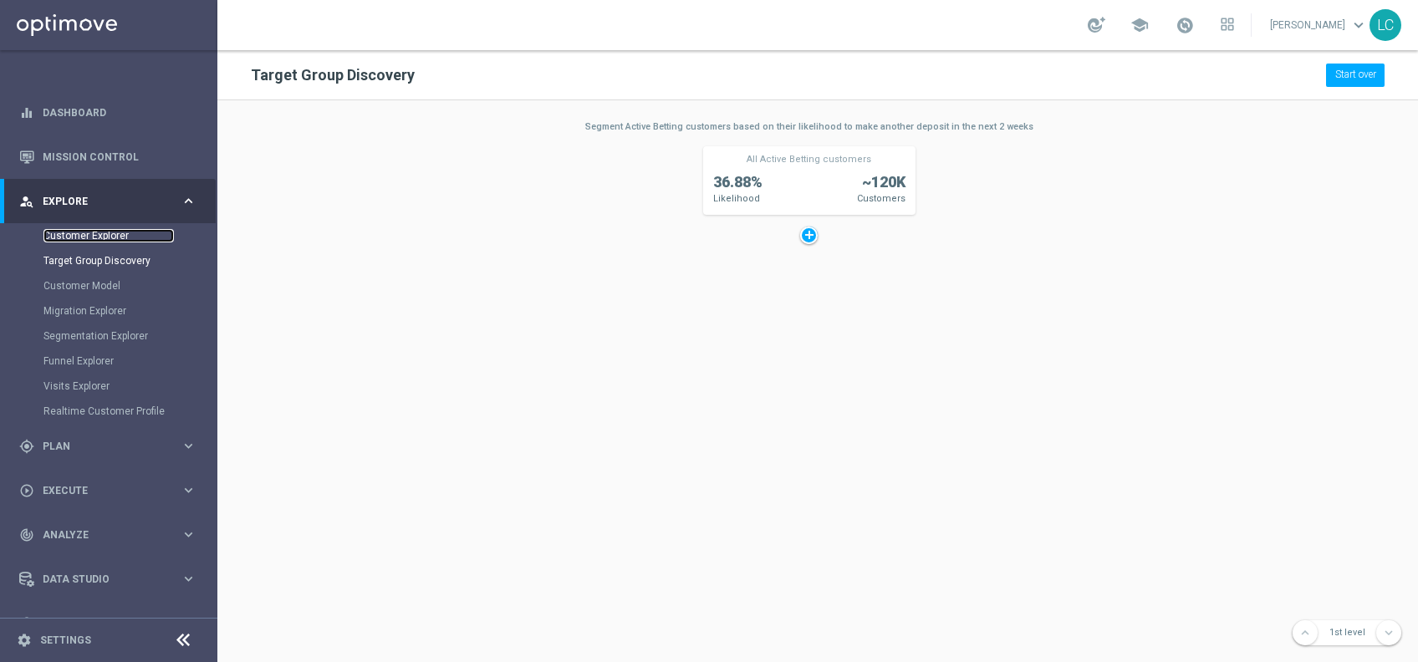
click at [82, 235] on link "Customer Explorer" at bounding box center [108, 235] width 130 height 13
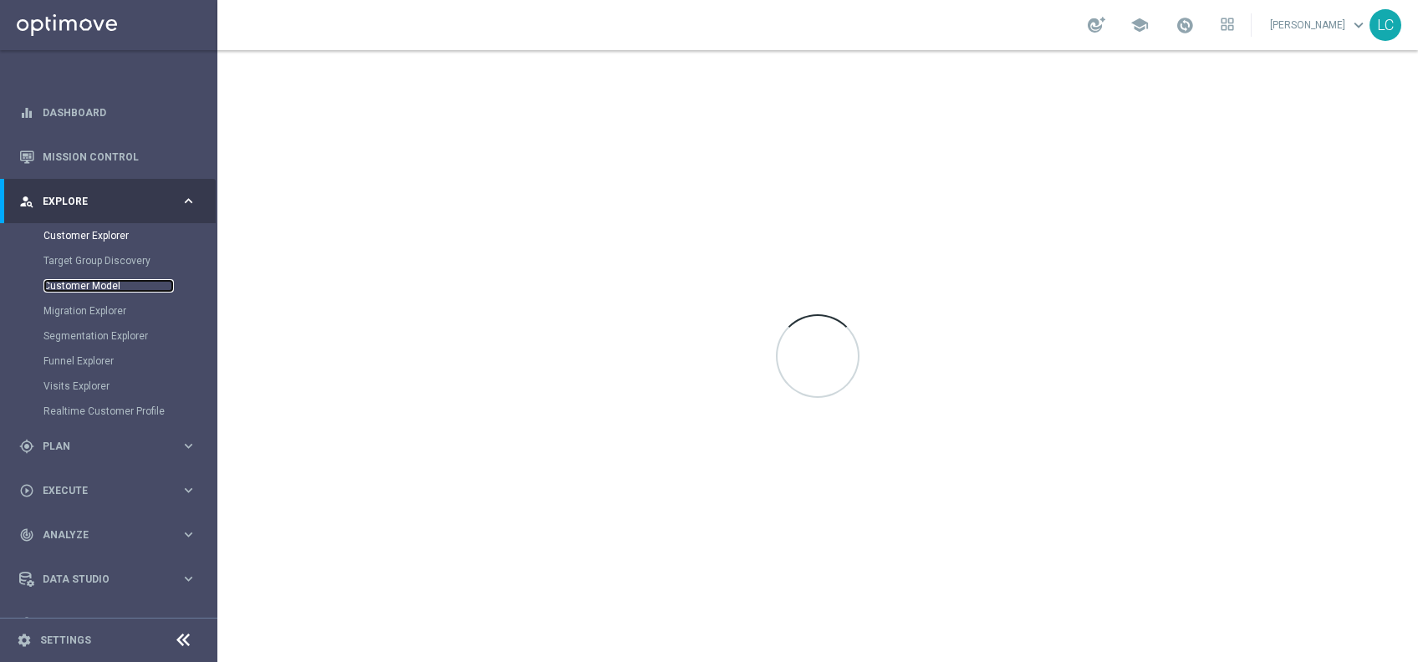
click at [84, 287] on link "Customer Model" at bounding box center [108, 285] width 130 height 13
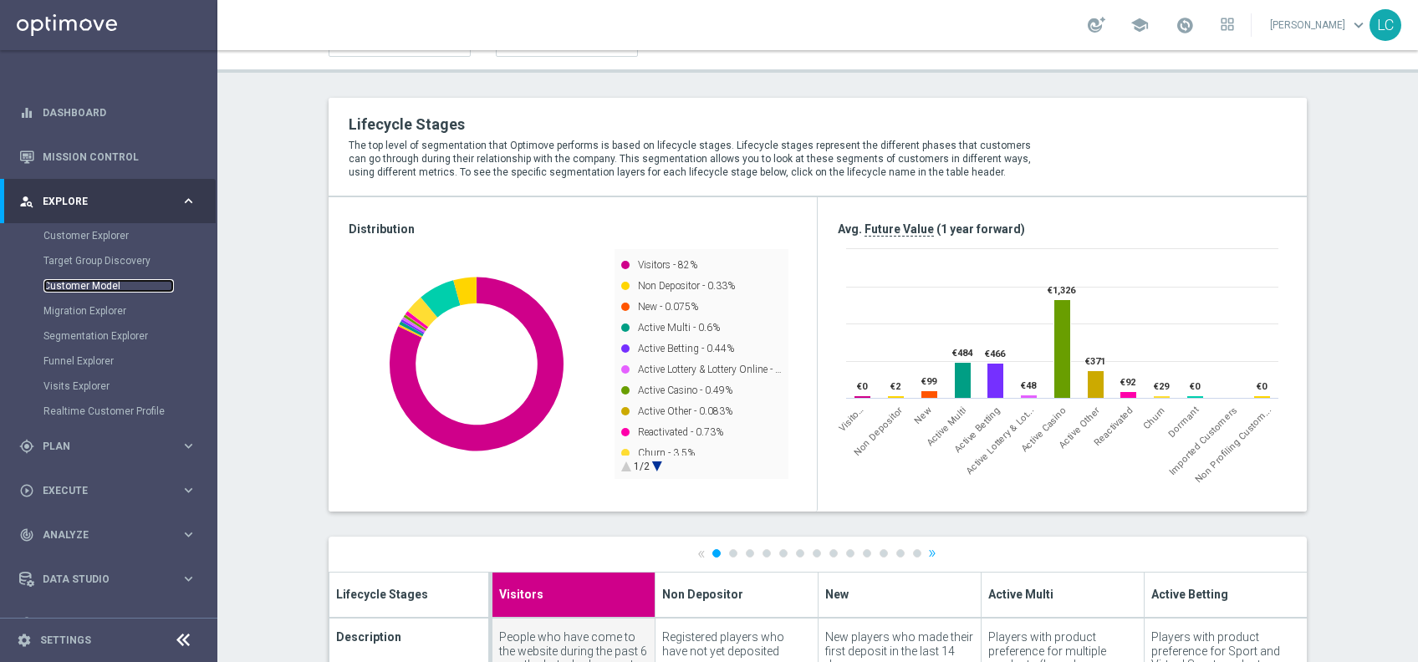
scroll to position [129, 0]
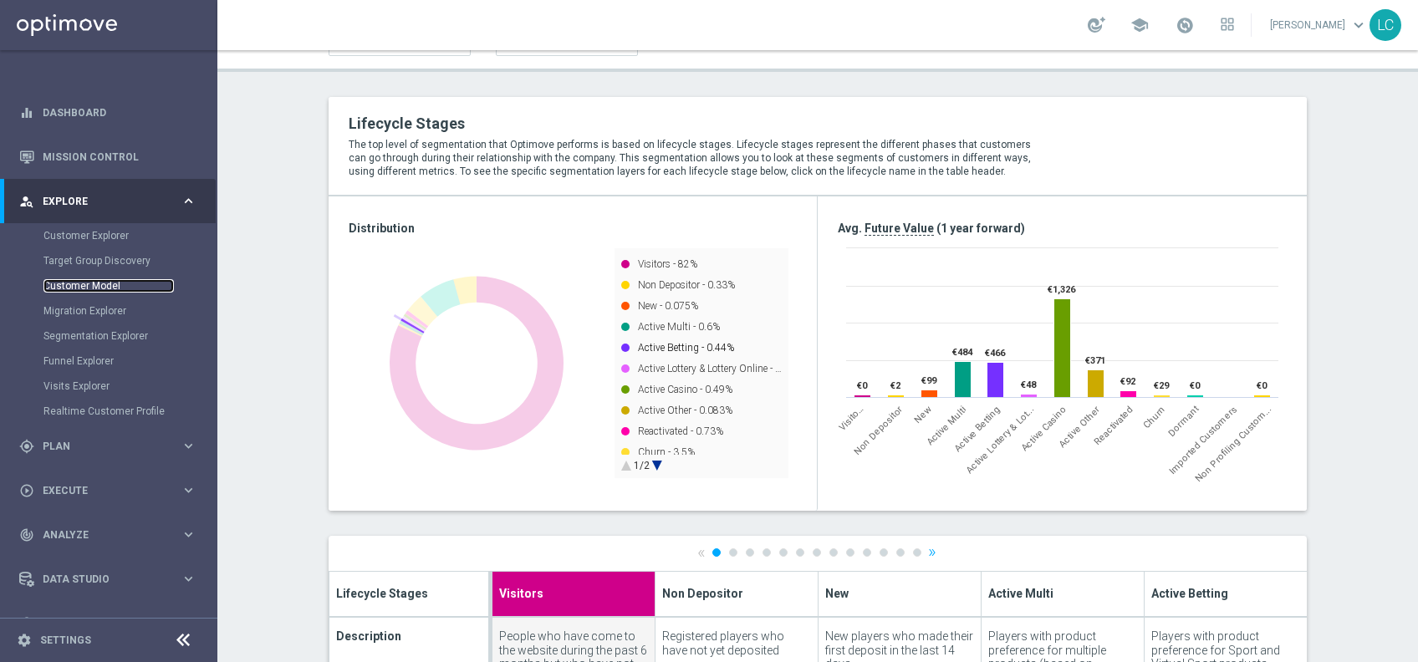
click at [642, 344] on text "Active Betting - 0.44%" at bounding box center [686, 348] width 96 height 12
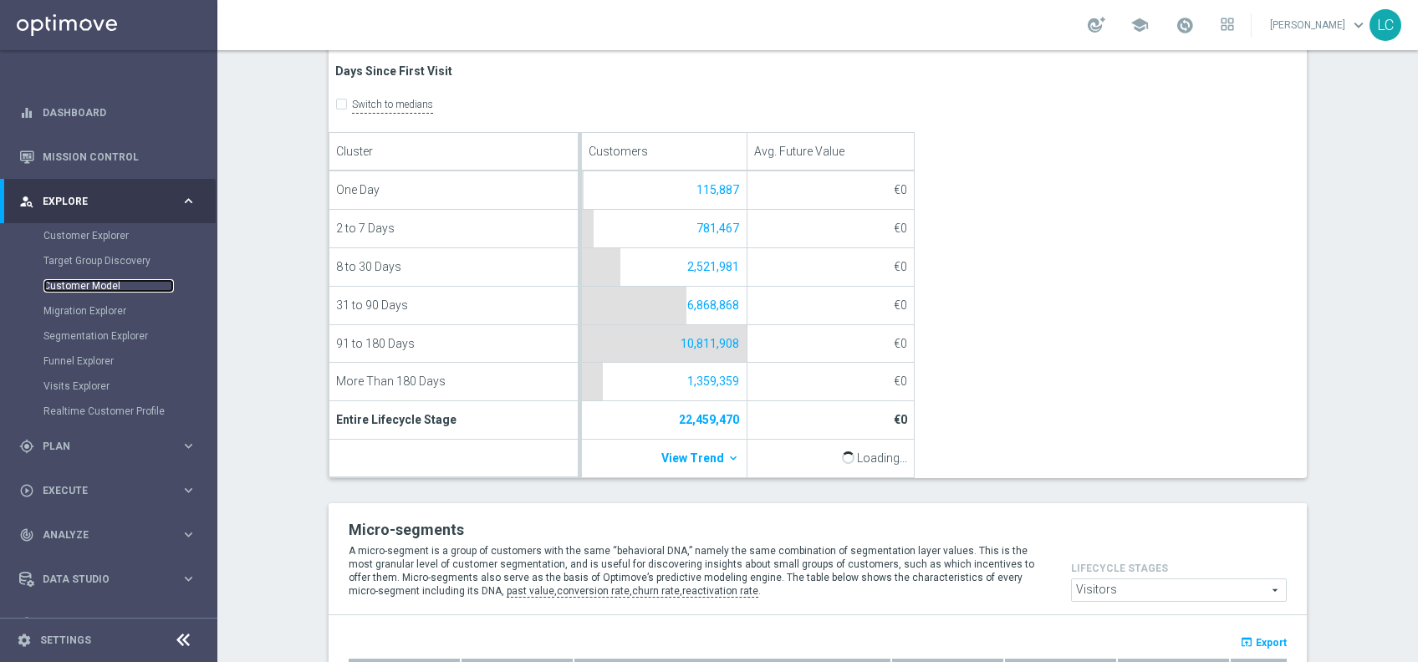
scroll to position [1164, 0]
click at [99, 310] on link "Migration Explorer" at bounding box center [108, 310] width 130 height 13
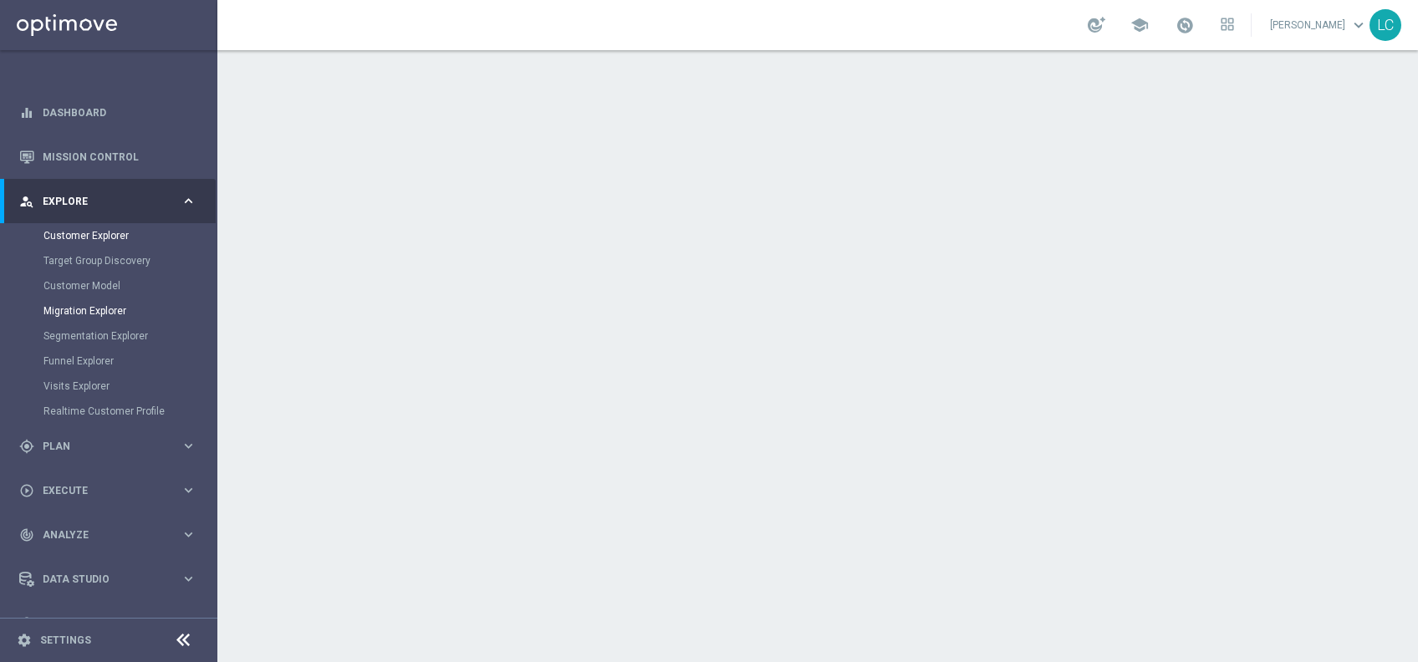
click at [84, 229] on link "Customer Explorer" at bounding box center [108, 235] width 130 height 13
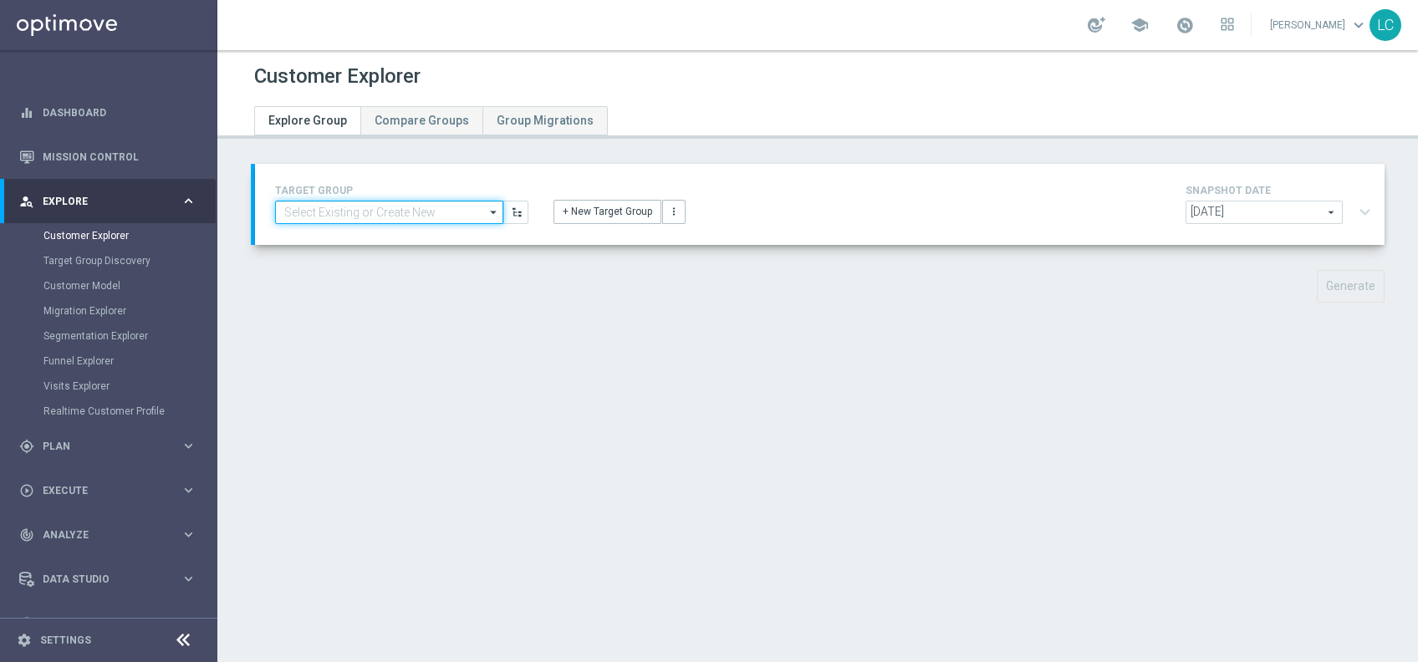
click at [390, 204] on input at bounding box center [389, 212] width 228 height 23
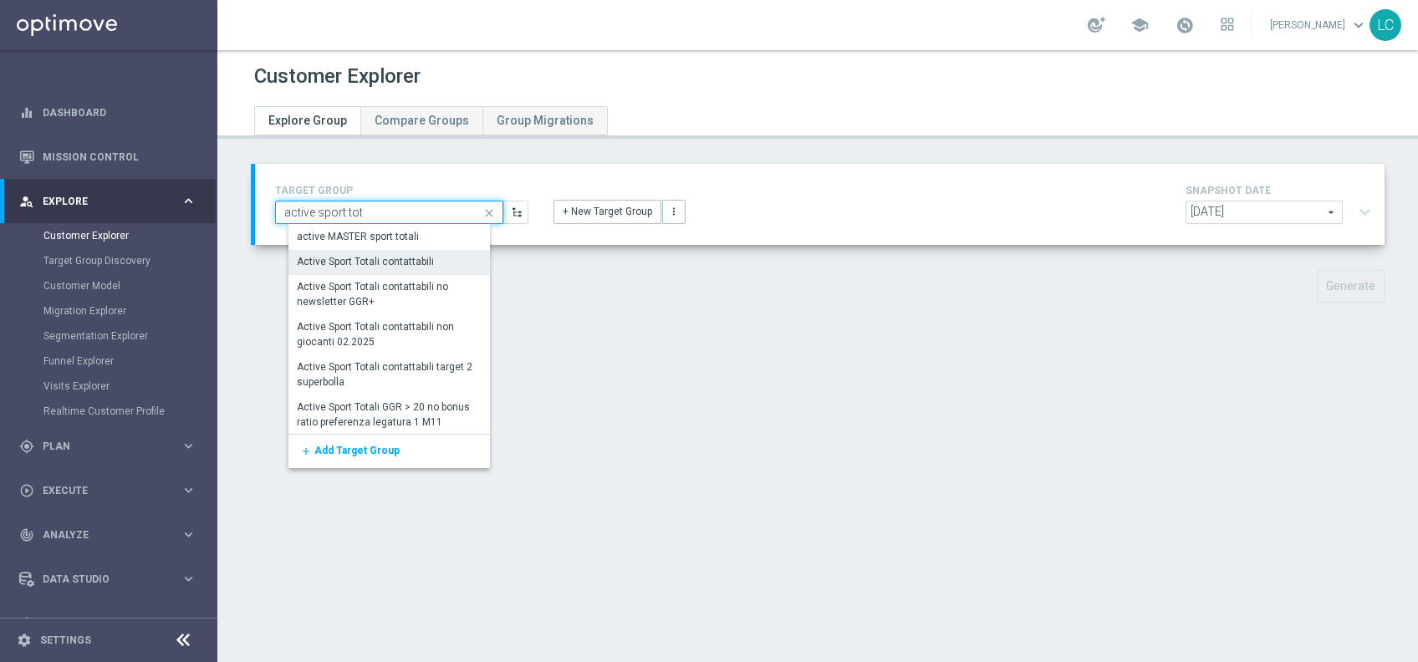
type input "active sport tot"
click at [395, 263] on div "Active Sport Totali contattabili" at bounding box center [366, 262] width 137 height 15
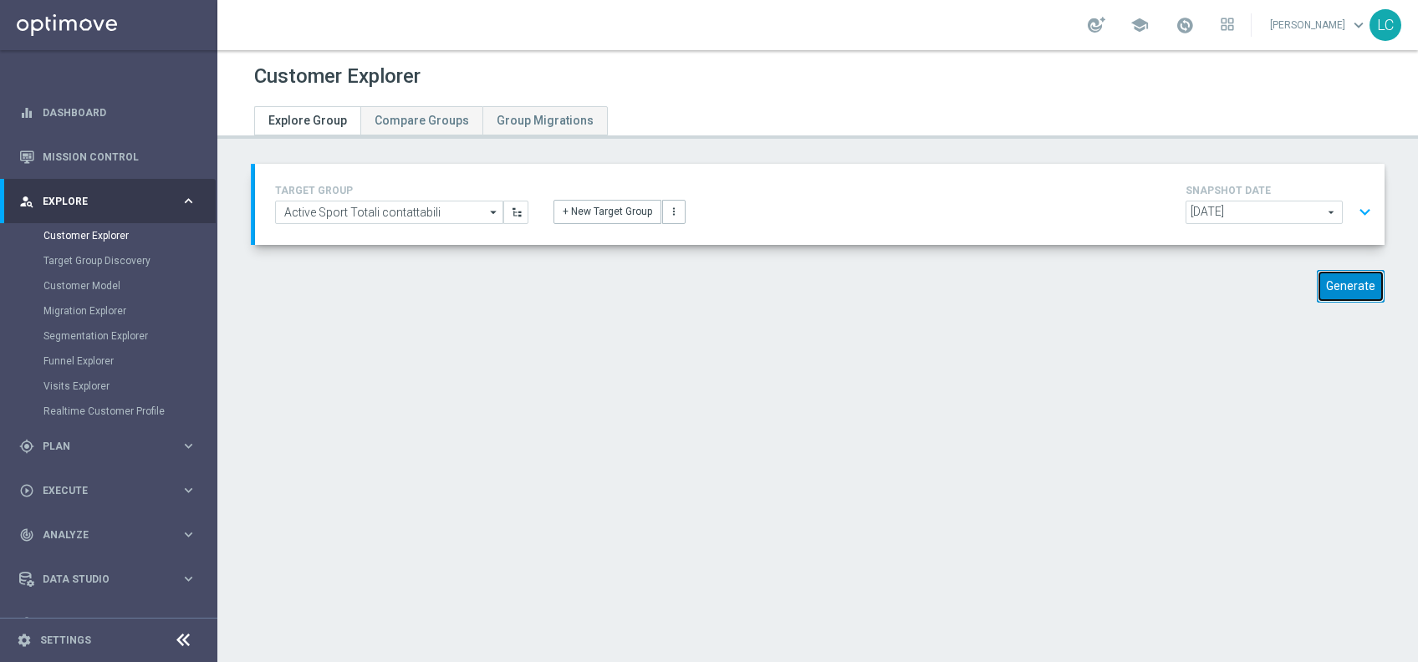
click at [1344, 278] on button "Generate" at bounding box center [1351, 286] width 68 height 33
click at [1353, 212] on button "expand_more" at bounding box center [1365, 212] width 24 height 32
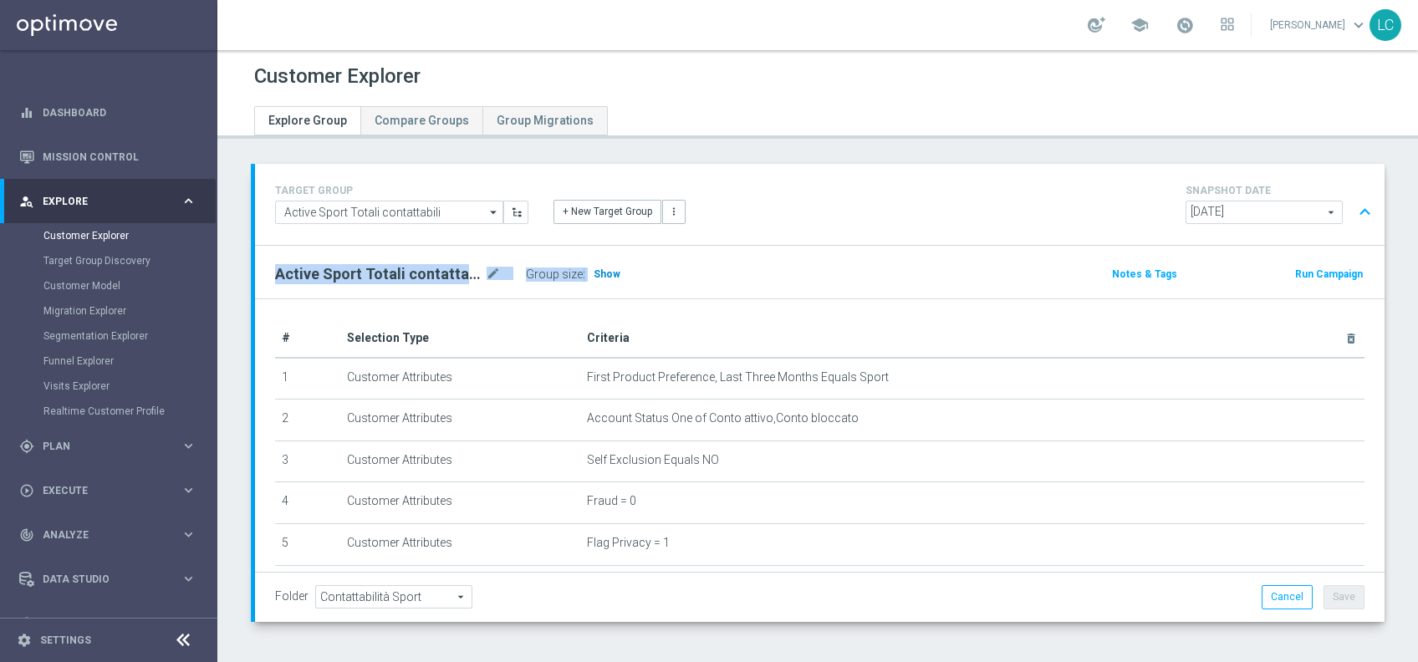
drag, startPoint x: 796, startPoint y: 245, endPoint x: 609, endPoint y: 267, distance: 187.7
click at [609, 267] on div "Active Sport Totali contattabili mode_edit Group size : Show Notes & Tags Run C…" at bounding box center [819, 272] width 1129 height 53
click at [609, 267] on h3 "Show" at bounding box center [607, 274] width 30 height 18
click at [729, 227] on div "TARGET GROUP Active Sport Totali contattabili Active Sport Totali contattabili …" at bounding box center [819, 204] width 1129 height 81
click at [1353, 206] on button "expand_less" at bounding box center [1365, 212] width 24 height 32
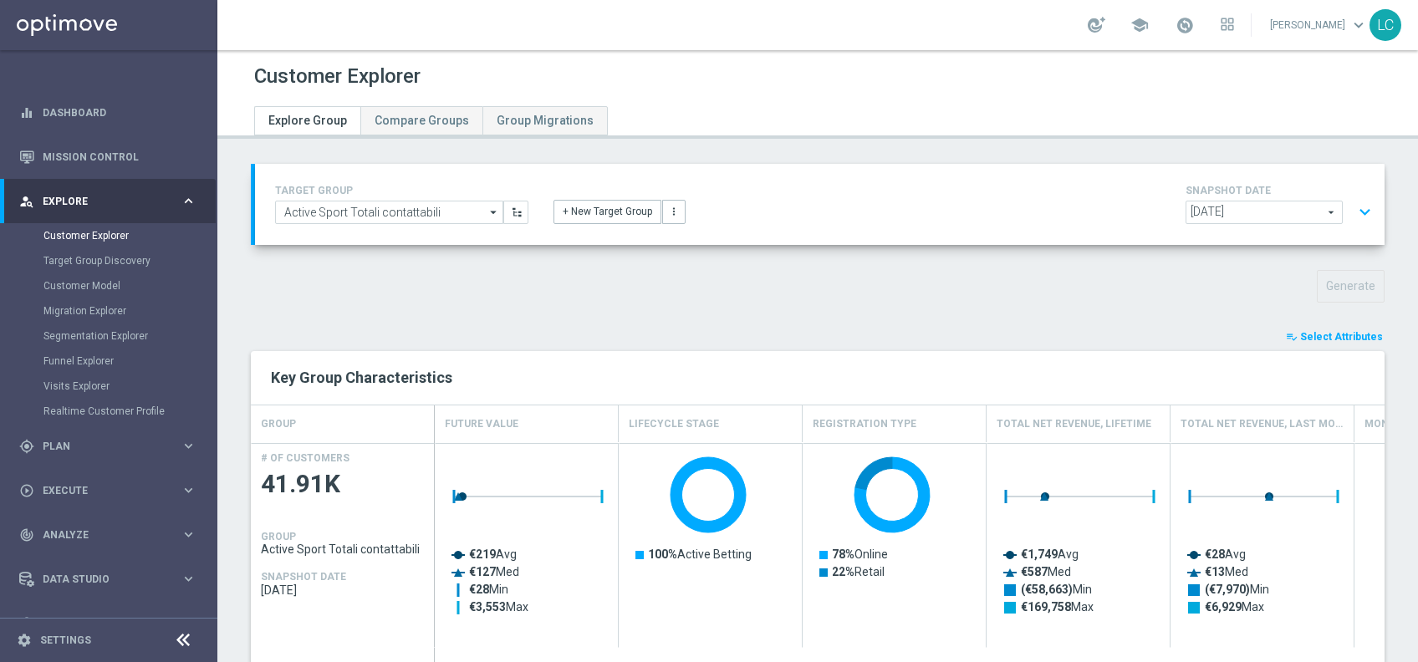
click at [1353, 207] on button "expand_more" at bounding box center [1365, 212] width 24 height 32
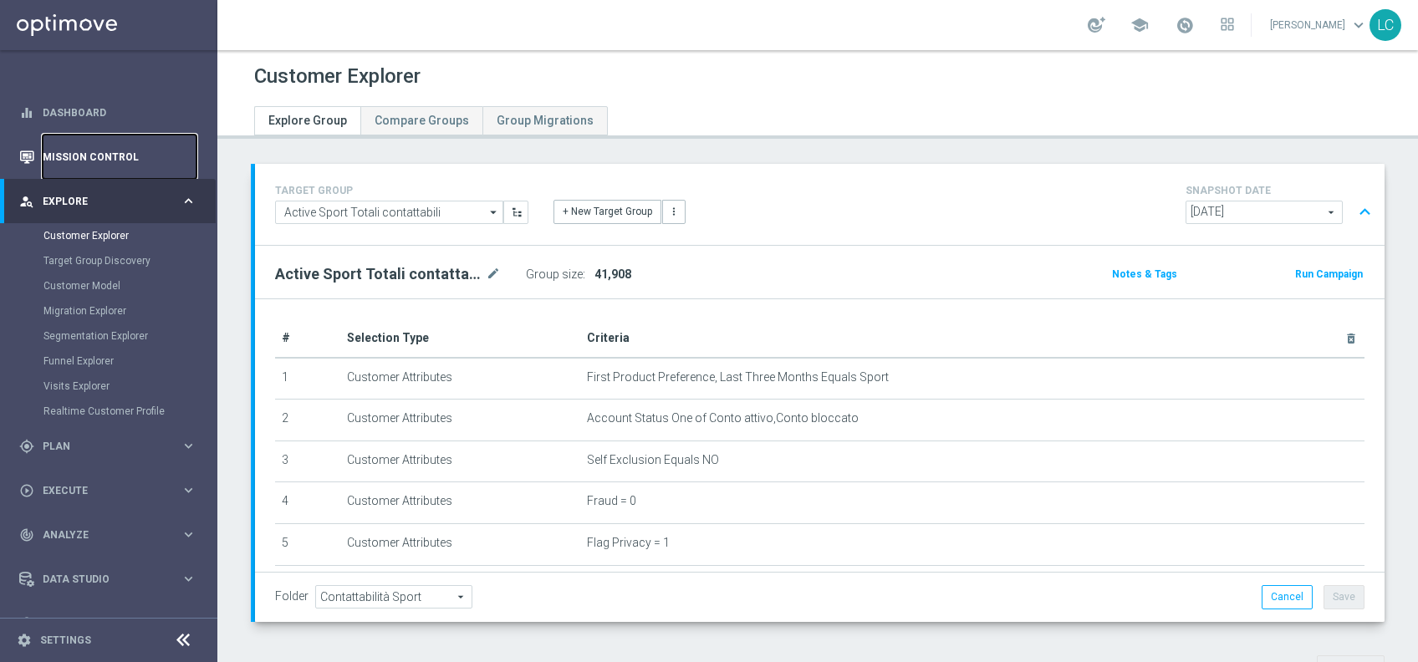
click at [128, 161] on link "Mission Control" at bounding box center [120, 157] width 154 height 44
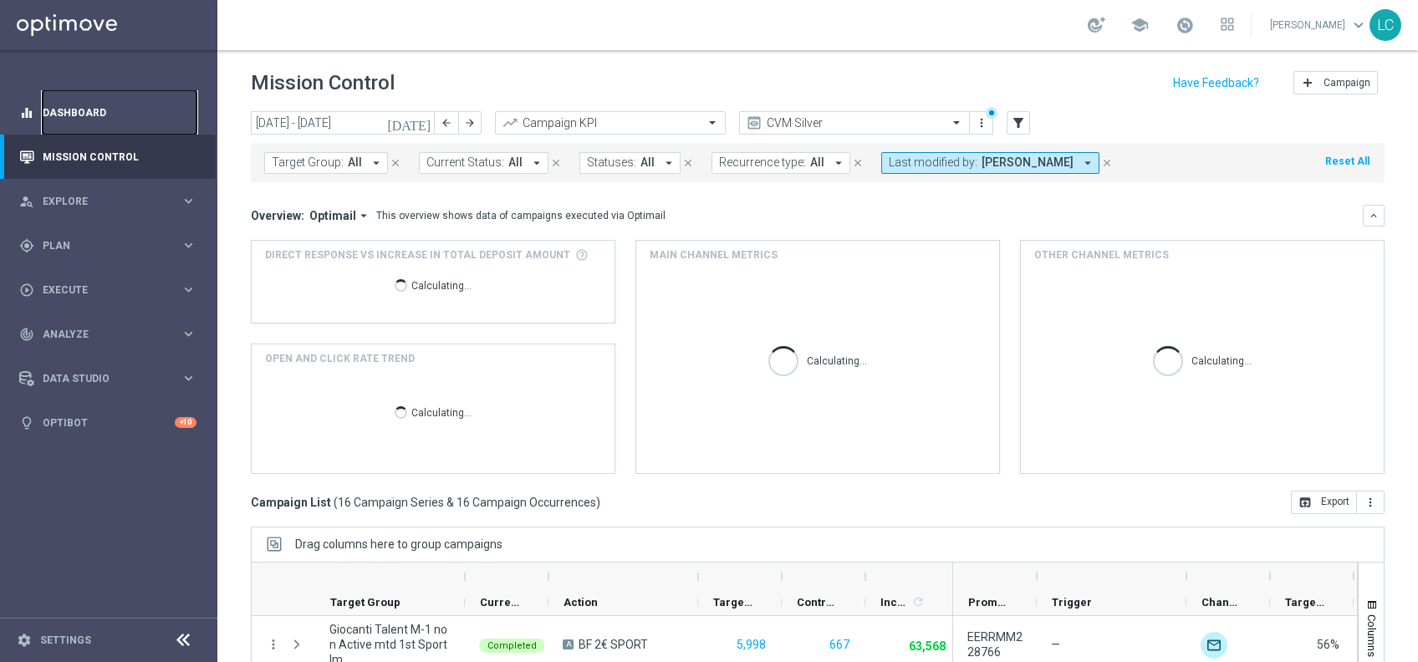
click at [90, 99] on link "Dashboard" at bounding box center [120, 112] width 154 height 44
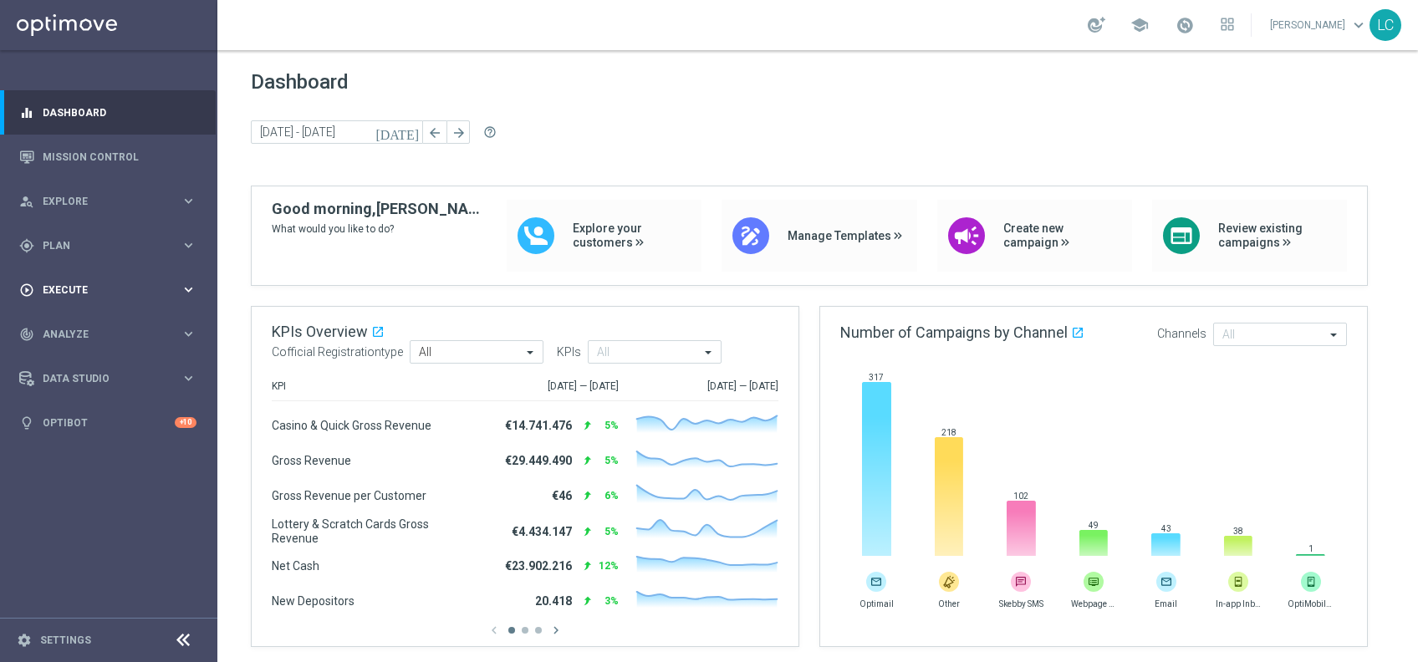
click at [197, 288] on div "play_circle_outline Execute keyboard_arrow_right" at bounding box center [108, 290] width 216 height 44
click at [177, 288] on span "Execute" at bounding box center [112, 290] width 138 height 10
click at [180, 233] on div "gps_fixed Plan keyboard_arrow_right" at bounding box center [108, 245] width 216 height 44
click at [126, 186] on div "person_search Explore keyboard_arrow_right" at bounding box center [108, 201] width 216 height 44
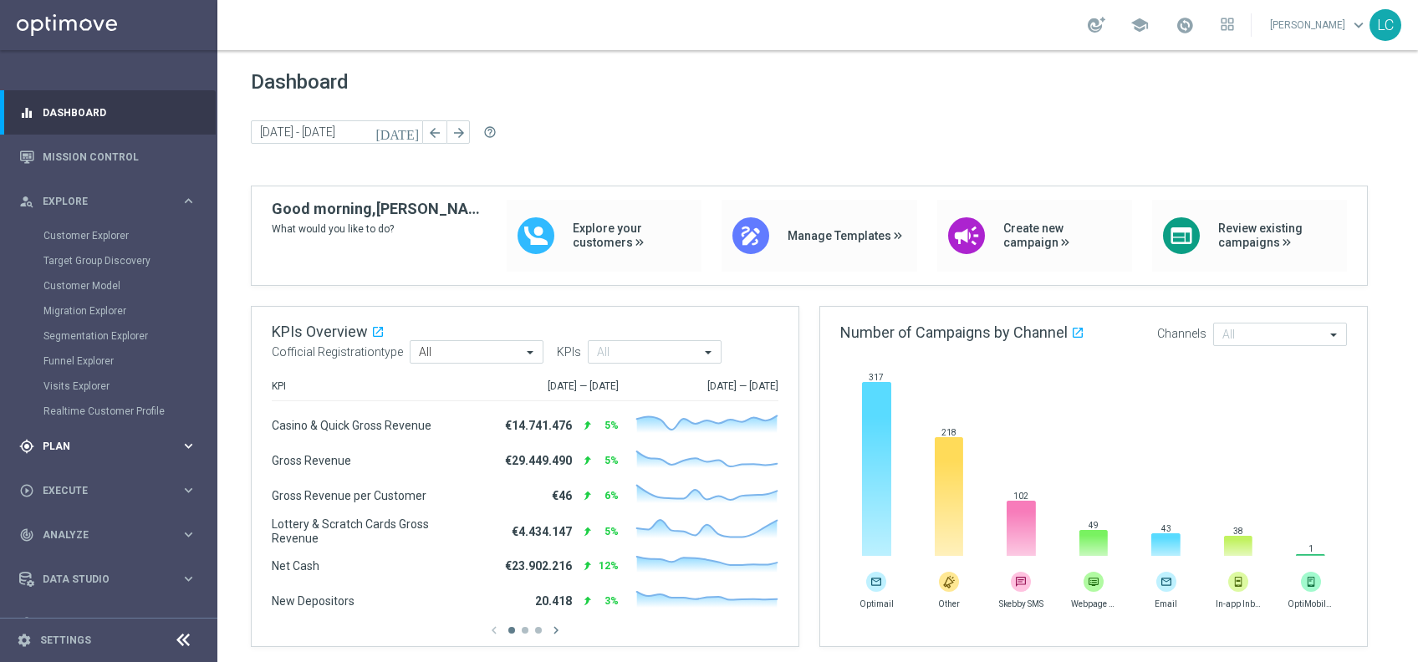
click at [79, 453] on div "gps_fixed Plan" at bounding box center [99, 446] width 161 height 15
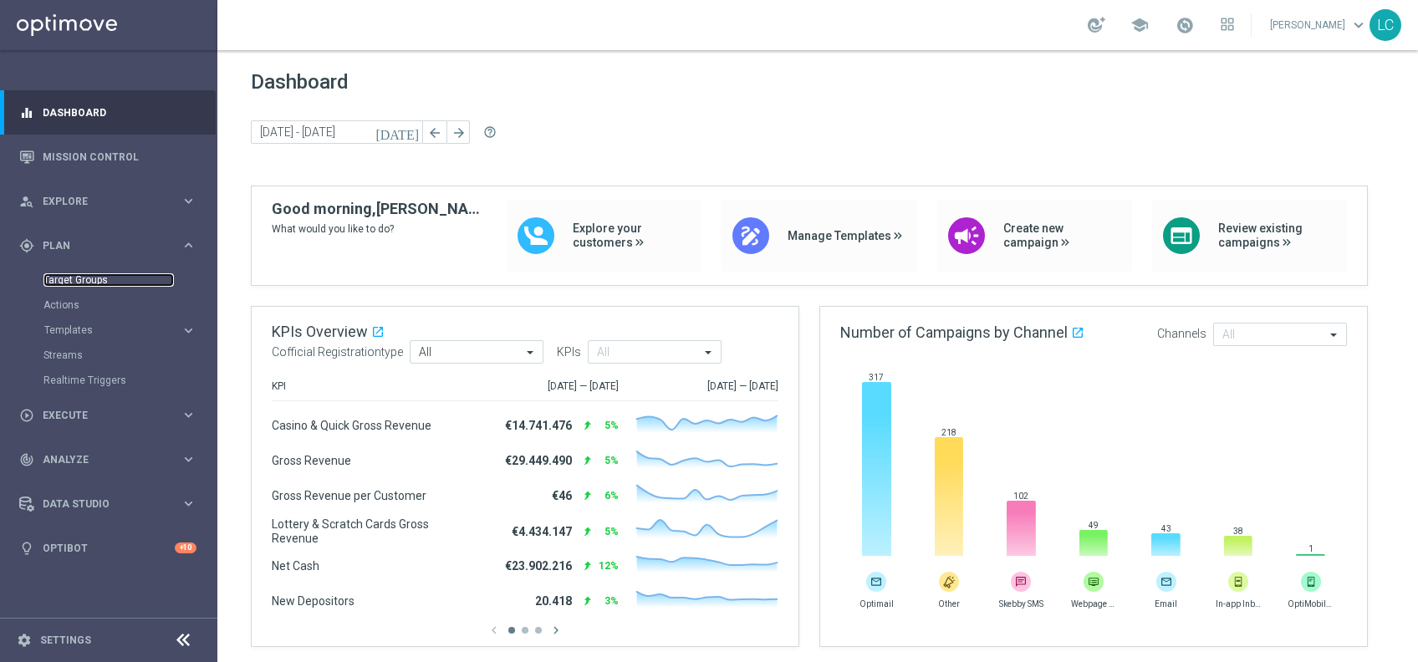
click at [97, 273] on link "Target Groups" at bounding box center [108, 279] width 130 height 13
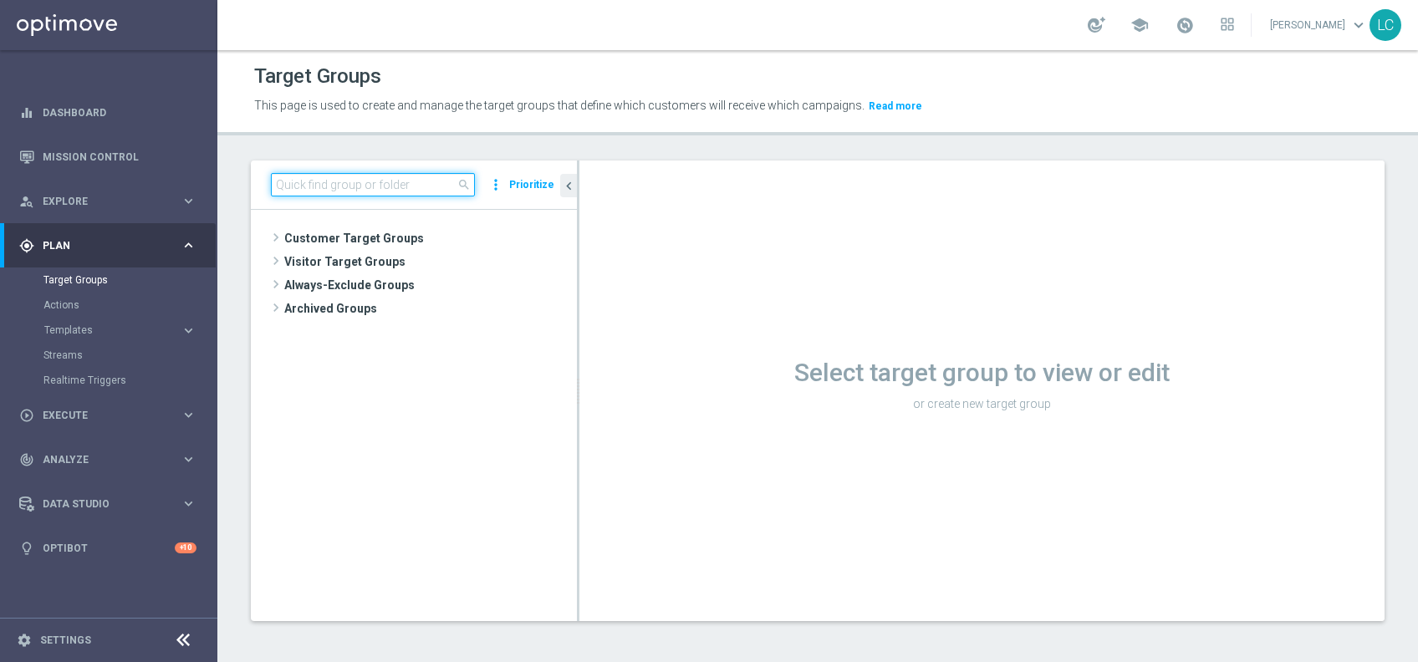
click at [354, 187] on input at bounding box center [373, 184] width 204 height 23
paste input "Active BETTING nosaldo GGR > 0 L3M modeH"
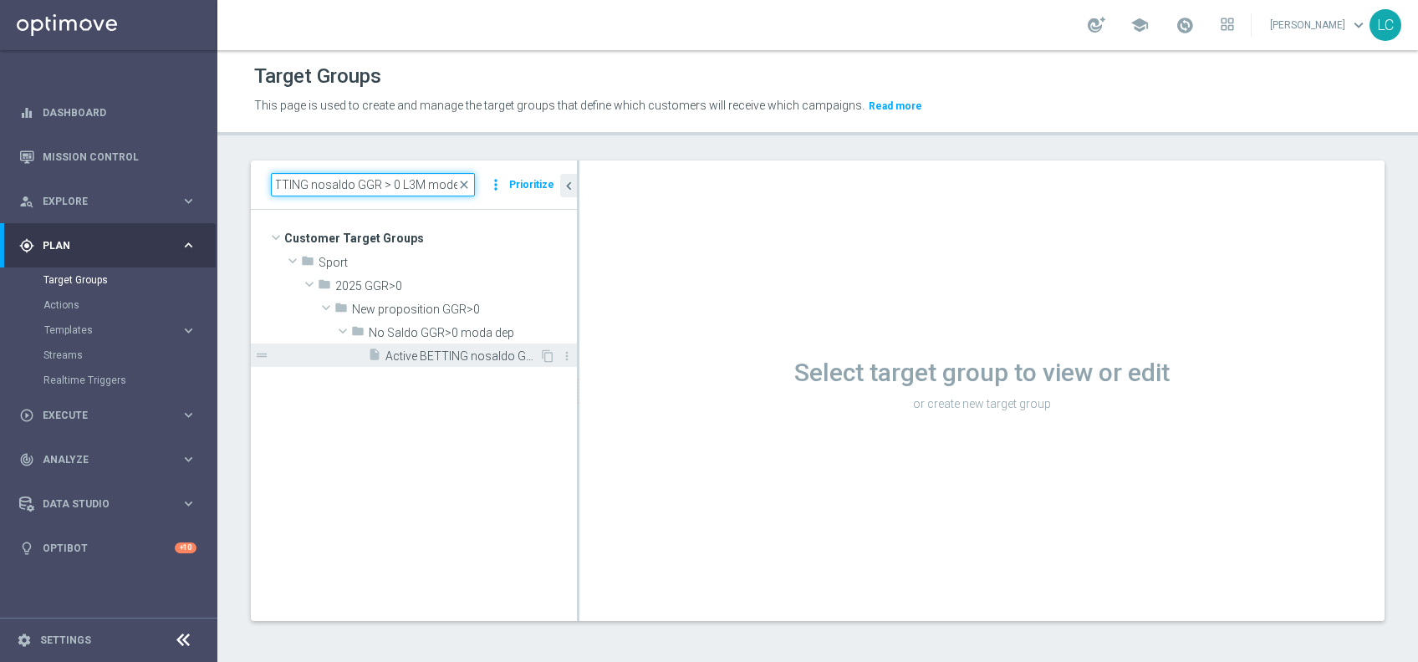
type input "Active BETTING nosaldo GGR > 0 L3M modeH"
click at [448, 359] on span "Active BETTING nosaldo GGR > 0 L3M modeH" at bounding box center [462, 356] width 154 height 14
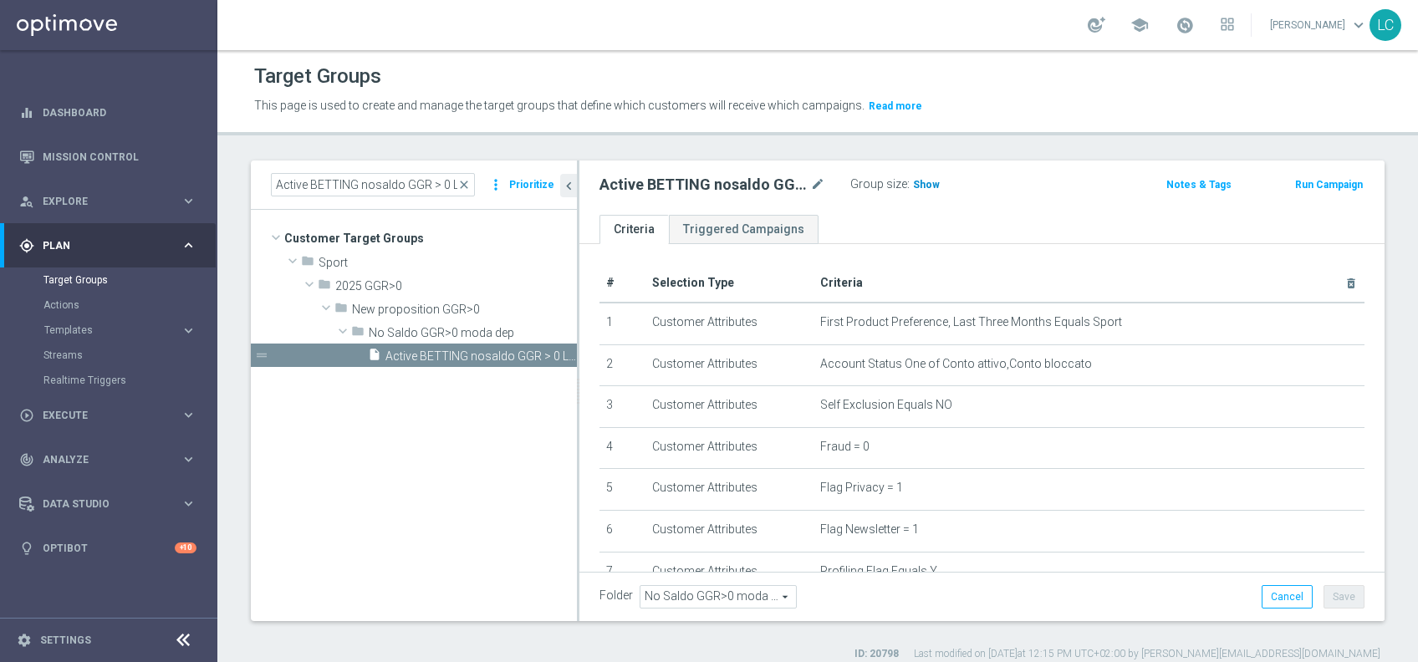
click at [927, 189] on span "Show" at bounding box center [926, 185] width 27 height 12
click at [467, 183] on span "close" at bounding box center [463, 184] width 13 height 13
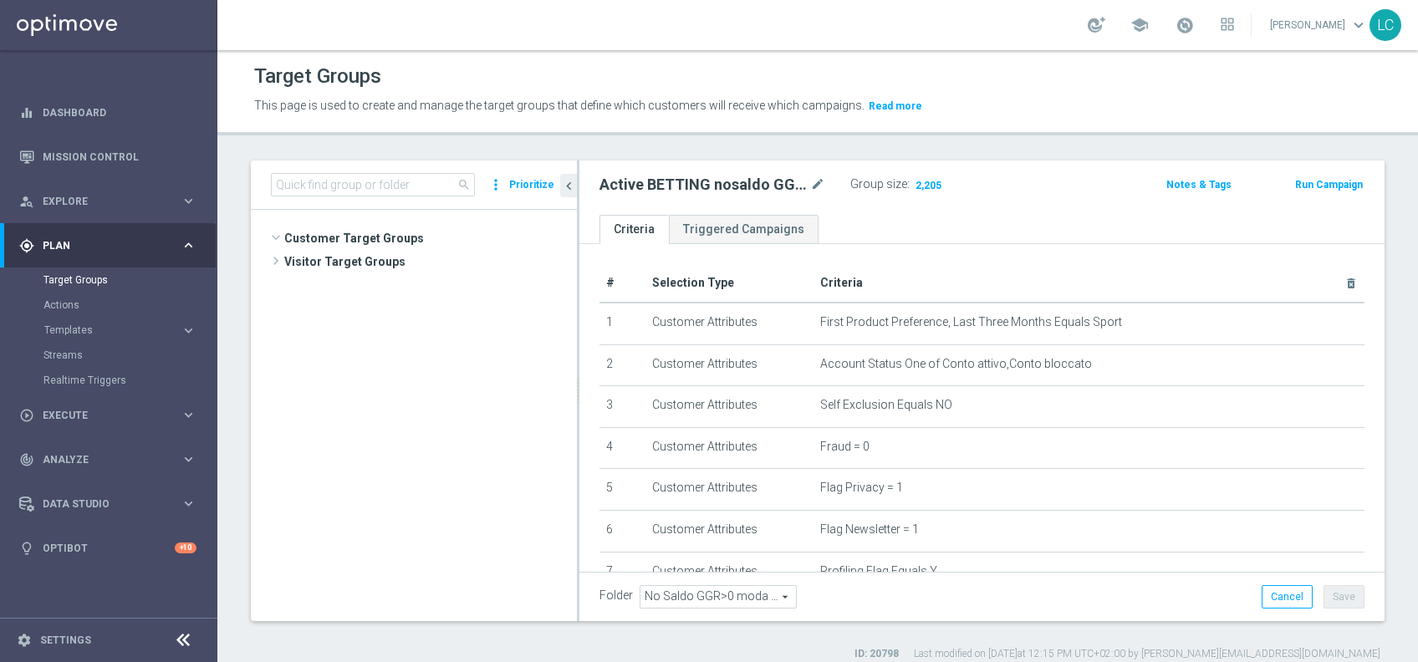
scroll to position [599, 0]
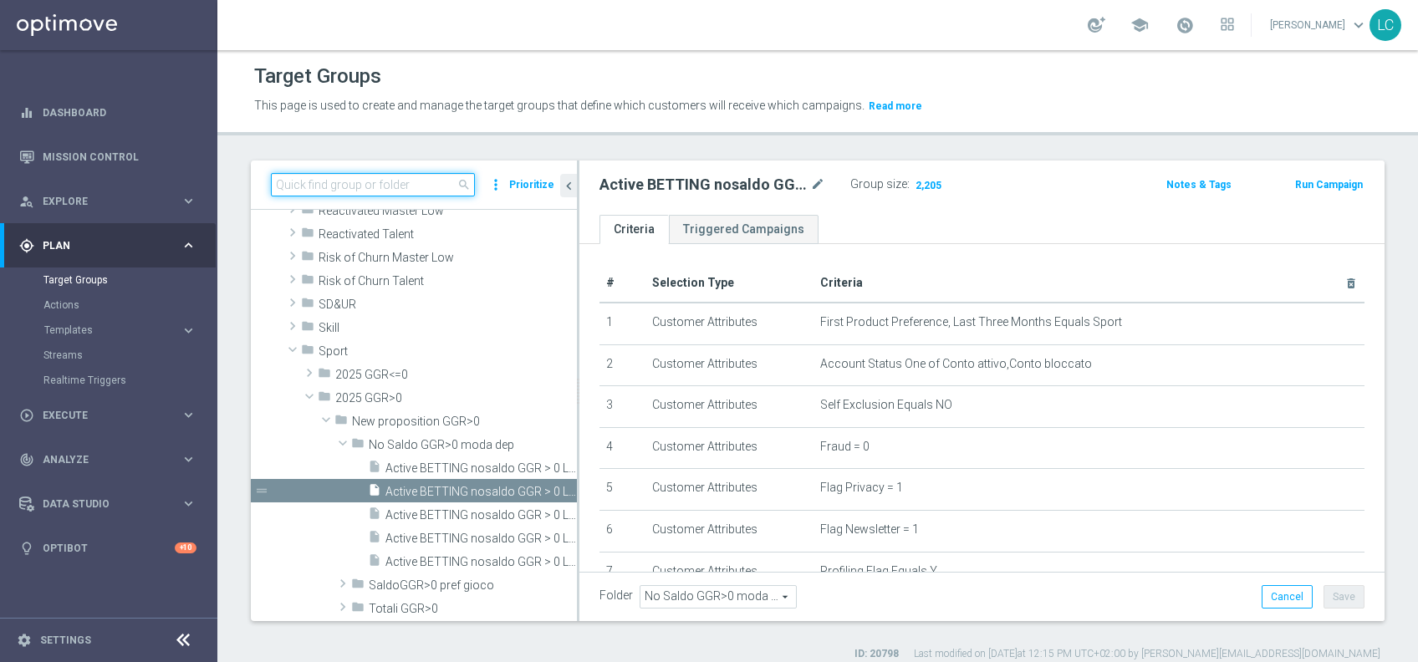
click at [410, 179] on input at bounding box center [373, 184] width 204 height 23
paste input "Active BETTING nosaldo GGR > 0 L3M modeM"
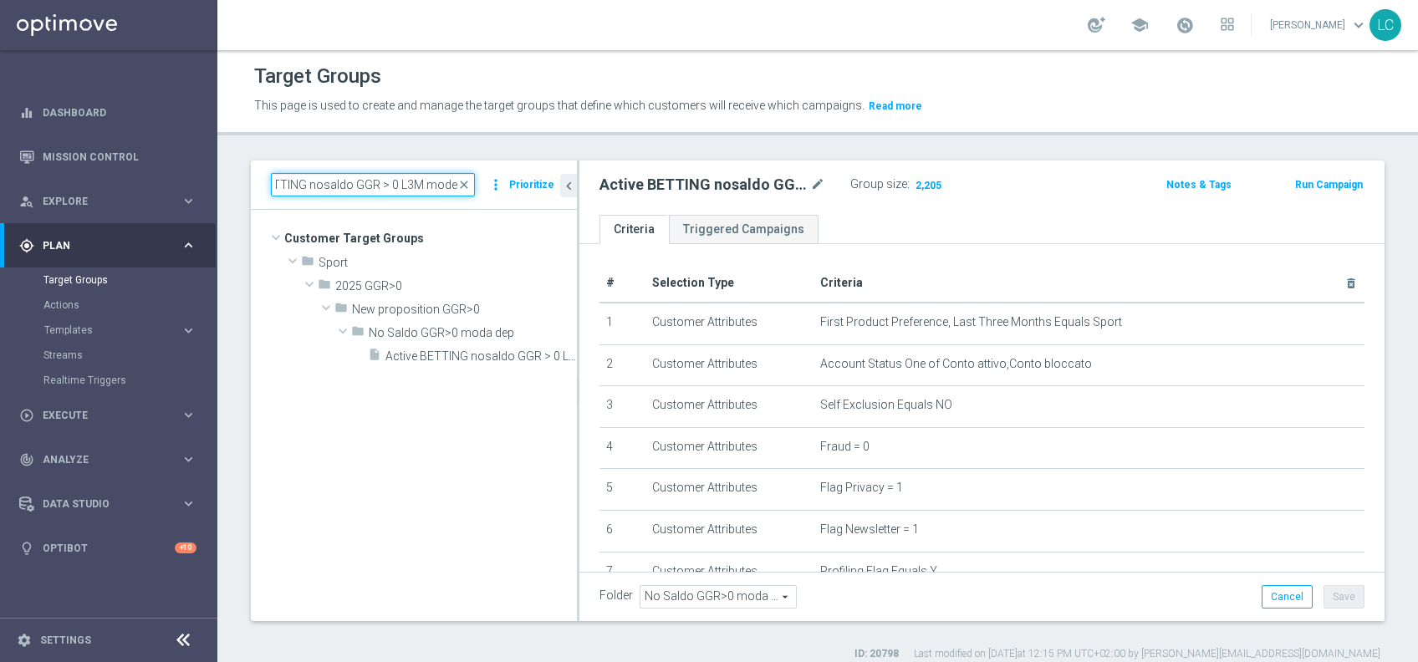
scroll to position [0, 0]
type input "Active BETTING nosaldo GGR > 0 L3M modeM"
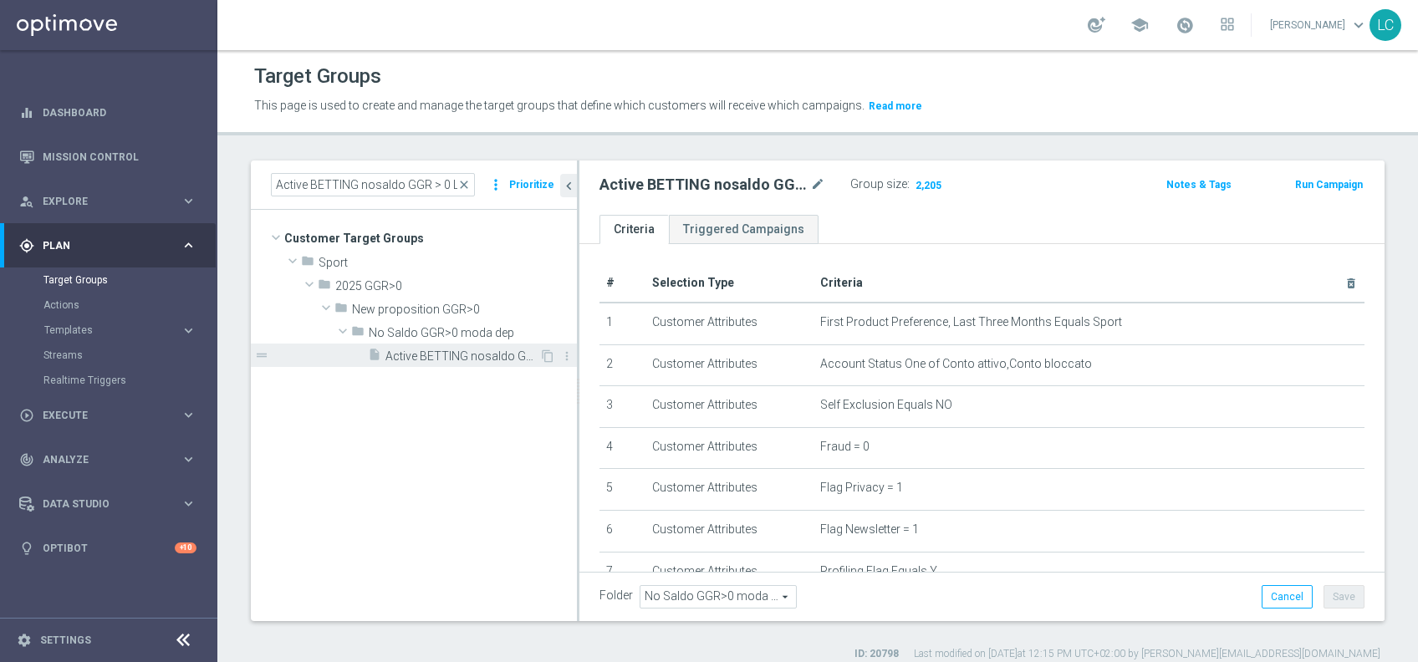
click at [482, 365] on div "insert_drive_file Active BETTING nosaldo GGR > 0 L3M modeM" at bounding box center [453, 355] width 171 height 23
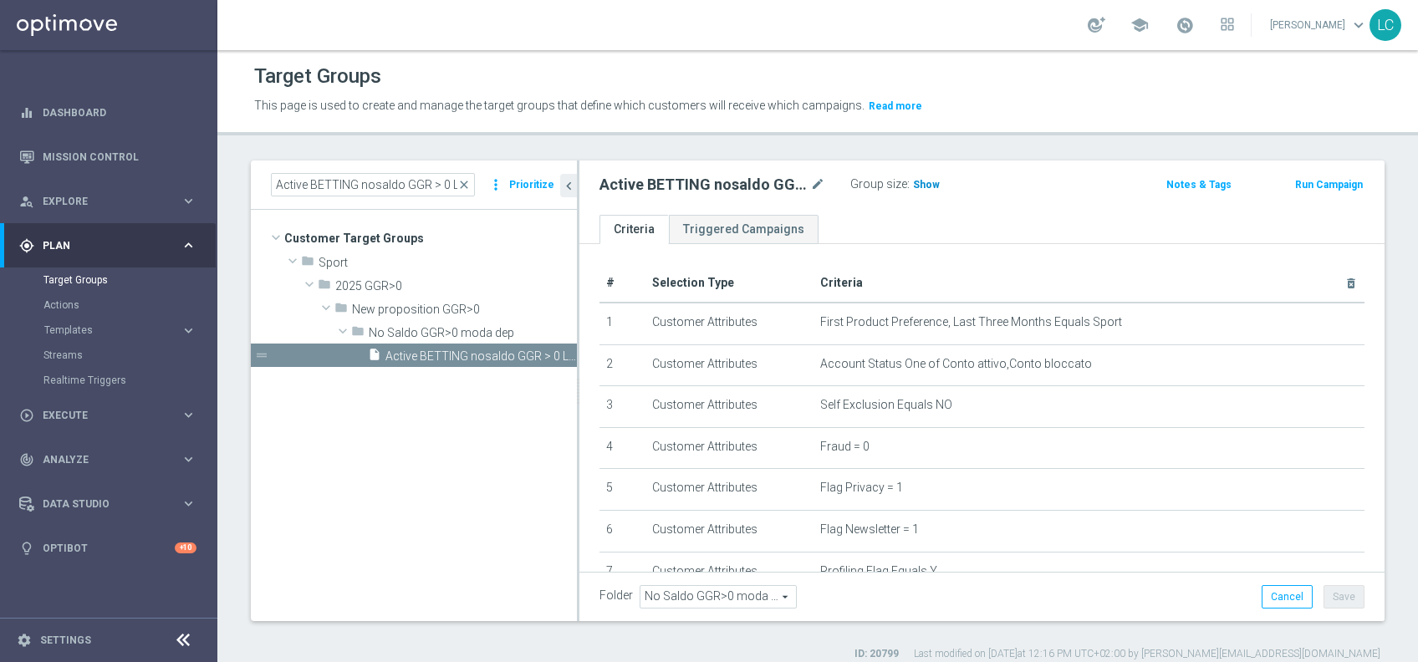
click at [924, 190] on span "Show" at bounding box center [926, 185] width 27 height 12
click at [467, 190] on span "close" at bounding box center [463, 184] width 13 height 13
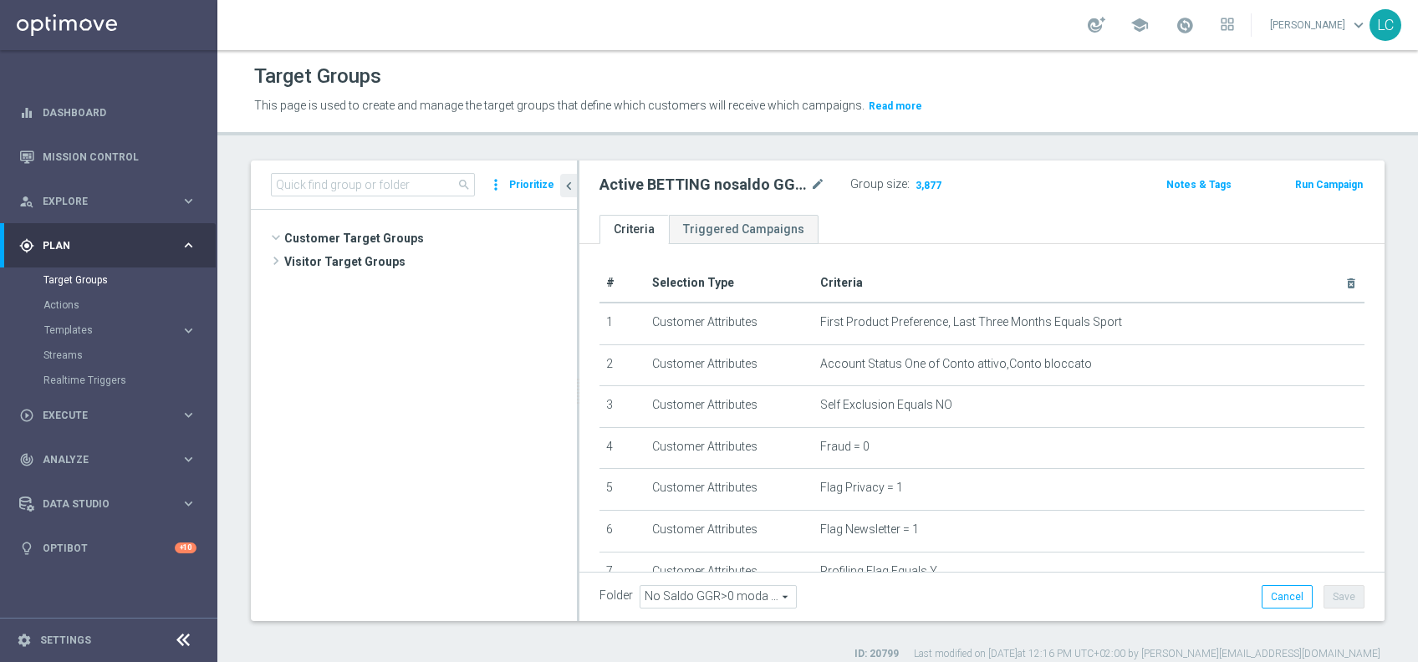
scroll to position [642, 0]
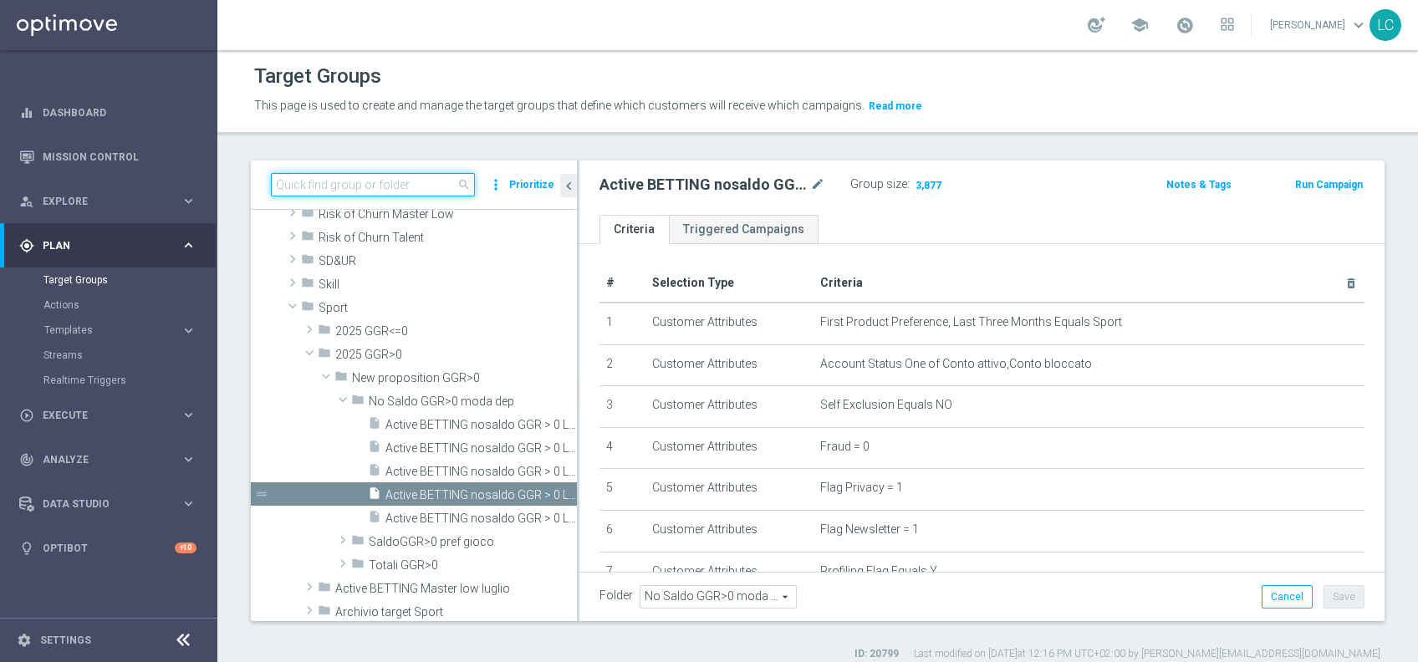
click at [439, 181] on input at bounding box center [373, 184] width 204 height 23
paste input "Active BETTING nosaldo GGR > 0 L3M modeL"
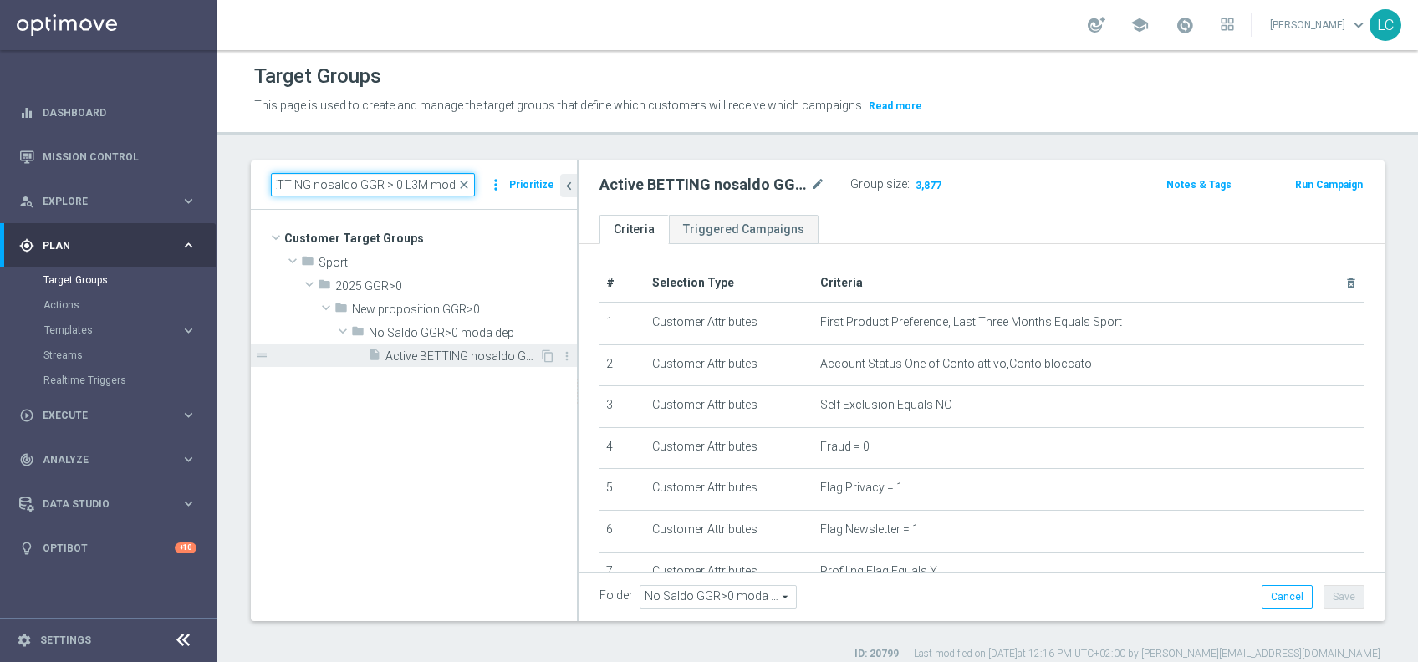
type input "Active BETTING nosaldo GGR > 0 L3M modeL"
click at [431, 357] on span "Active BETTING nosaldo GGR > 0 L3M modeL" at bounding box center [462, 356] width 154 height 14
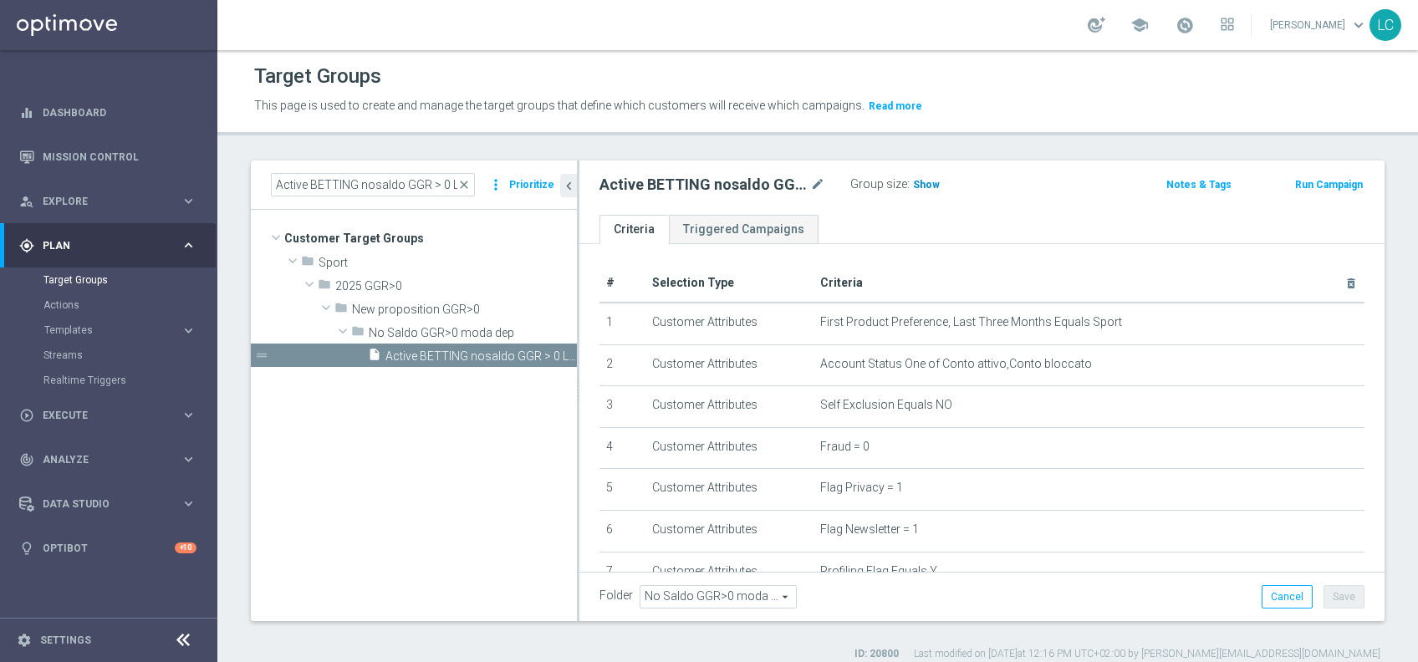
click at [921, 193] on h3 "Show" at bounding box center [926, 185] width 30 height 18
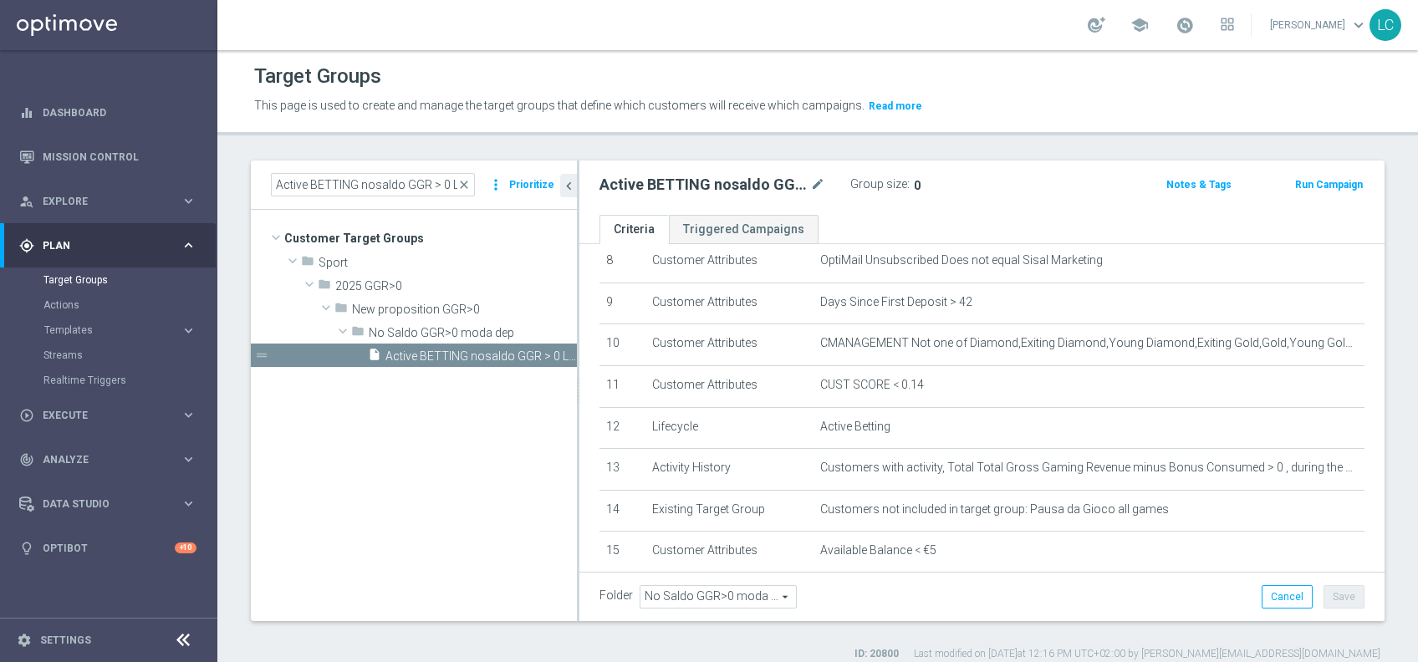
scroll to position [351, 0]
click at [432, 344] on div "insert_drive_file Active BETTING nosaldo GGR > 0 L3M modeL" at bounding box center [453, 355] width 171 height 23
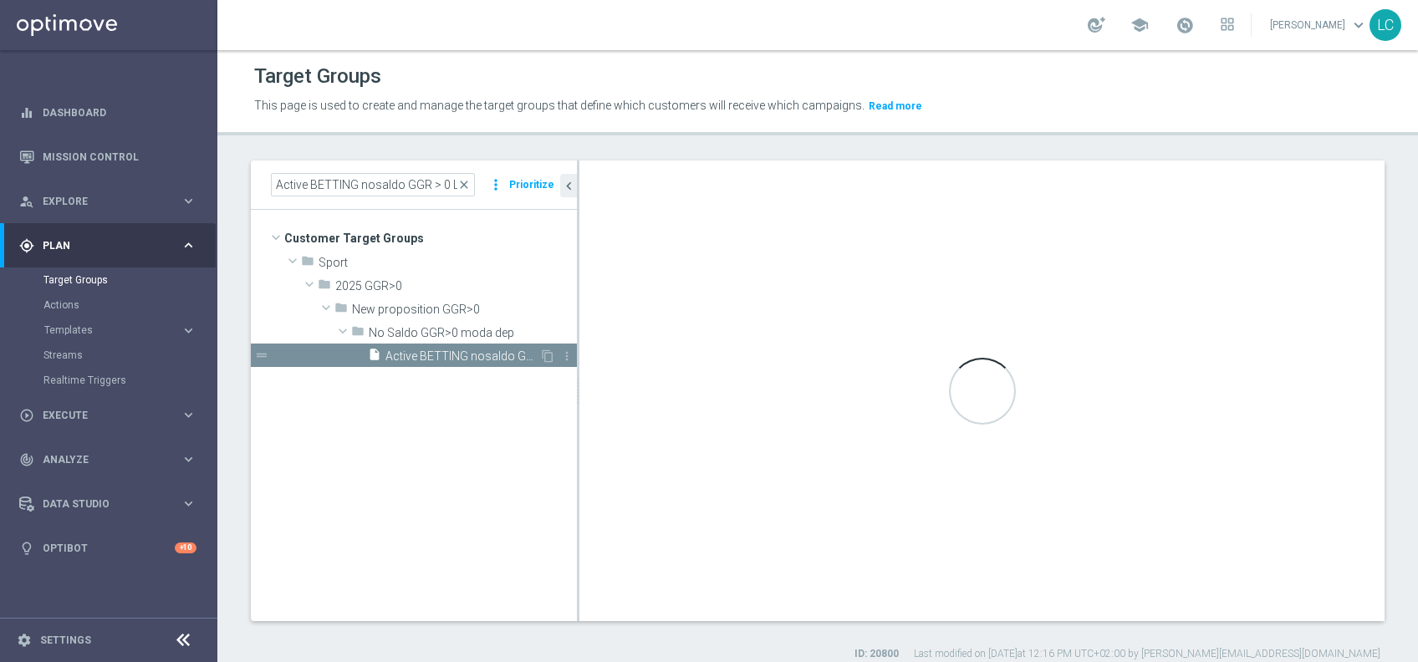
click at [432, 344] on div "insert_drive_file Active BETTING nosaldo GGR > 0 L3M modeL" at bounding box center [453, 355] width 171 height 23
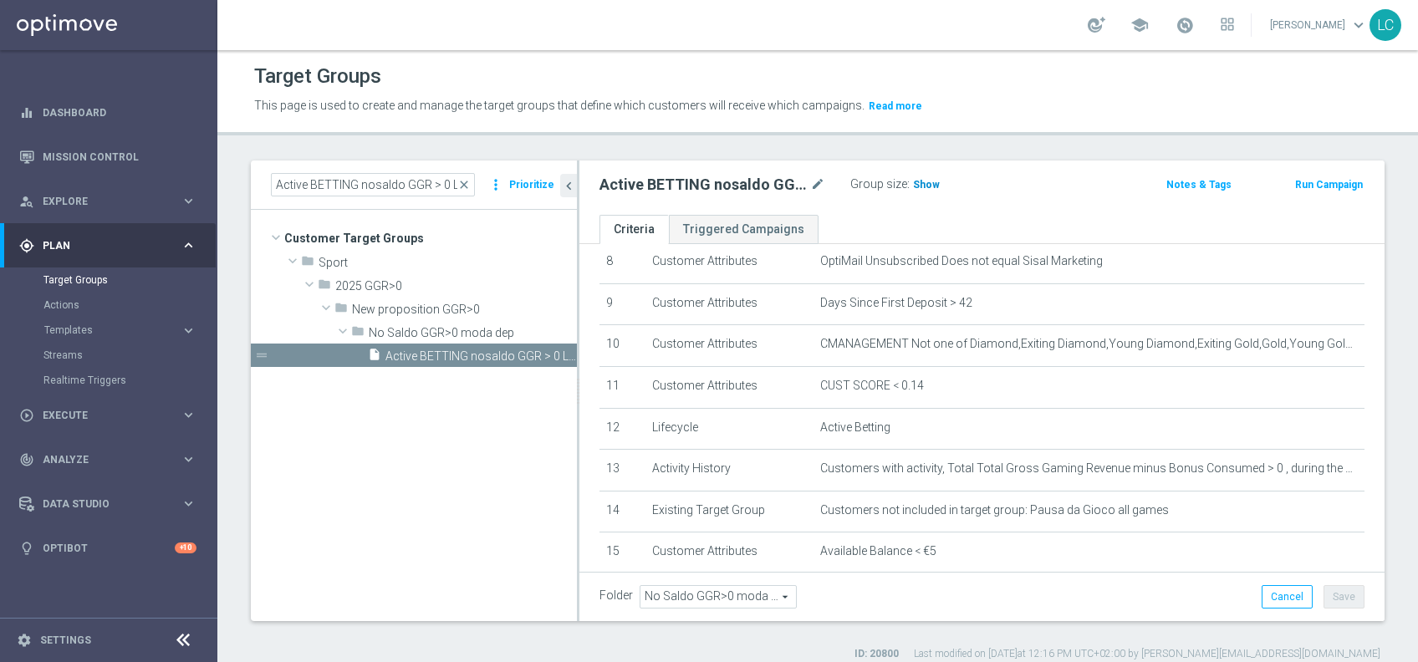
click at [923, 180] on span "Show" at bounding box center [926, 185] width 27 height 12
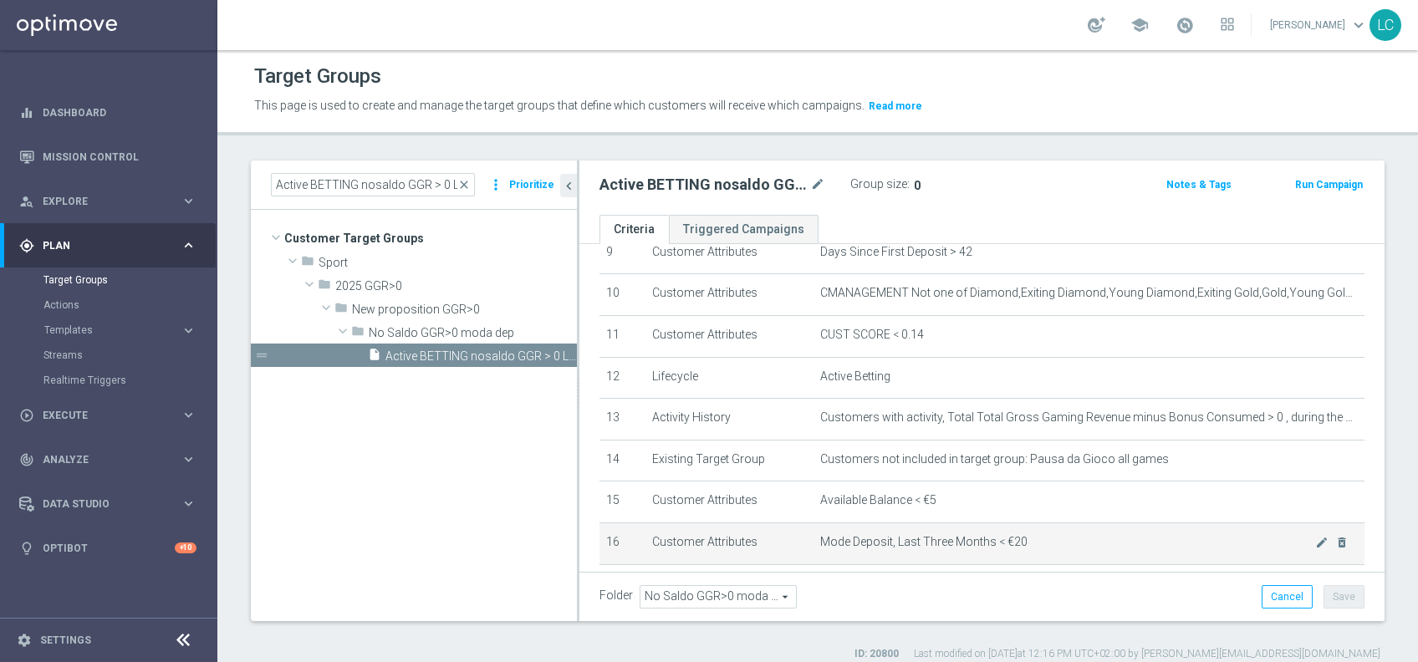
scroll to position [494, 0]
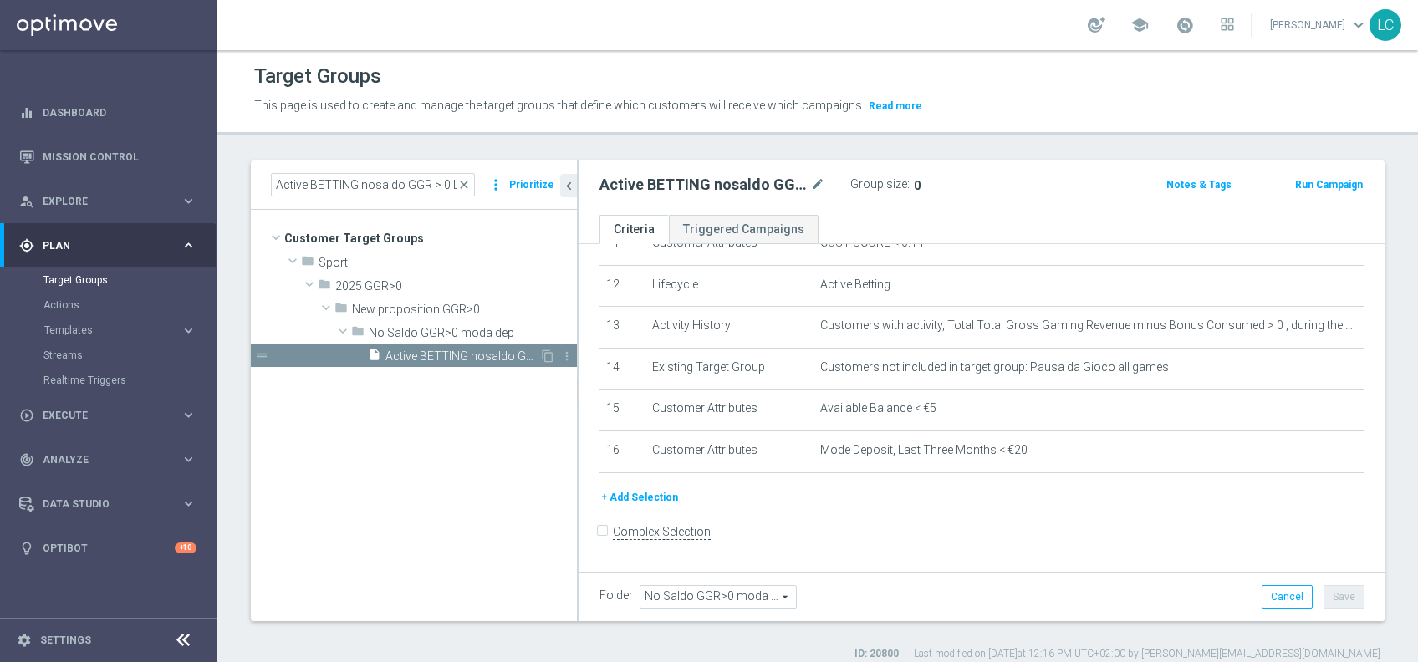
click at [459, 359] on span "Active BETTING nosaldo GGR > 0 L3M modeL" at bounding box center [462, 356] width 154 height 14
click at [923, 181] on span "Show" at bounding box center [926, 185] width 27 height 12
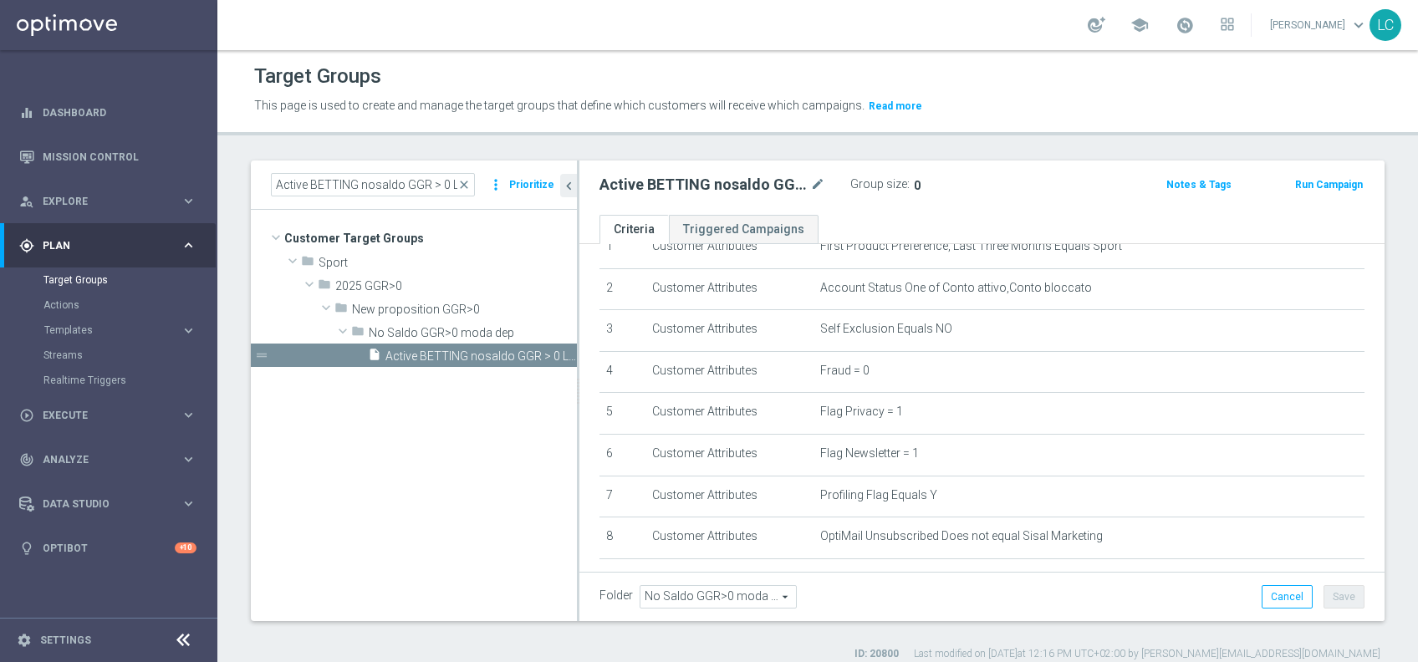
scroll to position [0, 0]
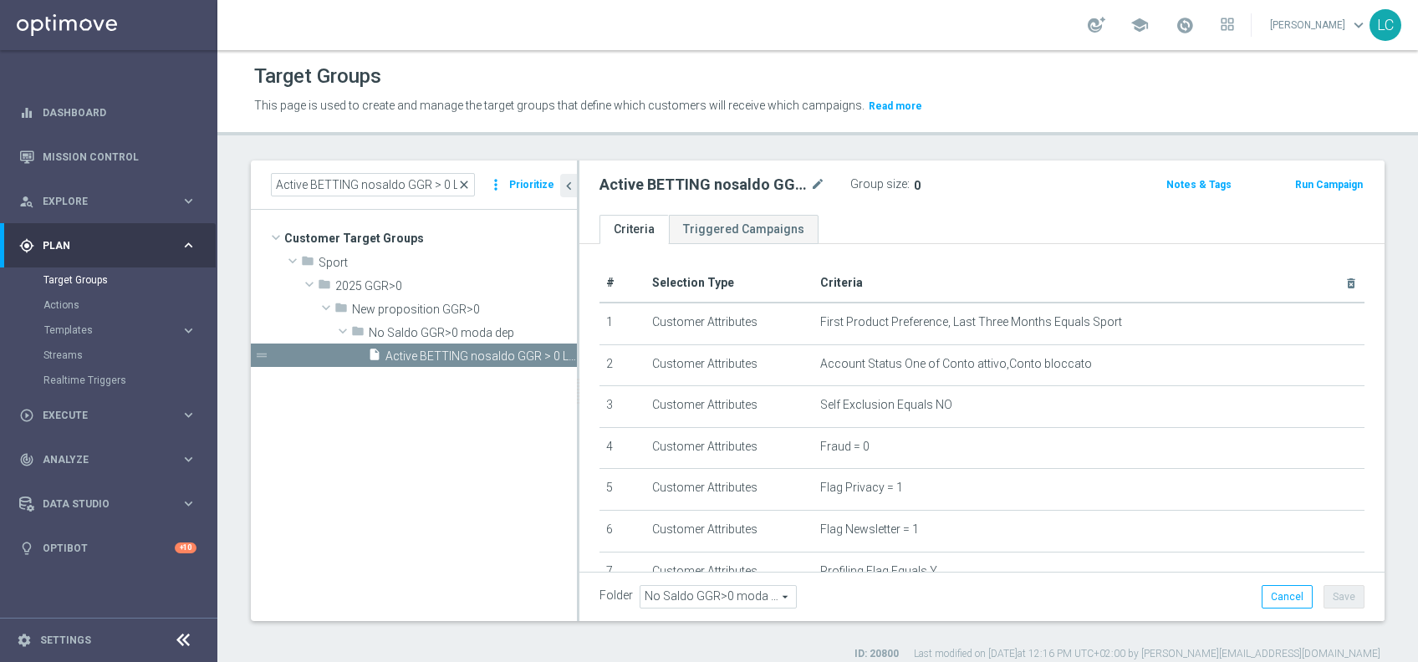
click at [466, 183] on span "close" at bounding box center [463, 184] width 13 height 13
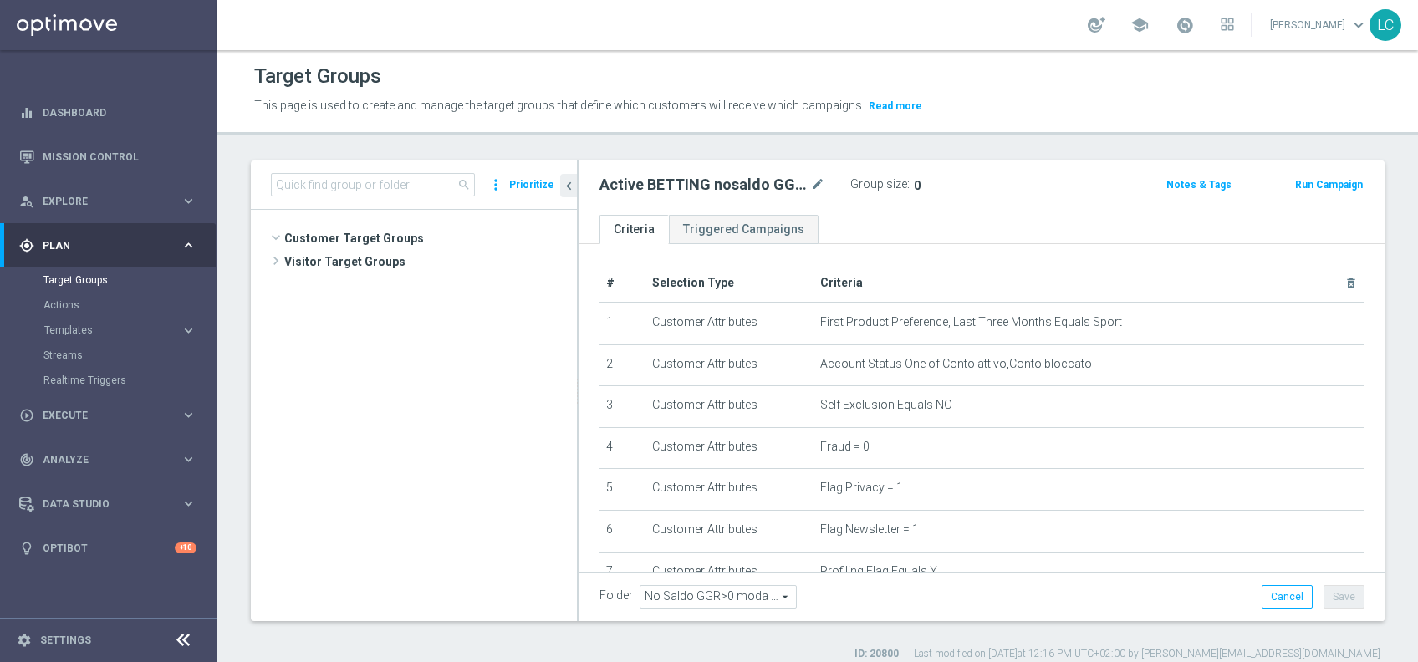
scroll to position [620, 0]
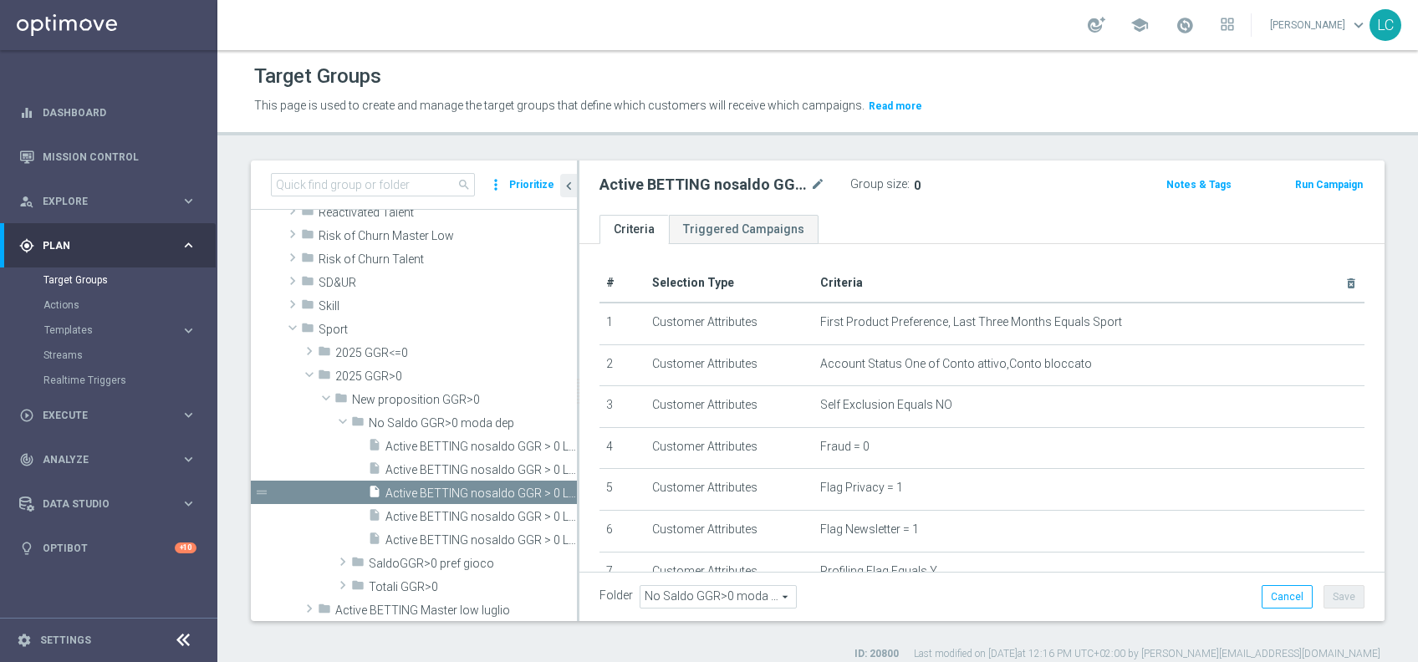
click at [436, 201] on div "search more_vert Prioritize" at bounding box center [414, 185] width 326 height 49
click at [441, 185] on input at bounding box center [373, 184] width 204 height 23
paste input "Active BETTING nosaldo GGR > 0 L3M NODEPL3M"
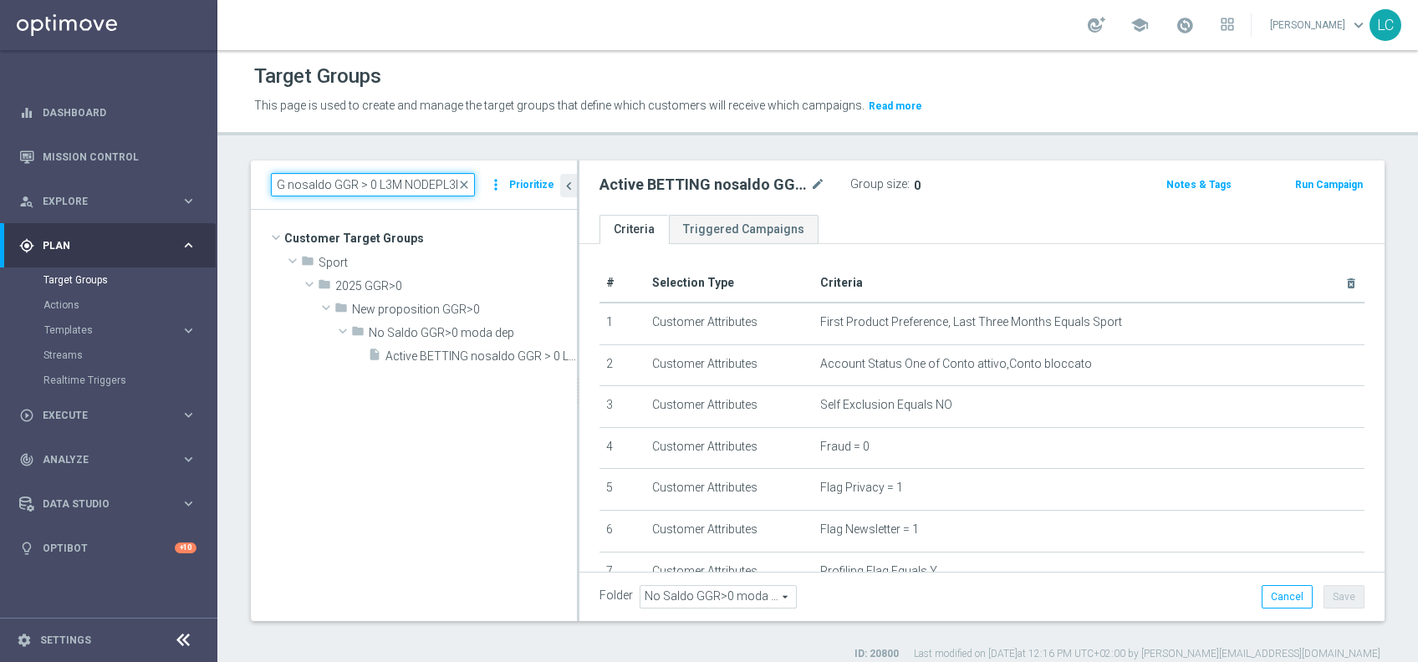
scroll to position [0, 0]
type input "Active BETTING nosaldo GGR > 0 L3M NODEPL3M"
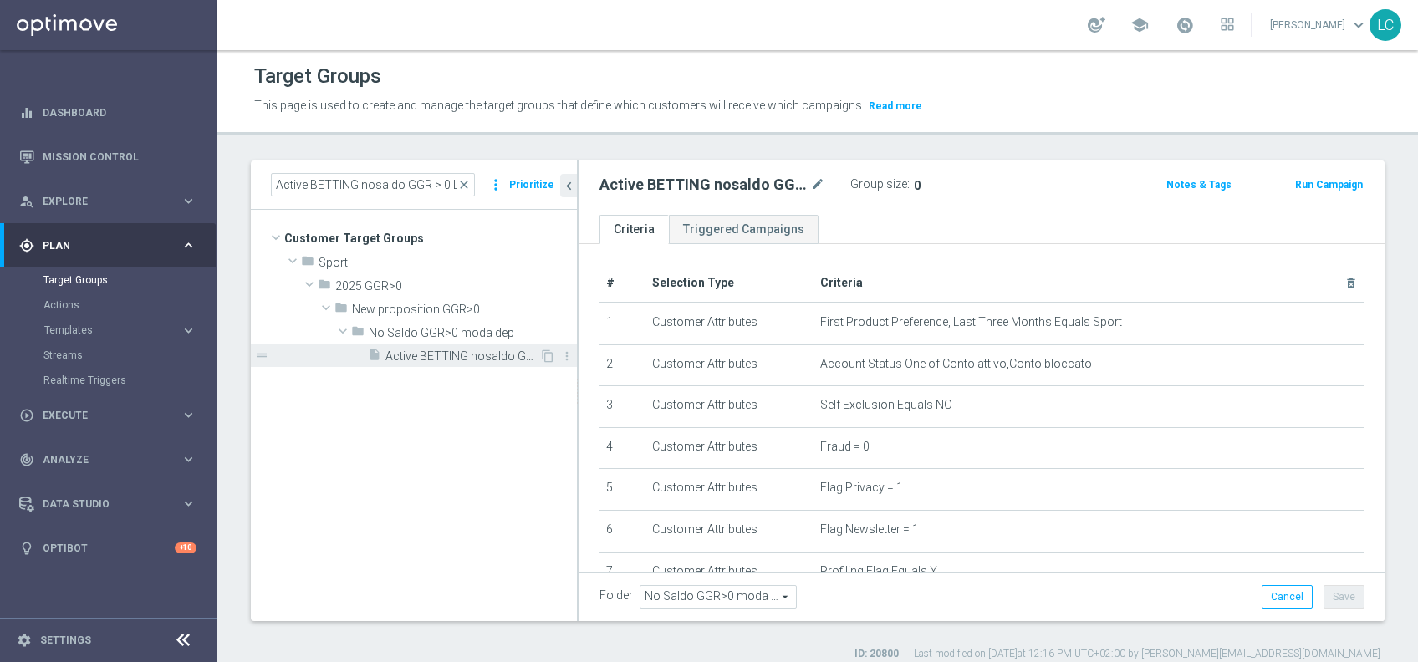
click at [456, 356] on span "Active BETTING nosaldo GGR > 0 L3M NODEPL3M" at bounding box center [462, 356] width 154 height 14
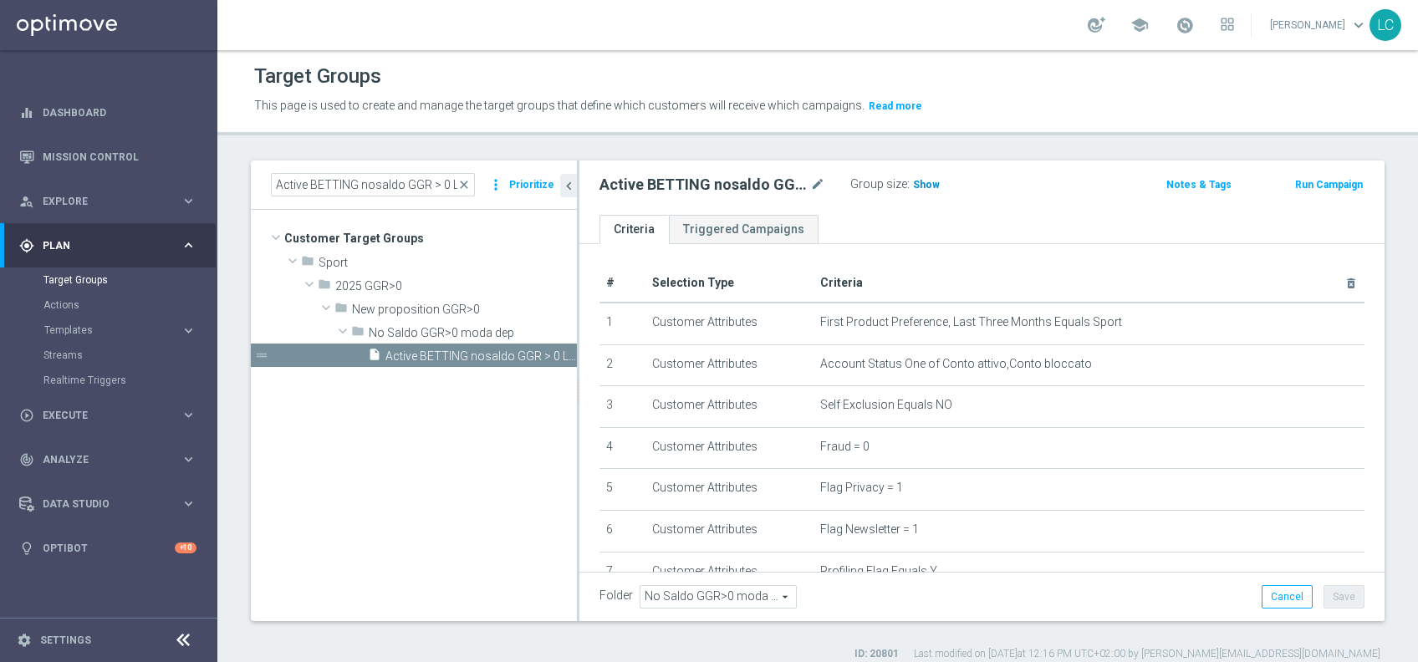
click at [924, 181] on span "Show" at bounding box center [926, 185] width 27 height 12
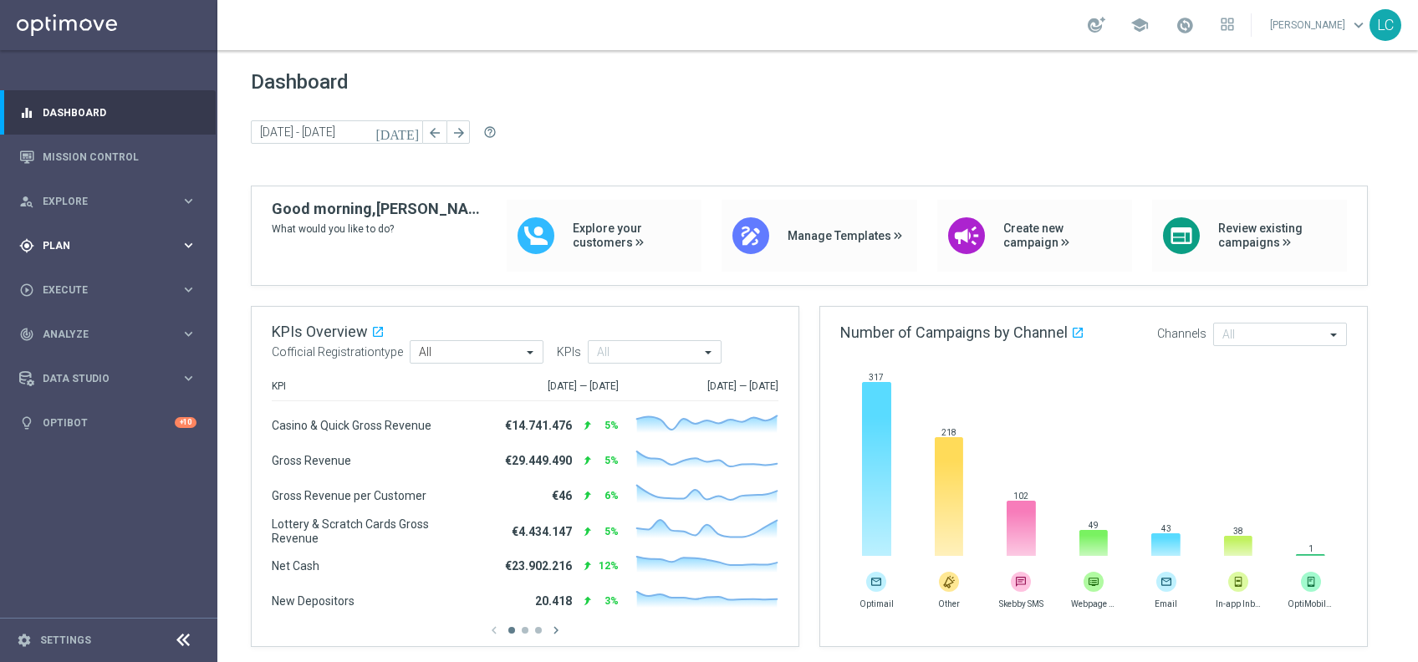
click at [82, 239] on div "gps_fixed Plan" at bounding box center [99, 245] width 161 height 15
click at [74, 325] on span "Templates" at bounding box center [104, 330] width 120 height 10
click at [77, 349] on link "Optimail" at bounding box center [113, 355] width 122 height 13
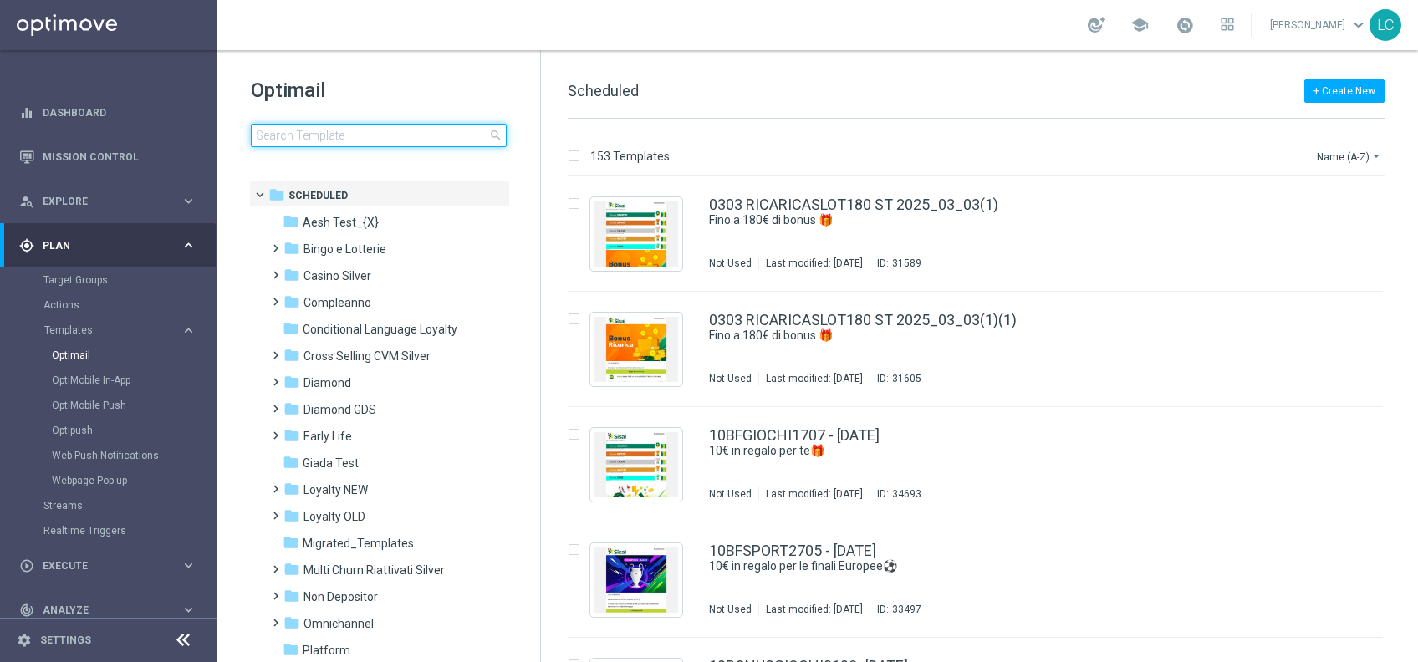
click at [316, 131] on input at bounding box center [379, 135] width 256 height 23
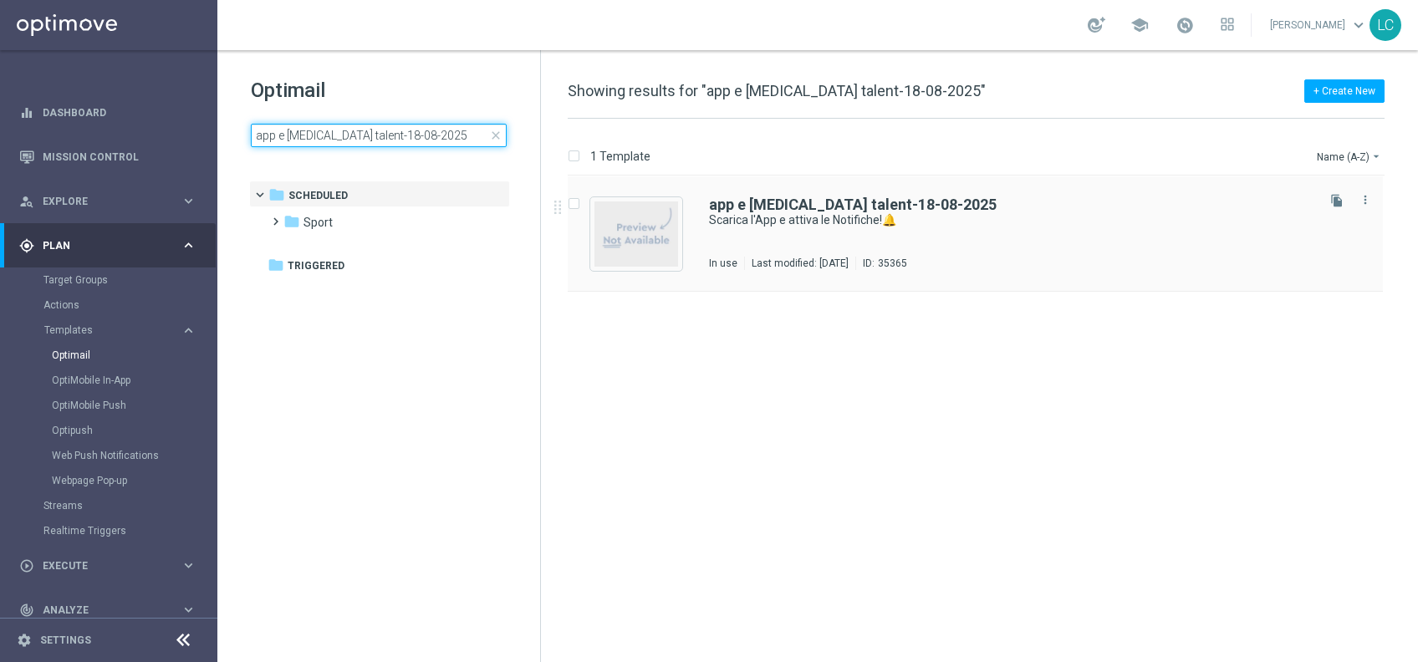
type input "app e [MEDICAL_DATA] talent-18-08-2025"
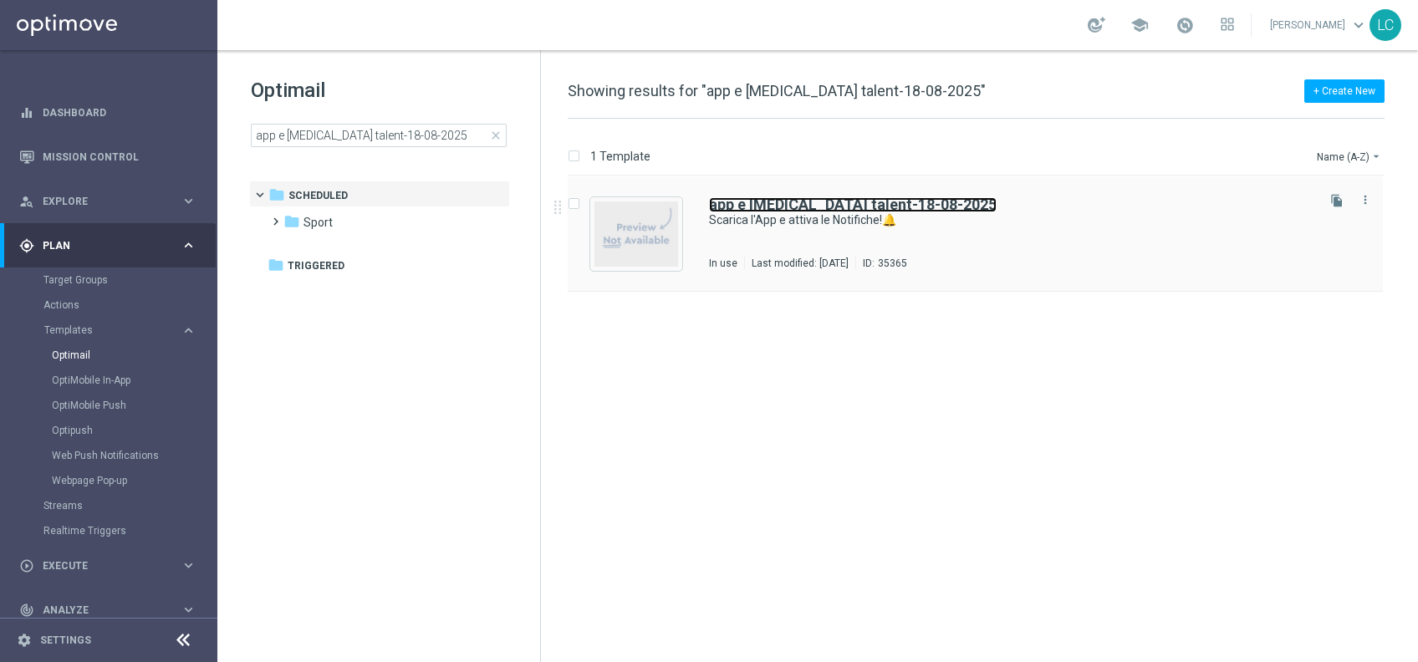
click at [772, 209] on b "app e [MEDICAL_DATA] talent-18-08-2025" at bounding box center [853, 205] width 288 height 18
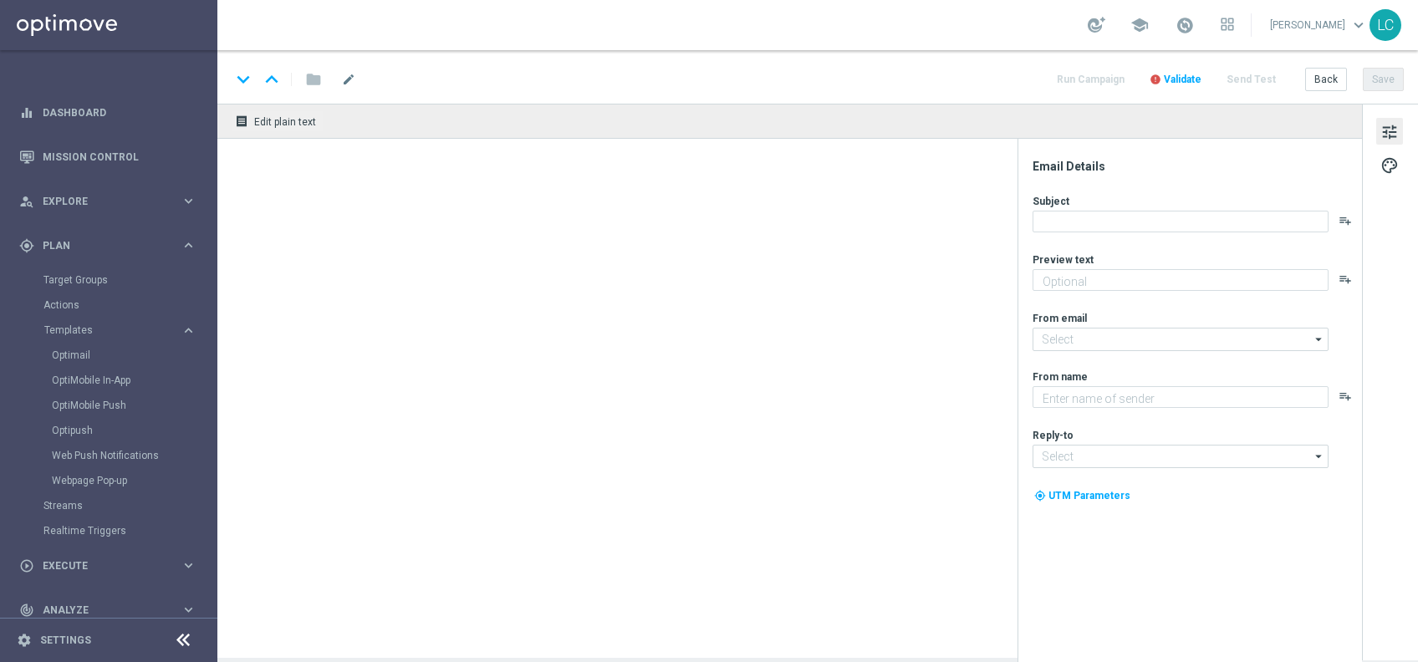
type textarea "2€ di bonus per te🎁"
type input "newsletter@comunicazioni.sisal.it"
type textarea "Sisal"
type input "info@sisal.it"
